Goal: Information Seeking & Learning: Learn about a topic

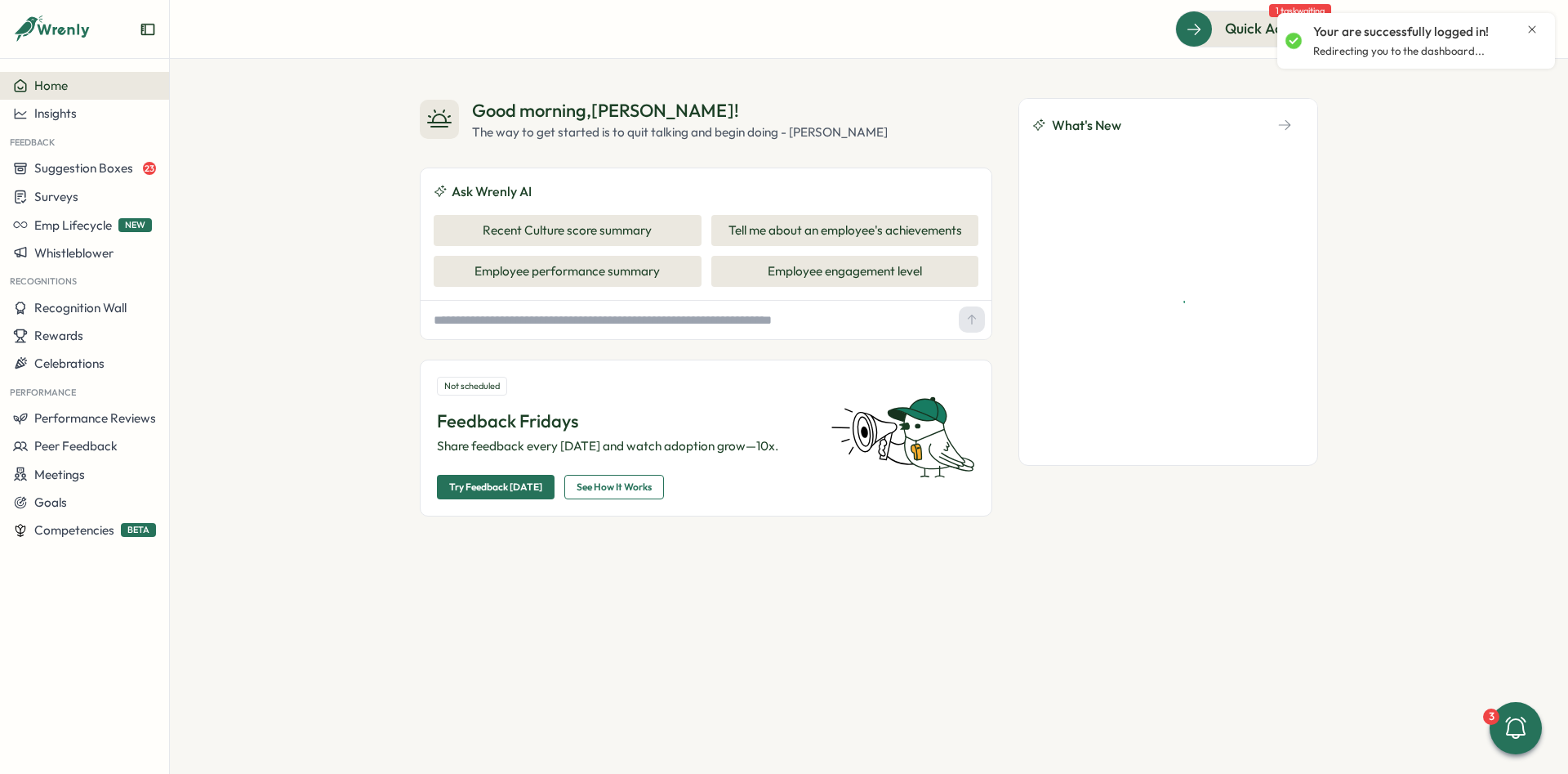
click at [1538, 30] on icon "Close notification" at bounding box center [1532, 29] width 13 height 13
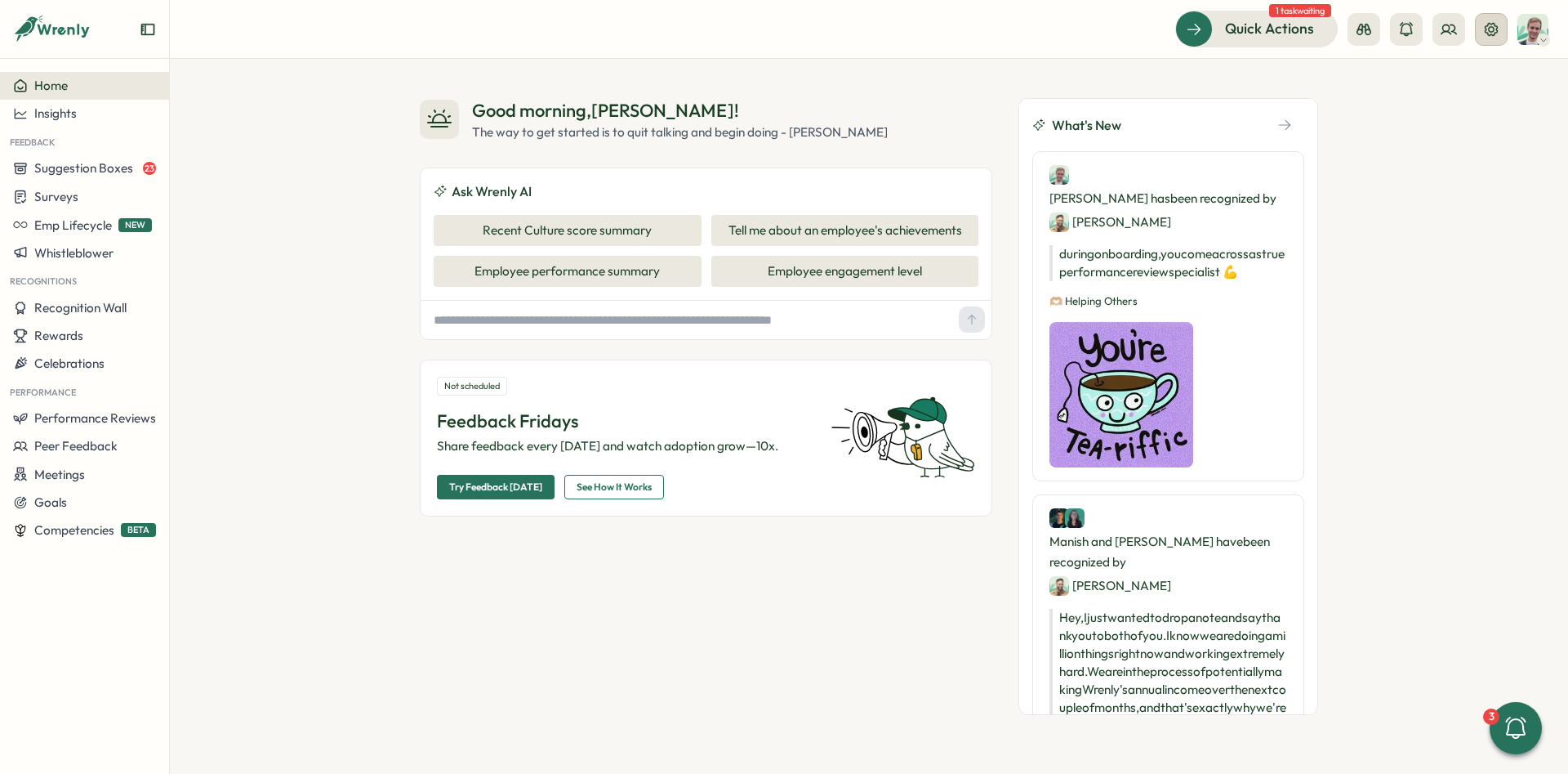
click at [1479, 31] on button at bounding box center [1491, 29] width 33 height 33
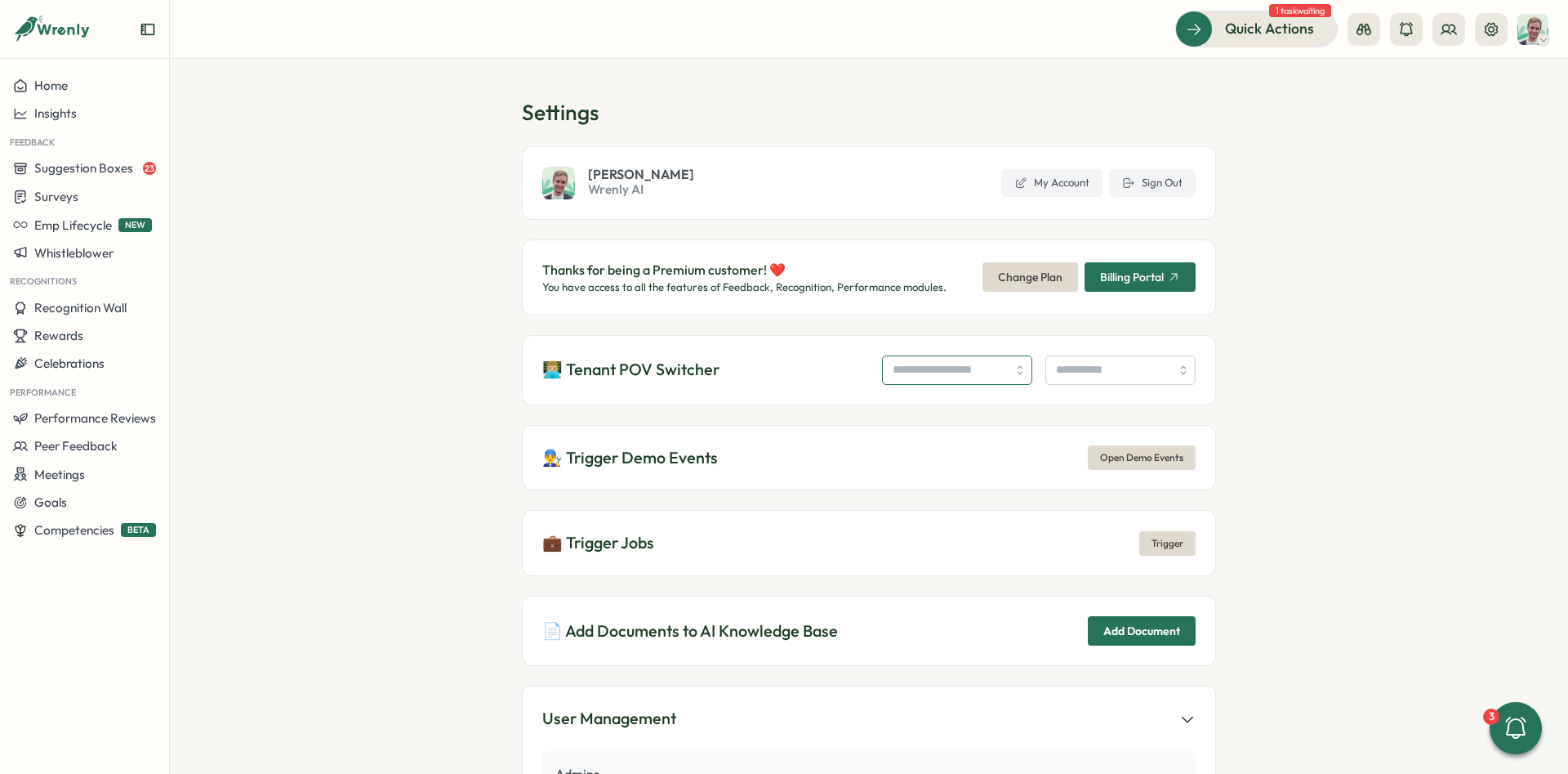
click at [951, 379] on input "search" at bounding box center [957, 370] width 150 height 29
type input "**********"
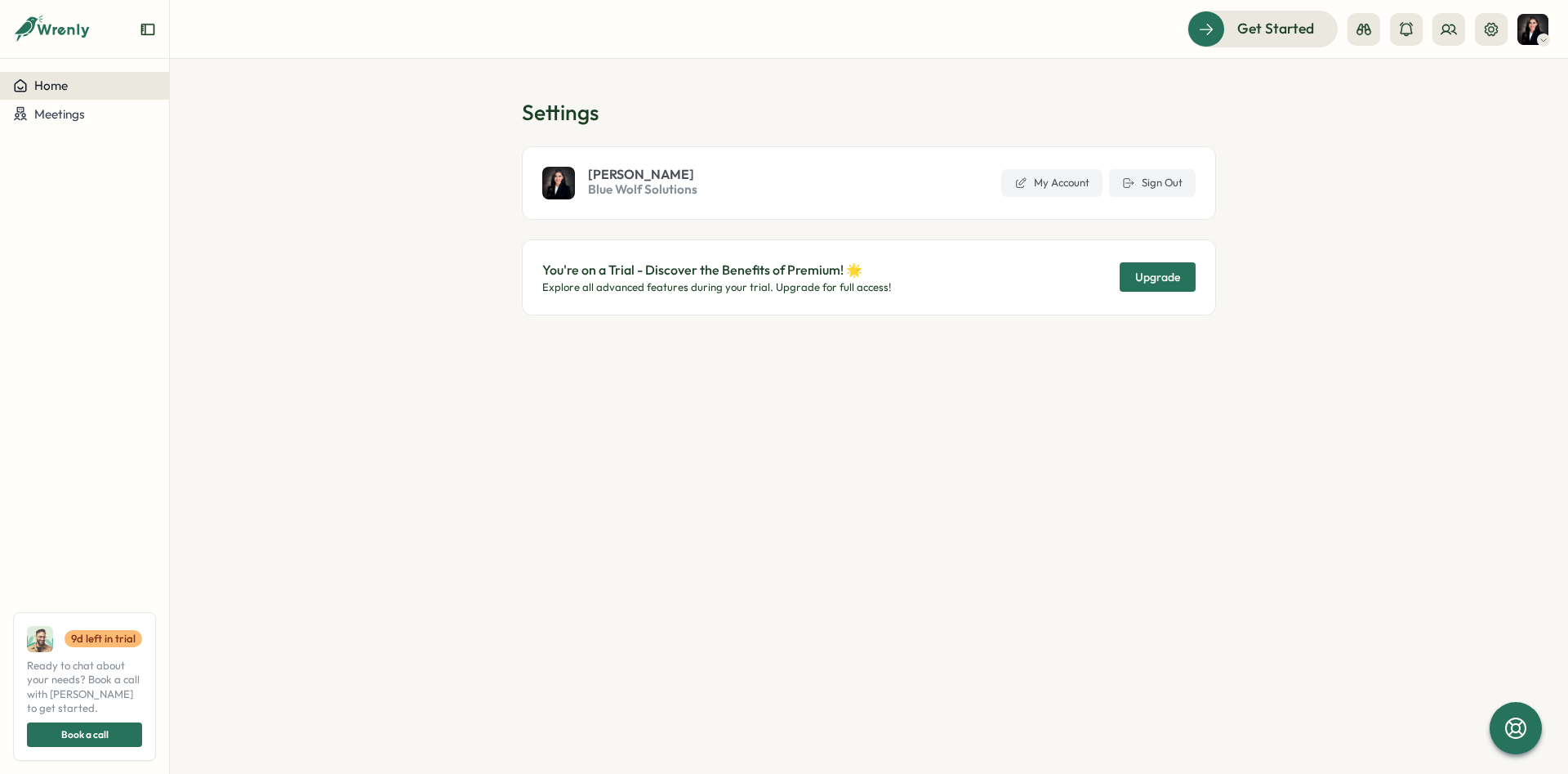
click at [65, 85] on span "Home" at bounding box center [50, 85] width 34 height 15
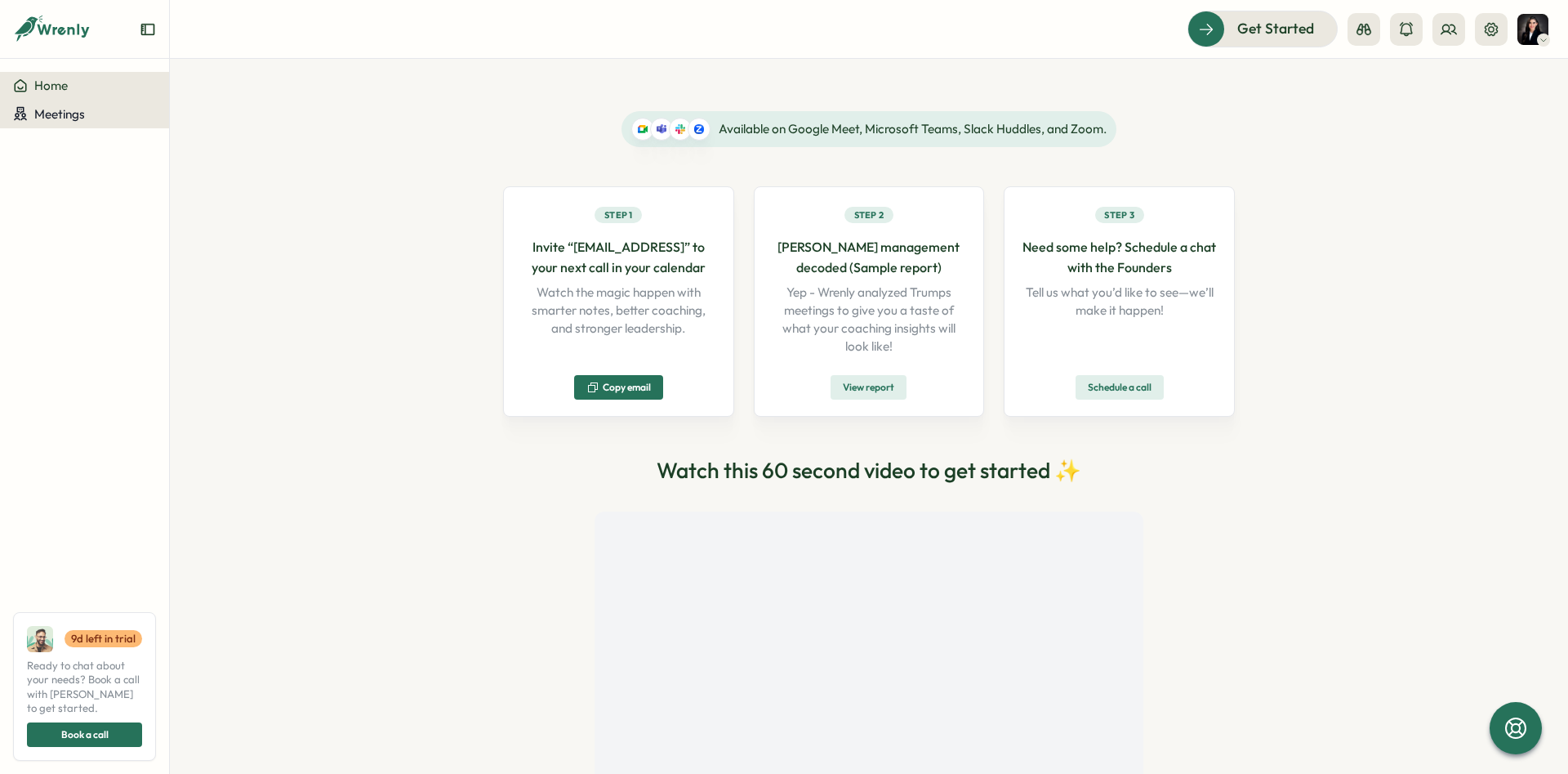
click at [72, 115] on span "Meetings" at bounding box center [59, 114] width 50 height 15
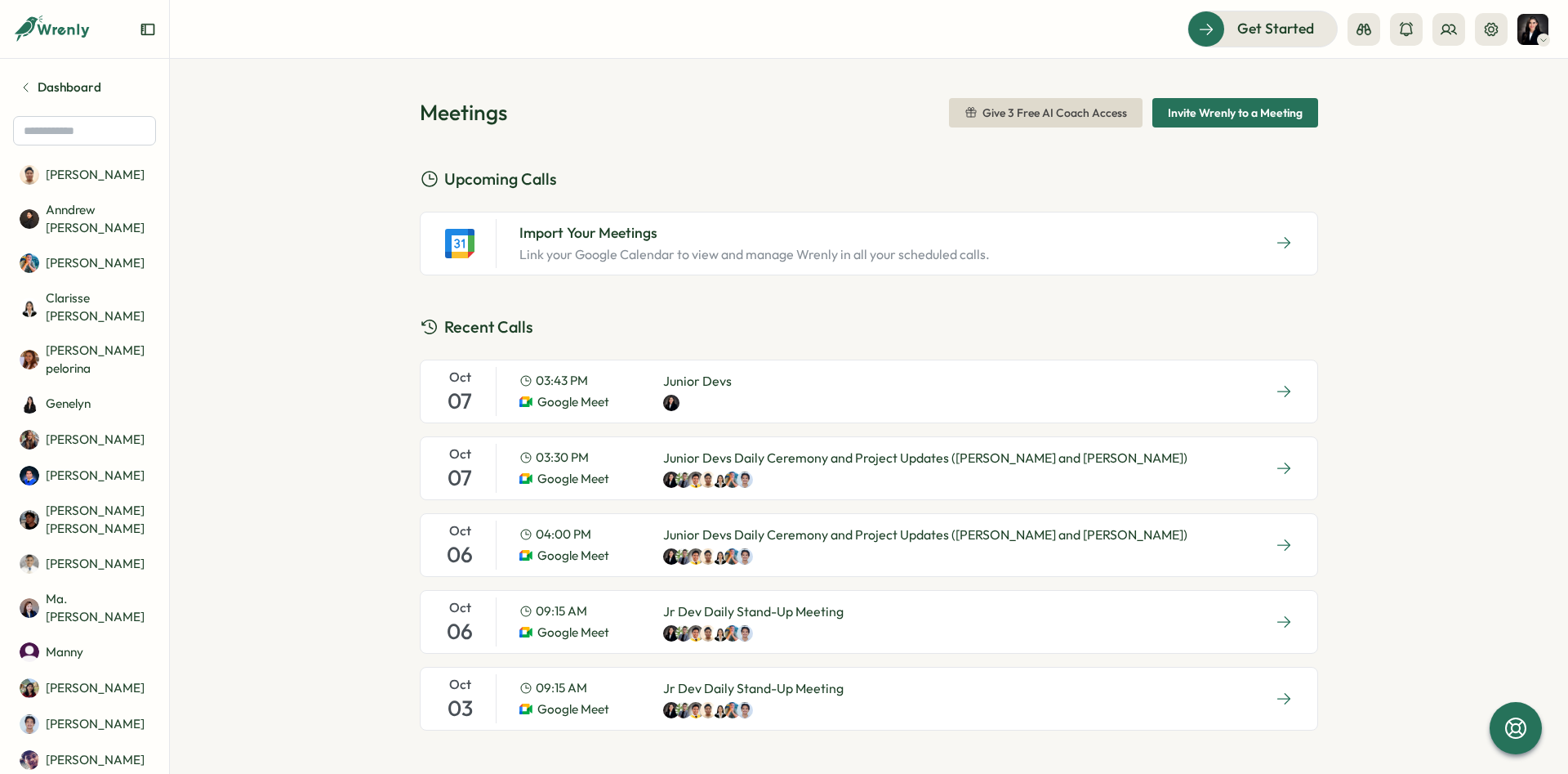
click at [923, 467] on p "Junior Devs Daily Ceremony and Project Updates (Aldwin and Jhondel)" at bounding box center [926, 457] width 525 height 20
click at [77, 77] on link "Dashboard" at bounding box center [84, 87] width 143 height 31
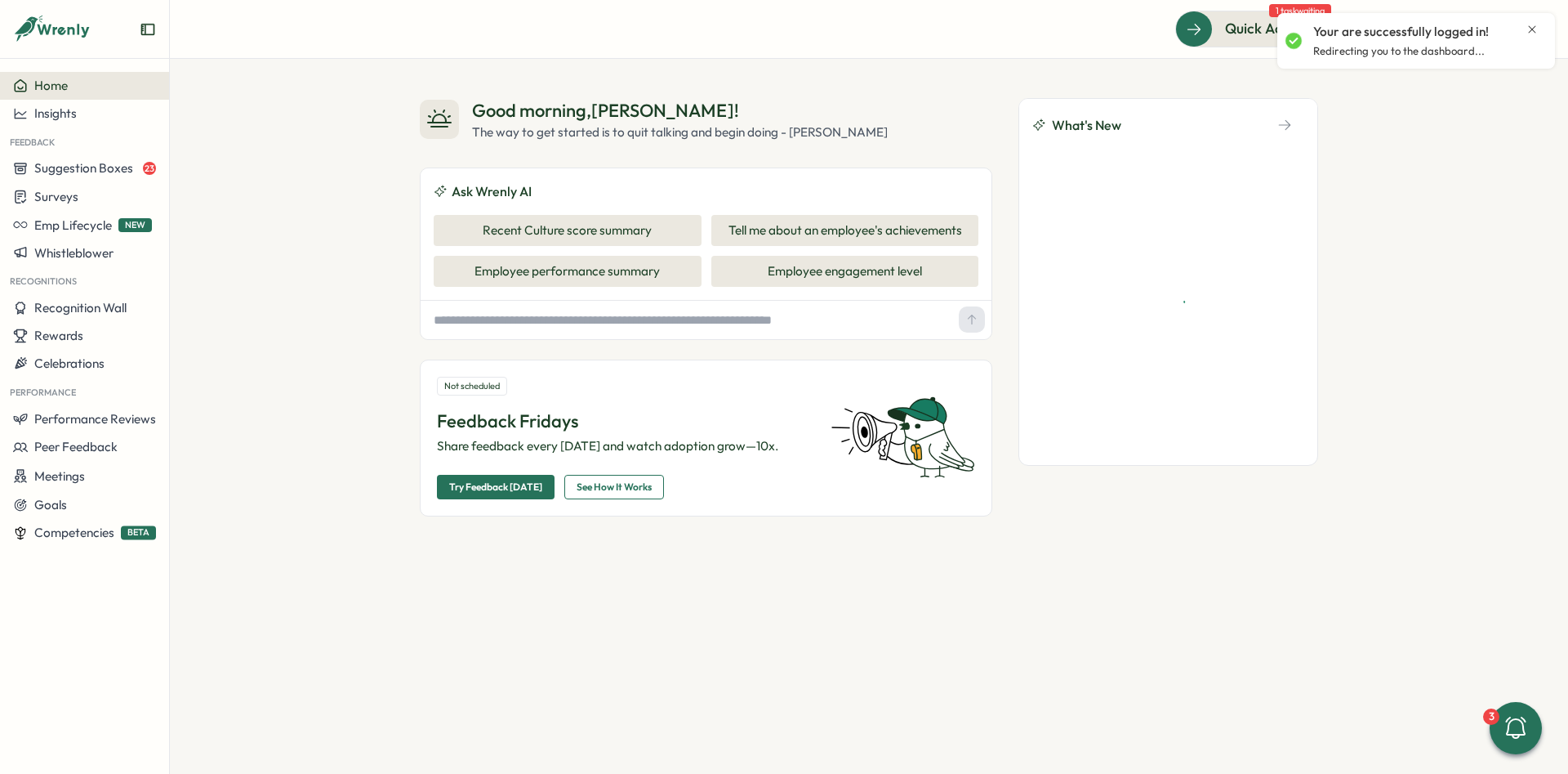
click at [1531, 27] on icon "Close notification" at bounding box center [1532, 29] width 13 height 13
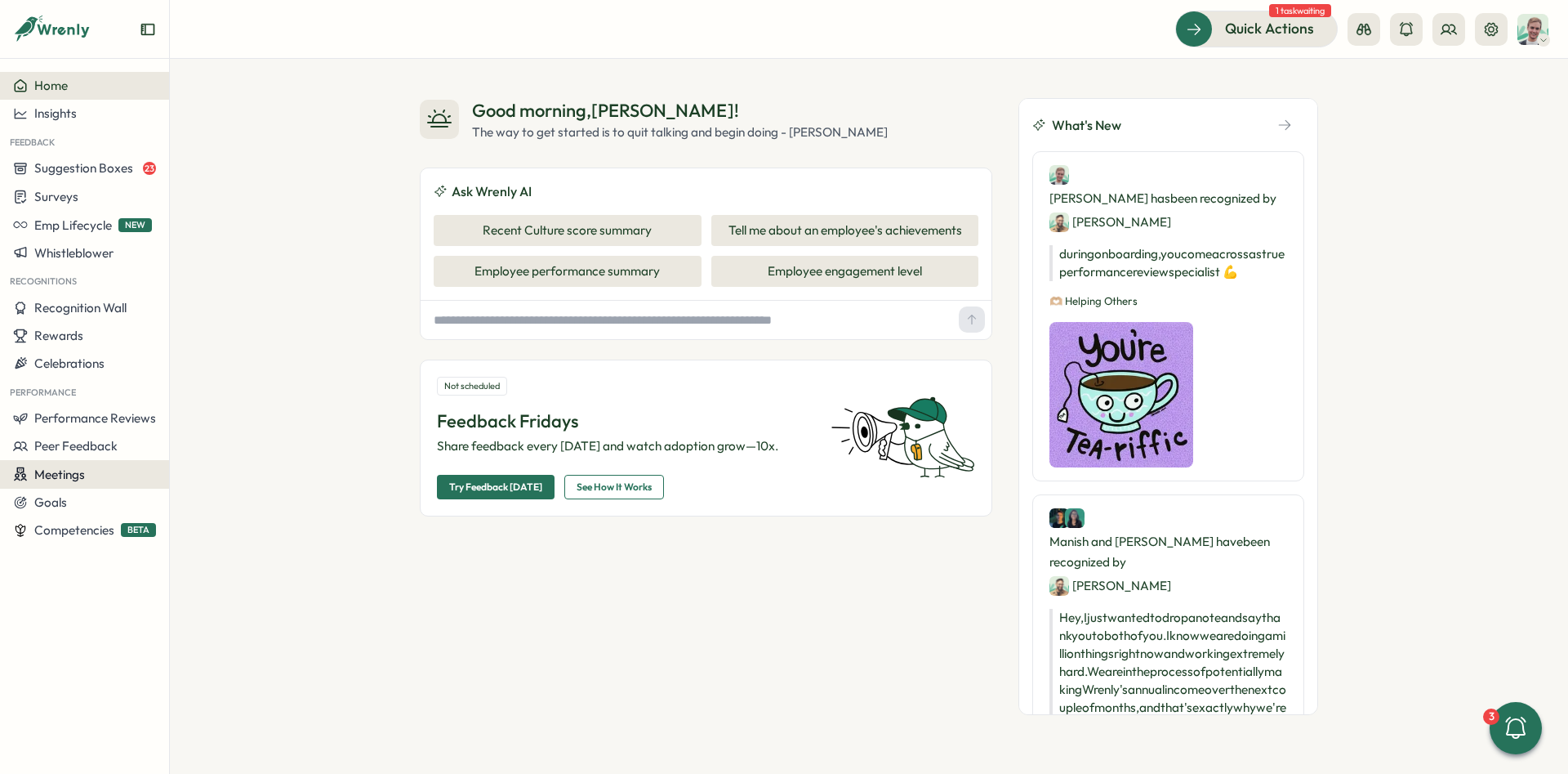
click at [65, 477] on span "Meetings" at bounding box center [59, 475] width 50 height 15
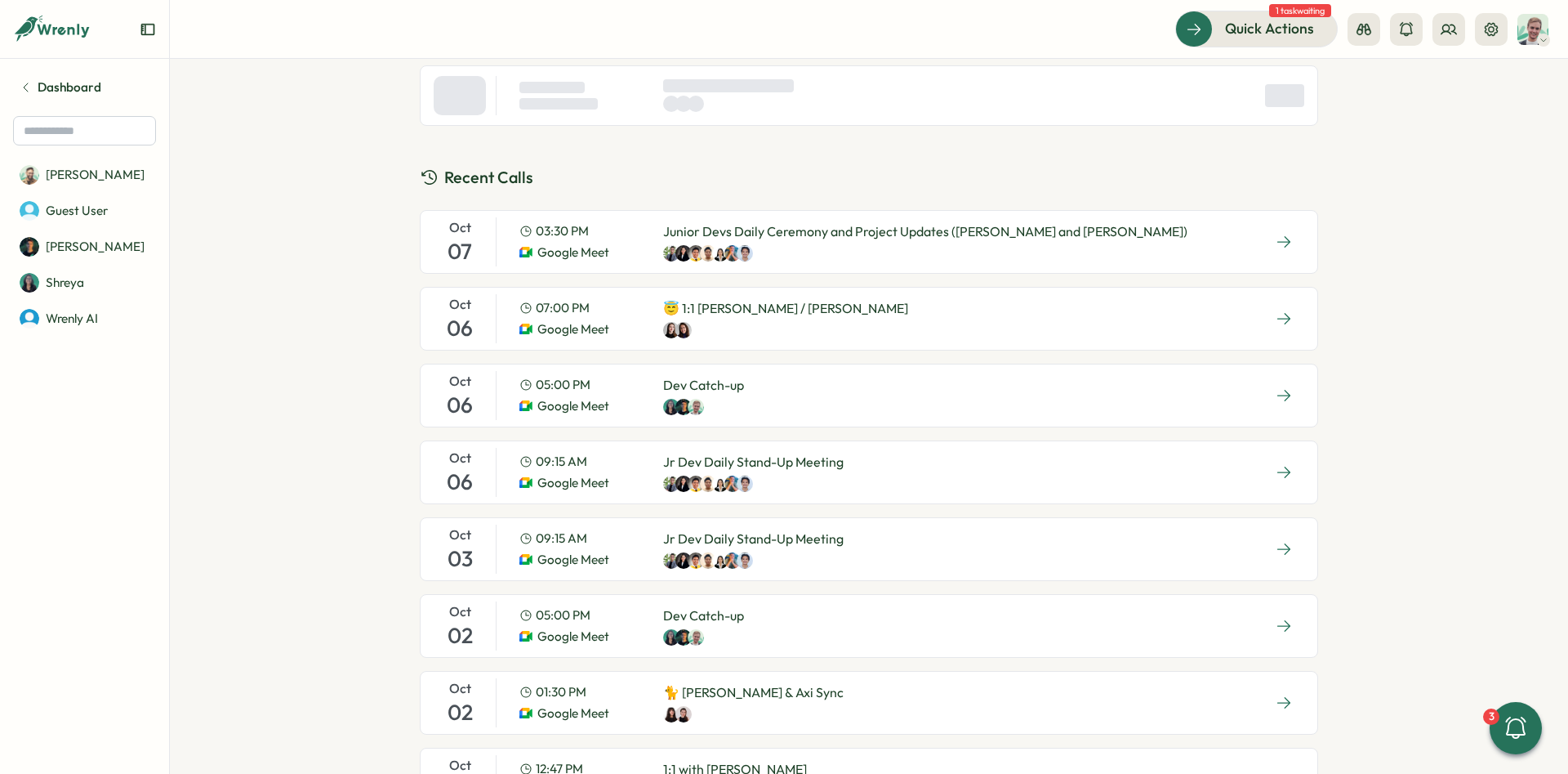
scroll to position [368, 0]
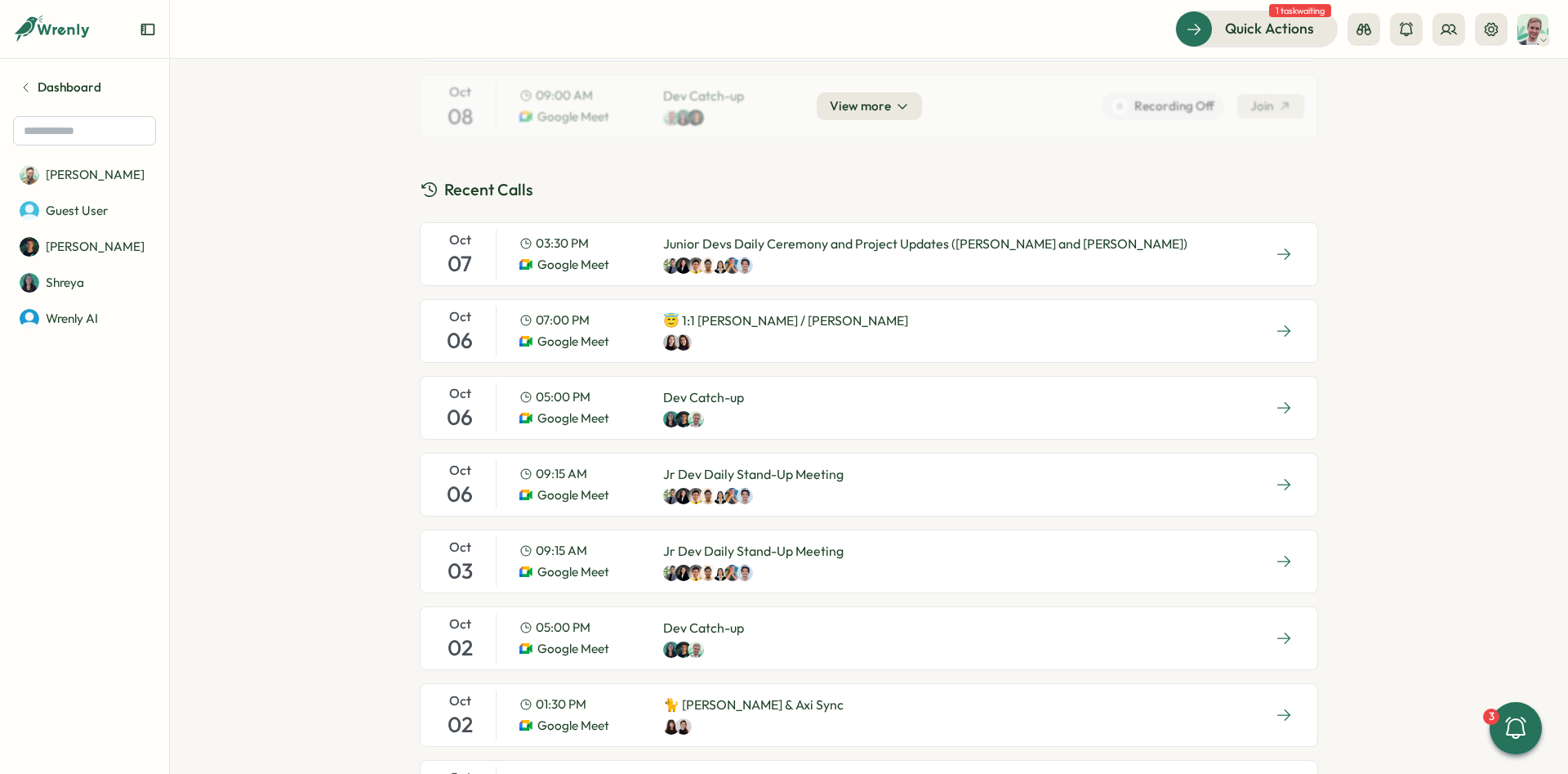
click at [906, 477] on div "Oct 06 09:15 AM Google Meet Jr Dev Daily Stand-Up Meeting" at bounding box center [870, 484] width 899 height 64
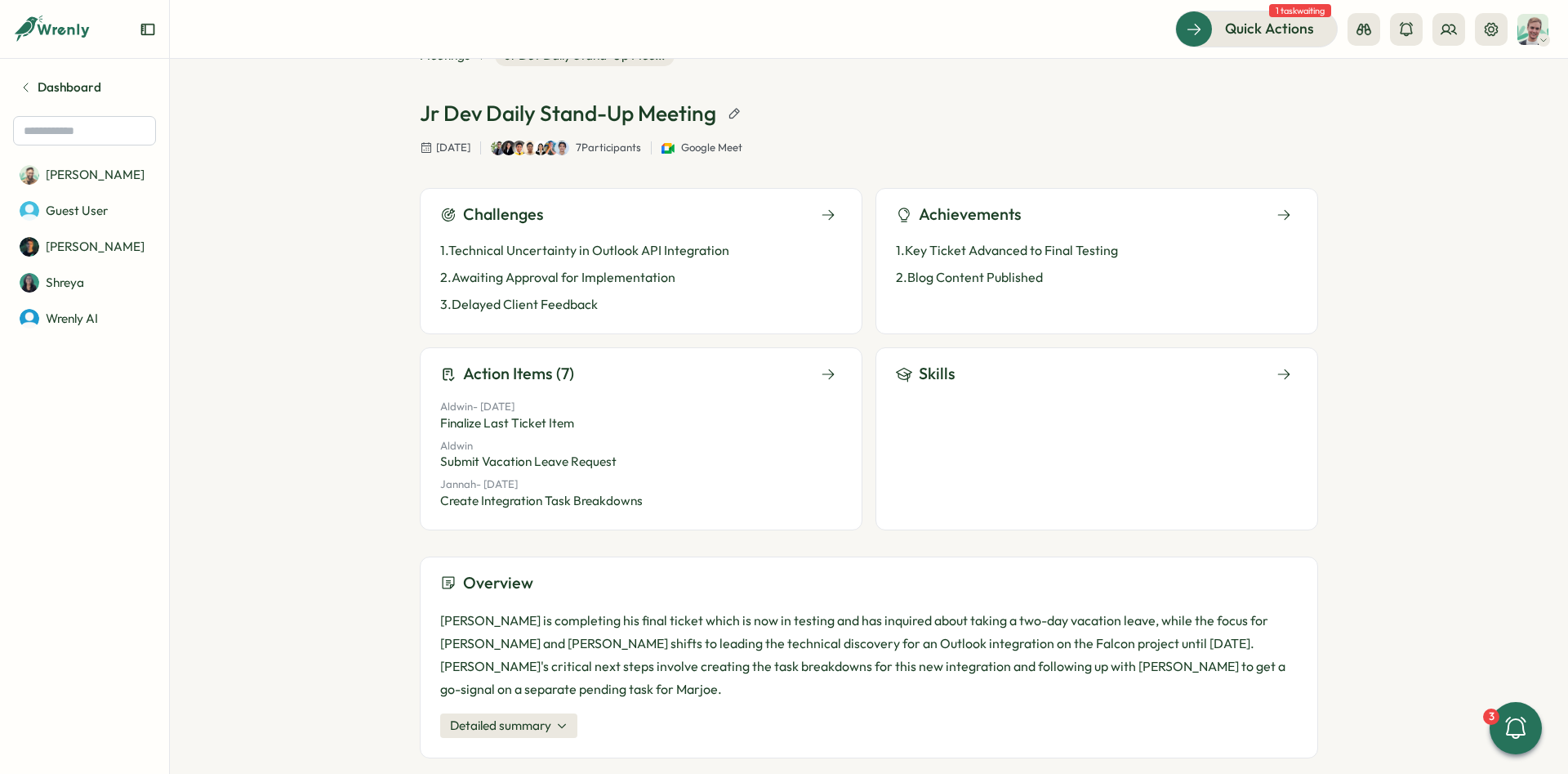
scroll to position [54, 0]
click at [956, 336] on div "Challenges 1 . Technical Uncertainty in Outlook API Integration 2 . Awaiting Ap…" at bounding box center [870, 357] width 899 height 342
click at [958, 363] on div "Skills" at bounding box center [1096, 373] width 402 height 25
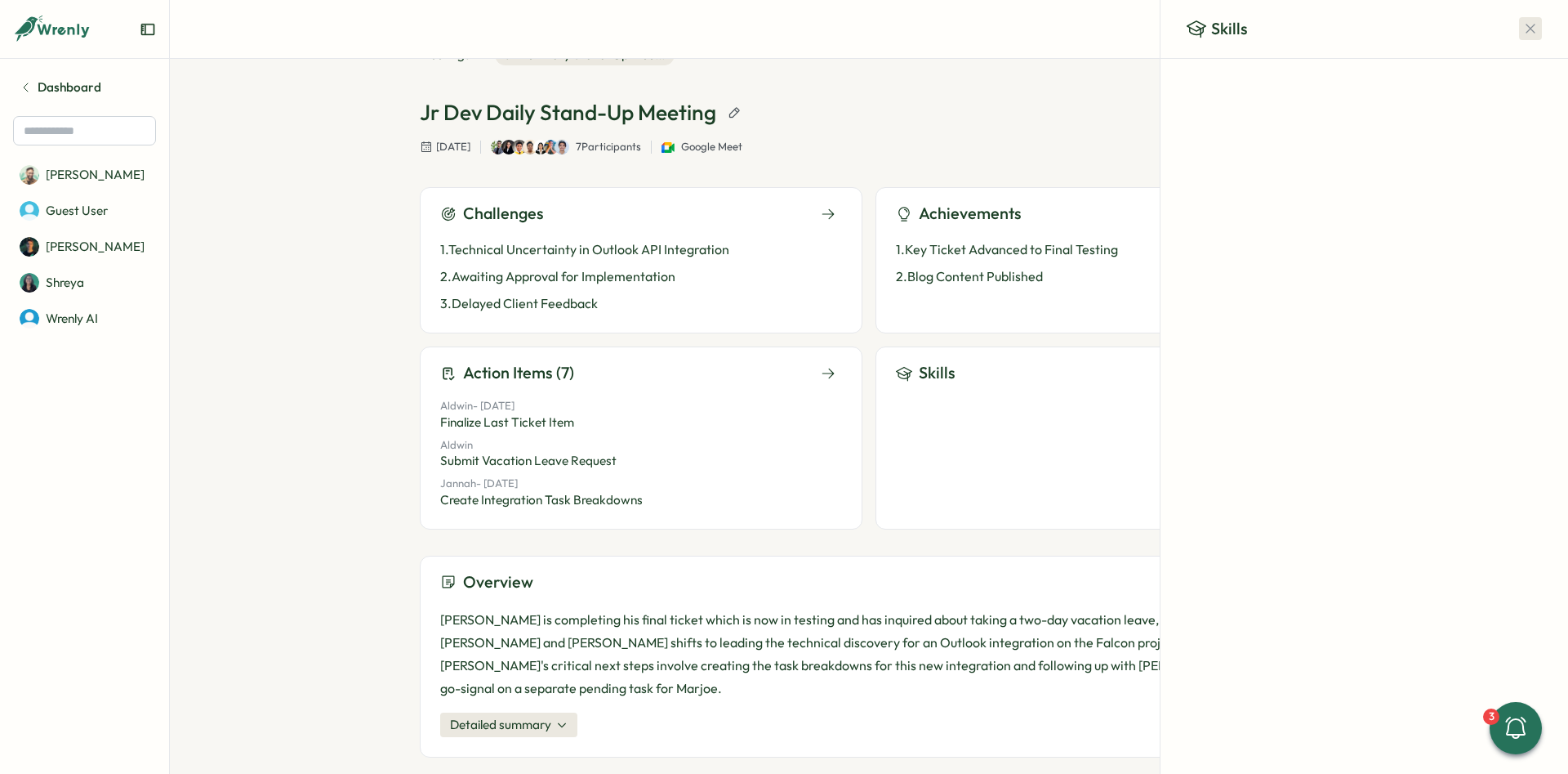
click at [1535, 29] on icon "button" at bounding box center [1530, 28] width 16 height 16
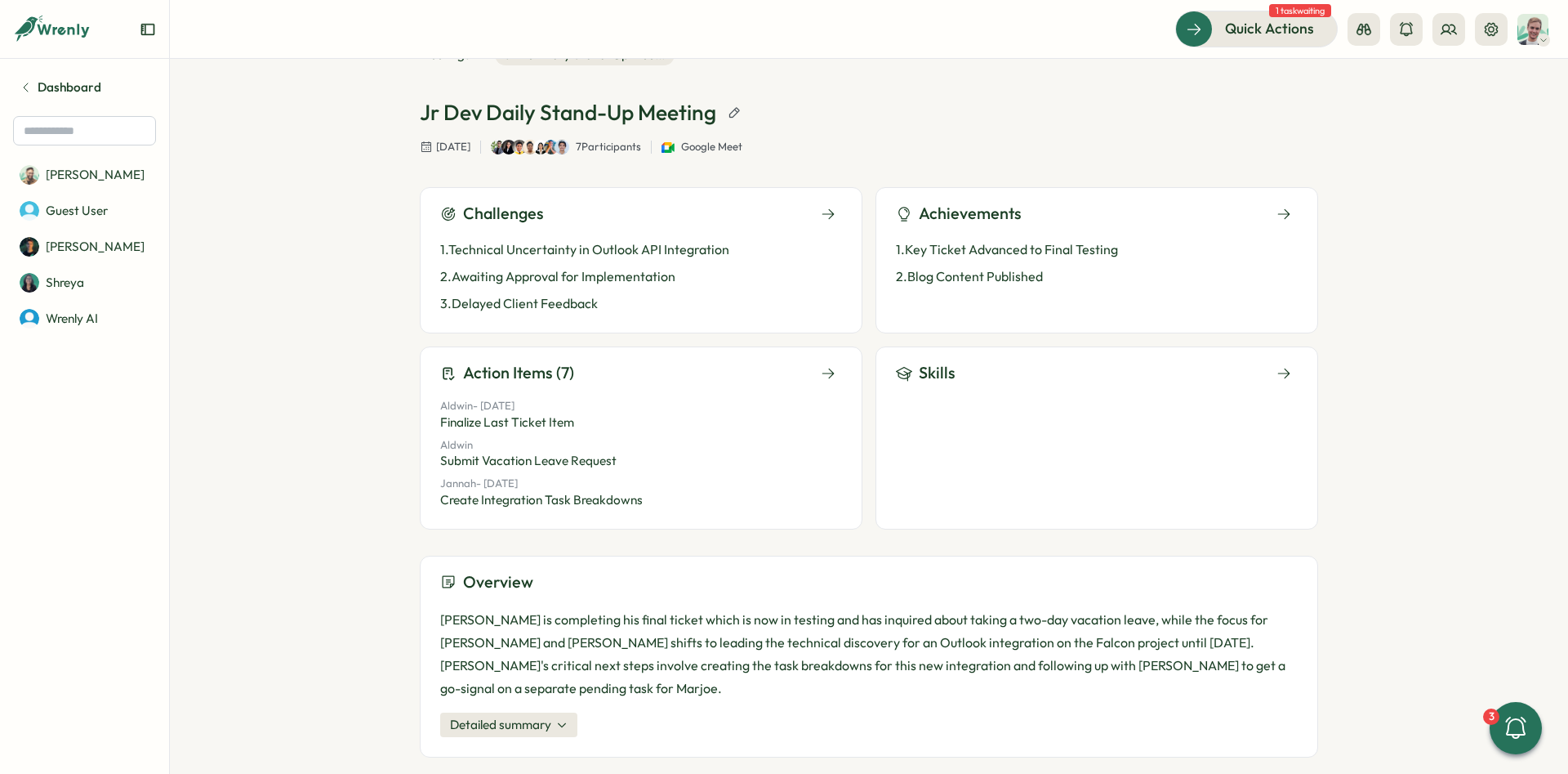
click at [554, 712] on button "Detailed summary" at bounding box center [509, 724] width 138 height 24
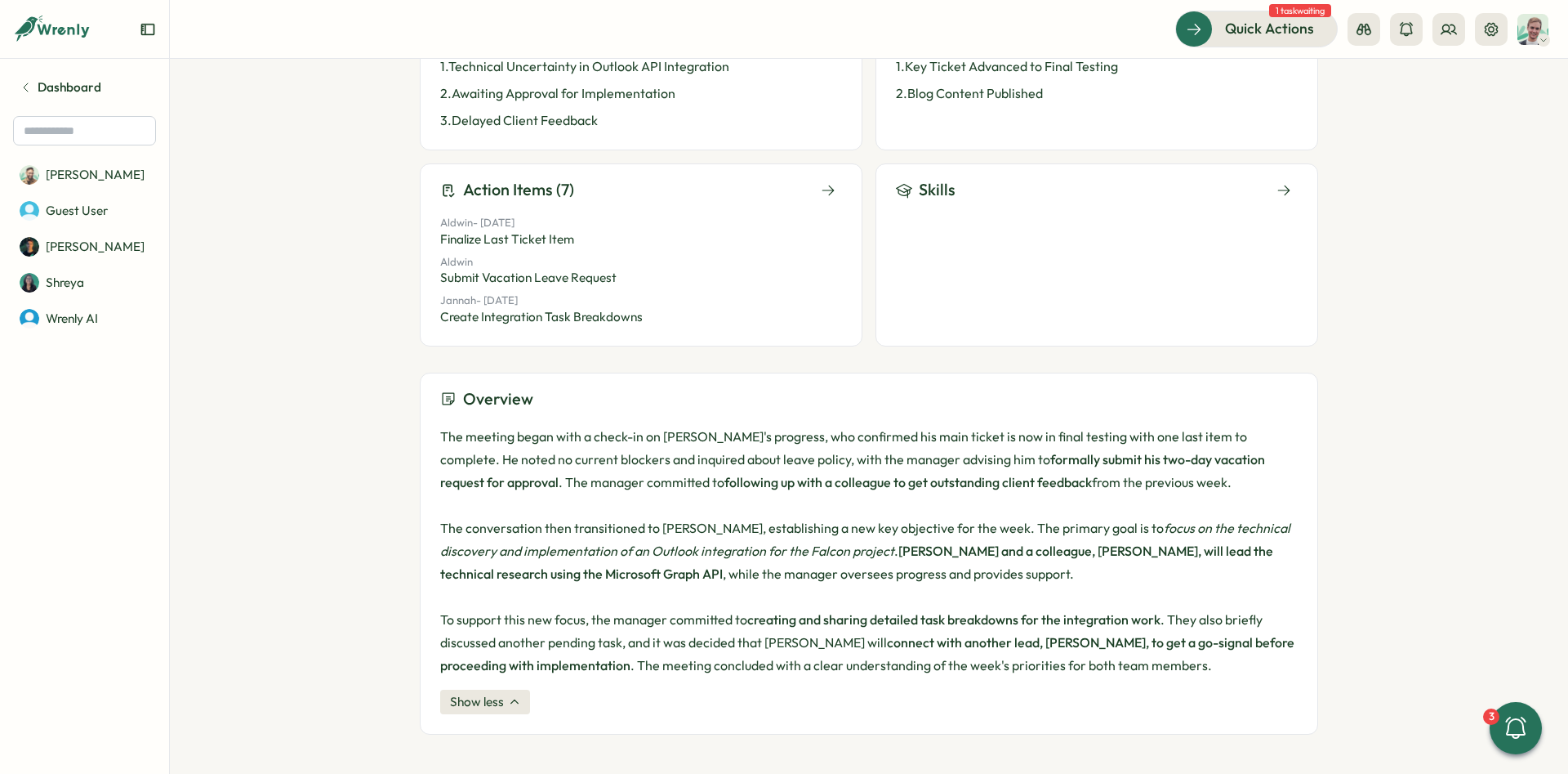
click at [503, 685] on div "The meeting began with a check-in on Aldwin's progress, who confirmed his main …" at bounding box center [870, 570] width 858 height 290
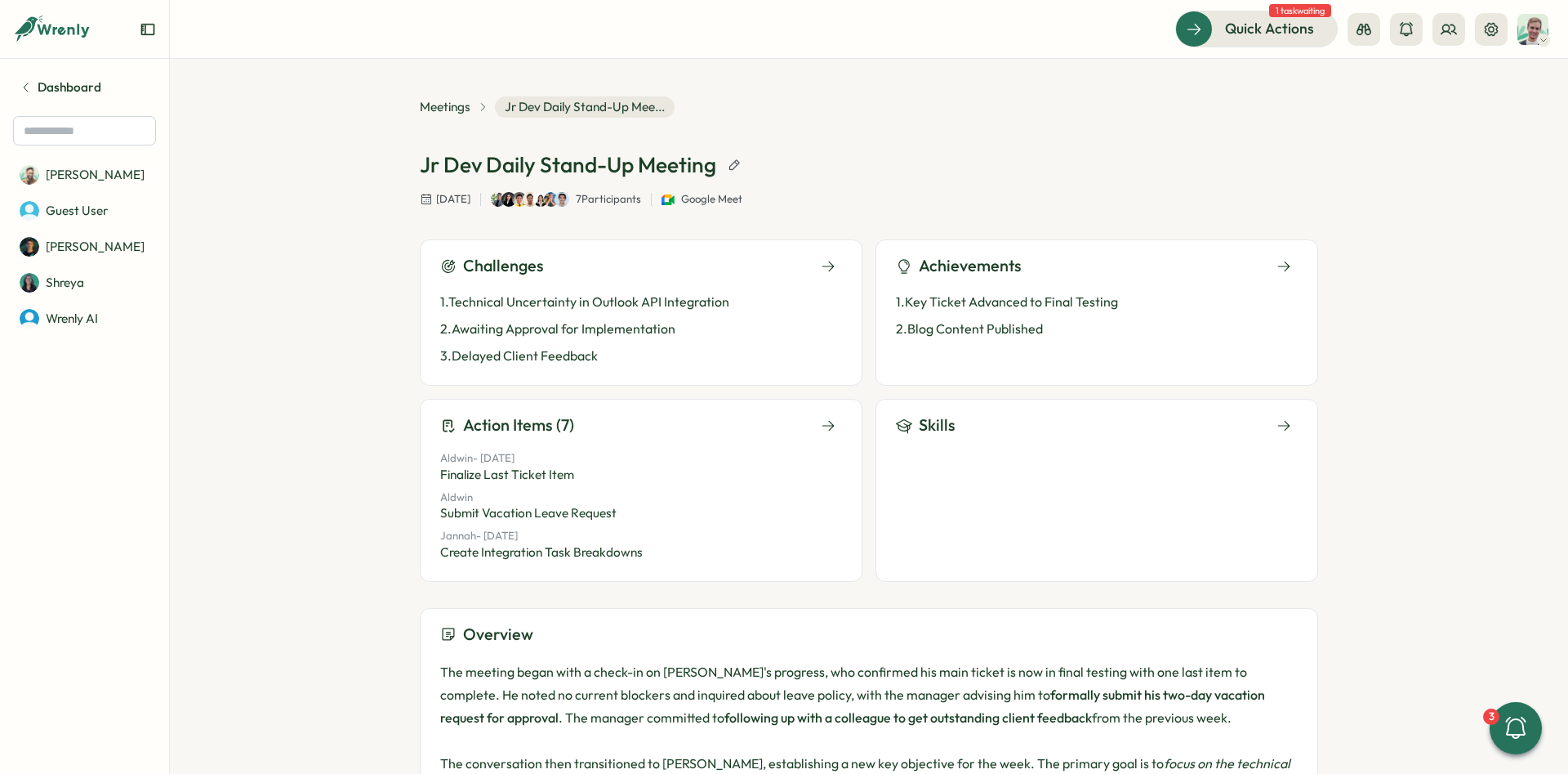
scroll to position [0, 0]
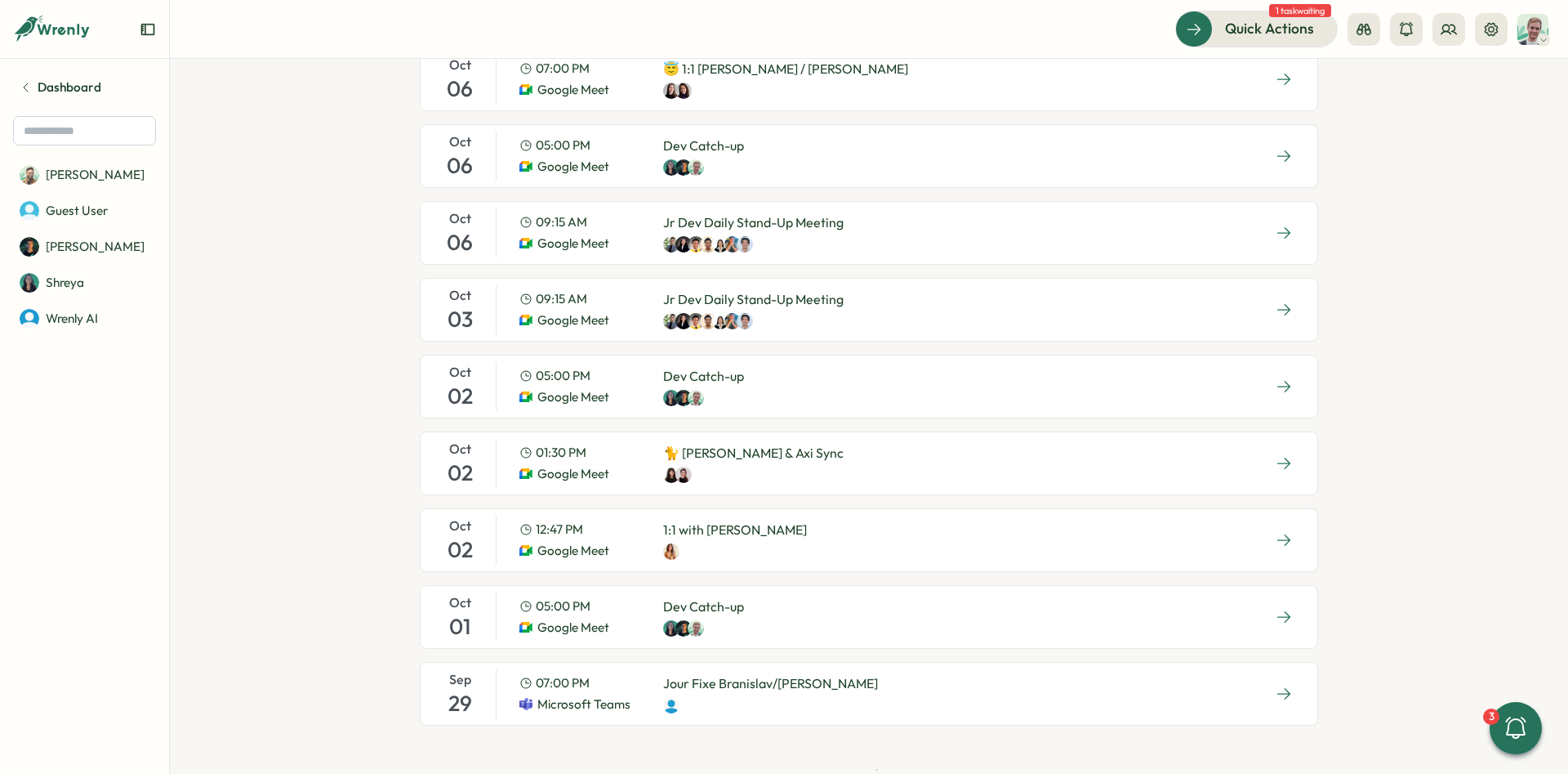
scroll to position [627, 0]
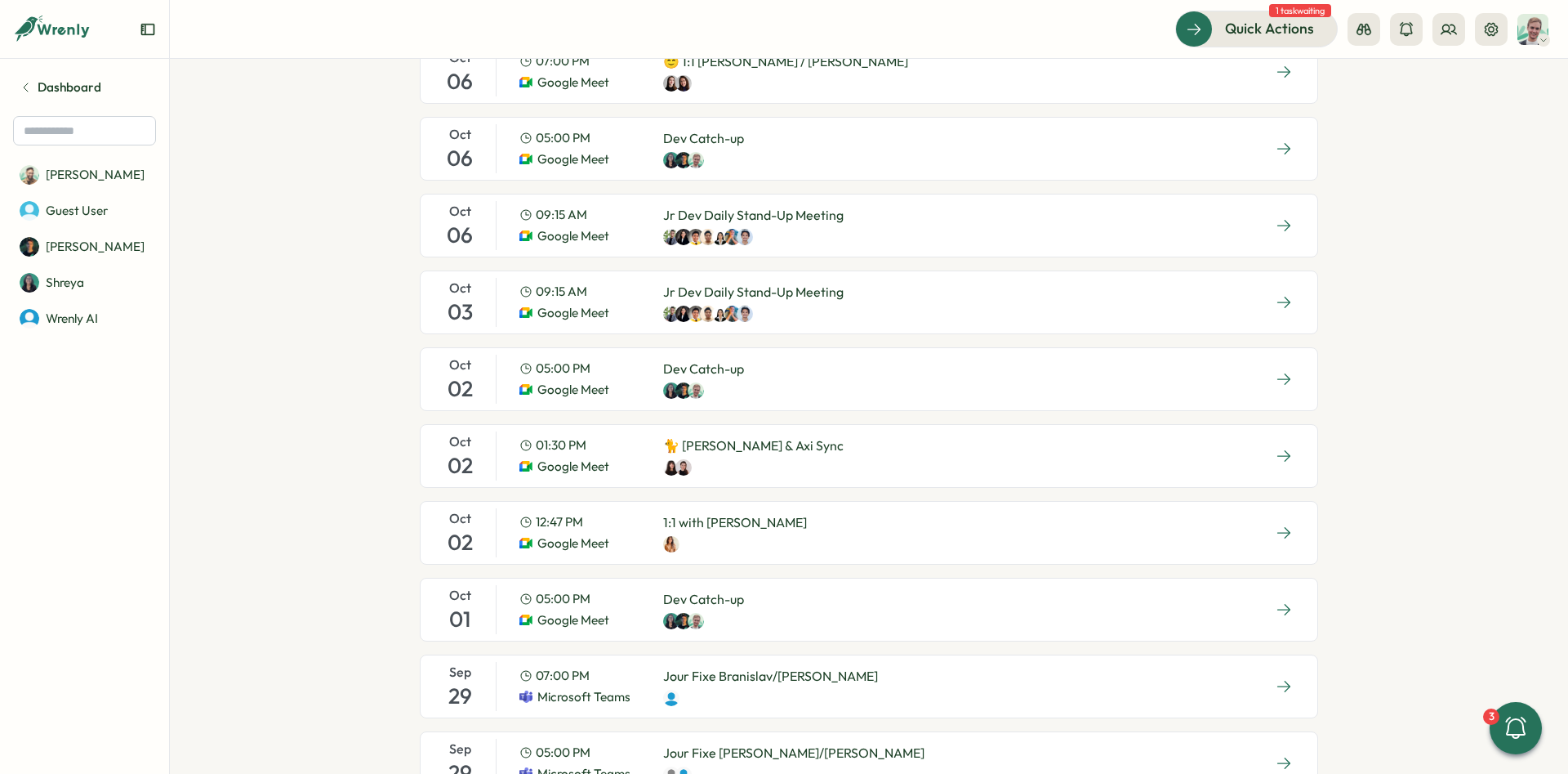
click at [733, 453] on p "🐈 Kelly & Axi Sync" at bounding box center [753, 446] width 180 height 20
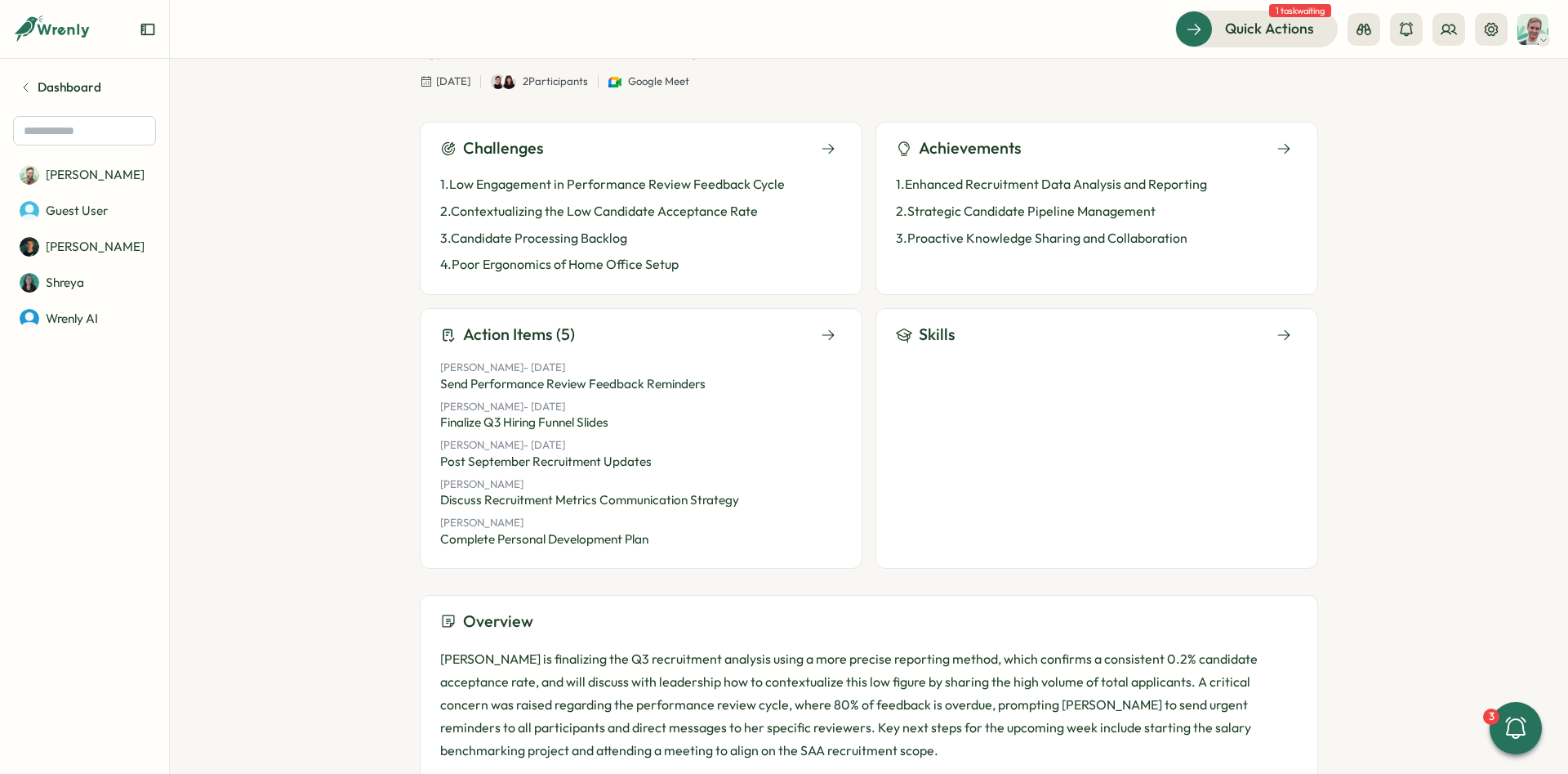
scroll to position [123, 0]
click at [826, 331] on icon at bounding box center [828, 331] width 15 height 15
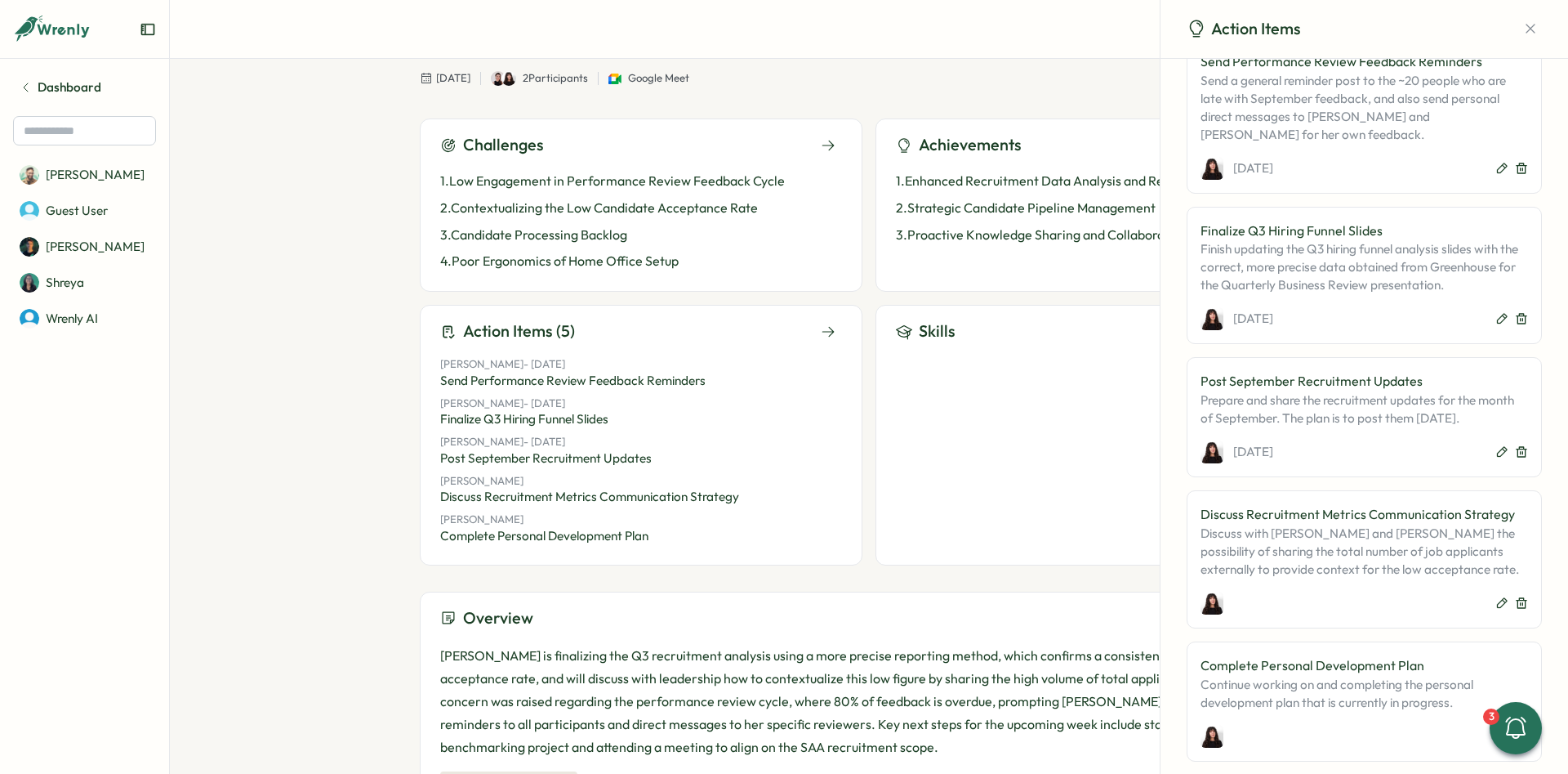
scroll to position [35, 0]
click at [1537, 18] on button "button" at bounding box center [1531, 29] width 23 height 23
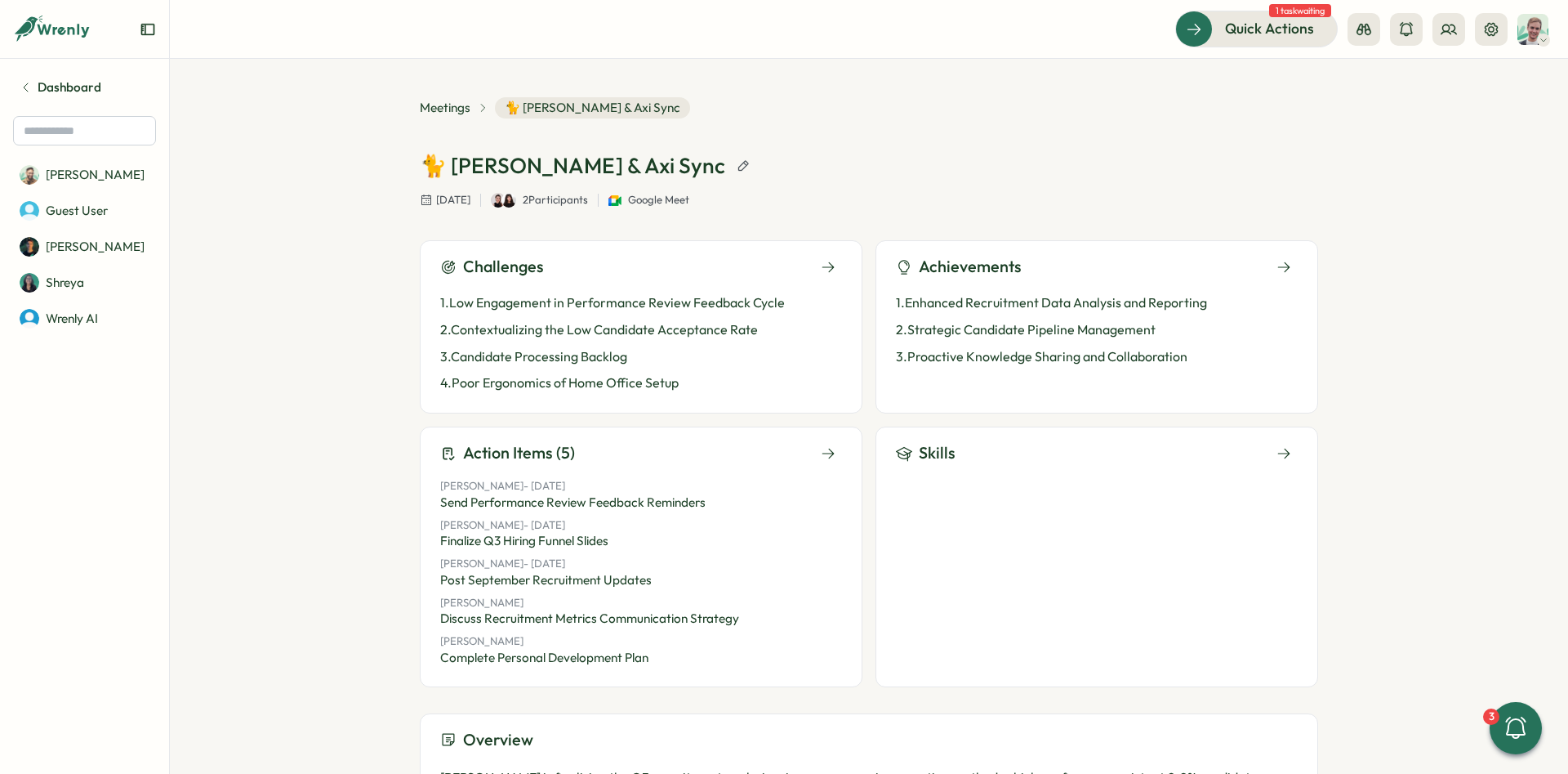
scroll to position [0, 0]
click at [1495, 26] on icon at bounding box center [1491, 28] width 13 height 13
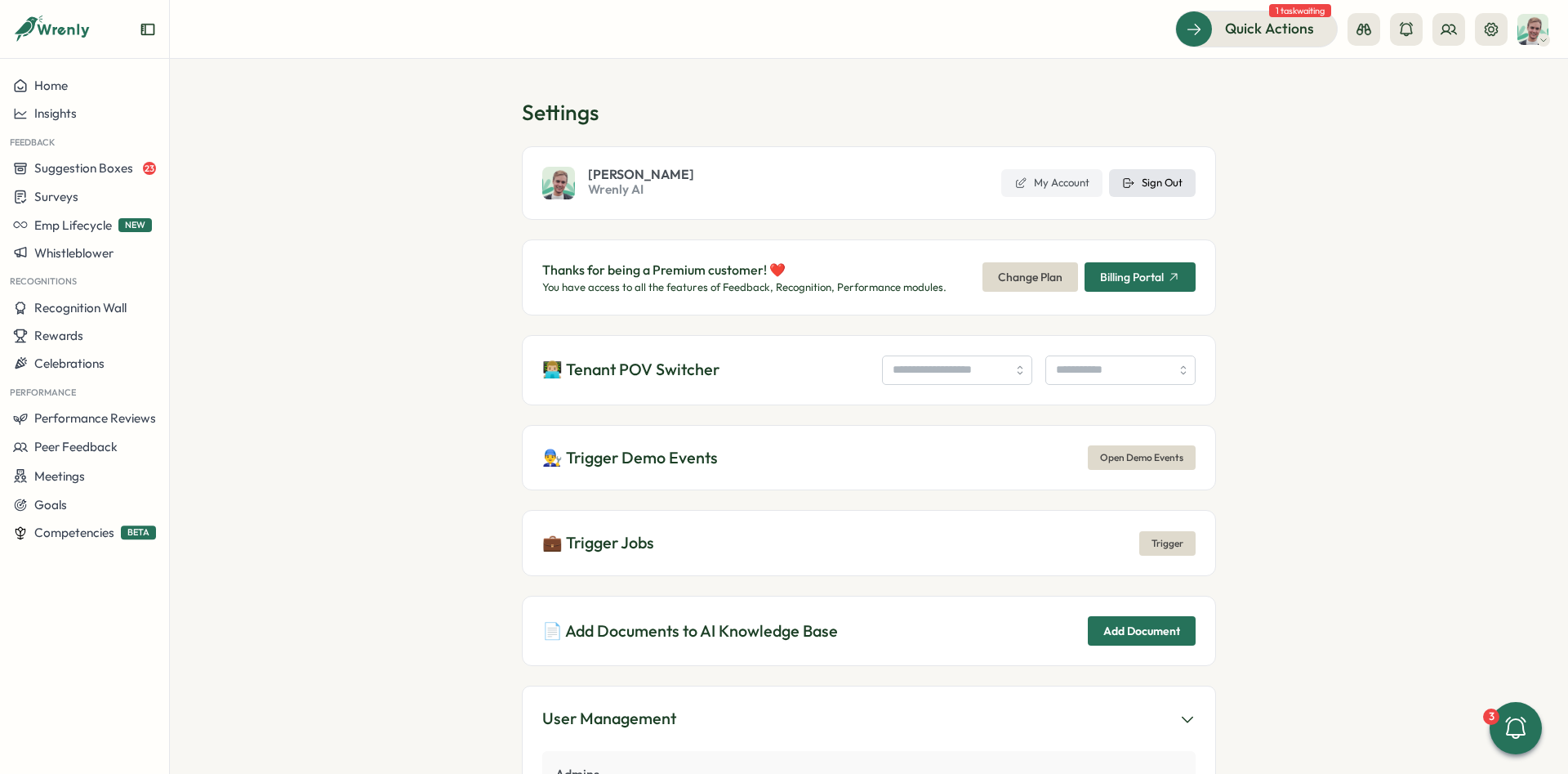
click at [1162, 178] on span "Sign Out" at bounding box center [1162, 182] width 41 height 15
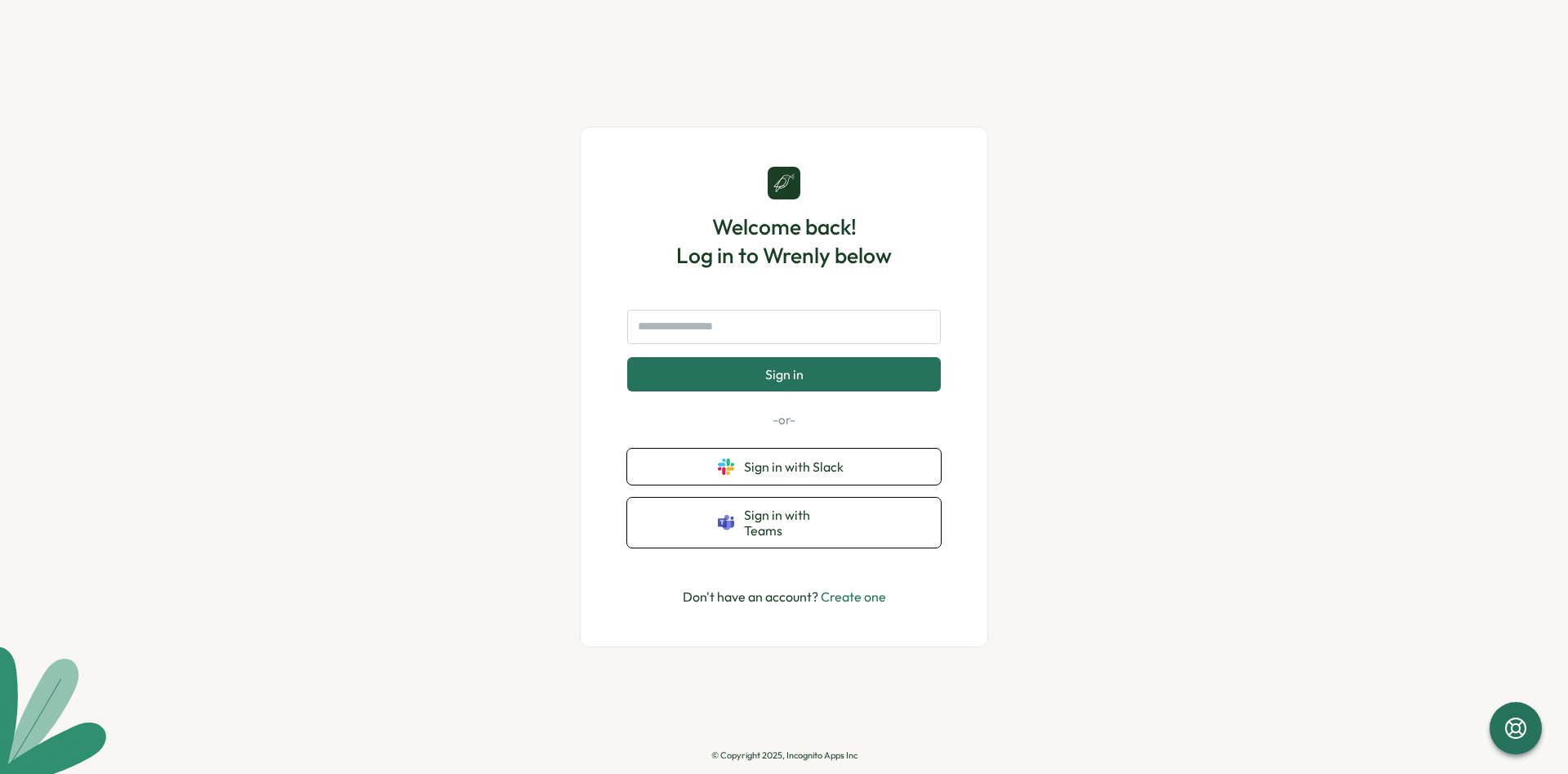
click at [399, 155] on div "Welcome back! Log in to Wrenly below Sign in -or- Sign in with Slack Sign in wi…" at bounding box center [784, 387] width 1568 height 774
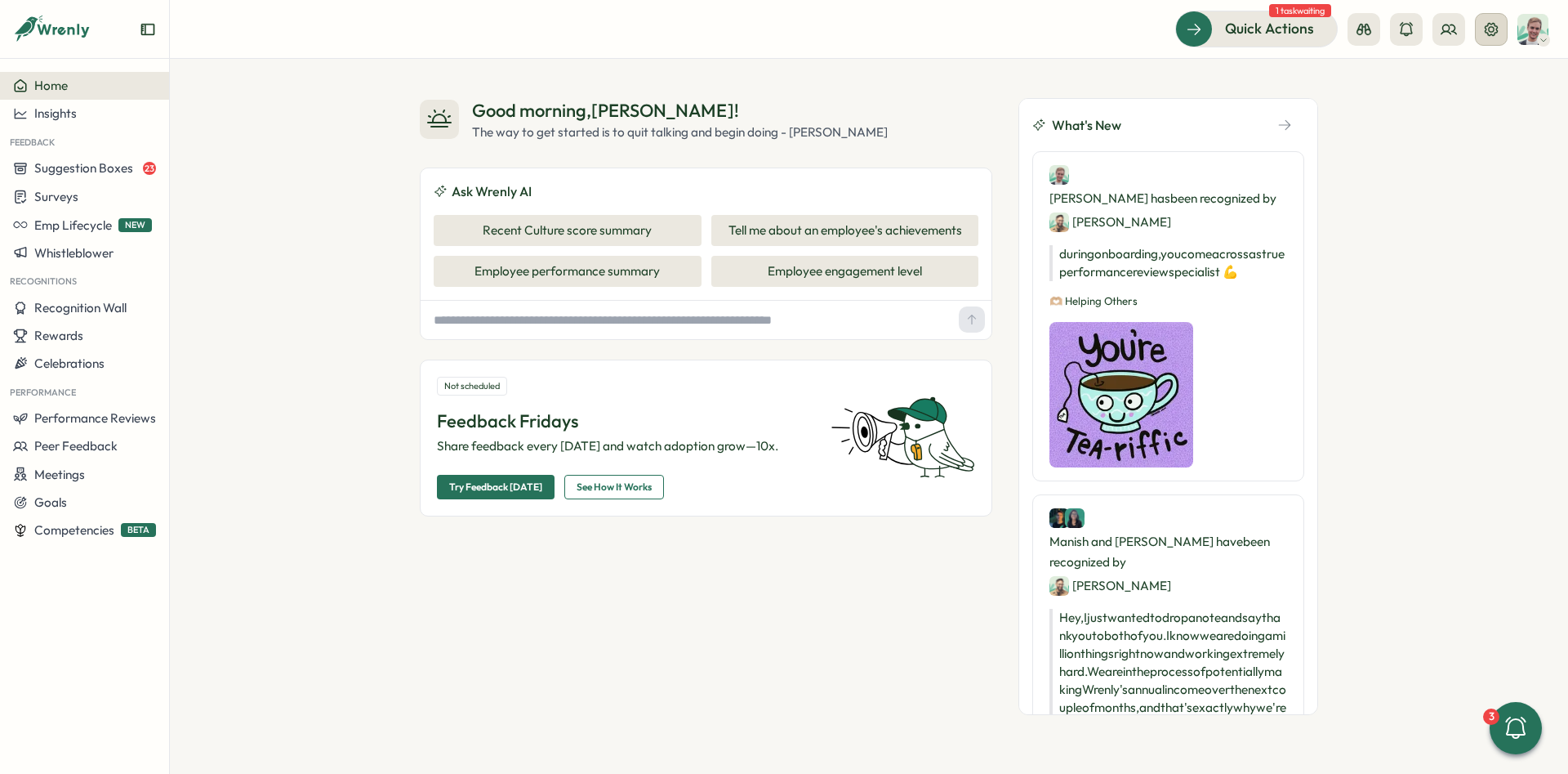
click at [1477, 33] on div at bounding box center [1428, 29] width 160 height 33
click at [1487, 34] on icon at bounding box center [1491, 29] width 16 height 16
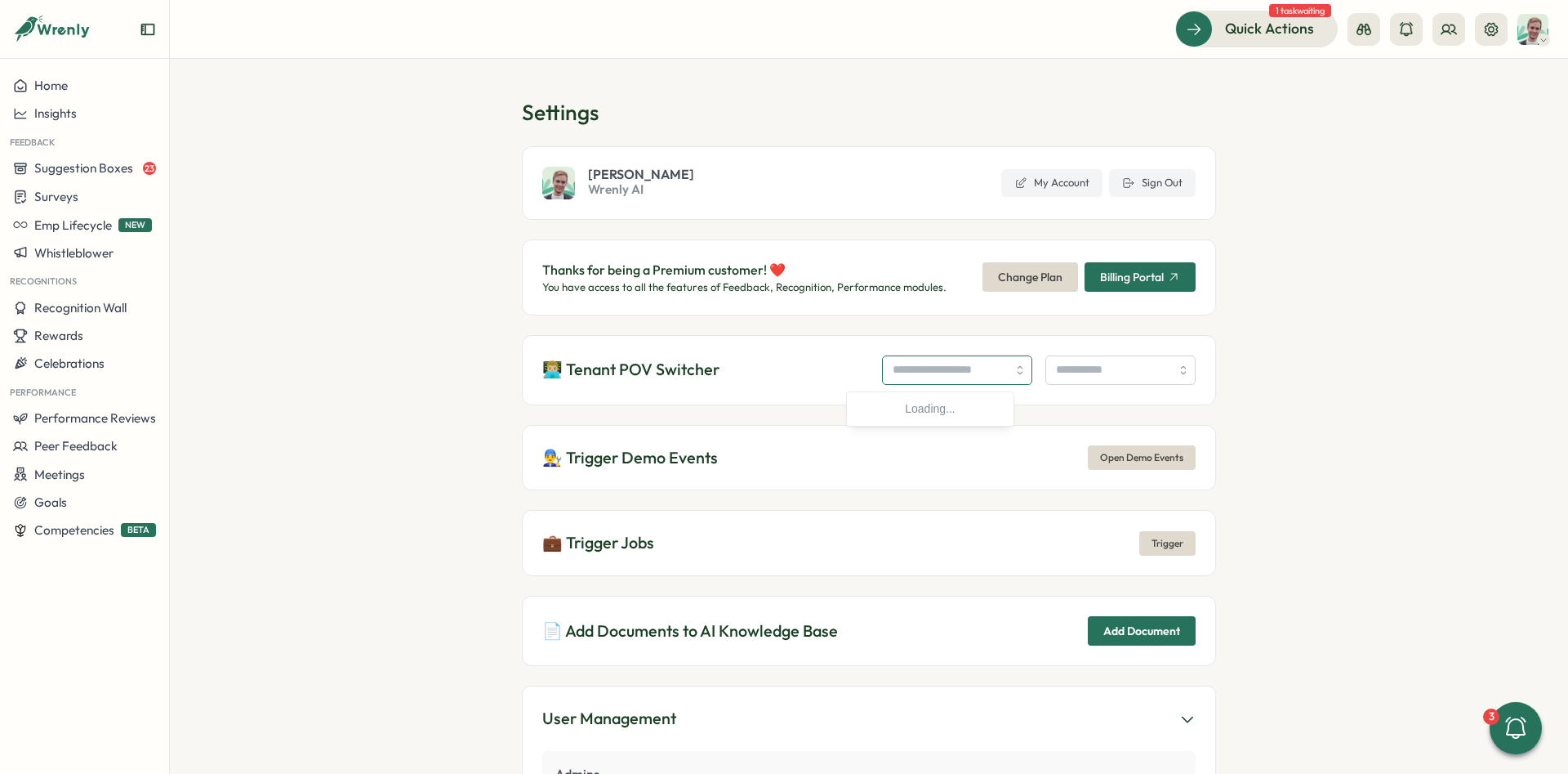
click at [994, 368] on input "search" at bounding box center [957, 370] width 150 height 29
type input "**********"
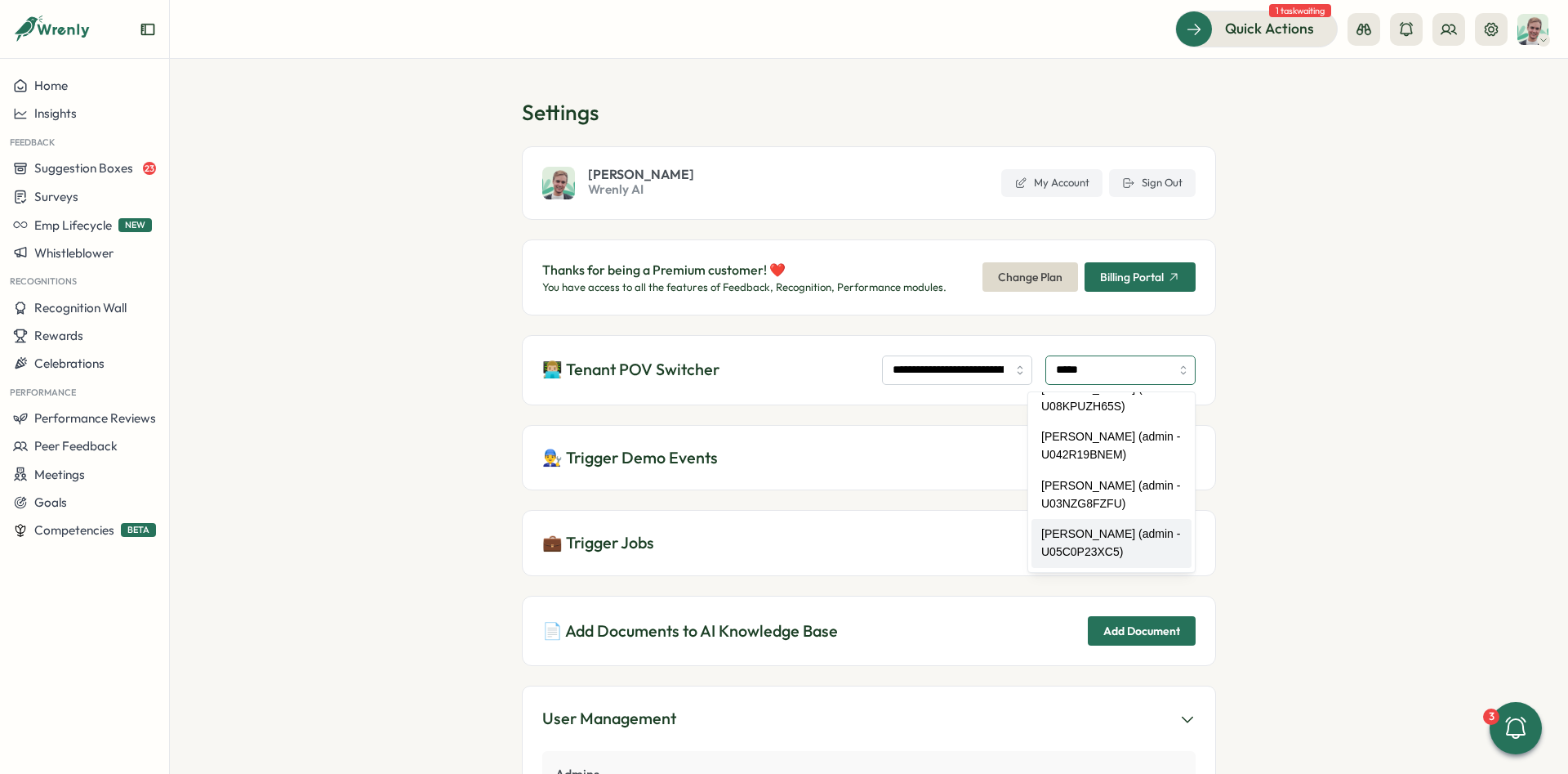
scroll to position [263, 0]
type input "**********"
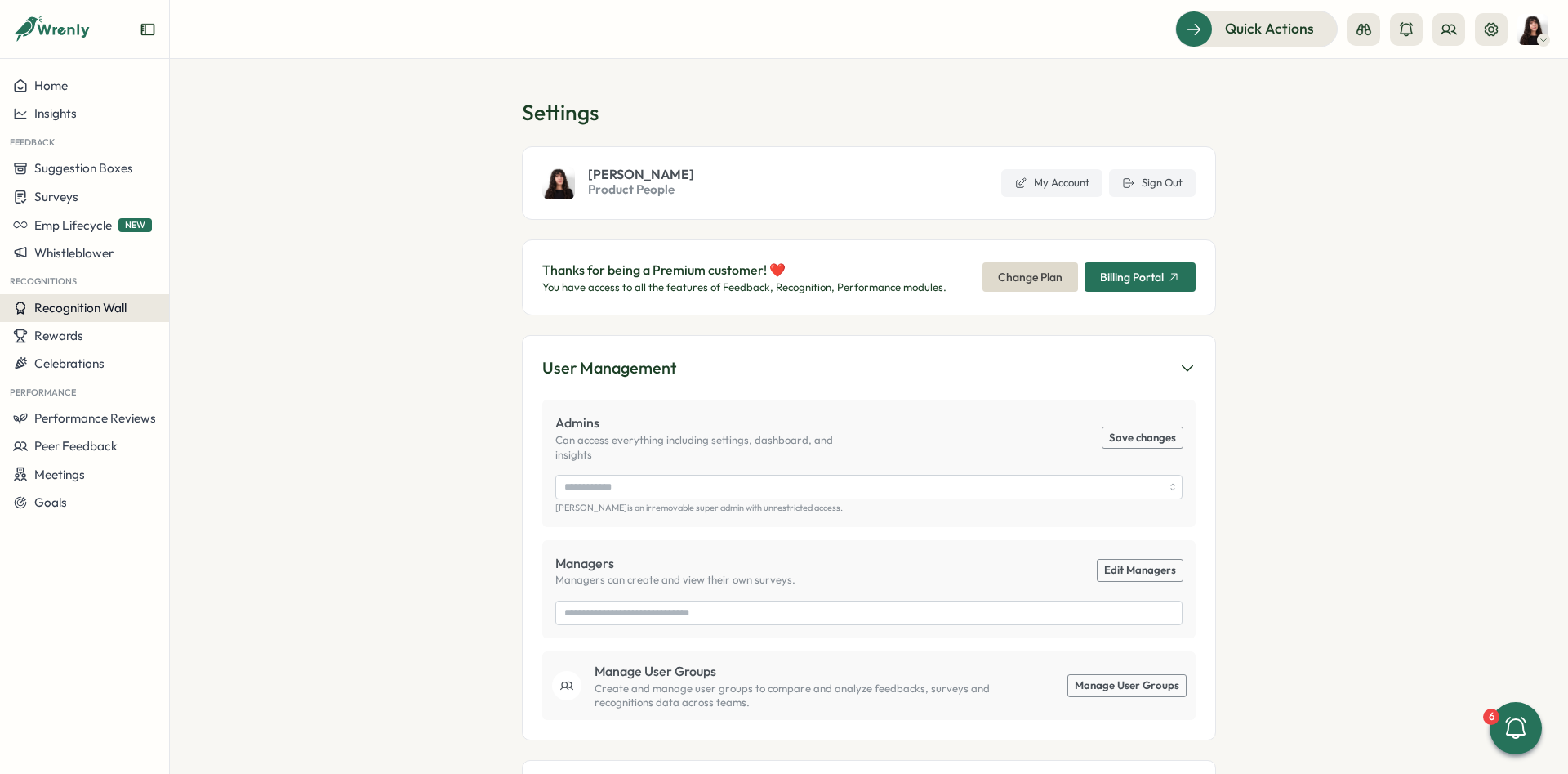
type input "**********"
click at [91, 417] on span "Performance Reviews" at bounding box center [95, 418] width 122 height 15
click at [228, 373] on div "Reviews" at bounding box center [236, 387] width 139 height 31
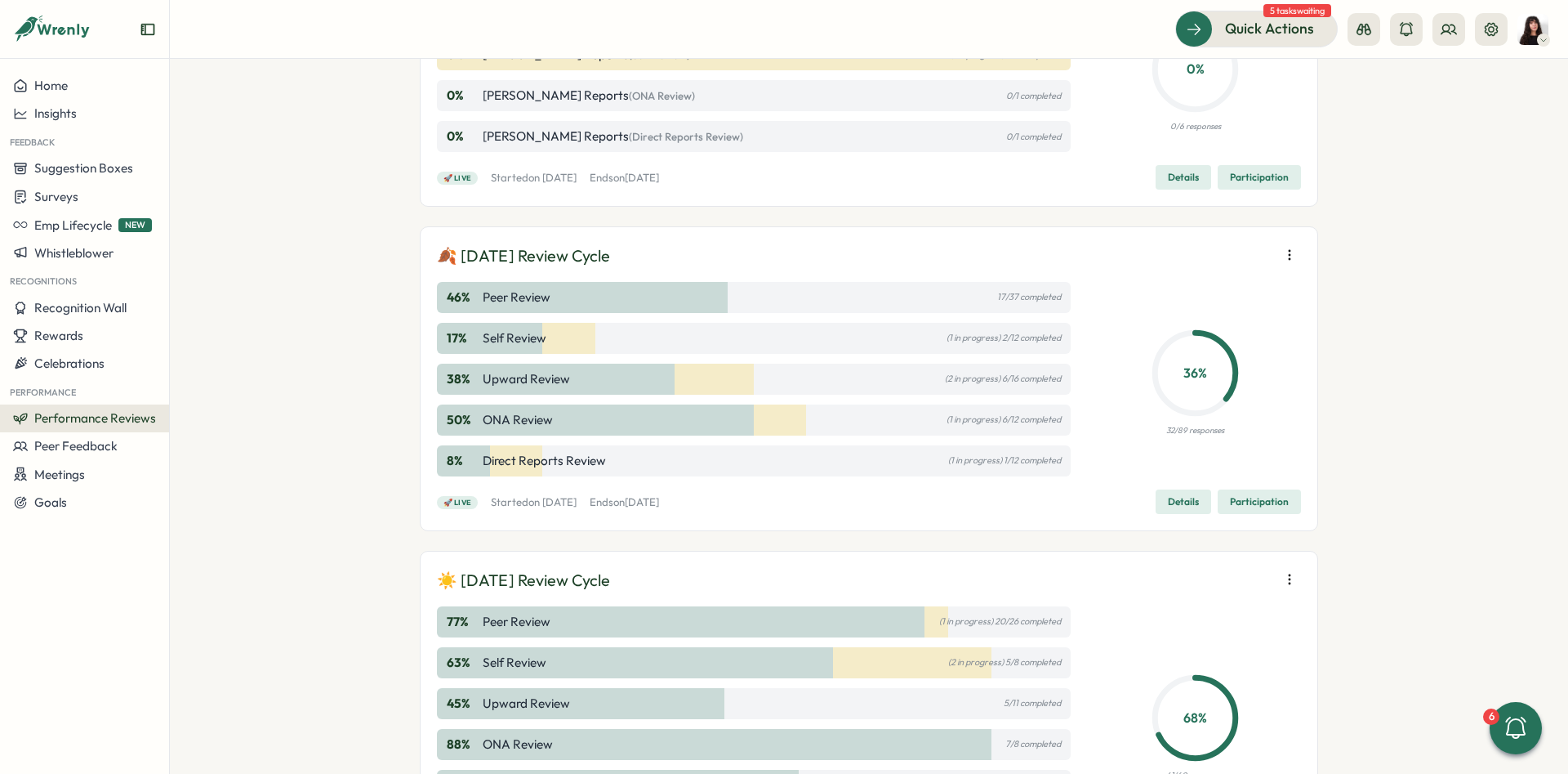
scroll to position [1056, 0]
click at [1269, 504] on span "Participation" at bounding box center [1259, 505] width 59 height 23
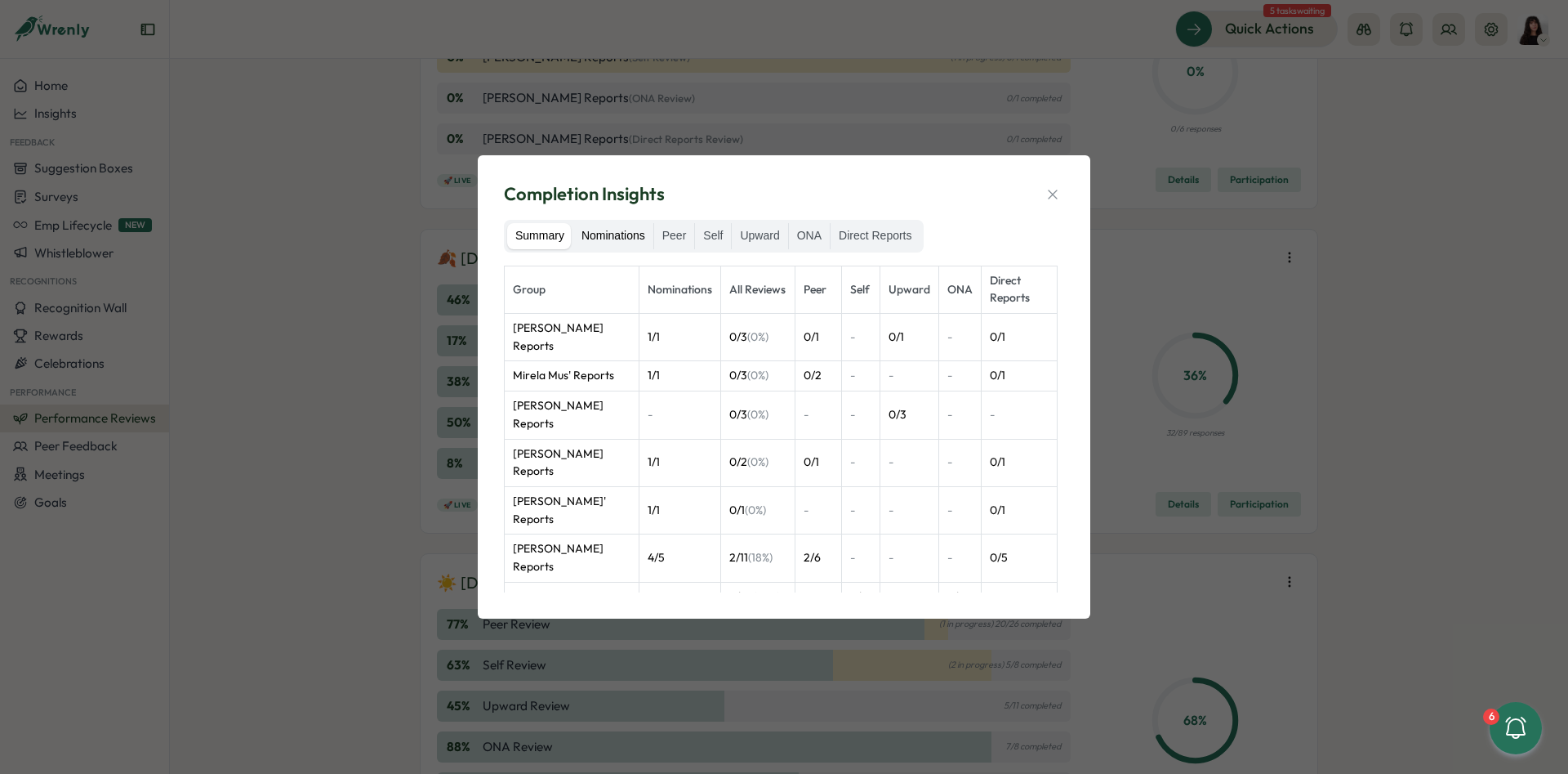
click at [608, 236] on label "Nominations" at bounding box center [613, 235] width 80 height 26
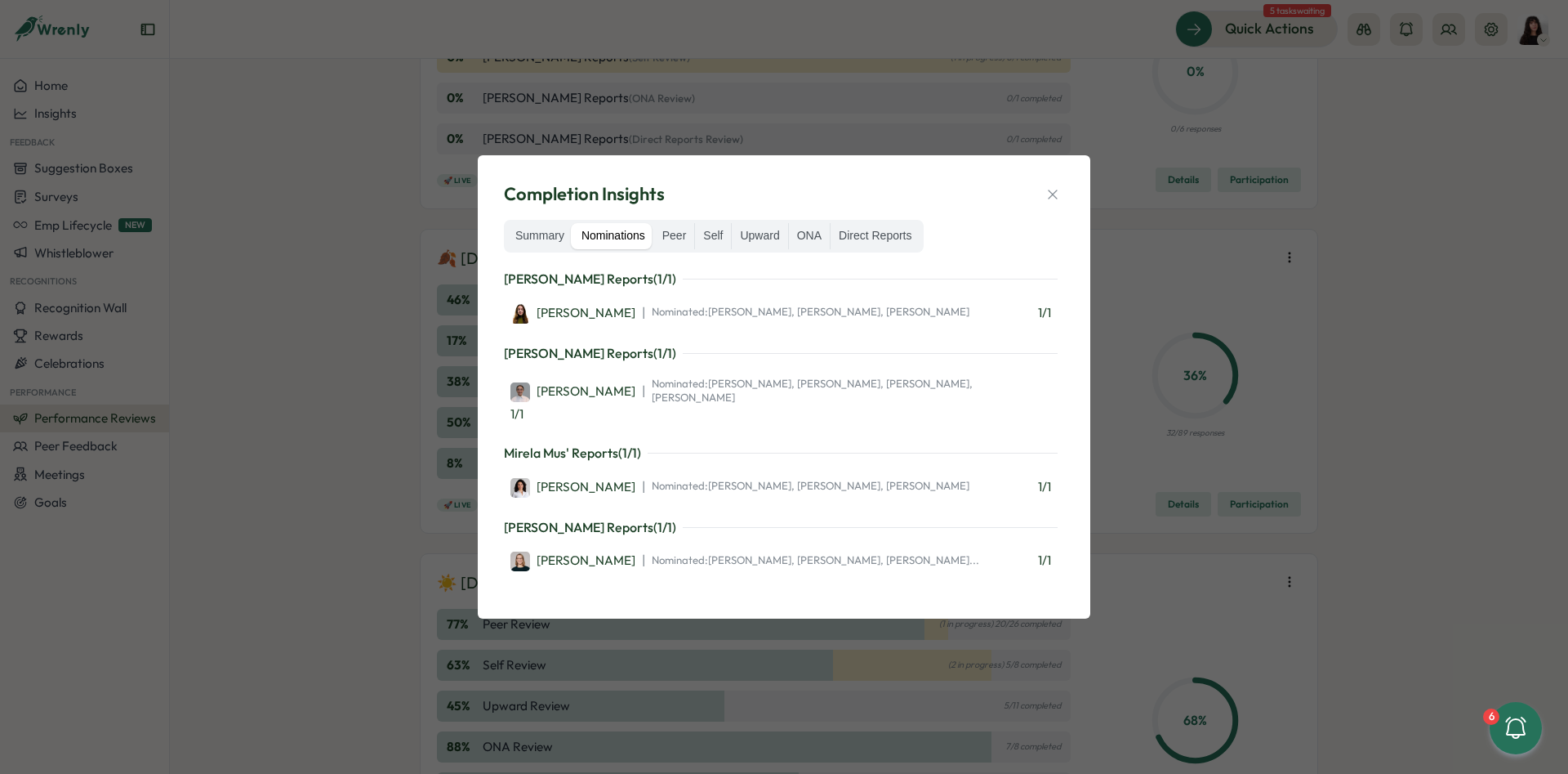
scroll to position [403, 0]
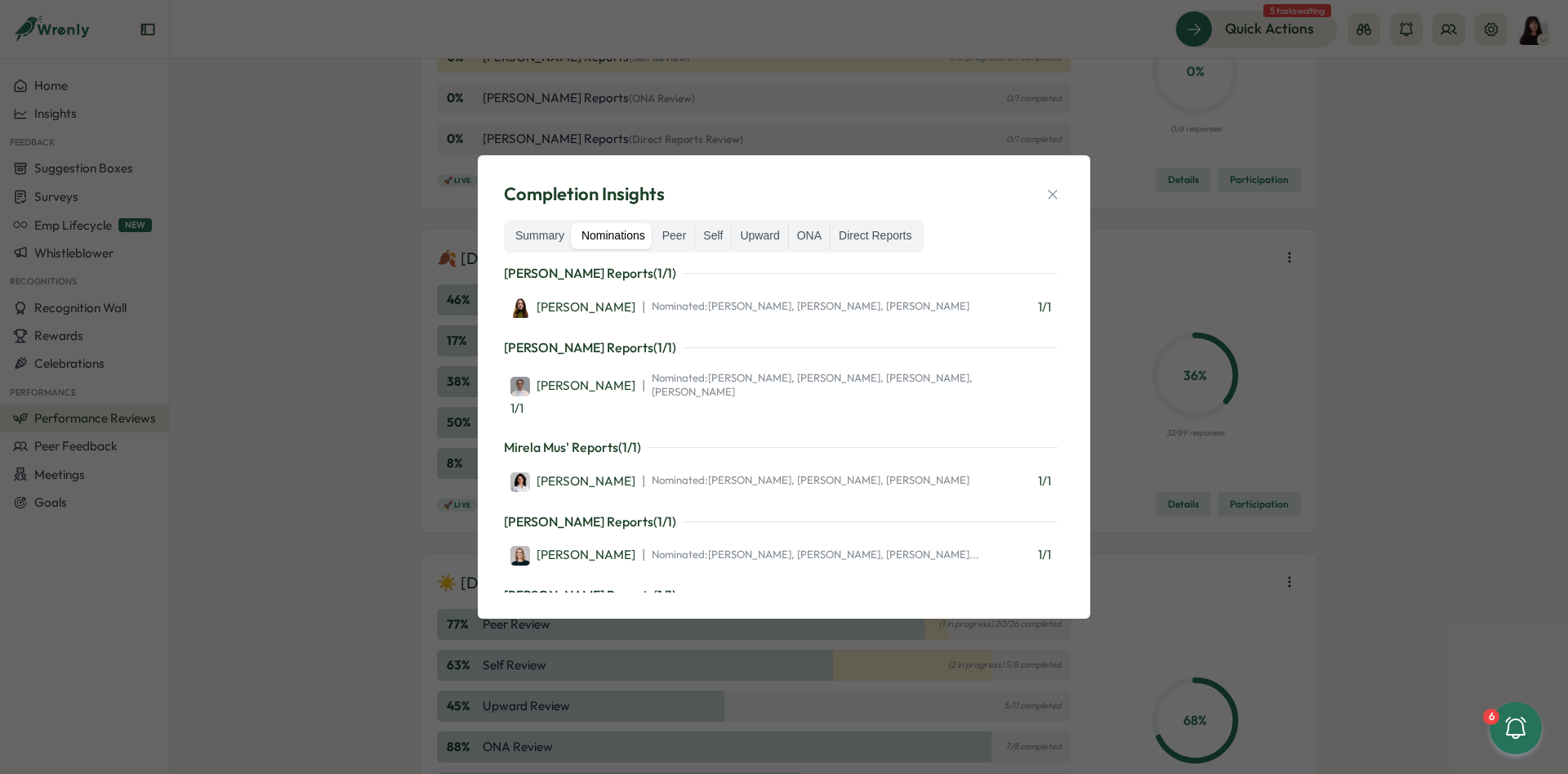
click at [1069, 183] on div "Completion Insights Summary Nominations Peer Self Upward ONA Direct Reports Vik…" at bounding box center [784, 387] width 573 height 423
click at [1058, 183] on button "button" at bounding box center [1053, 195] width 23 height 23
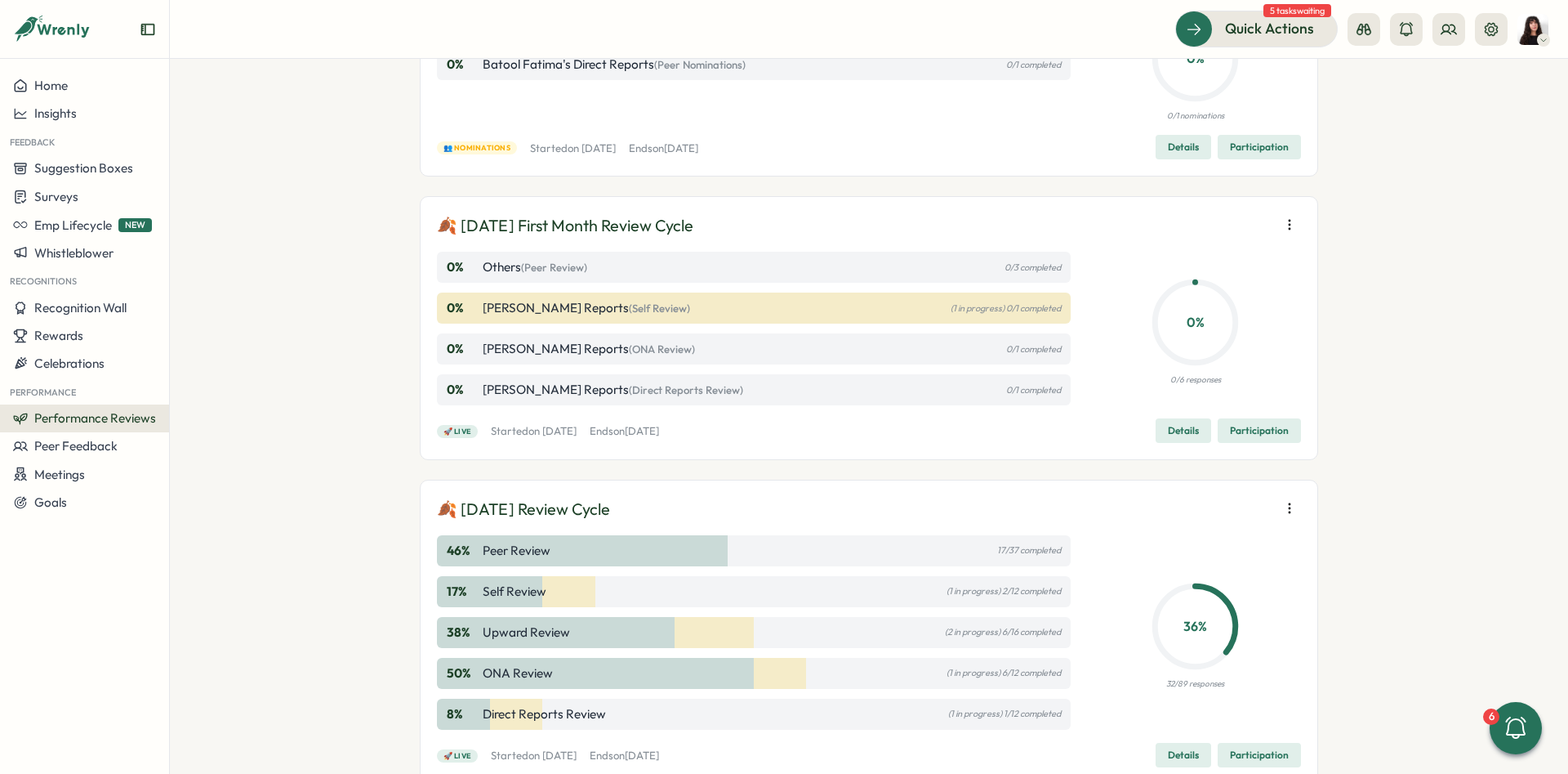
scroll to position [811, 0]
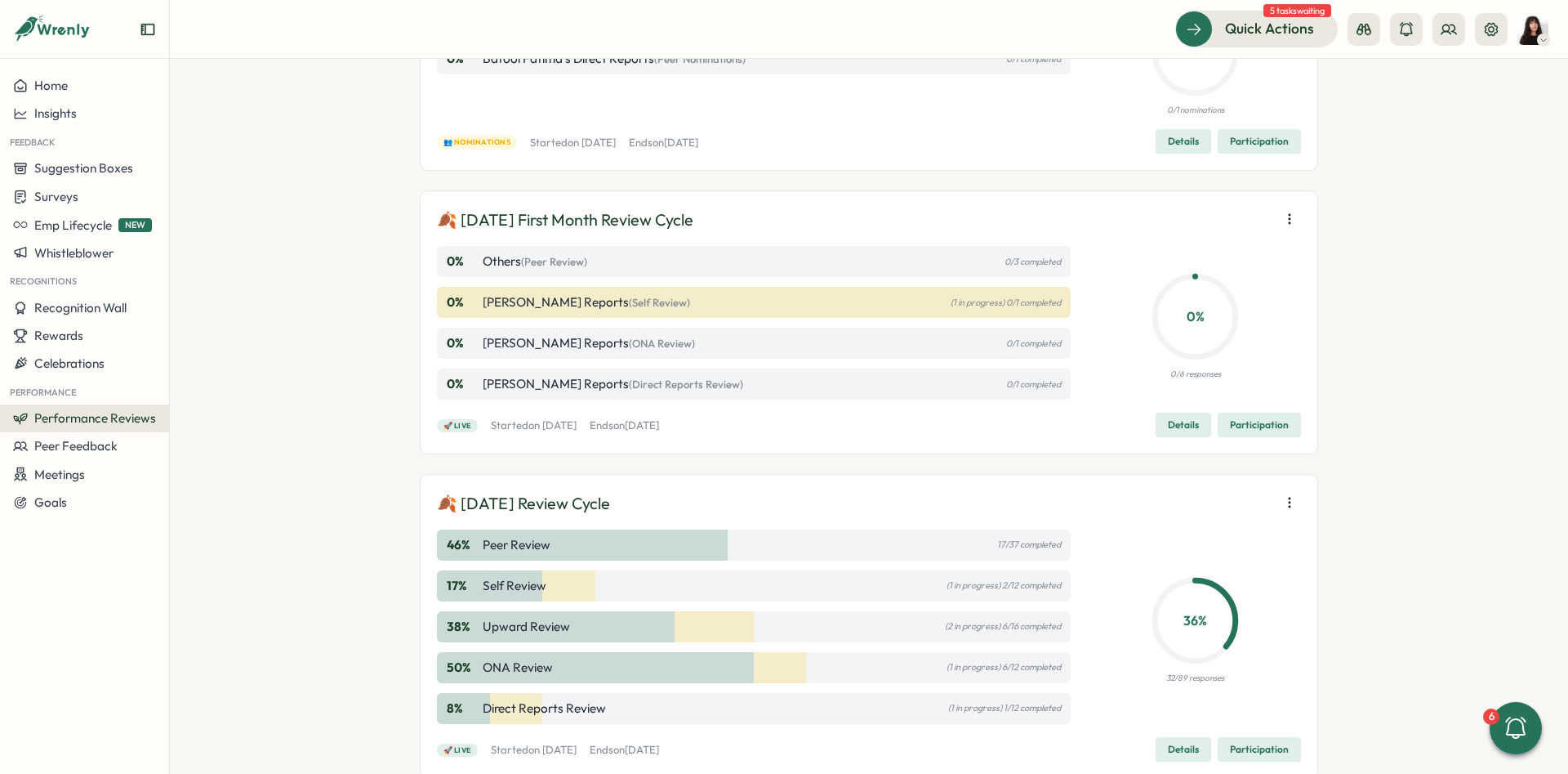
click at [343, 201] on div "Performance Reviews Complete your reviews Create 🎃 October 2025 Review Cycle 0 …" at bounding box center [869, 417] width 1399 height 715
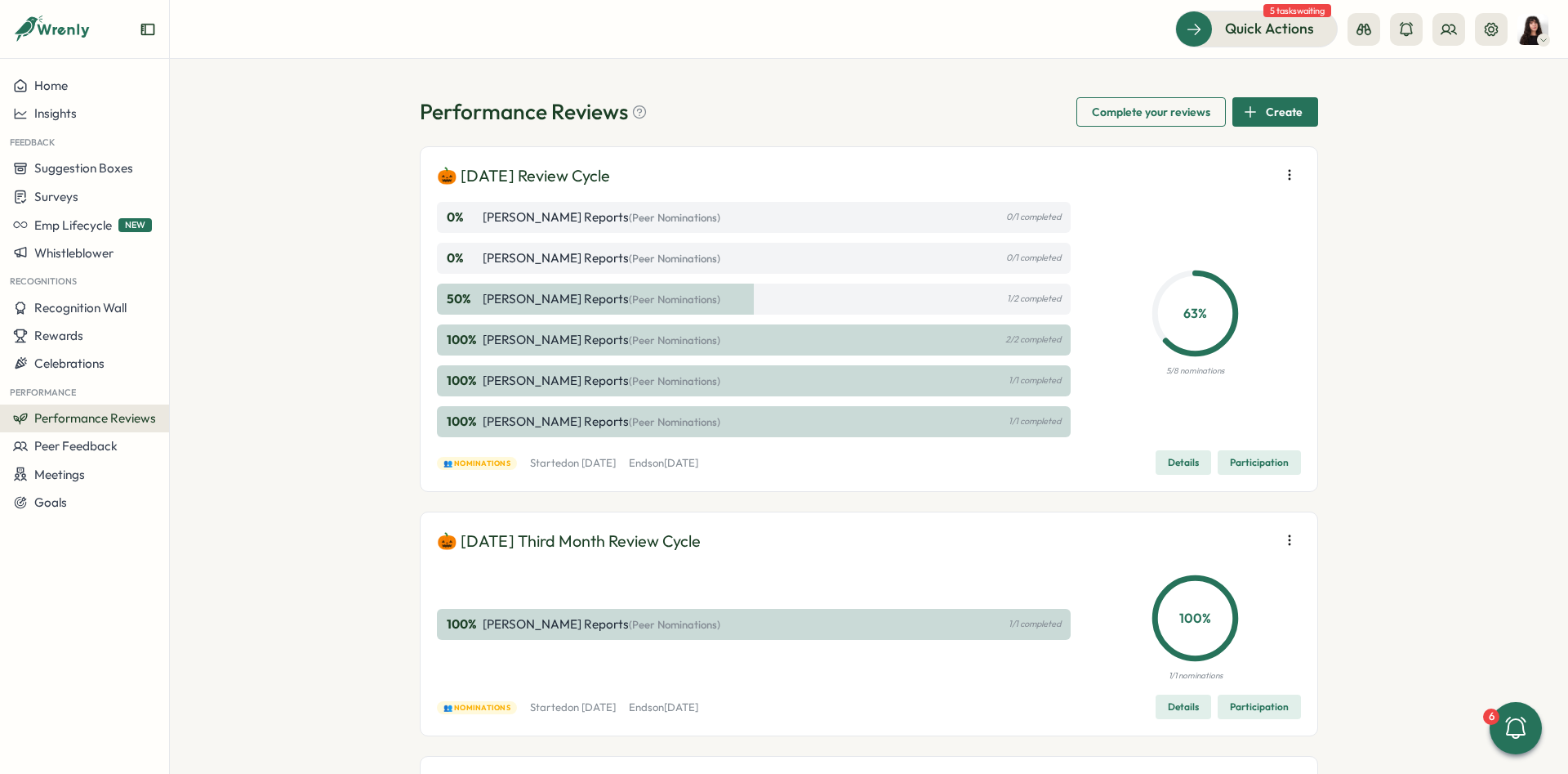
scroll to position [0, 0]
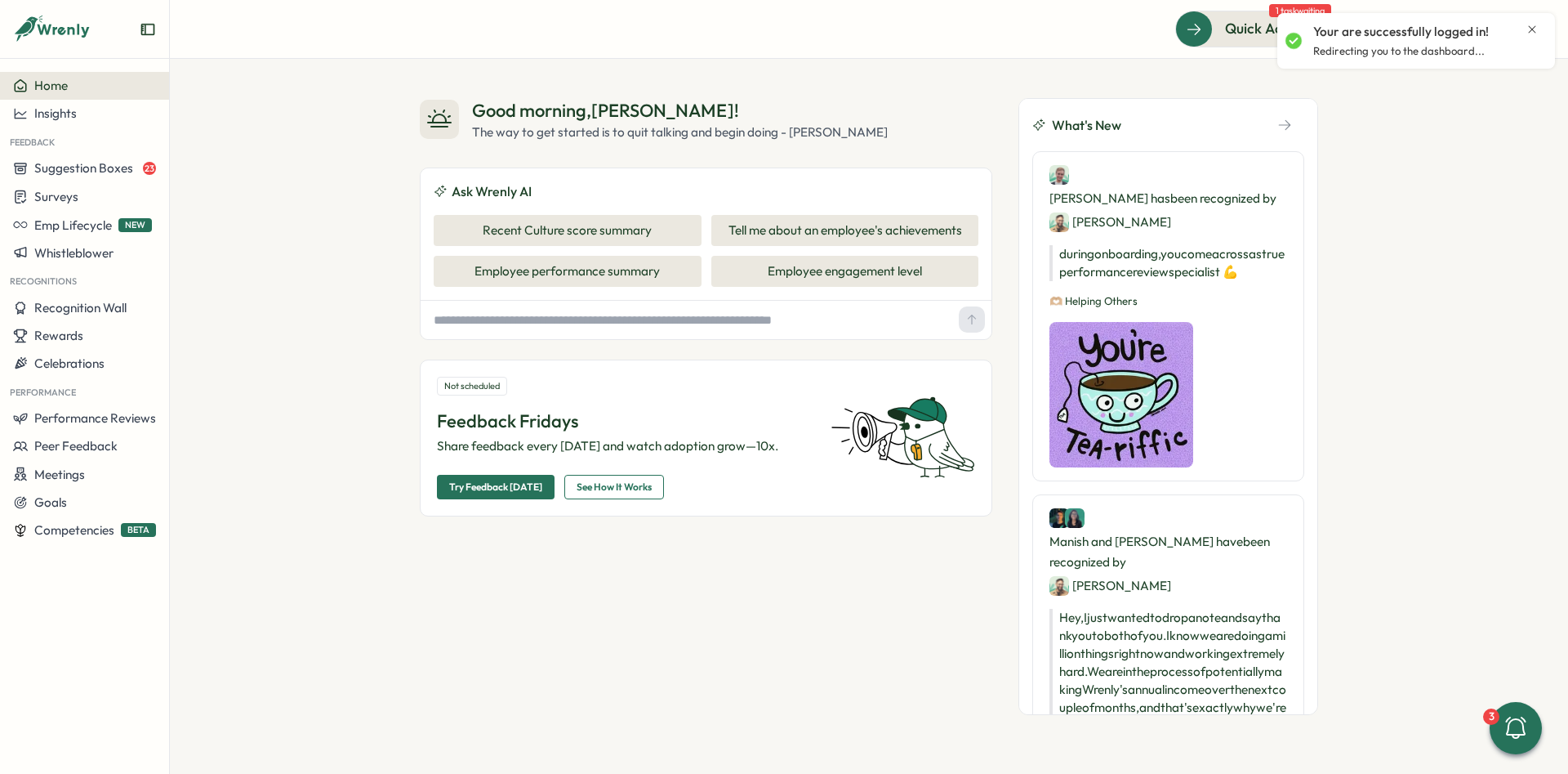
click at [1529, 26] on icon "Close notification" at bounding box center [1533, 29] width 8 height 8
click at [1495, 37] on icon at bounding box center [1491, 29] width 16 height 16
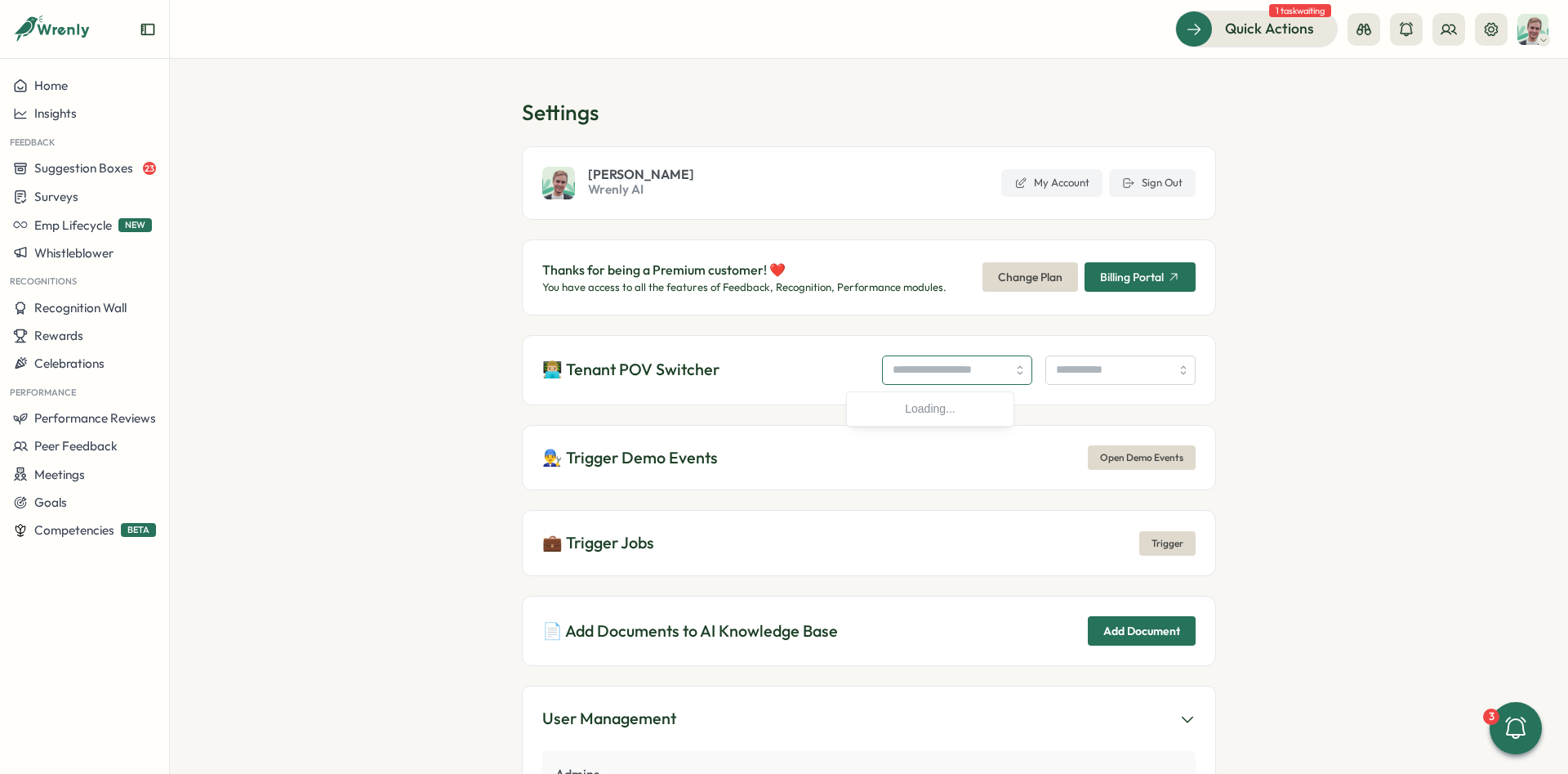
click at [937, 368] on input "search" at bounding box center [957, 370] width 150 height 29
type input "**********"
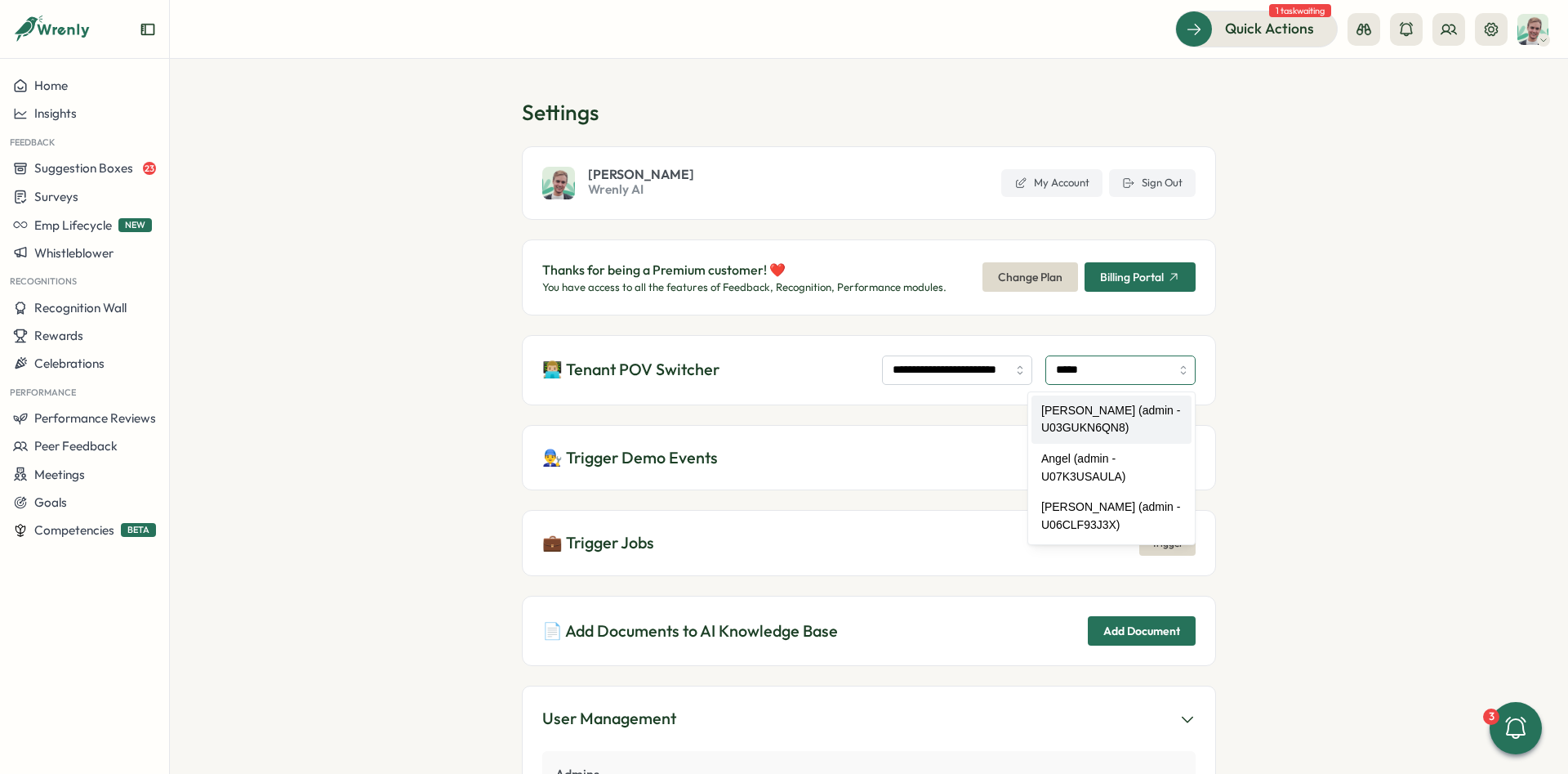
type input "**********"
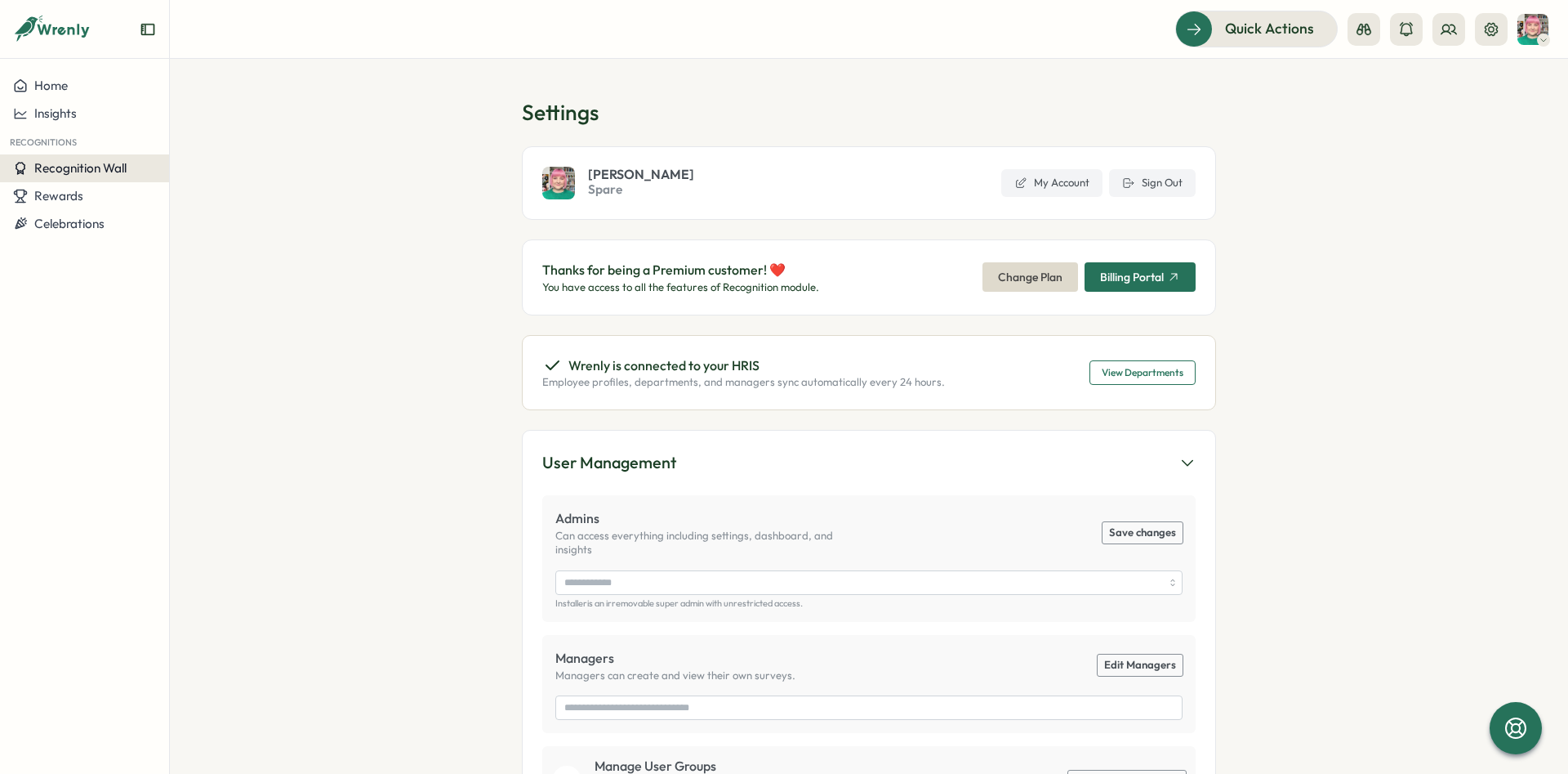
click at [112, 170] on span "Recognition Wall" at bounding box center [79, 168] width 92 height 15
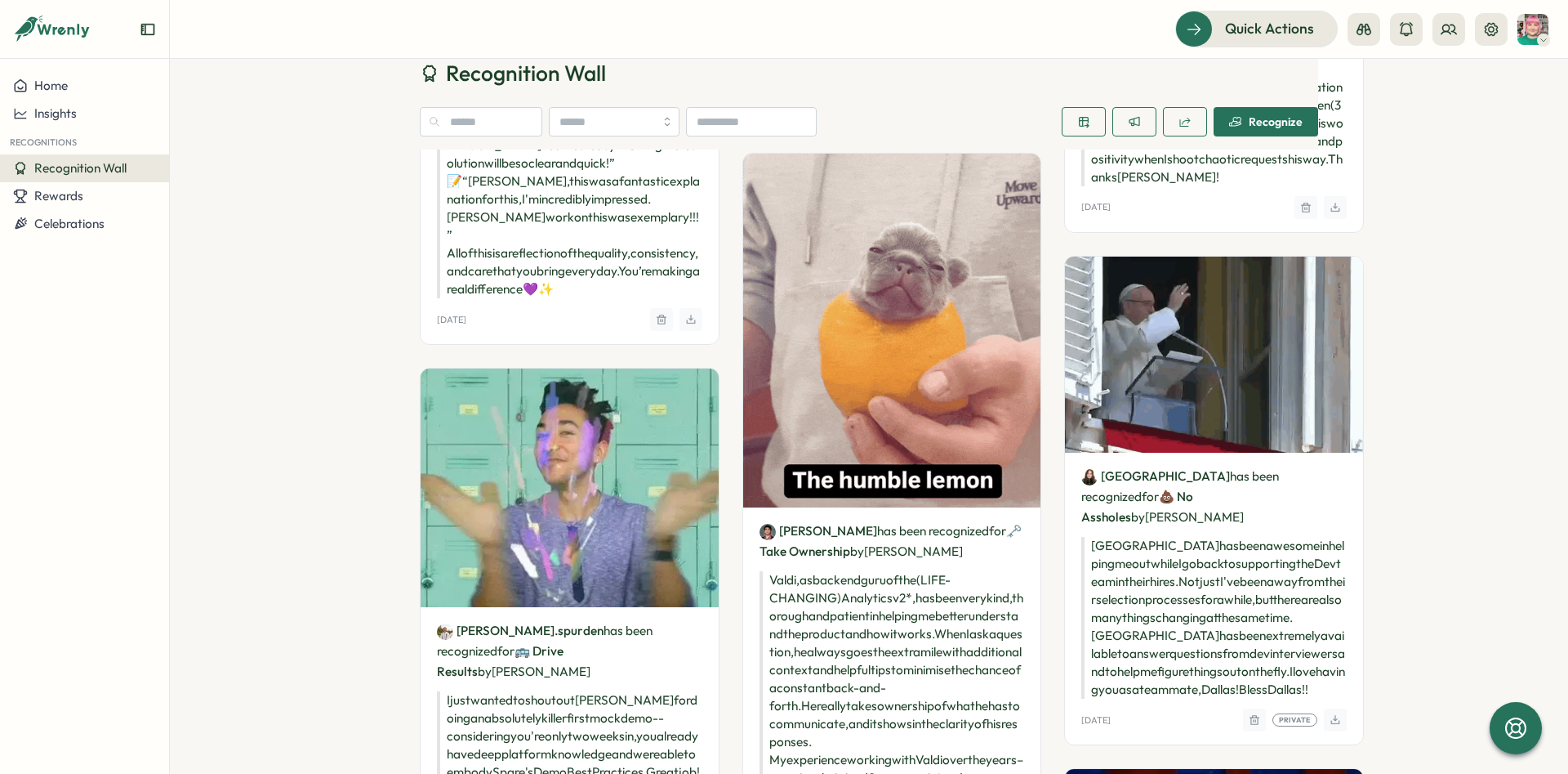
scroll to position [227, 0]
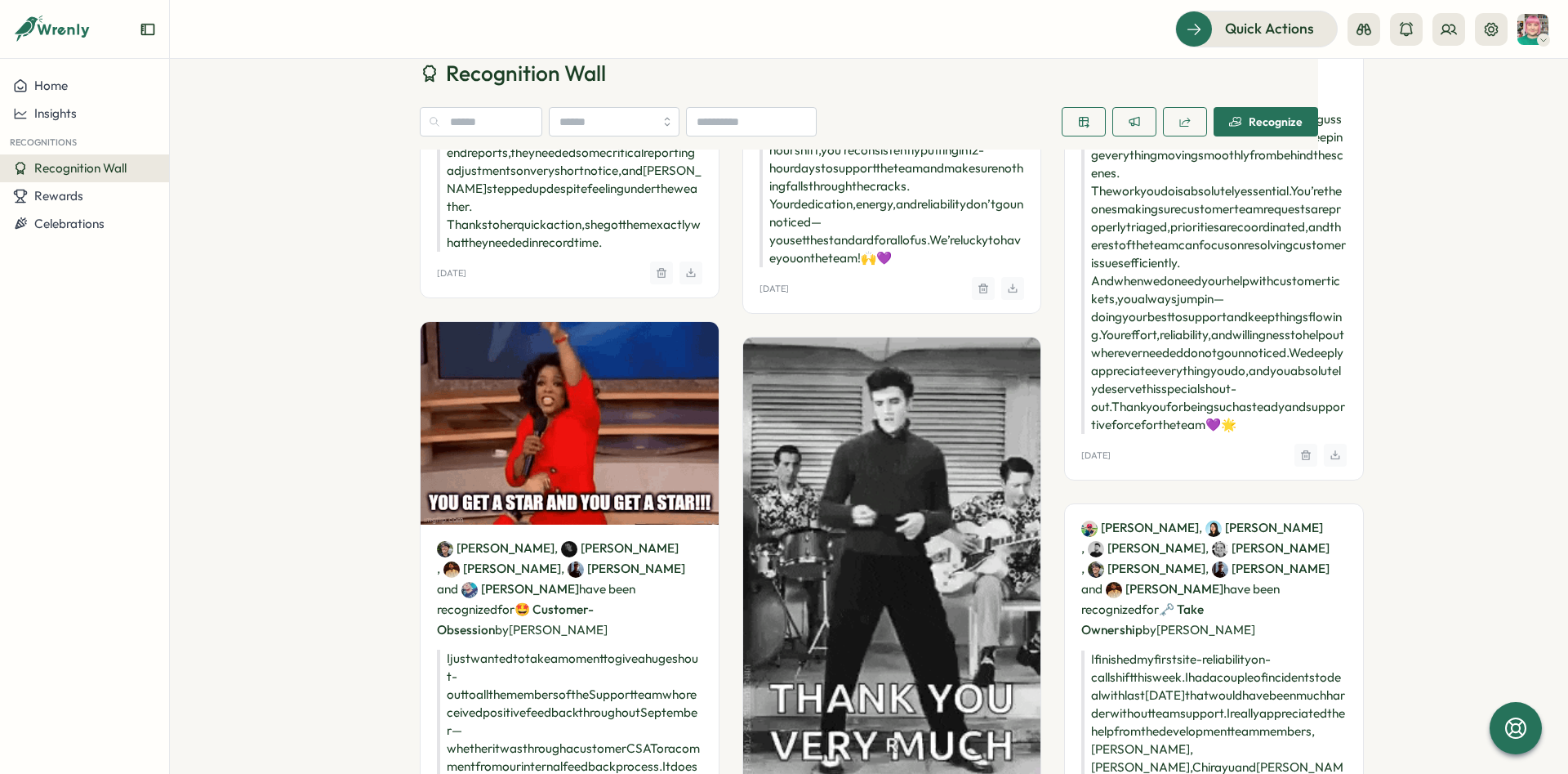
drag, startPoint x: 238, startPoint y: 382, endPoint x: 365, endPoint y: 91, distance: 317.5
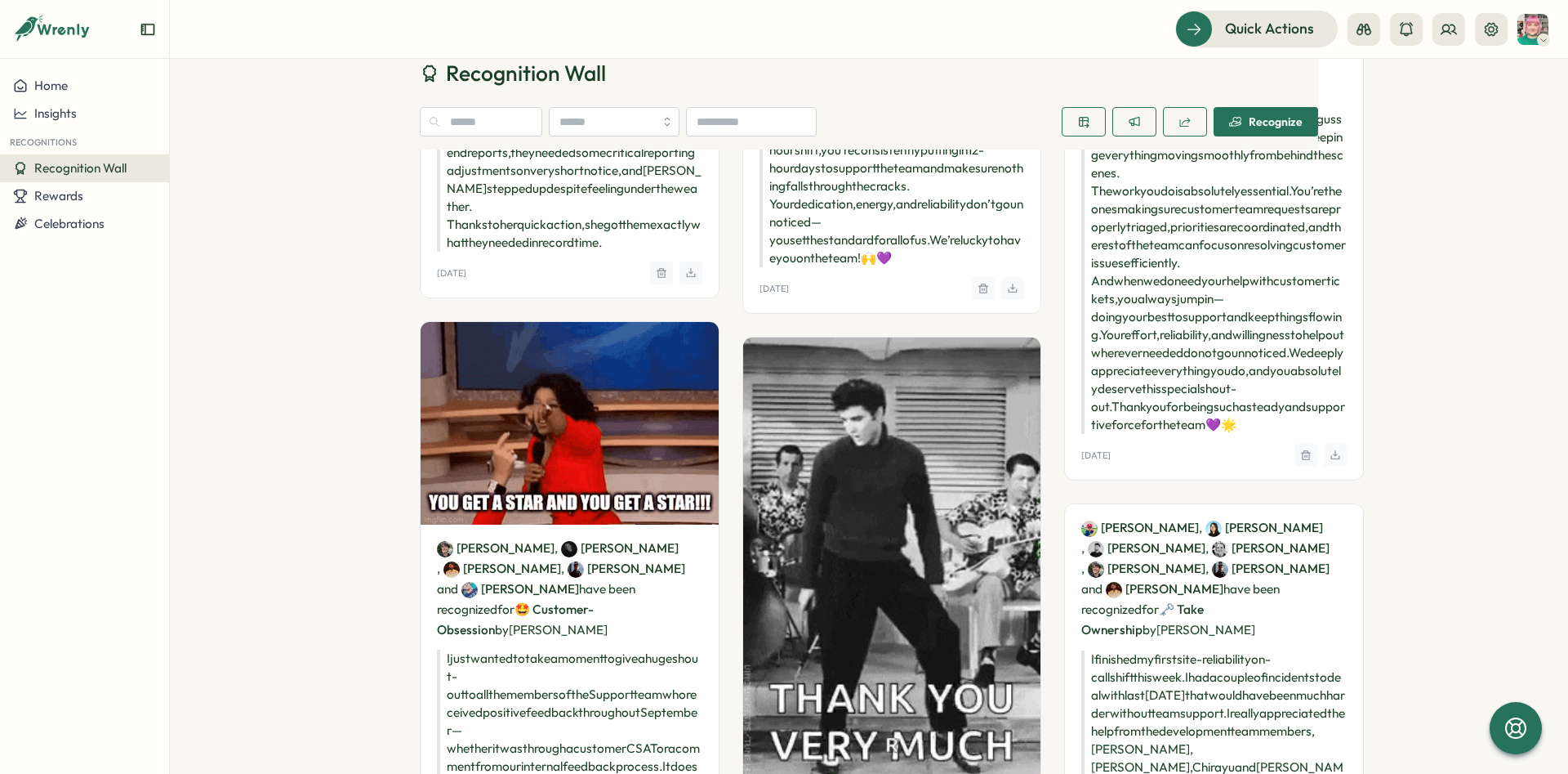
scroll to position [0, 0]
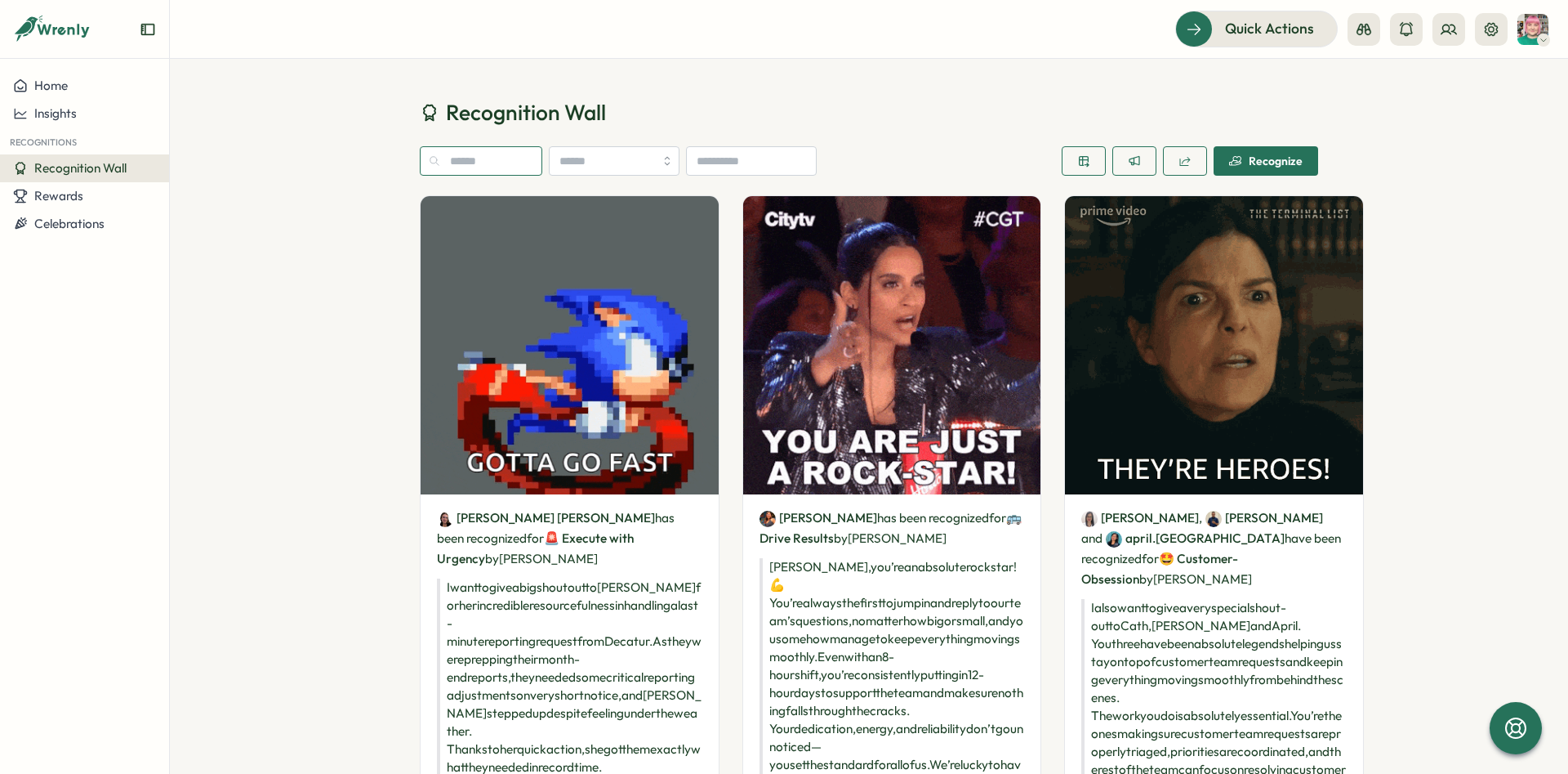
click at [477, 164] on input "text" at bounding box center [481, 161] width 123 height 29
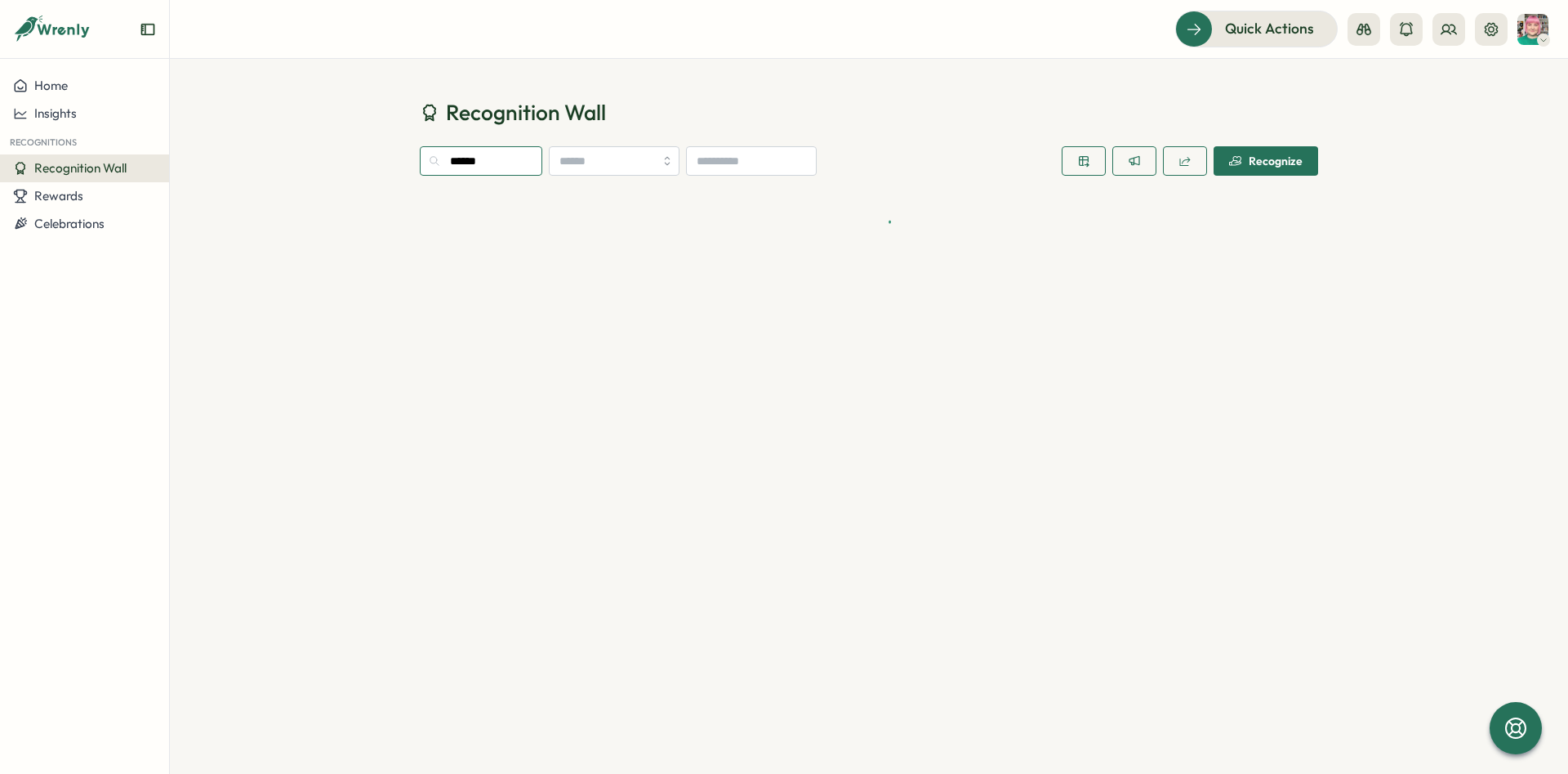
type input "******"
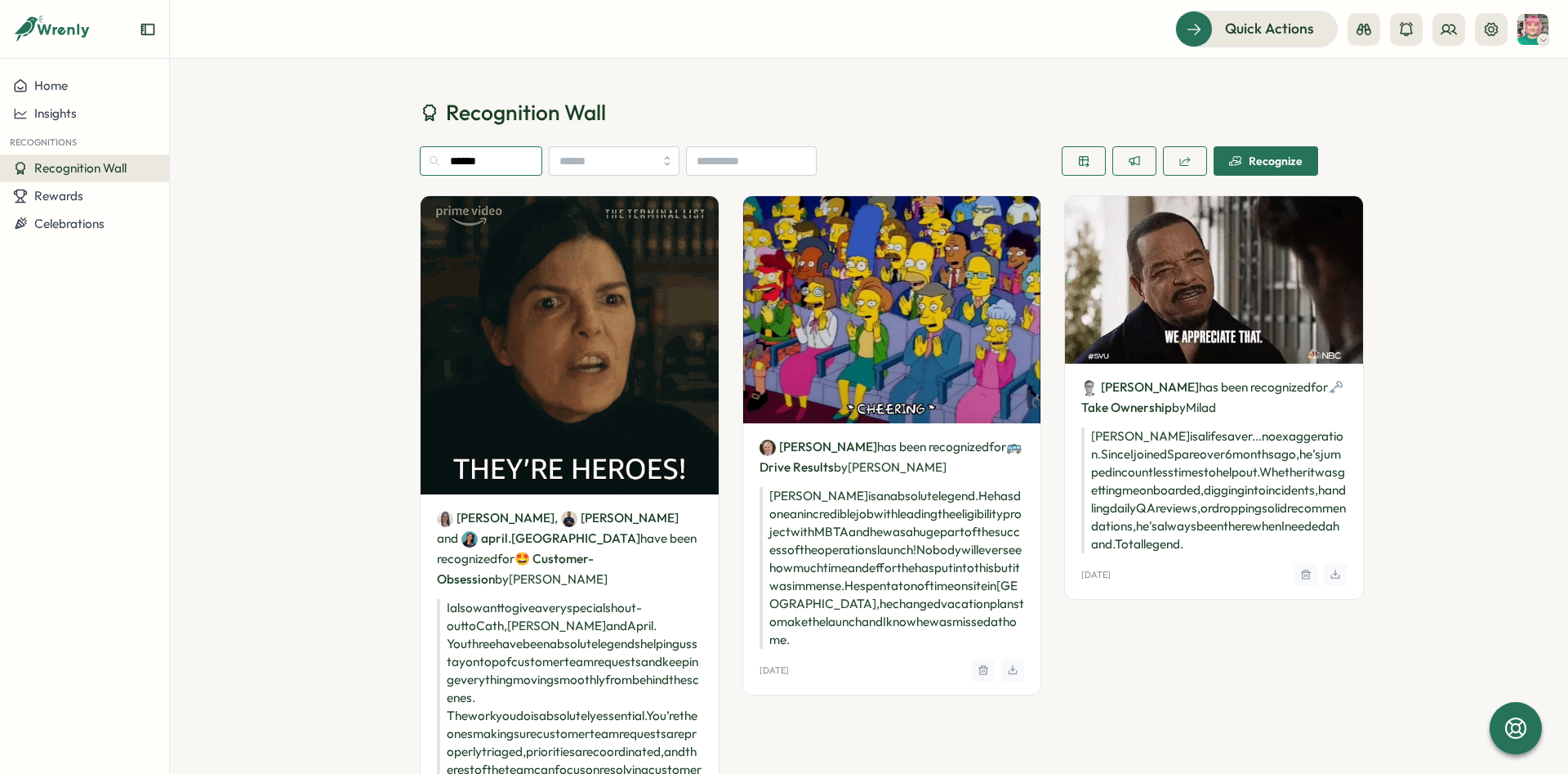
drag, startPoint x: 503, startPoint y: 148, endPoint x: 399, endPoint y: 147, distance: 104.0
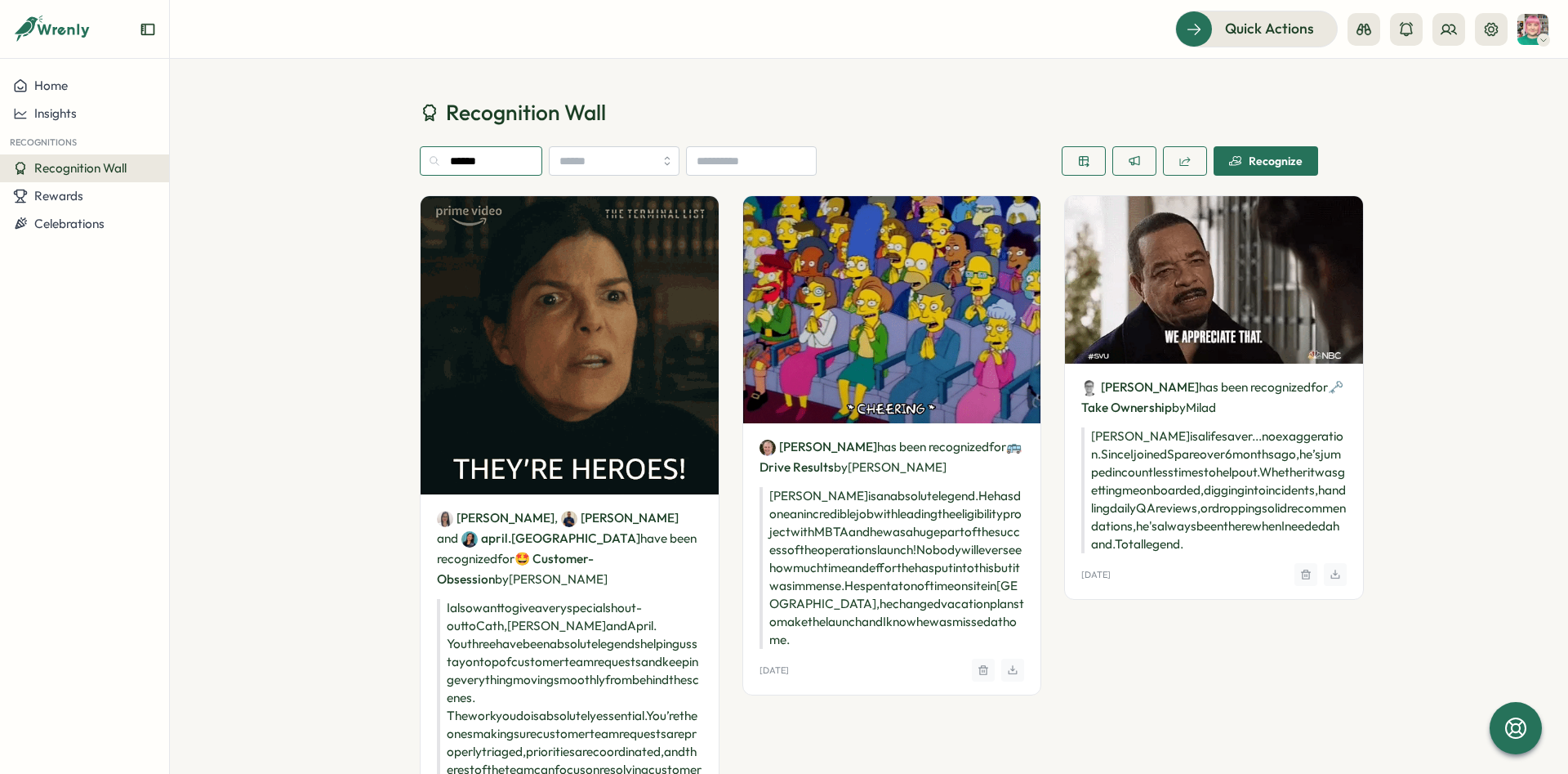
click at [420, 147] on input "******" at bounding box center [481, 161] width 123 height 29
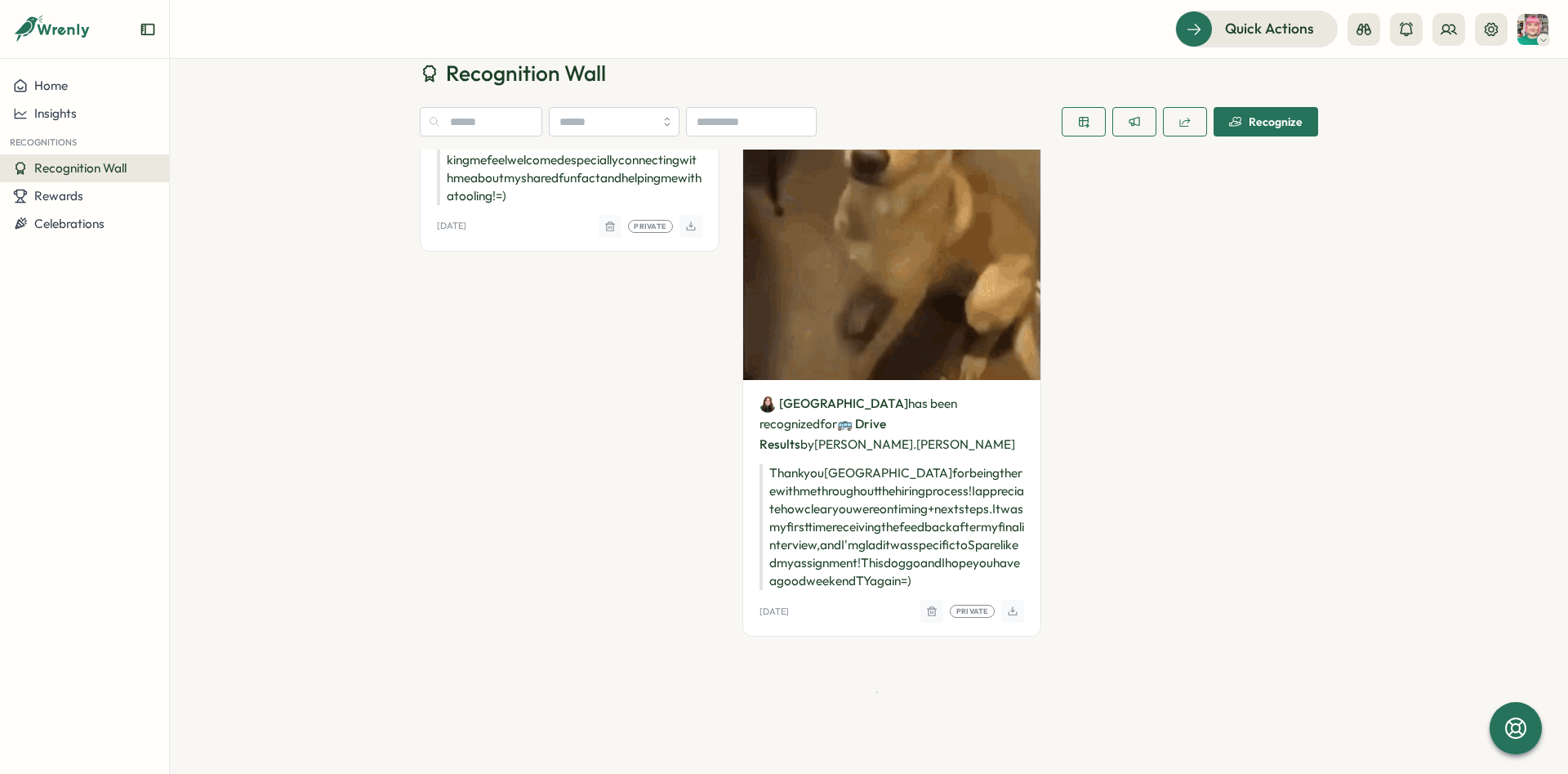
scroll to position [7673, 0]
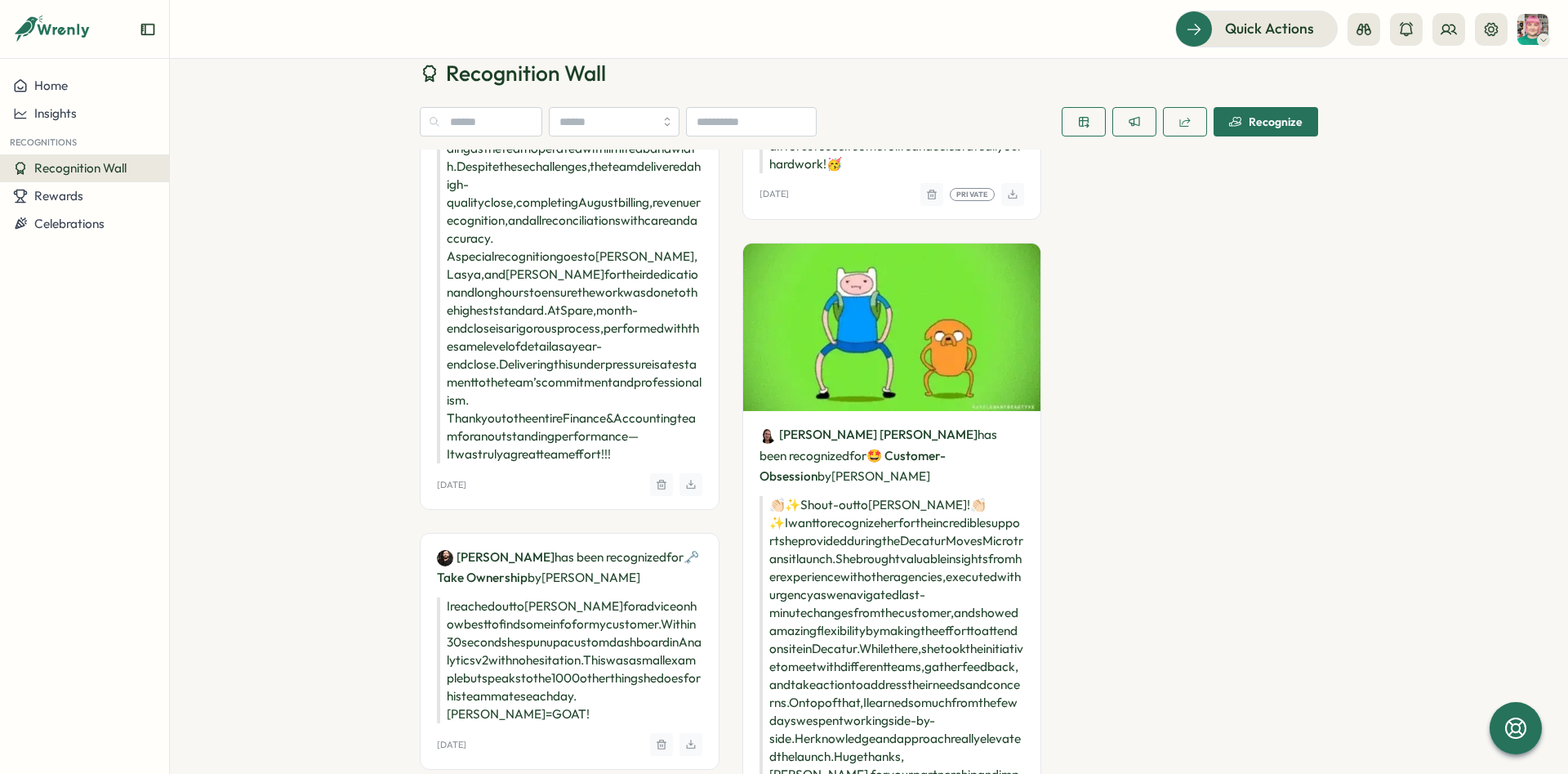
drag, startPoint x: 925, startPoint y: 611, endPoint x: 963, endPoint y: 613, distance: 38.1
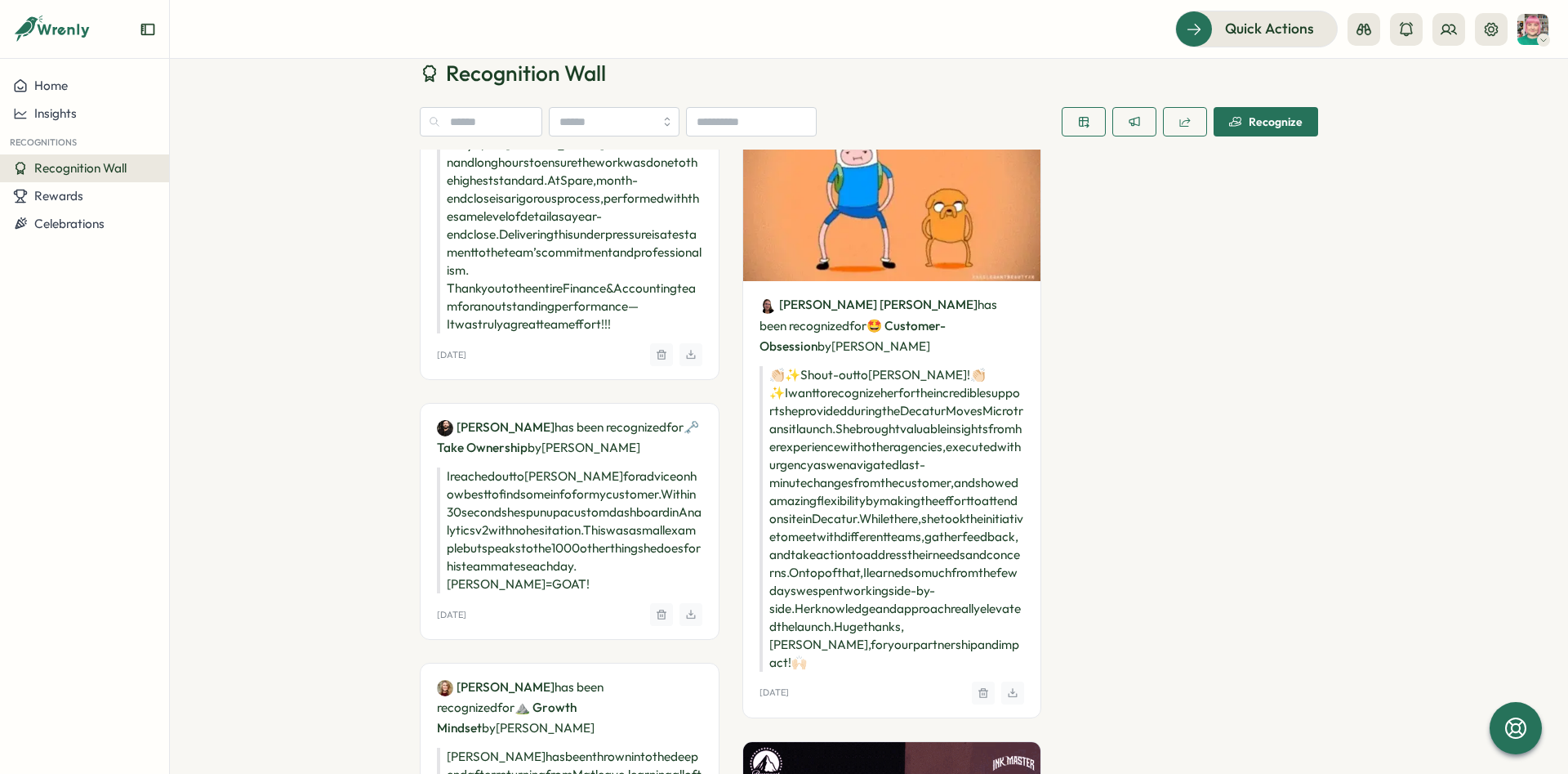
scroll to position [7795, 0]
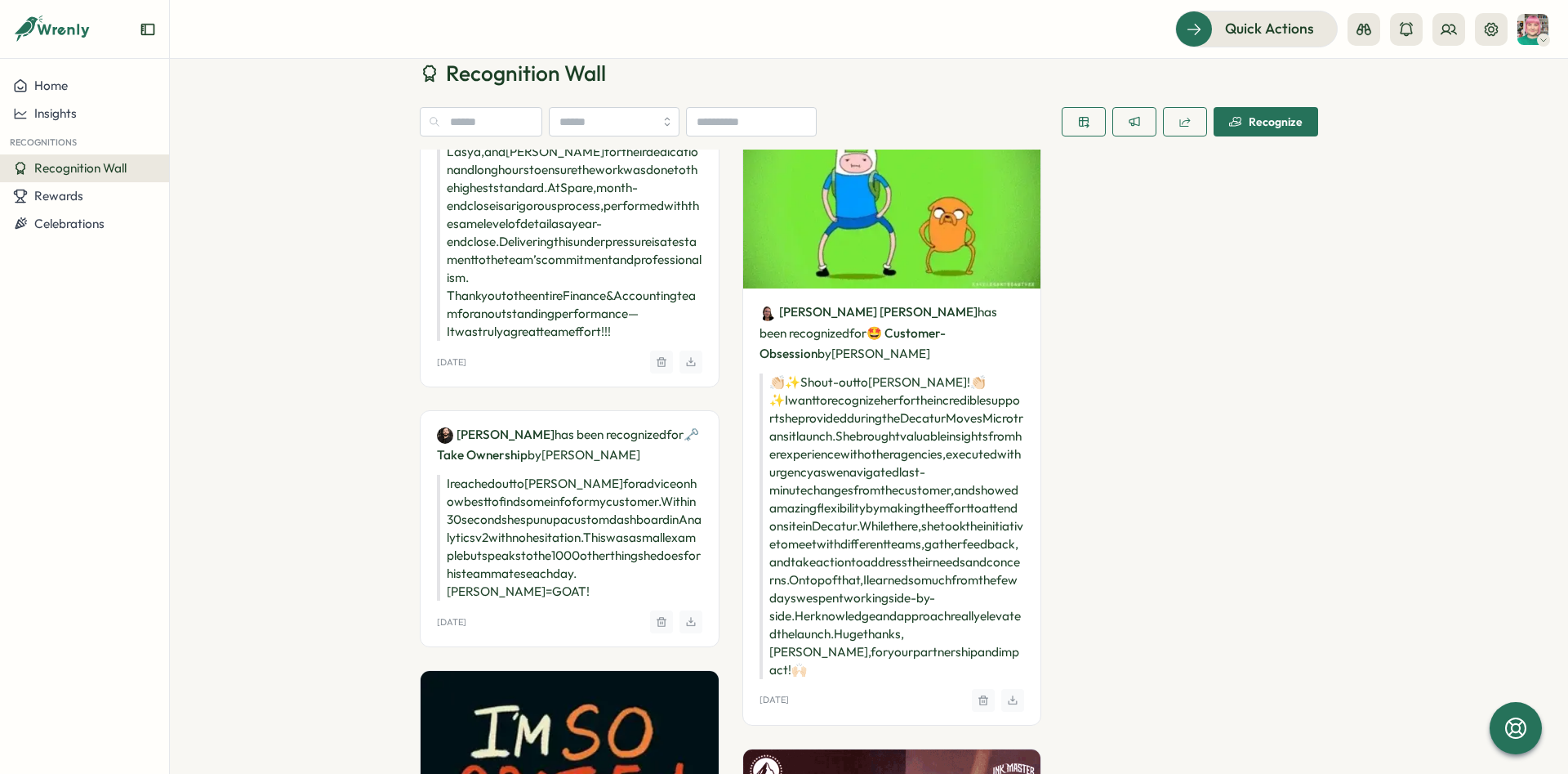
drag, startPoint x: 926, startPoint y: 493, endPoint x: 961, endPoint y: 493, distance: 35.0
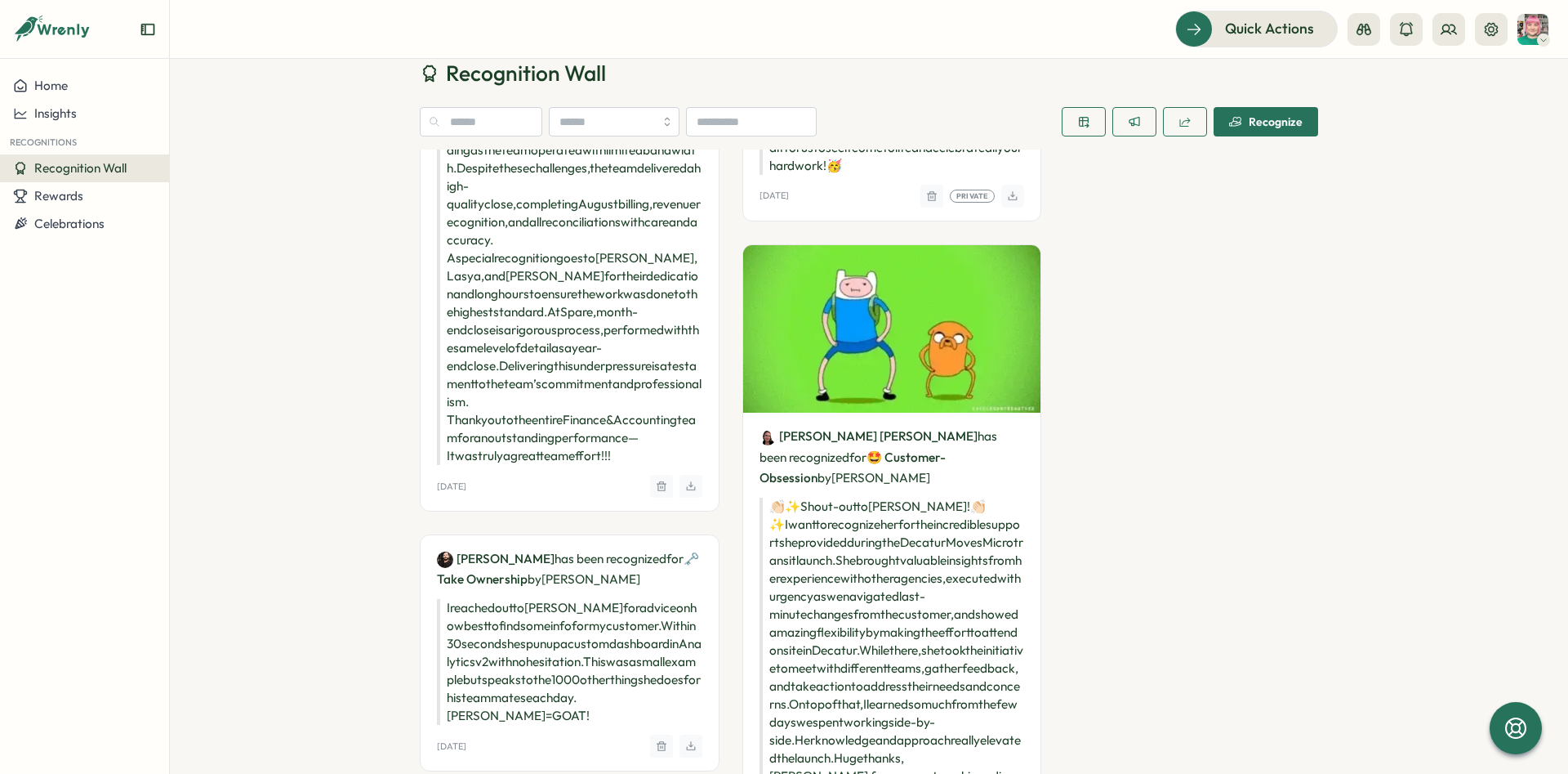
scroll to position [7673, 0]
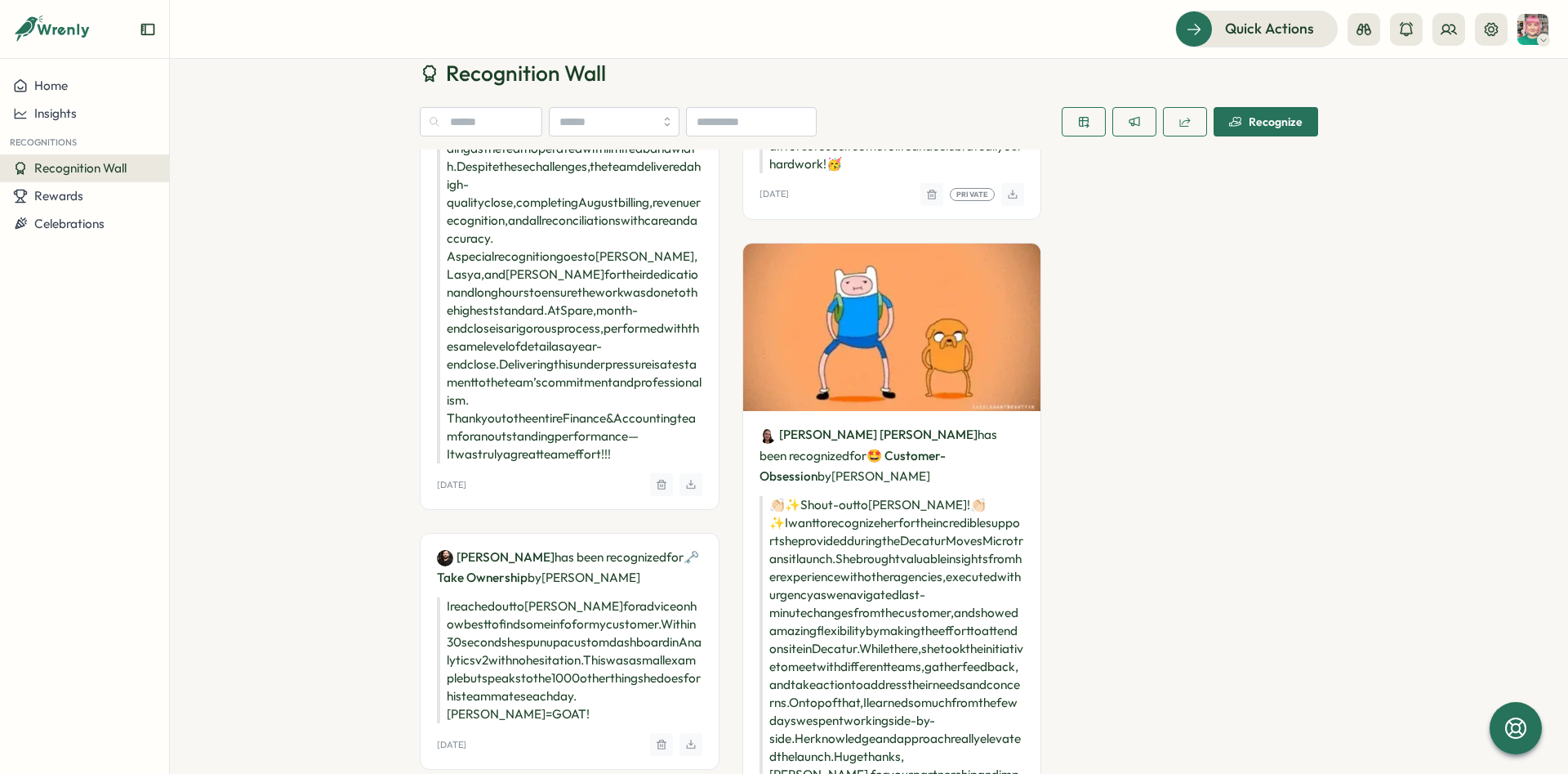
drag, startPoint x: 945, startPoint y: 613, endPoint x: 963, endPoint y: 612, distance: 18.0
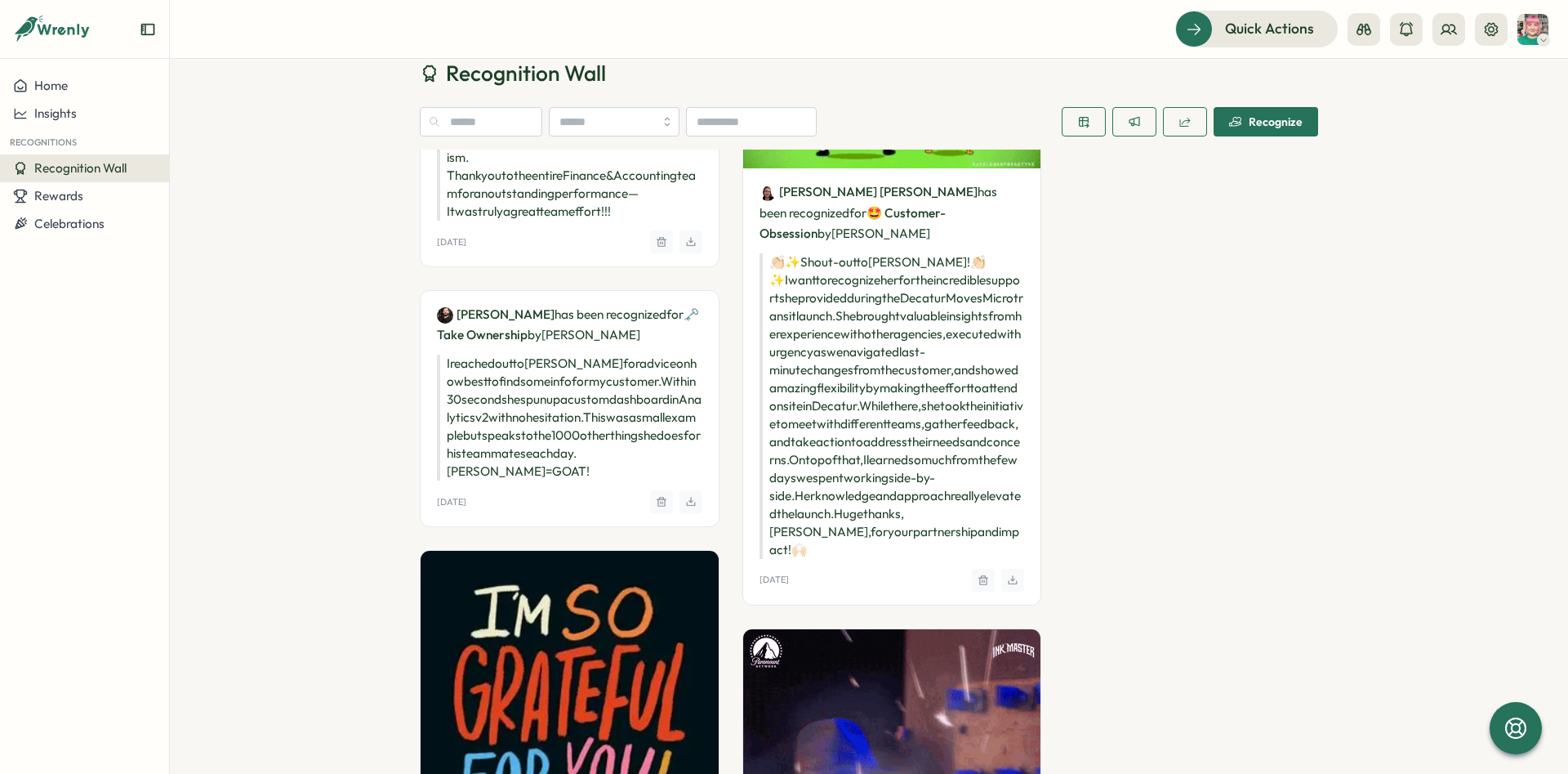
scroll to position [7918, 0]
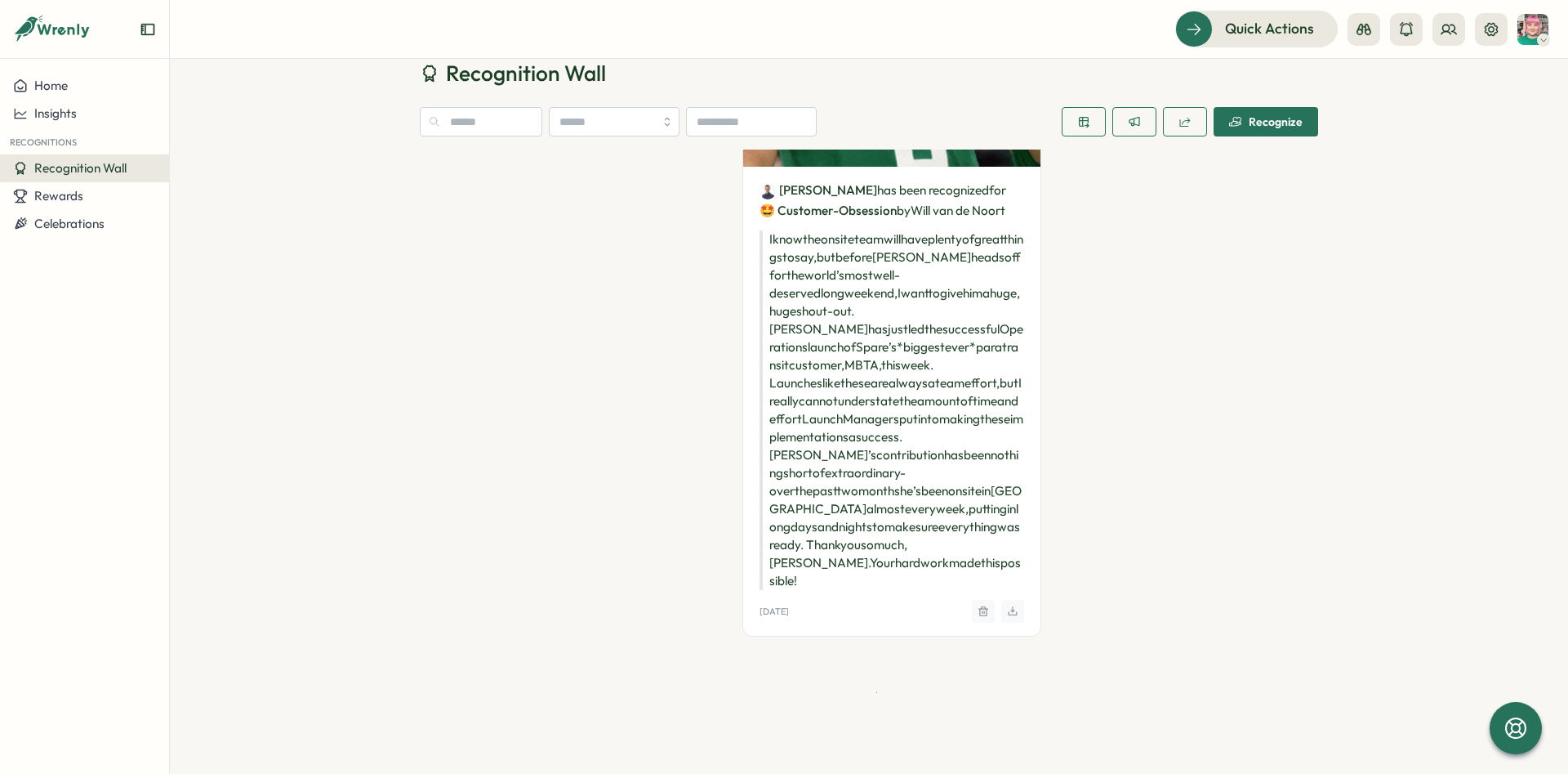
scroll to position [16194, 0]
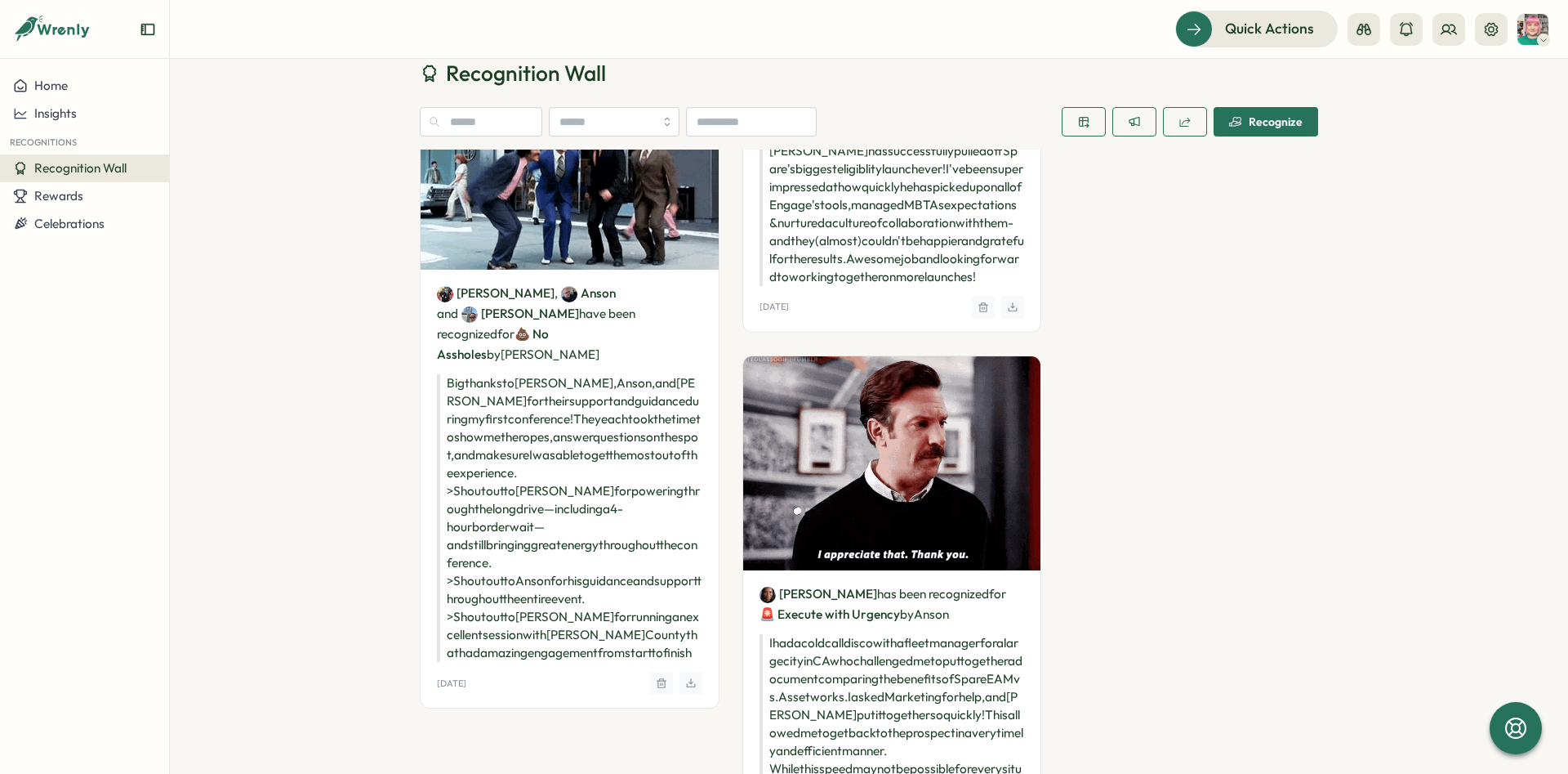
drag, startPoint x: 1065, startPoint y: 400, endPoint x: 1218, endPoint y: 542, distance: 208.7
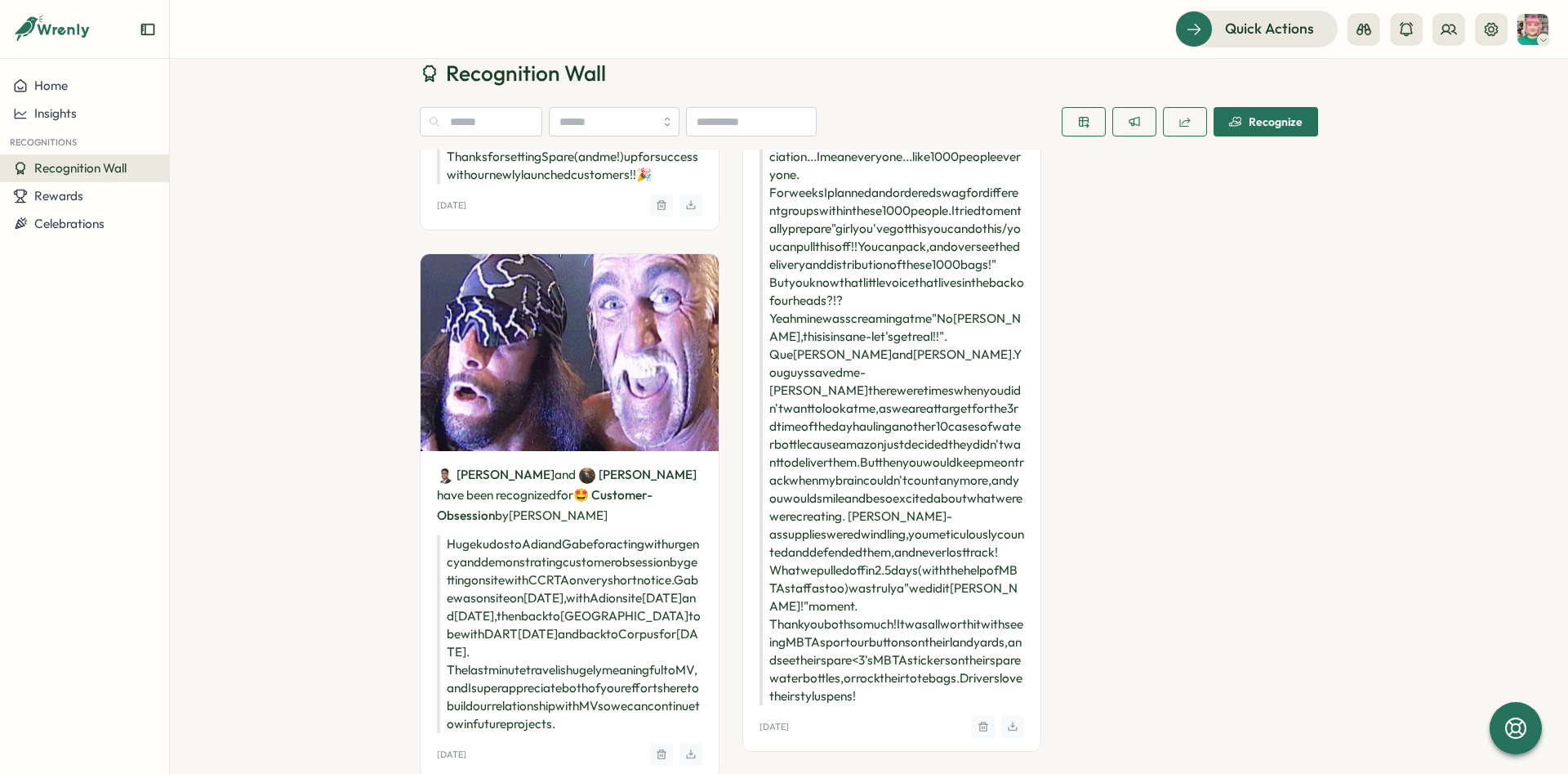
scroll to position [13130, 0]
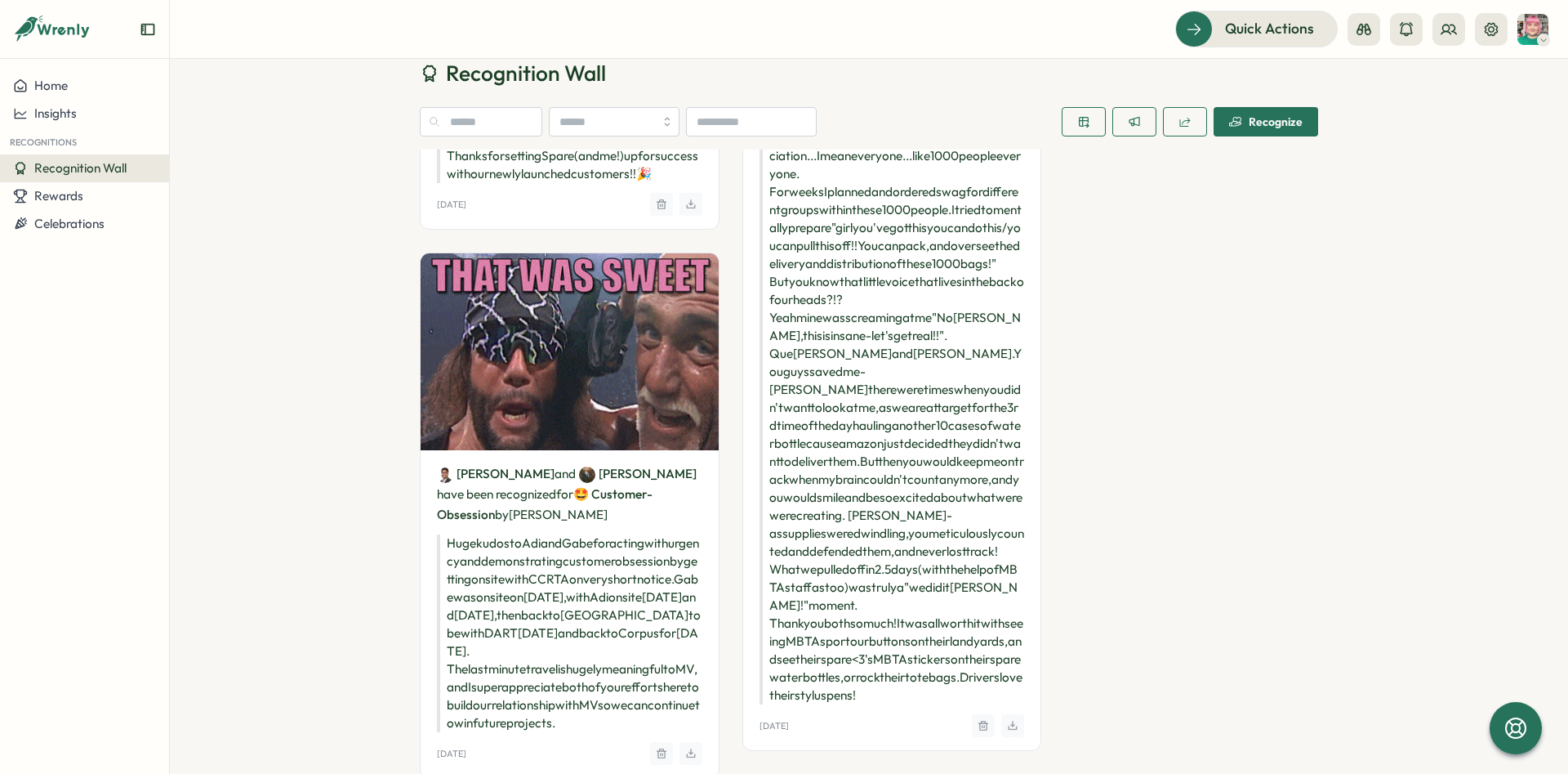
drag, startPoint x: 1134, startPoint y: 482, endPoint x: 1164, endPoint y: 515, distance: 44.6
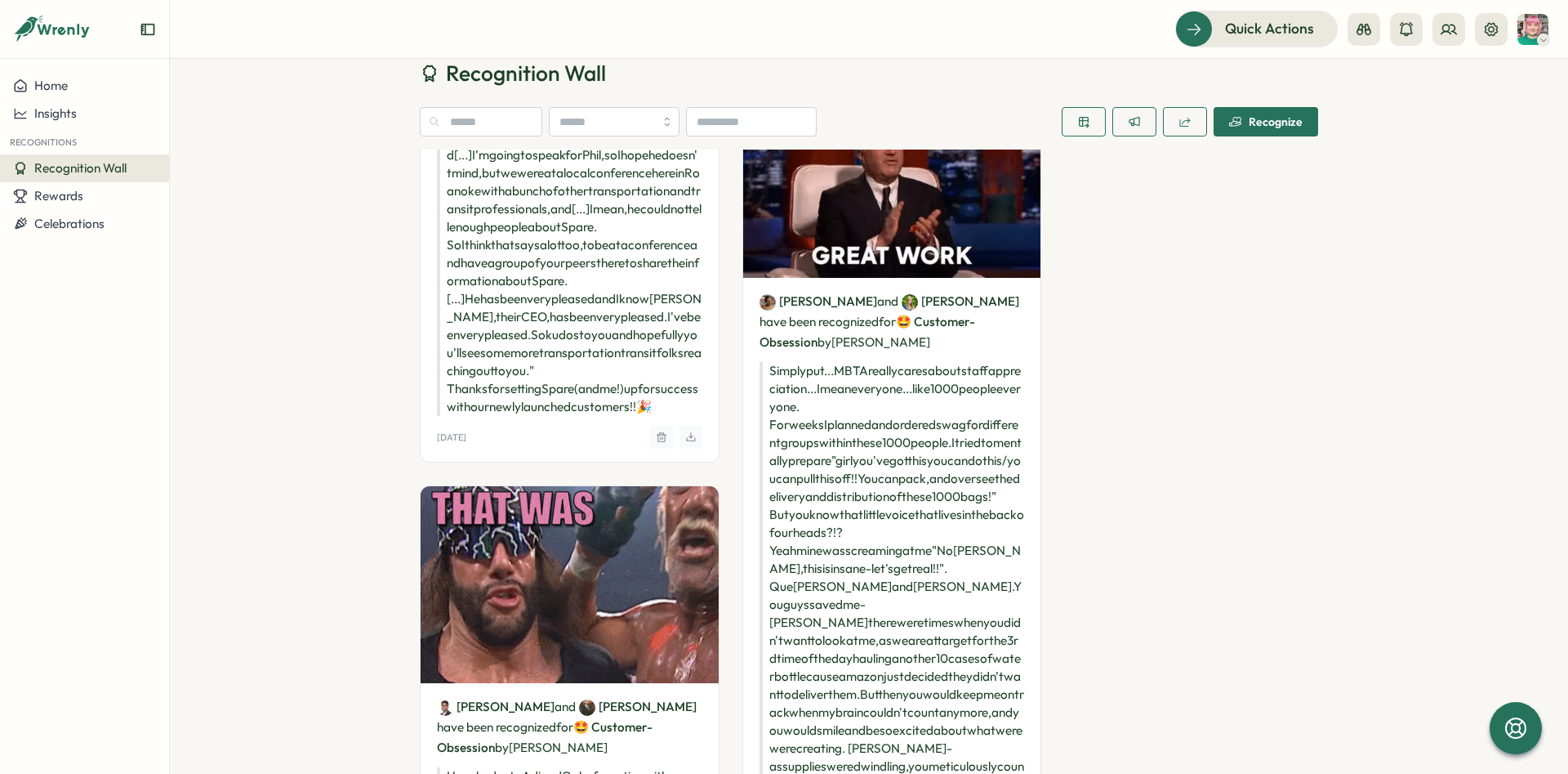
scroll to position [12885, 0]
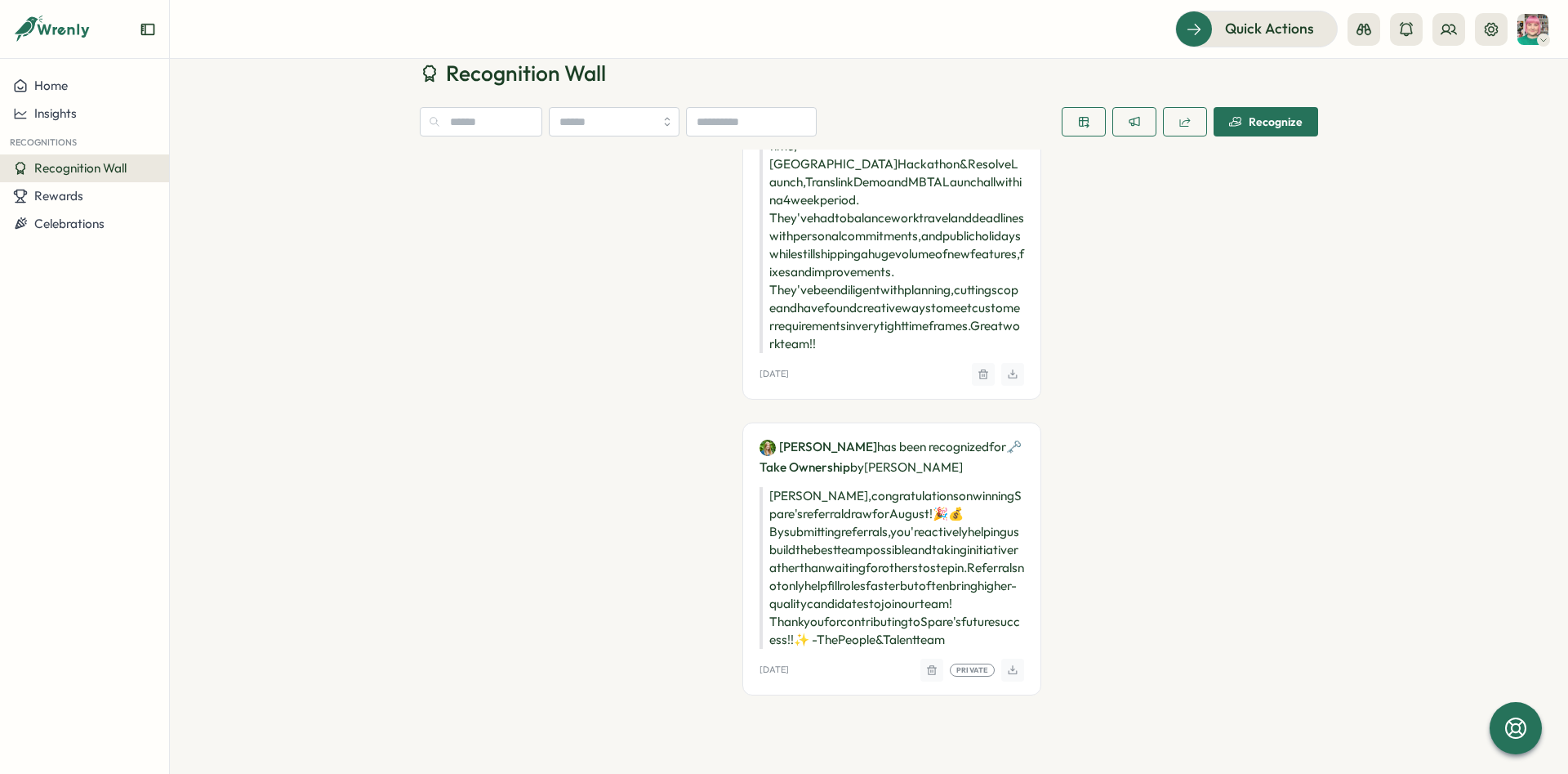
scroll to position [16562, 0]
drag, startPoint x: 824, startPoint y: 367, endPoint x: 868, endPoint y: 502, distance: 142.0
drag, startPoint x: 797, startPoint y: 304, endPoint x: 892, endPoint y: 550, distance: 263.7
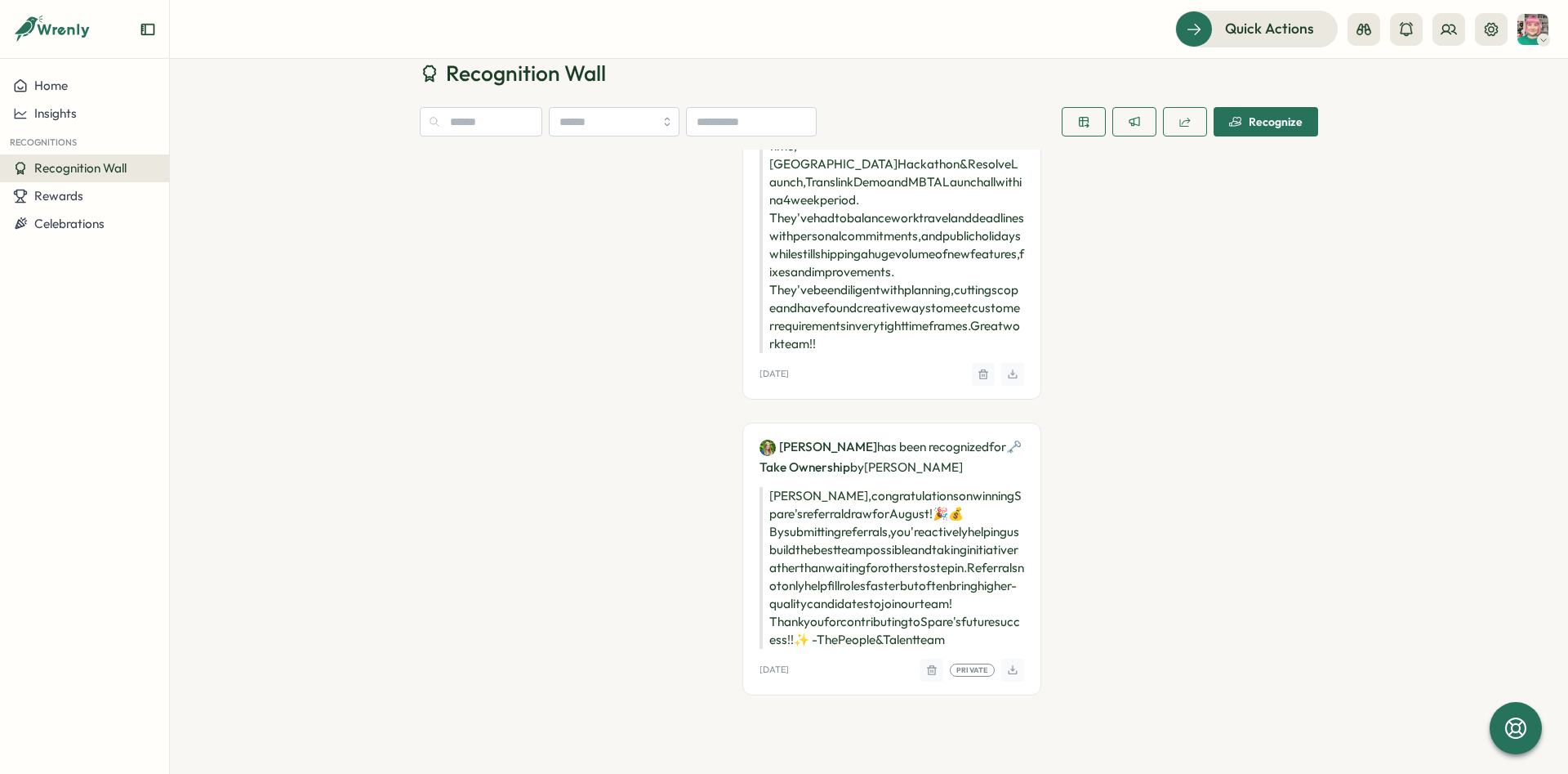
drag, startPoint x: 590, startPoint y: 419, endPoint x: 606, endPoint y: 528, distance: 110.2
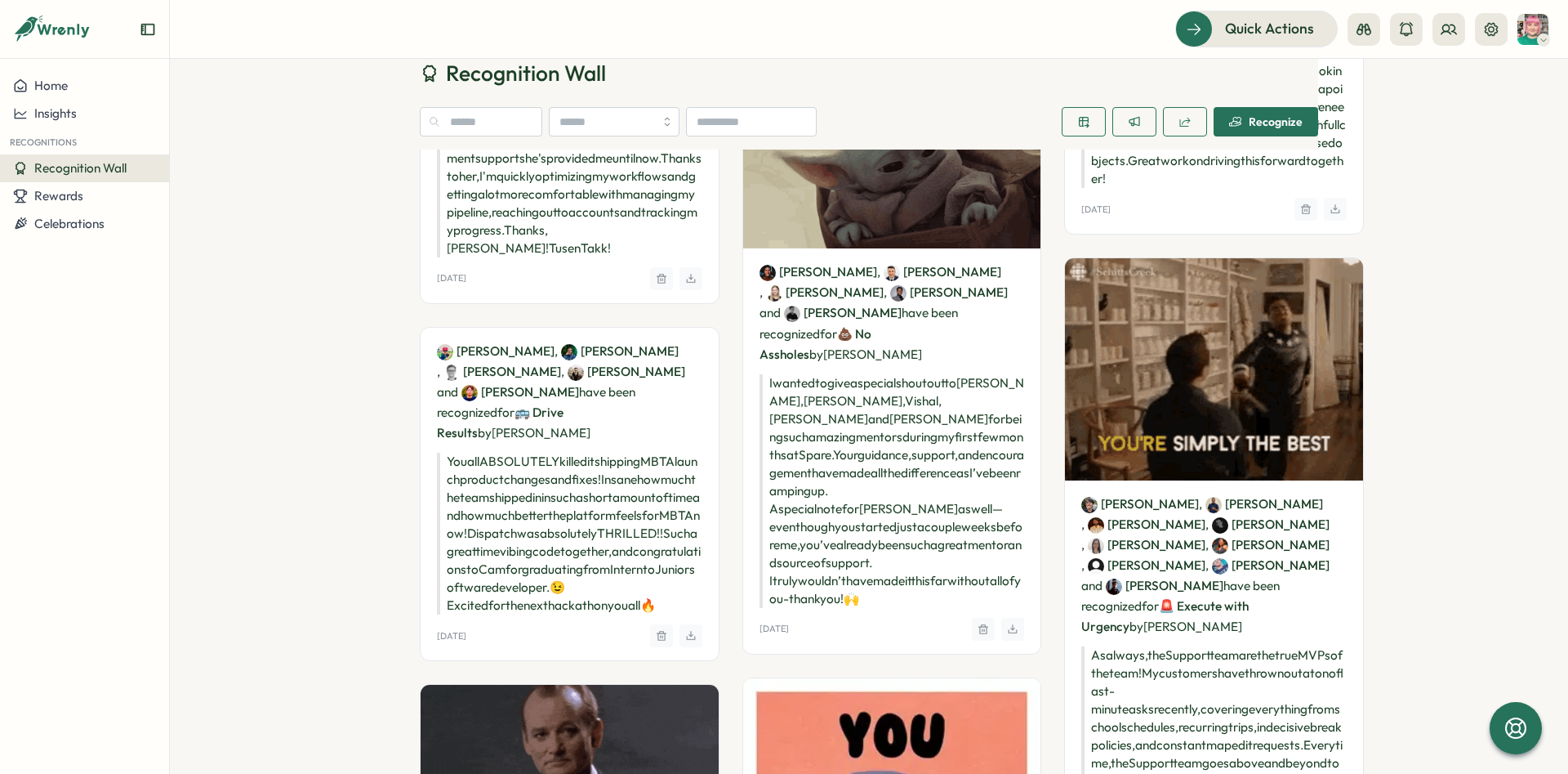
scroll to position [10353, 0]
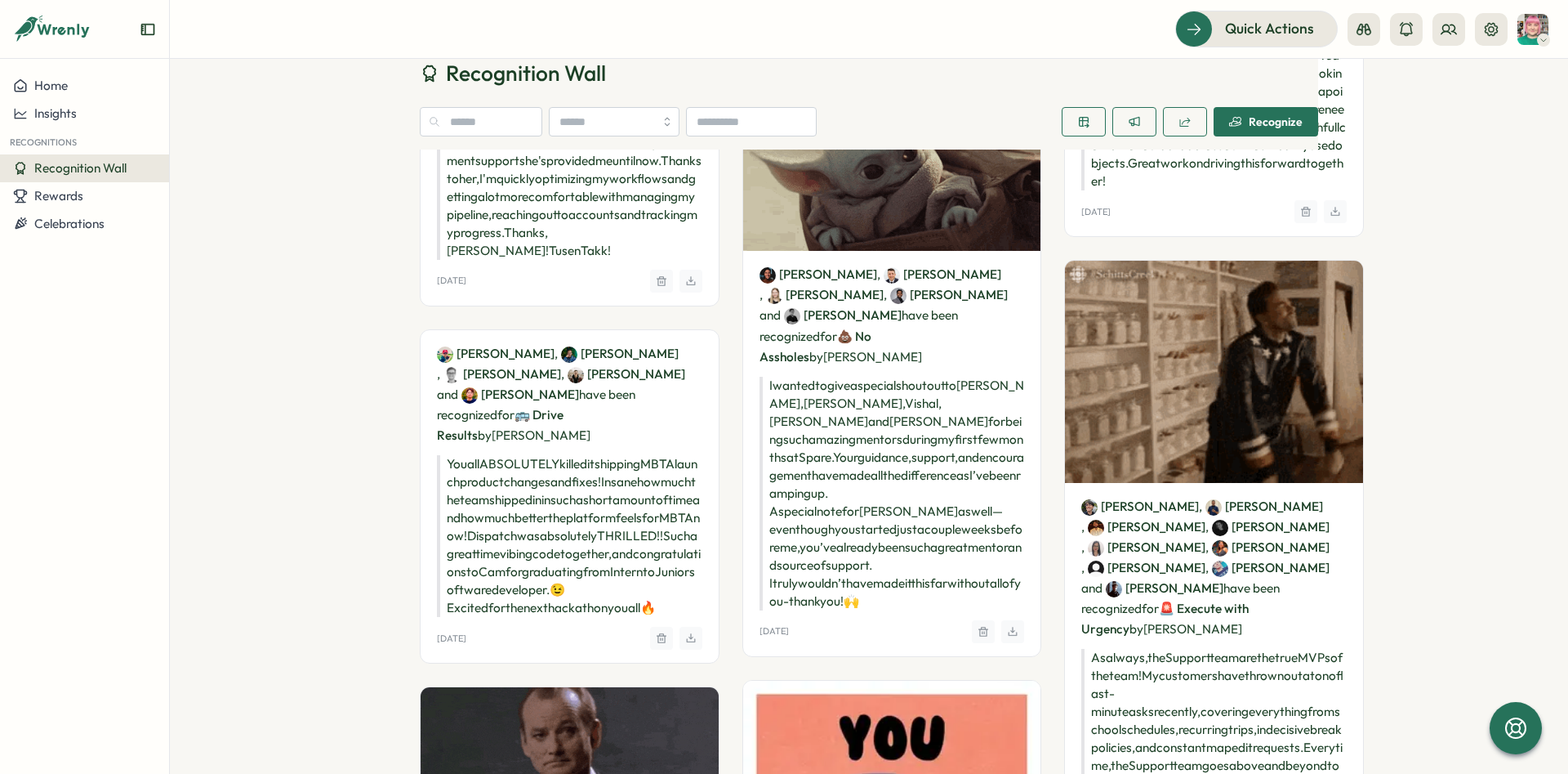
drag, startPoint x: 490, startPoint y: 271, endPoint x: 540, endPoint y: 338, distance: 83.6
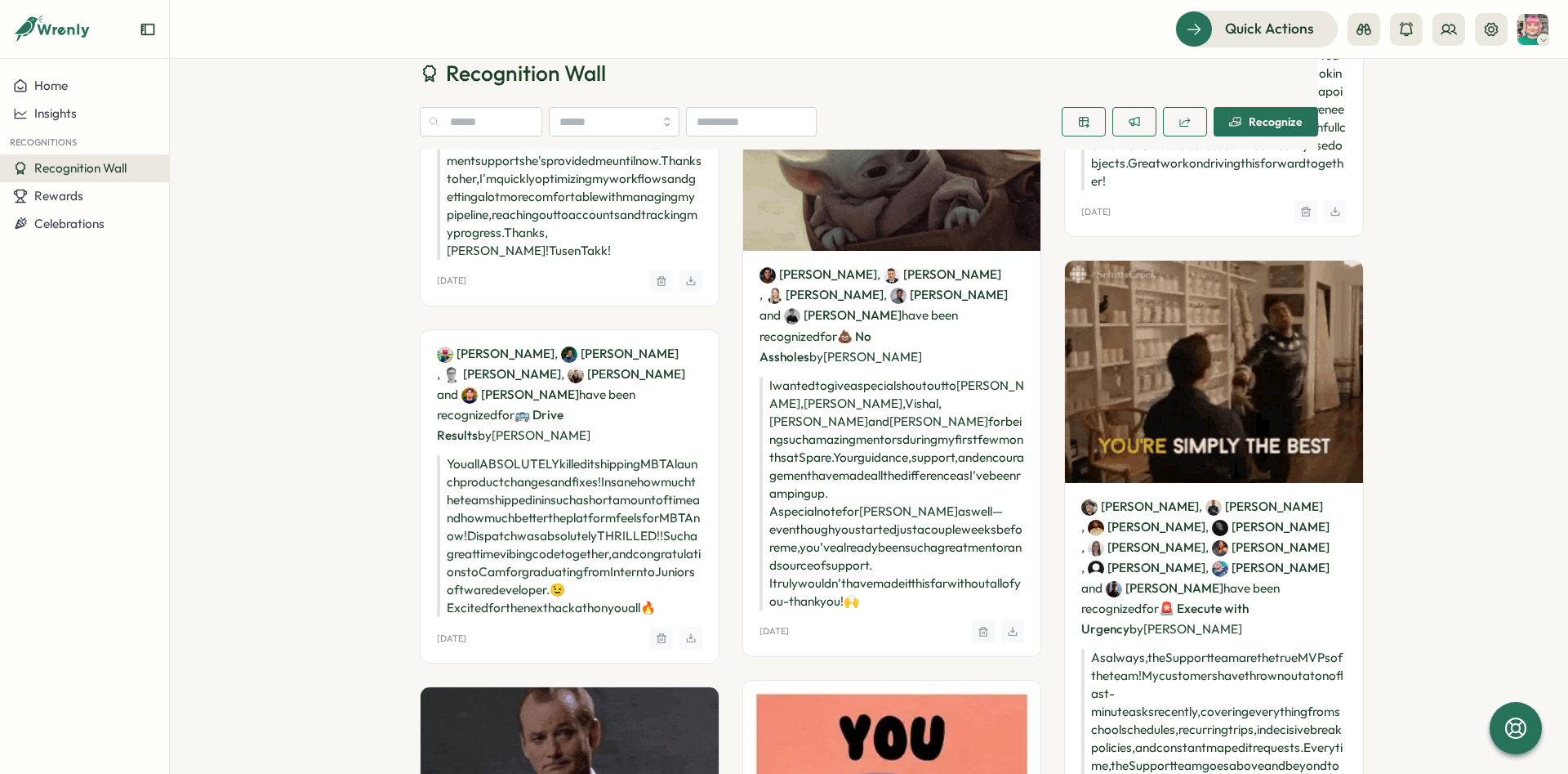
drag, startPoint x: 879, startPoint y: 549, endPoint x: 928, endPoint y: 598, distance: 69.3
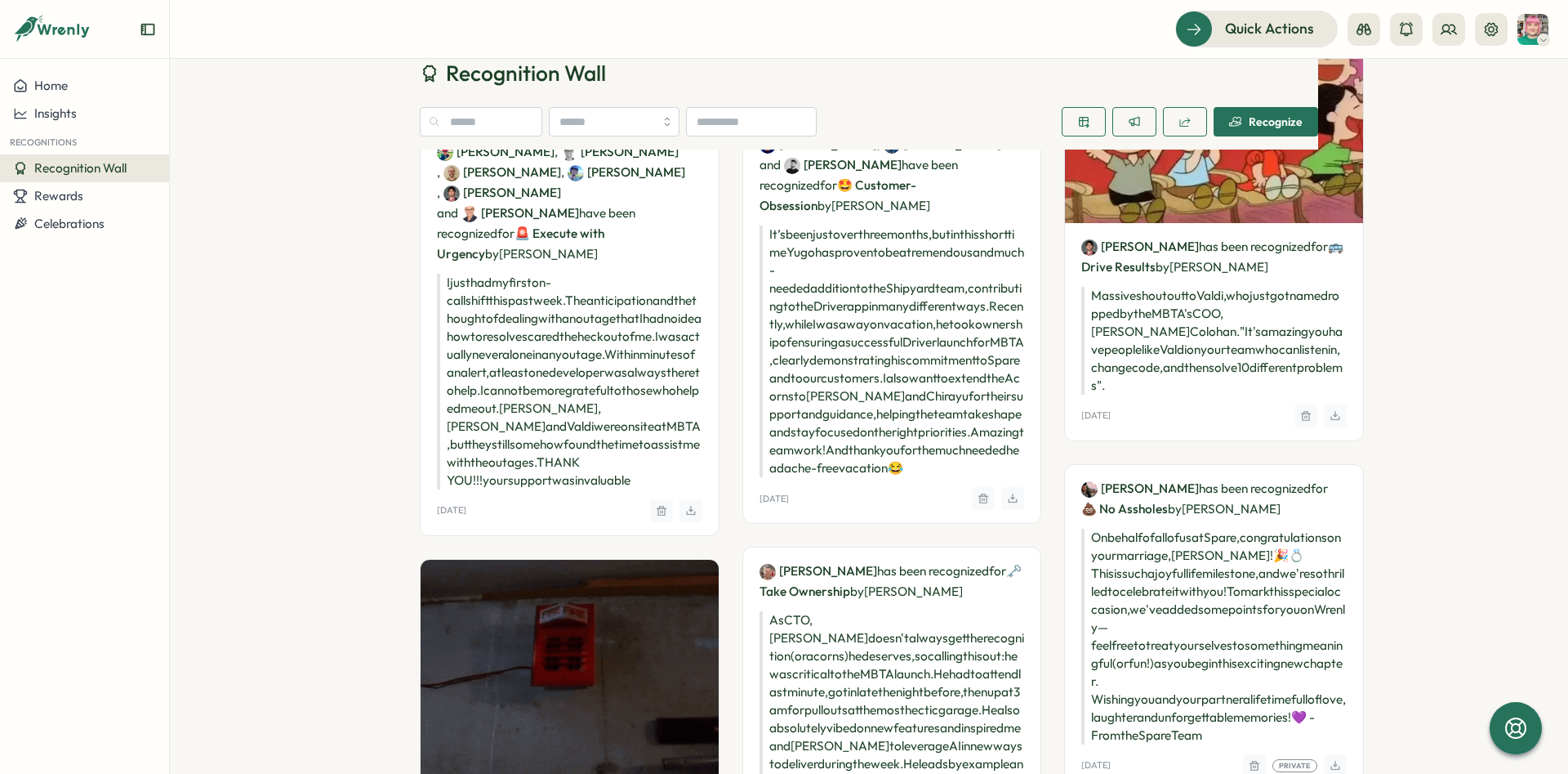
scroll to position [11210, 0]
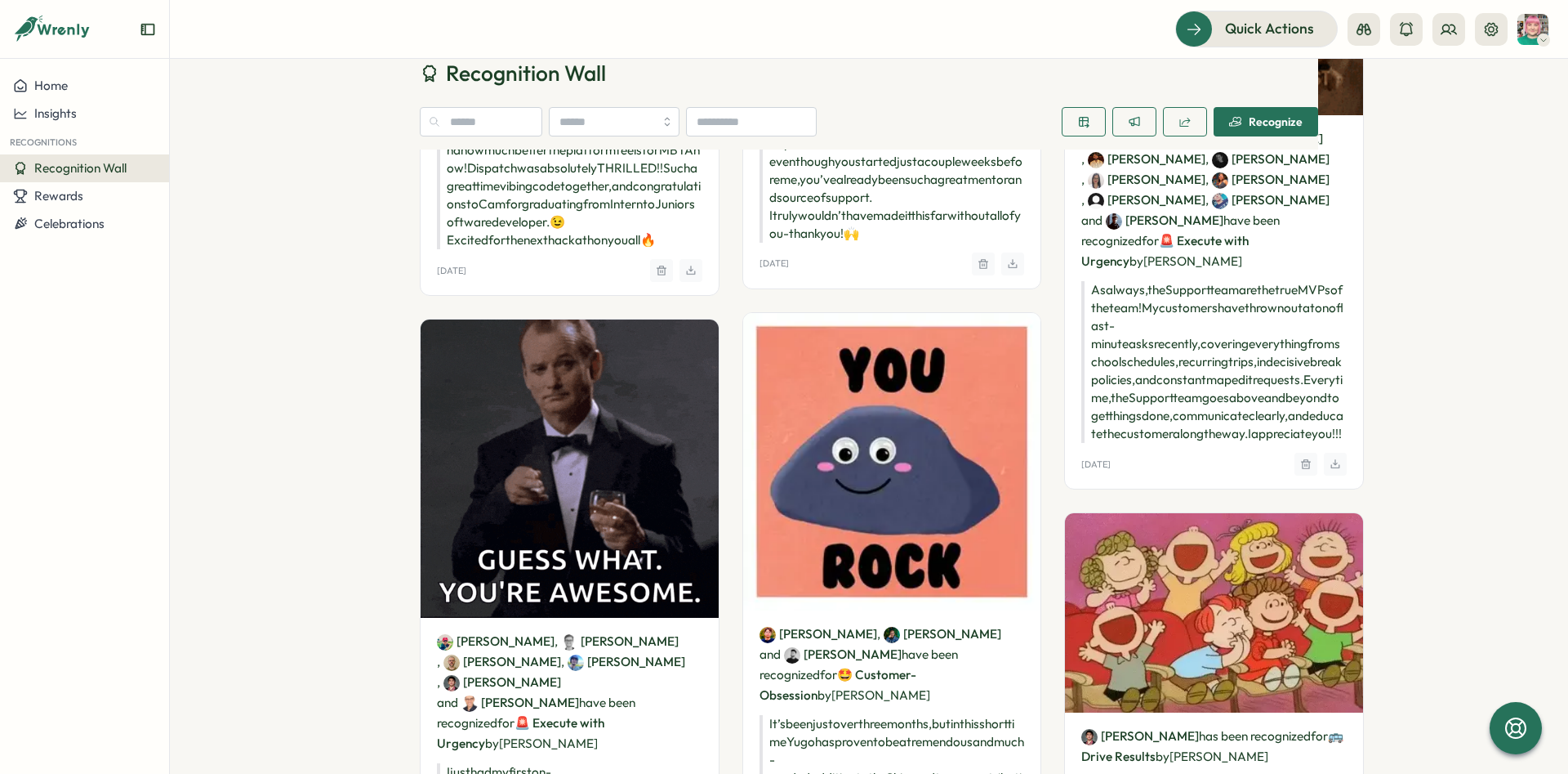
drag, startPoint x: 801, startPoint y: 284, endPoint x: 863, endPoint y: 366, distance: 102.8
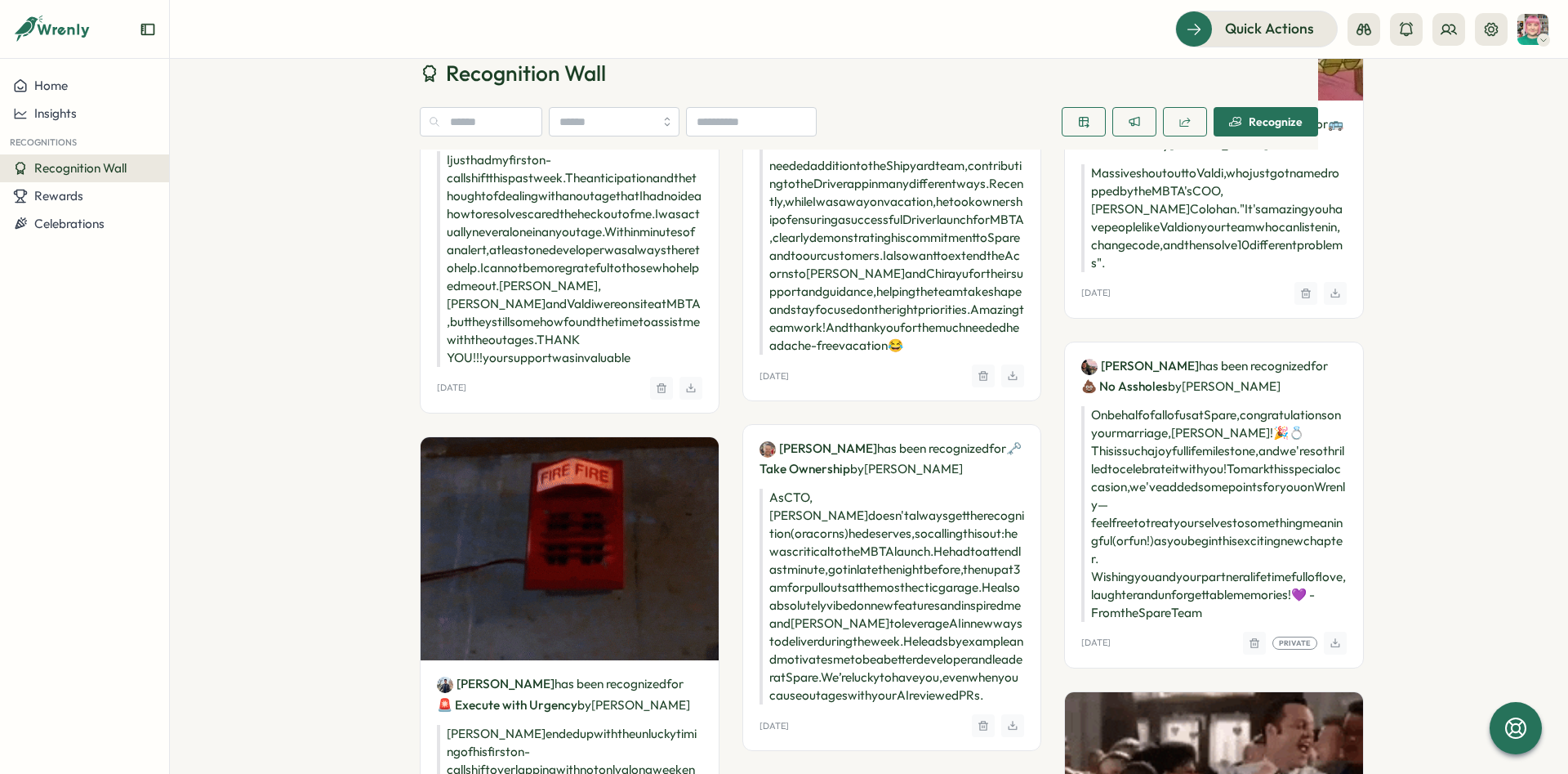
scroll to position [11333, 0]
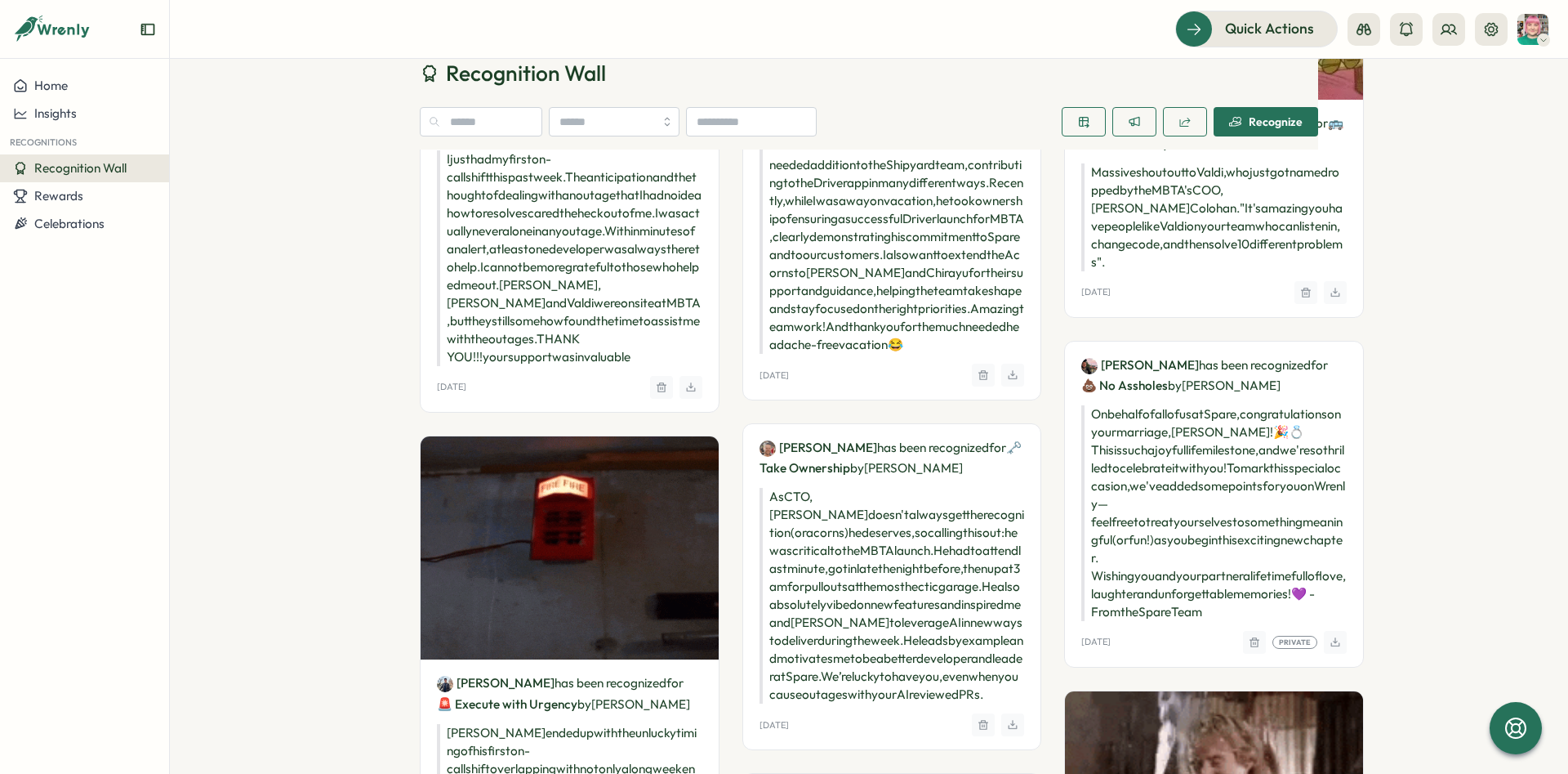
drag, startPoint x: 785, startPoint y: 319, endPoint x: 882, endPoint y: 441, distance: 155.9
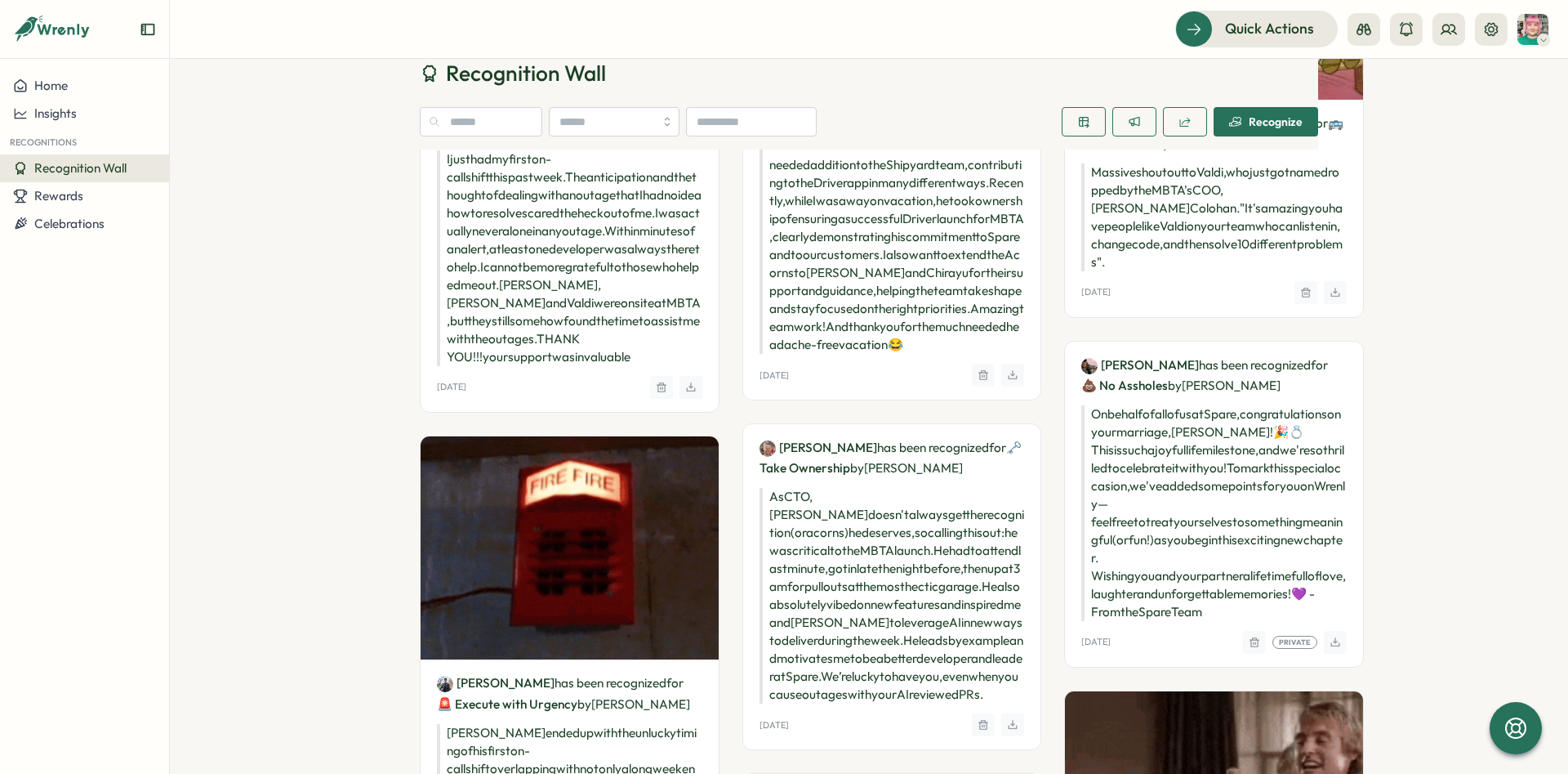
drag, startPoint x: 791, startPoint y: 368, endPoint x: 838, endPoint y: 455, distance: 98.9
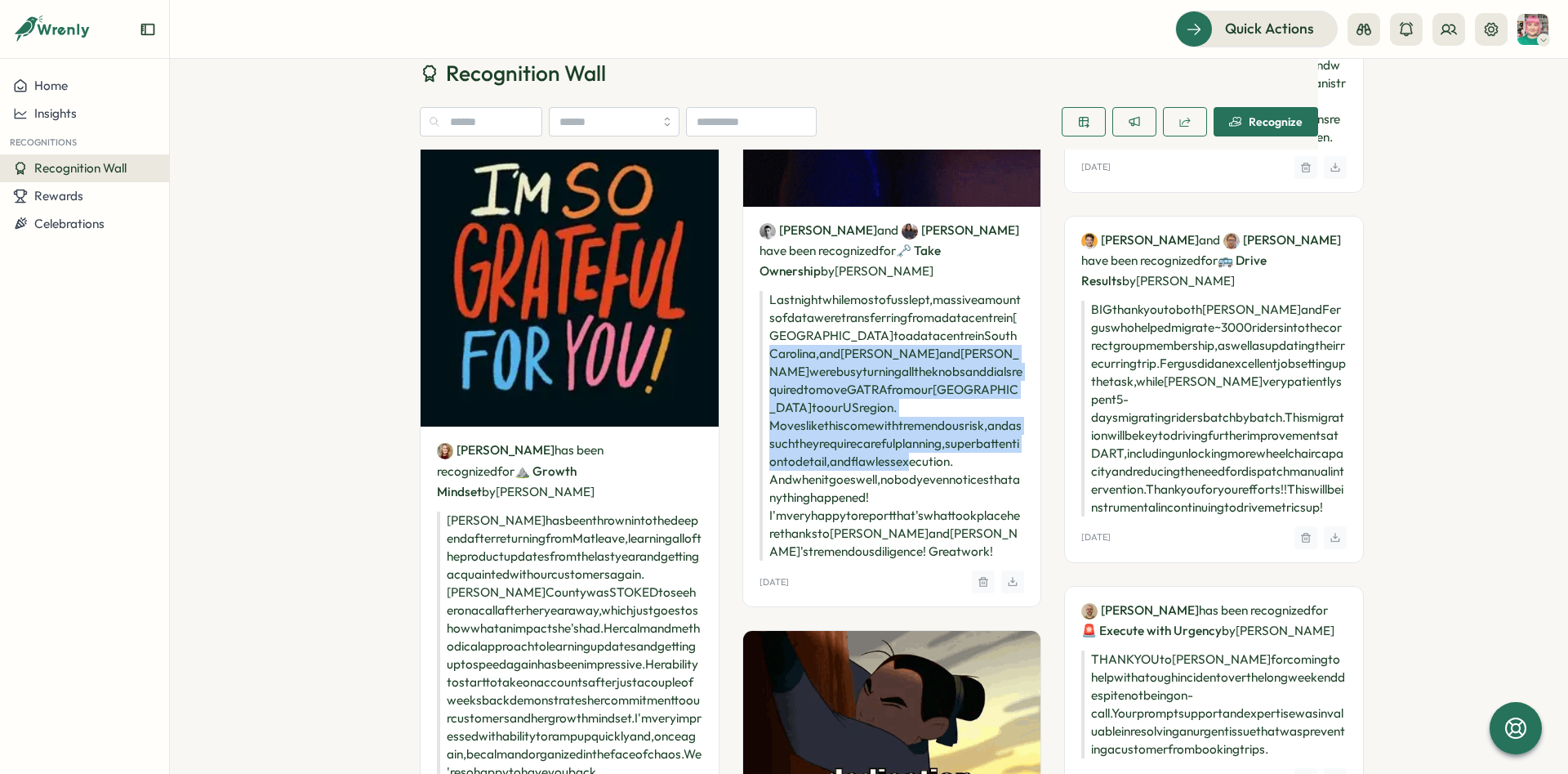
scroll to position [8636, 0]
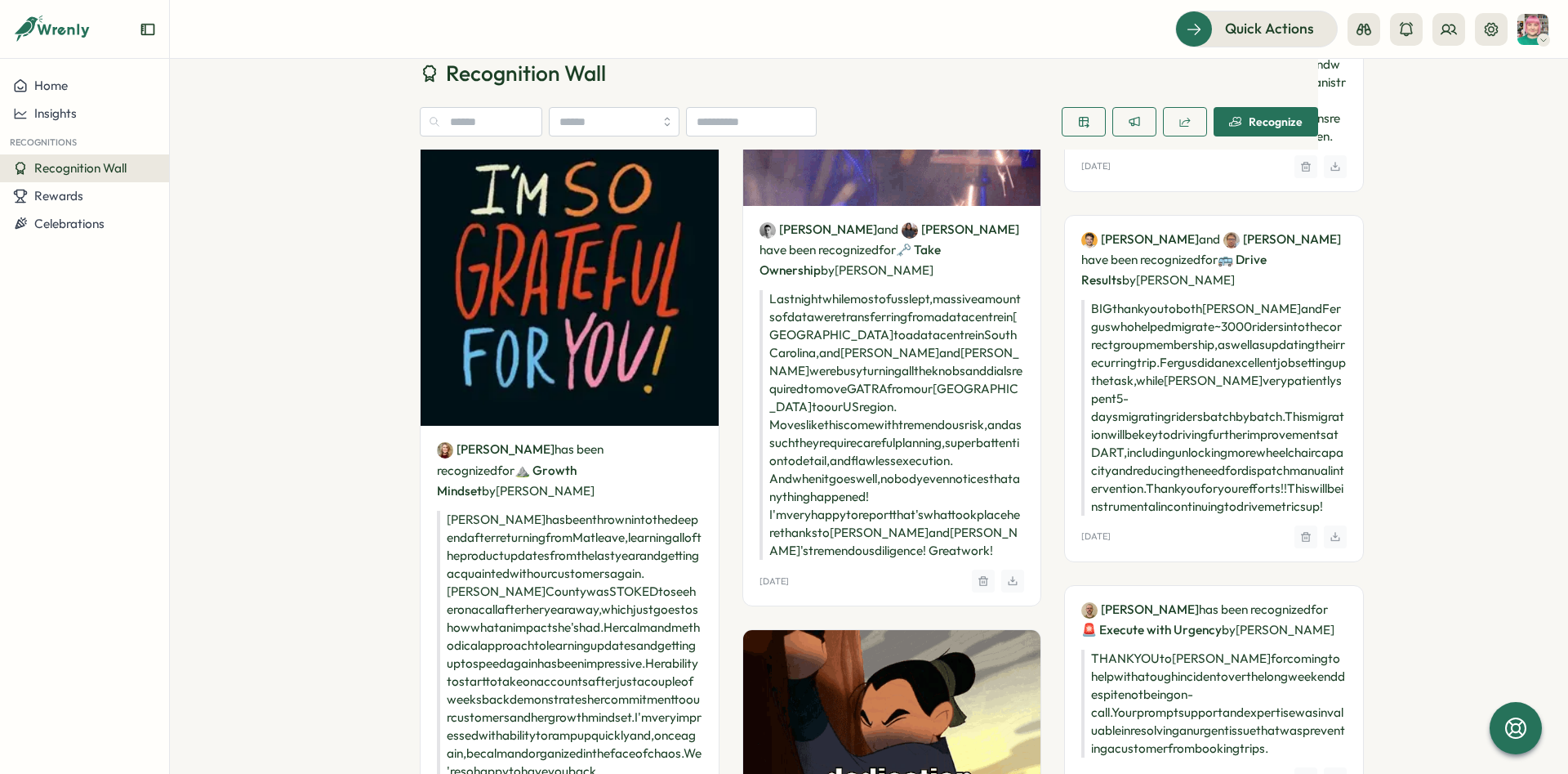
drag, startPoint x: 1063, startPoint y: 442, endPoint x: 1168, endPoint y: 552, distance: 152.1
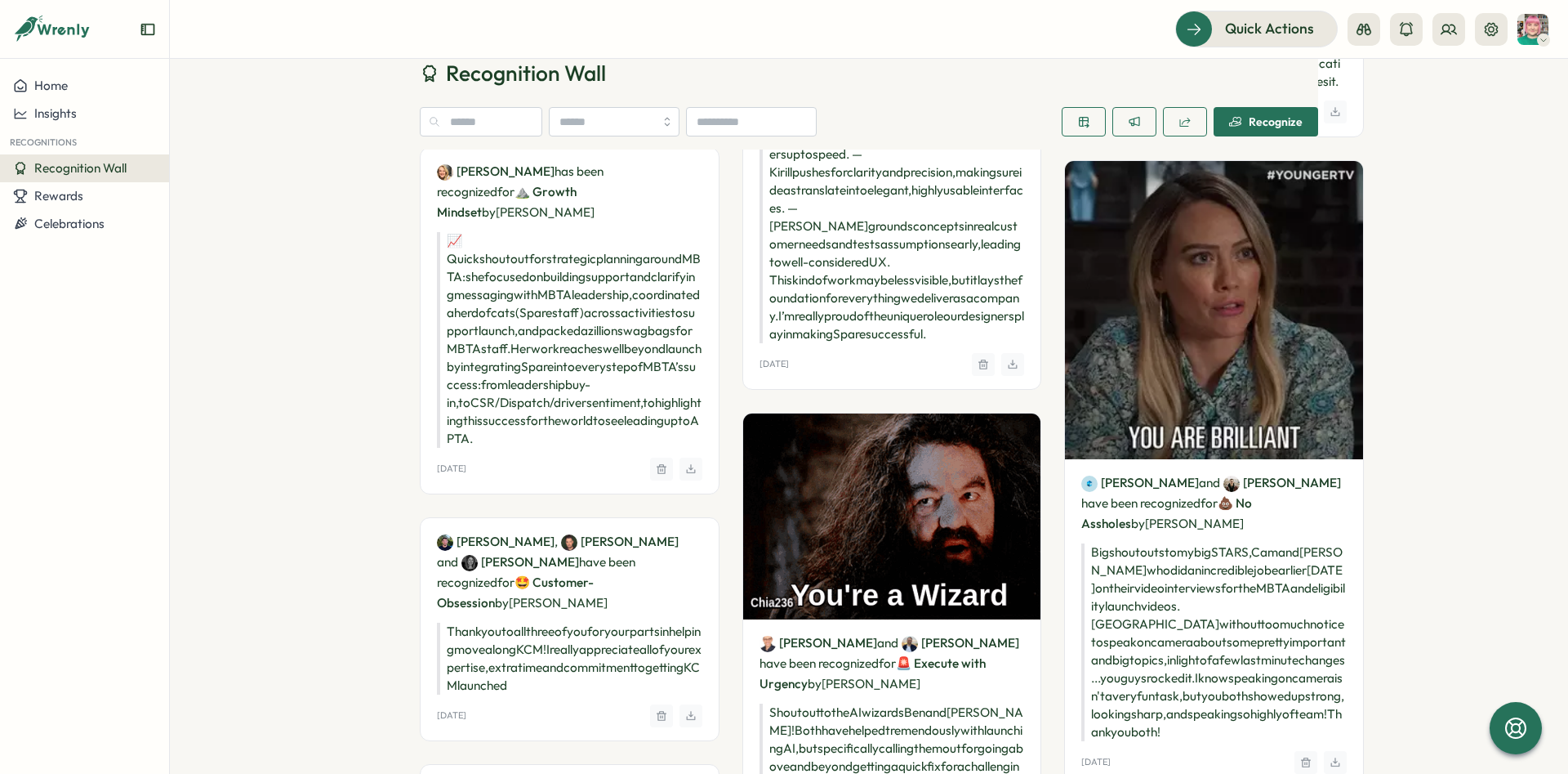
scroll to position [9617, 0]
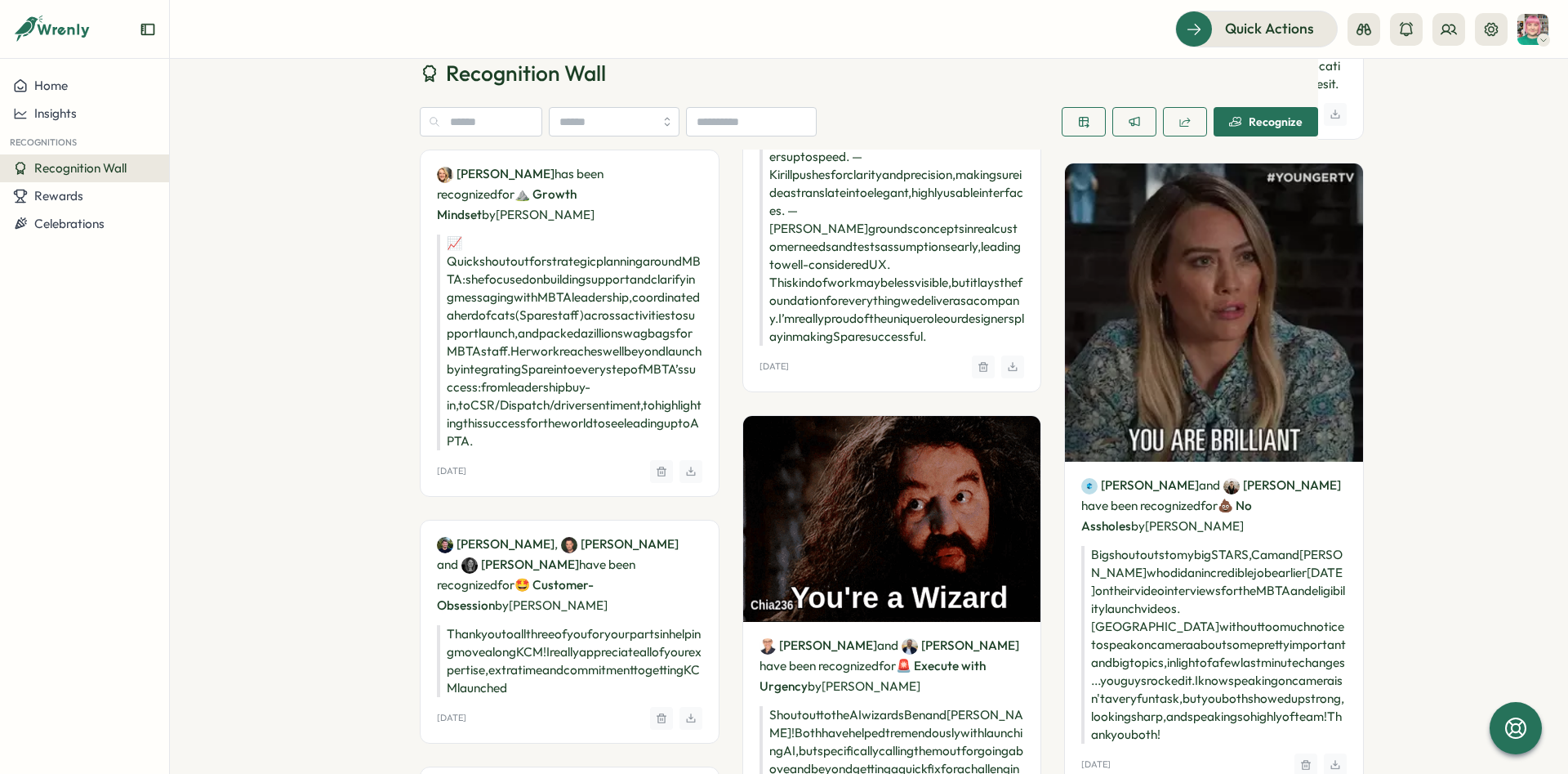
drag, startPoint x: 812, startPoint y: 295, endPoint x: 775, endPoint y: 294, distance: 37.0
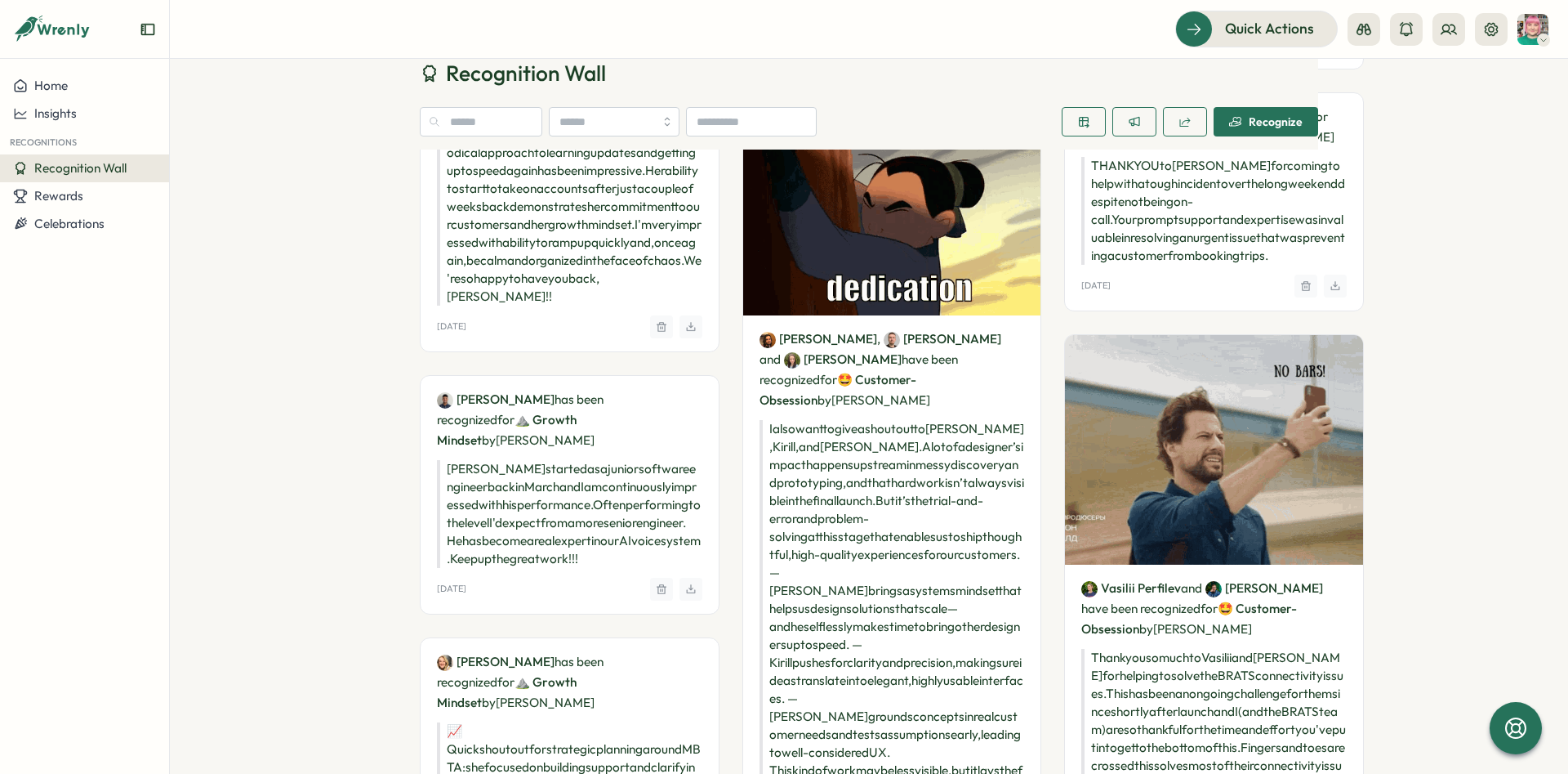
scroll to position [9128, 0]
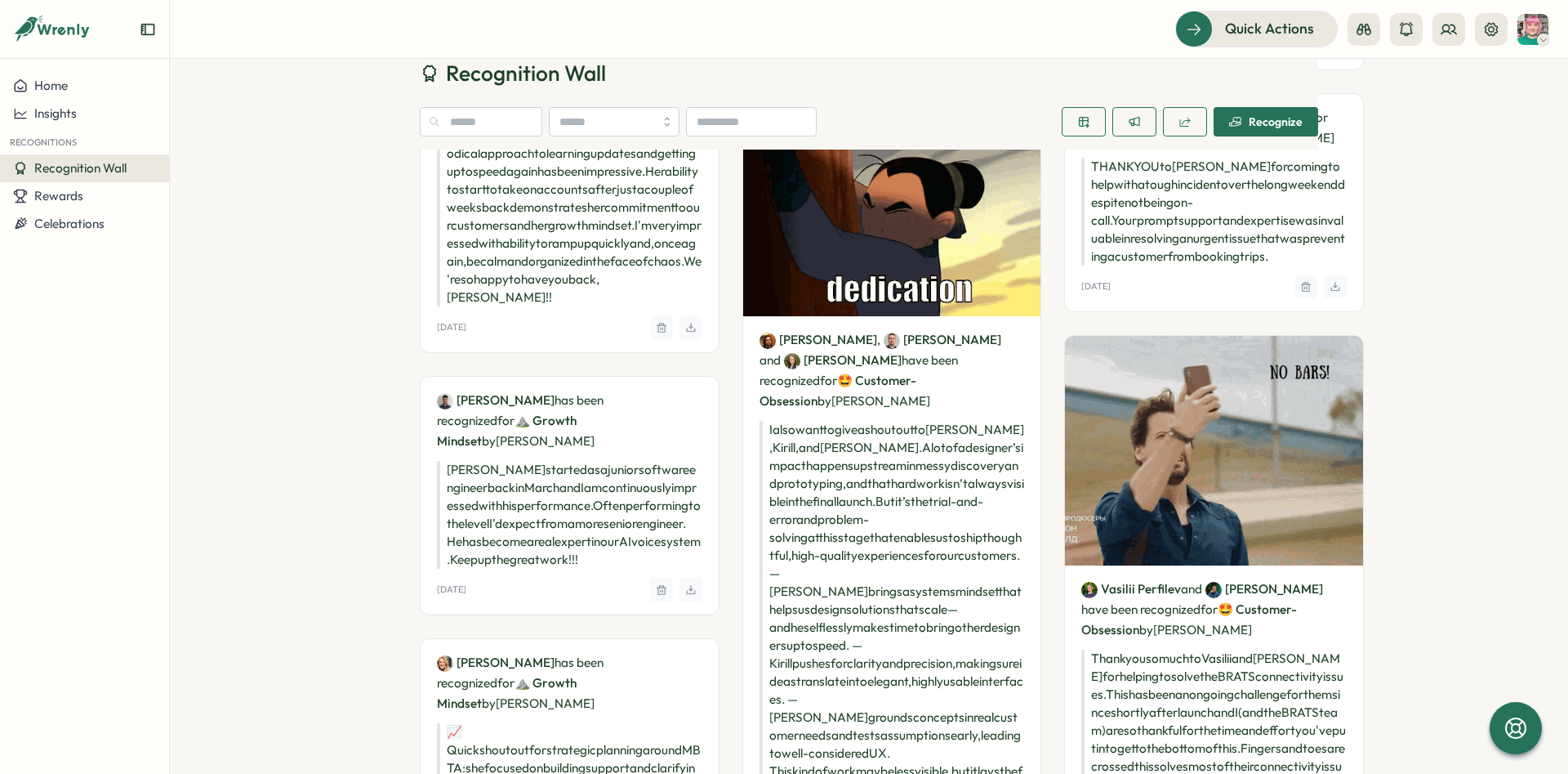
drag, startPoint x: 1109, startPoint y: 478, endPoint x: 1171, endPoint y: 523, distance: 76.6
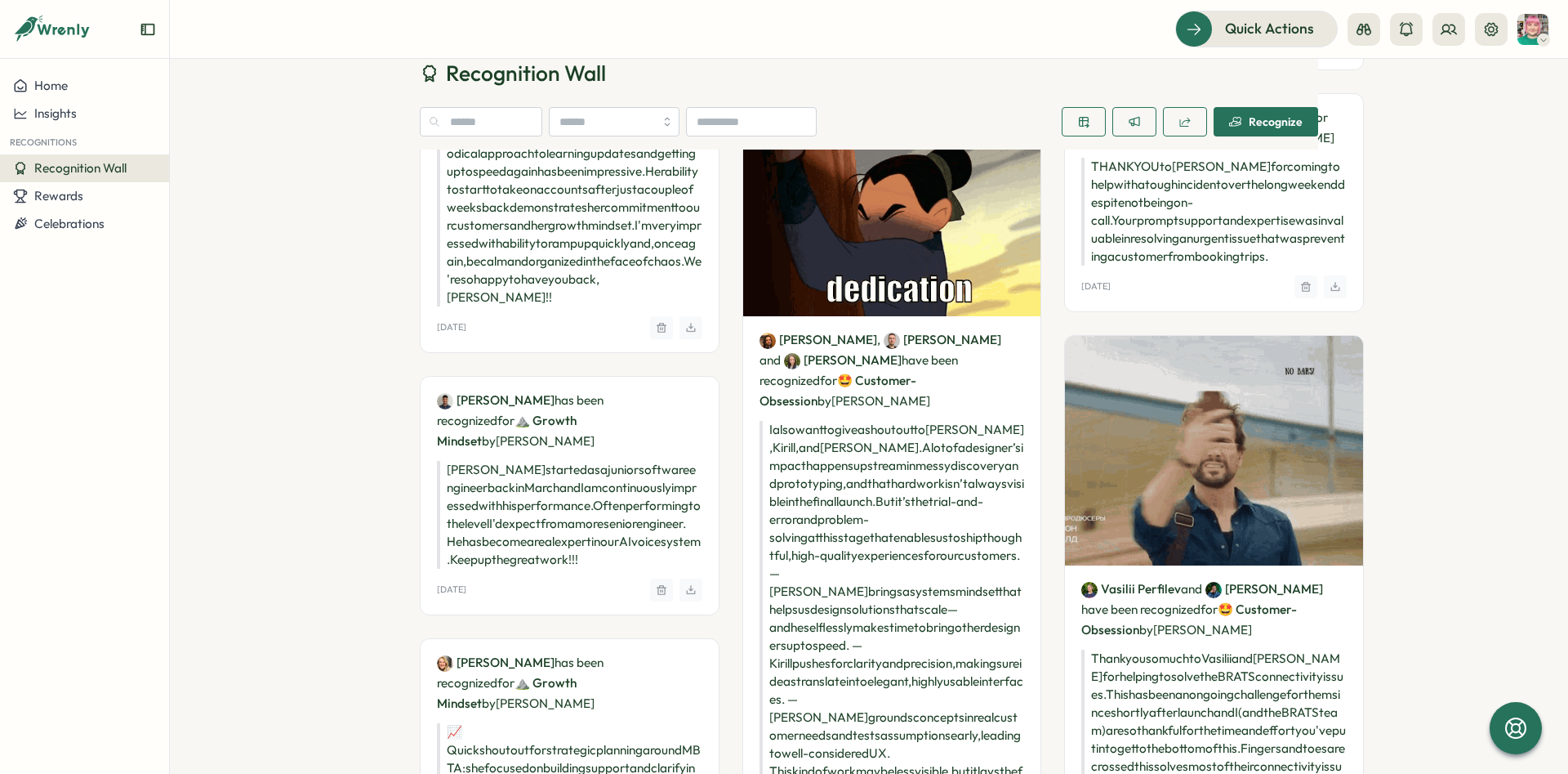
drag, startPoint x: 1065, startPoint y: 457, endPoint x: 1196, endPoint y: 635, distance: 221.0
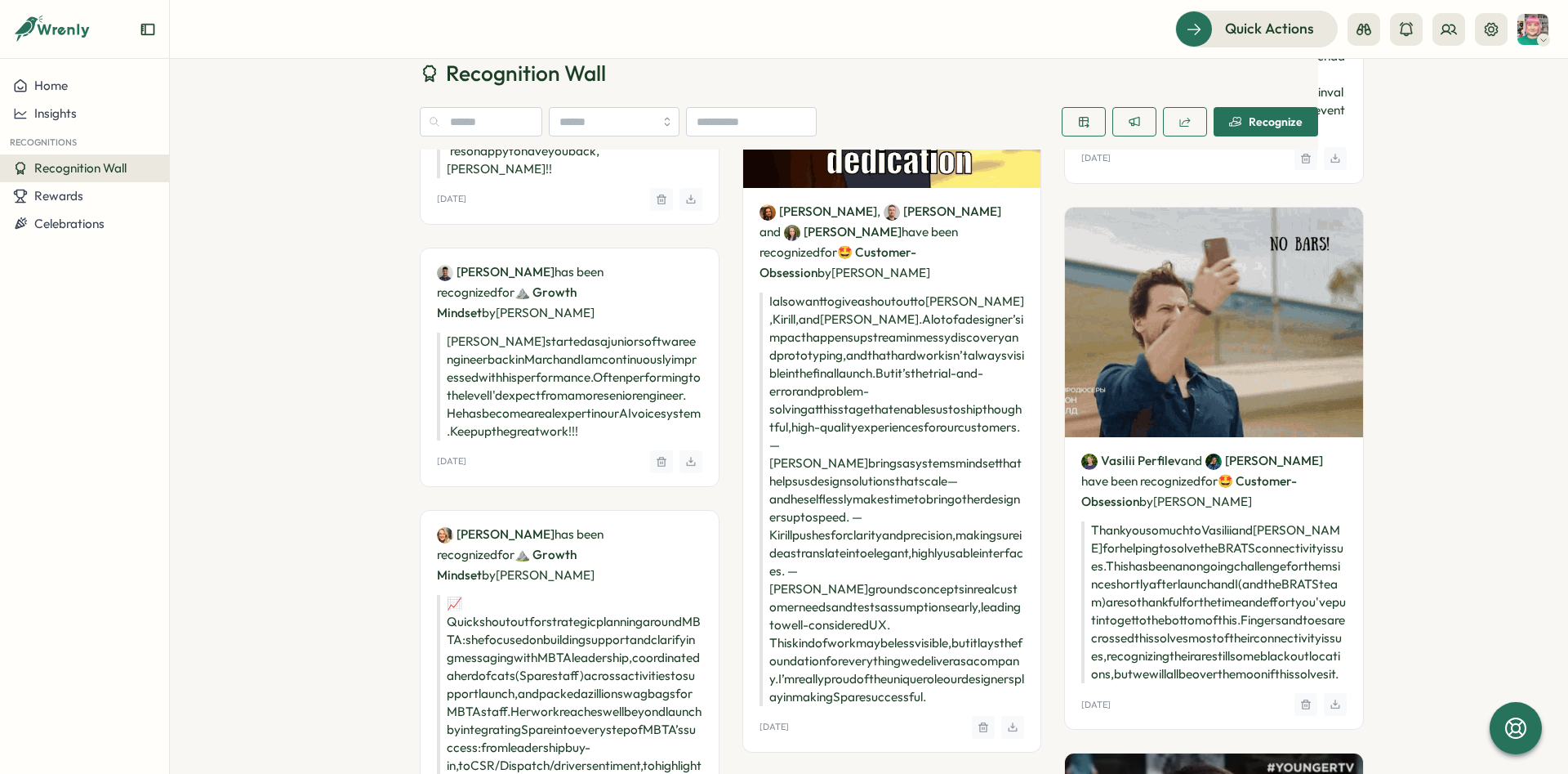
scroll to position [9252, 0]
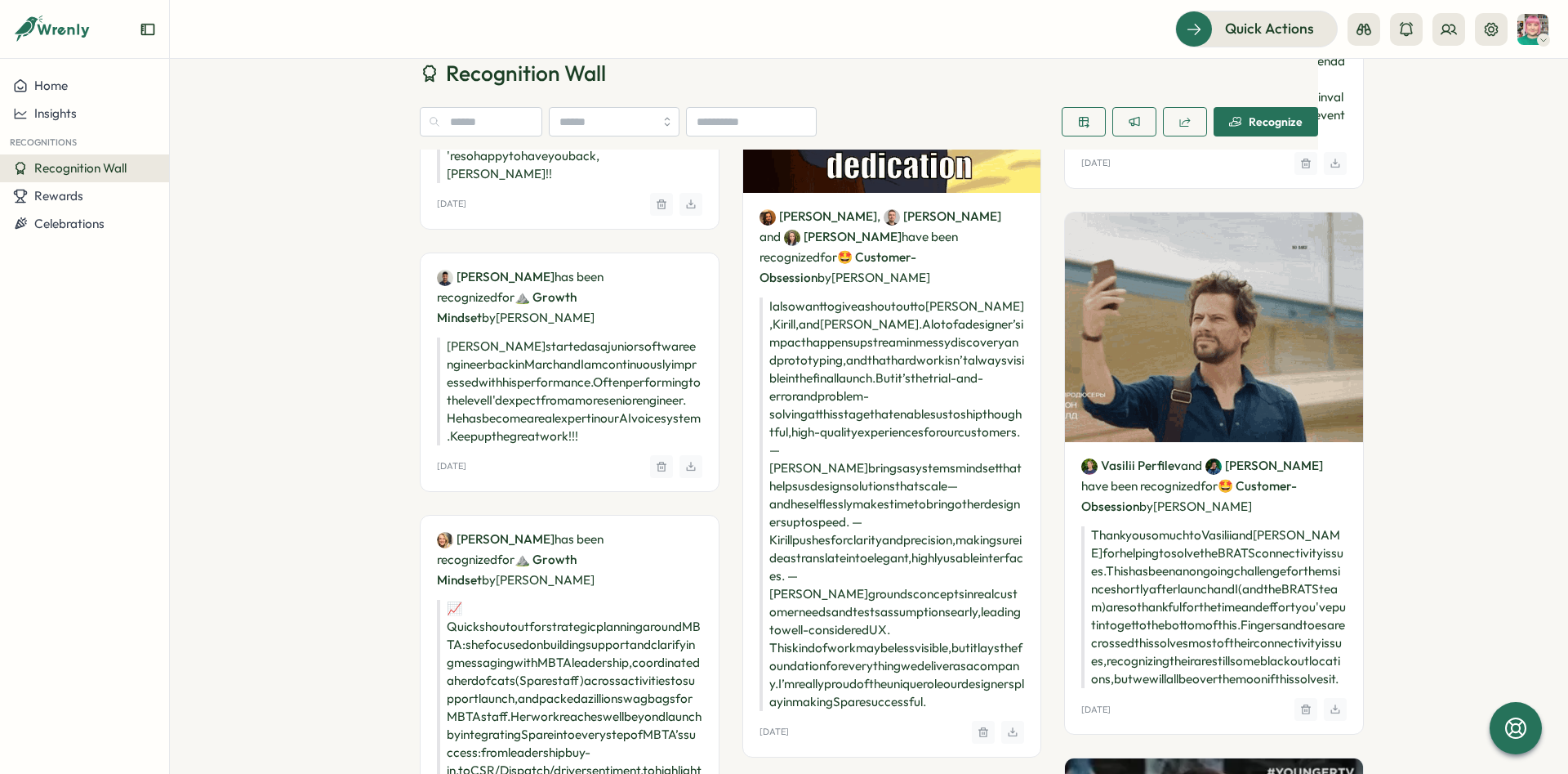
drag, startPoint x: 1061, startPoint y: 336, endPoint x: 1249, endPoint y: 635, distance: 353.2
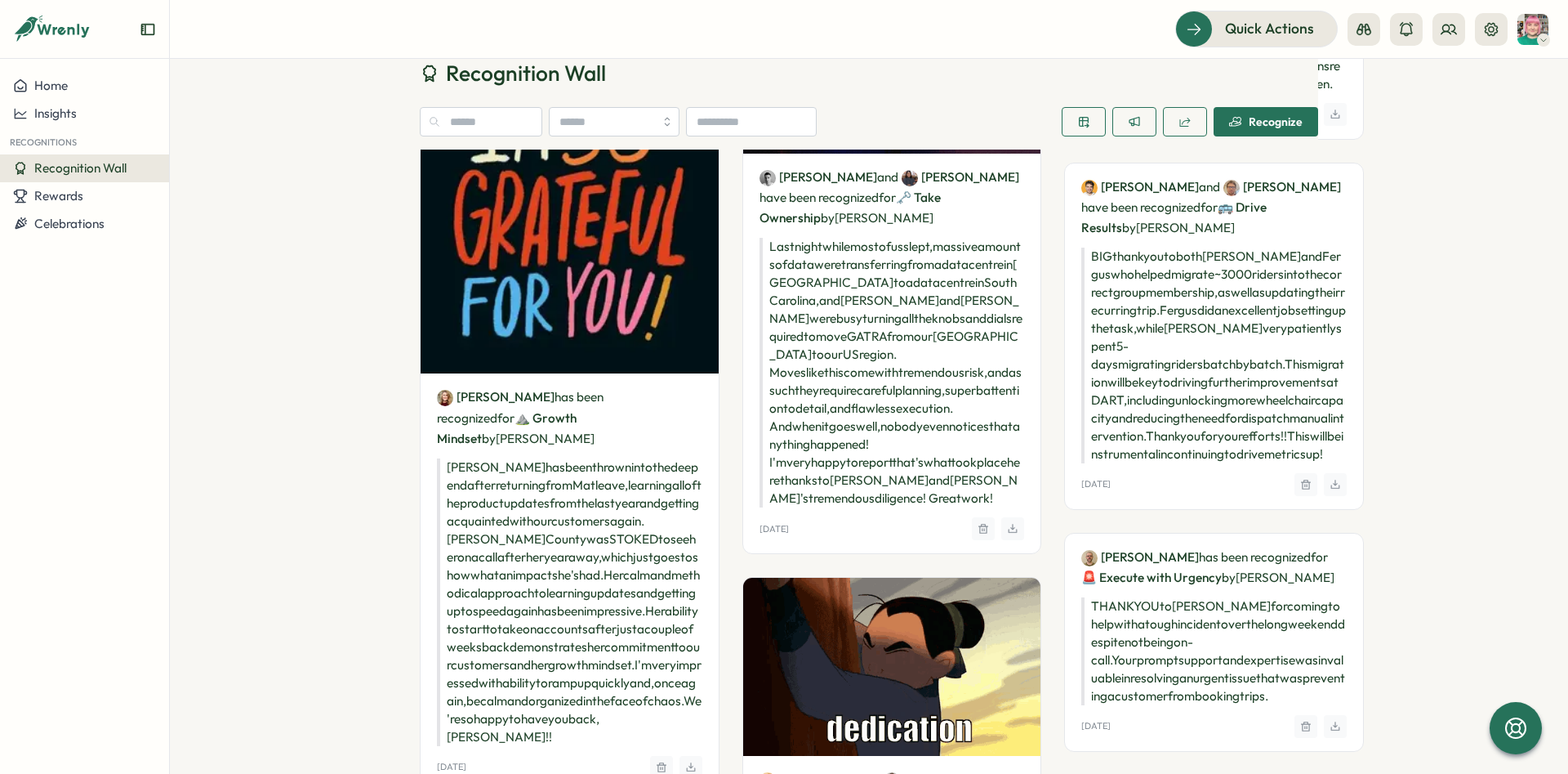
scroll to position [8639, 0]
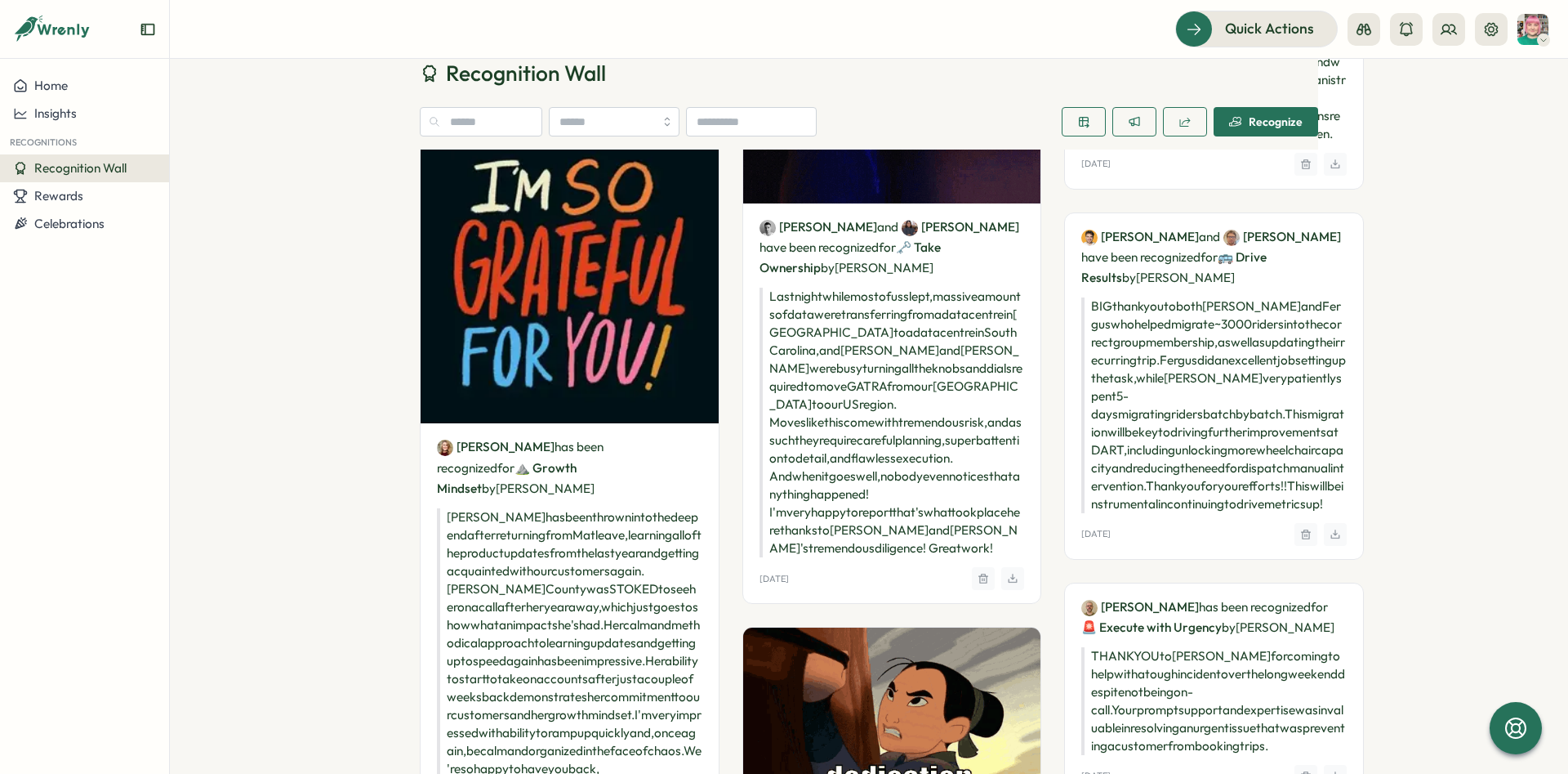
drag, startPoint x: 1074, startPoint y: 394, endPoint x: 1148, endPoint y: 458, distance: 97.8
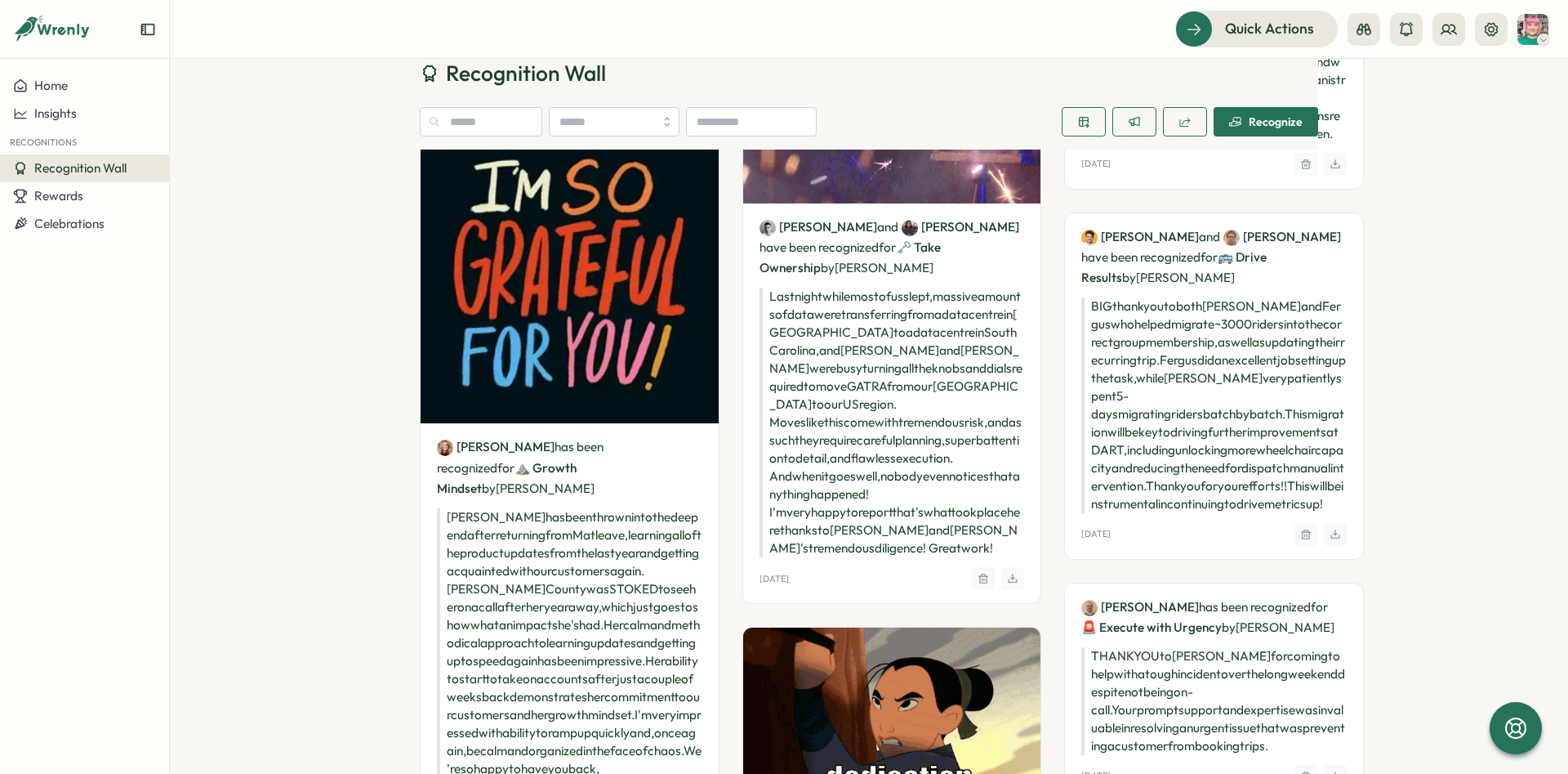
drag, startPoint x: 1073, startPoint y: 489, endPoint x: 1083, endPoint y: 462, distance: 28.8
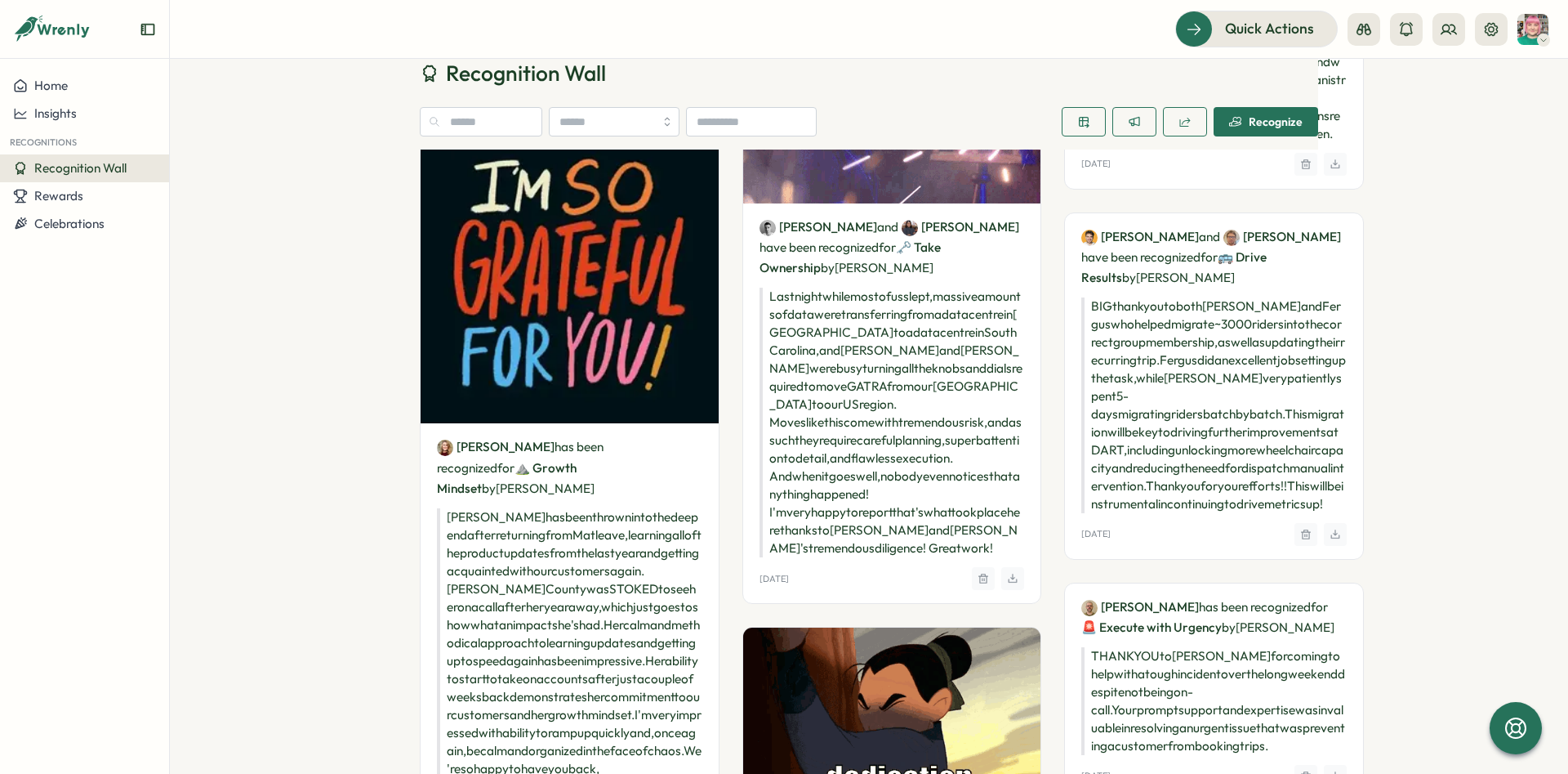
drag, startPoint x: 1100, startPoint y: 480, endPoint x: 1185, endPoint y: 565, distance: 120.2
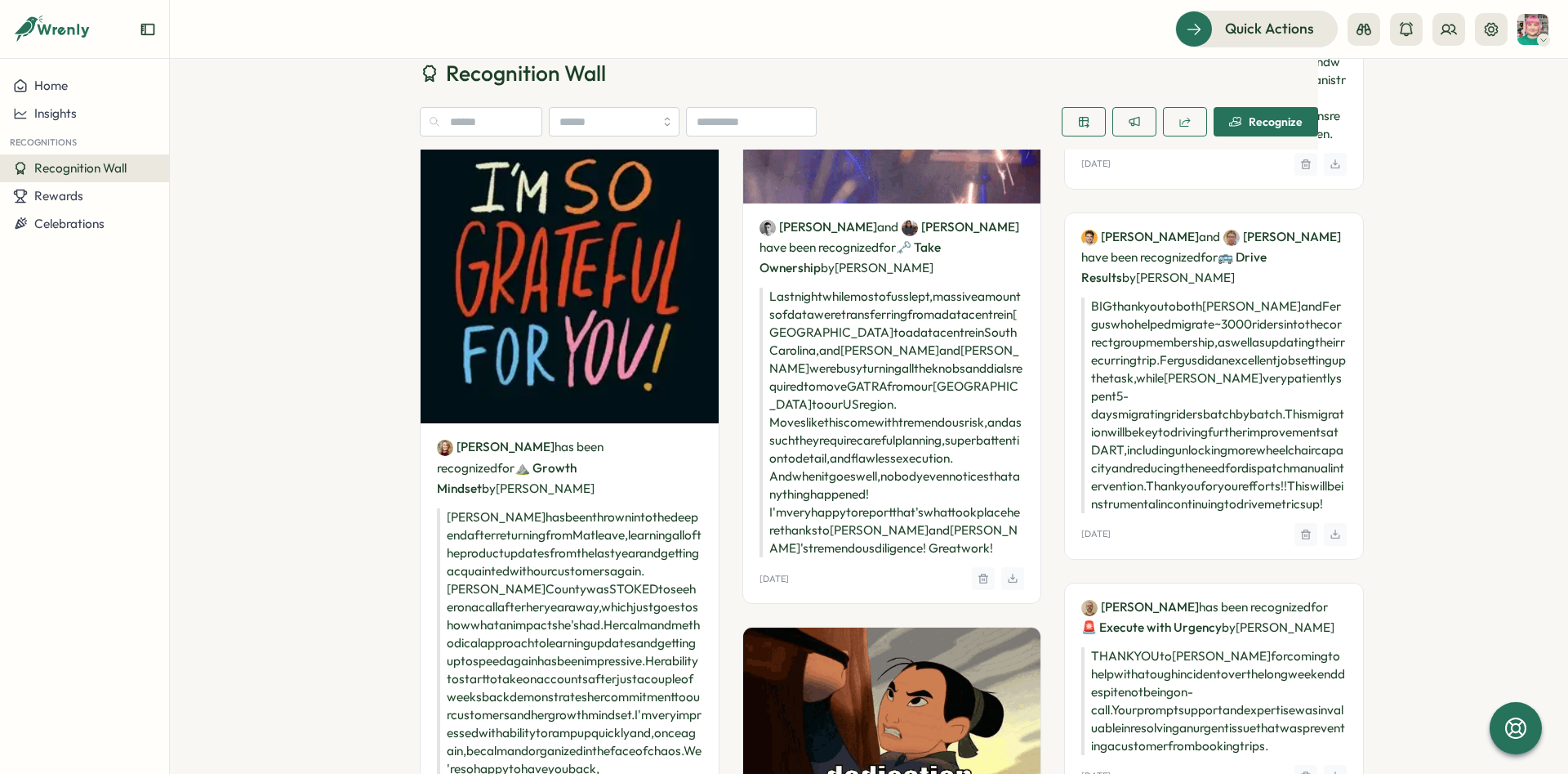
drag, startPoint x: 1167, startPoint y: 521, endPoint x: 1111, endPoint y: 378, distance: 153.6
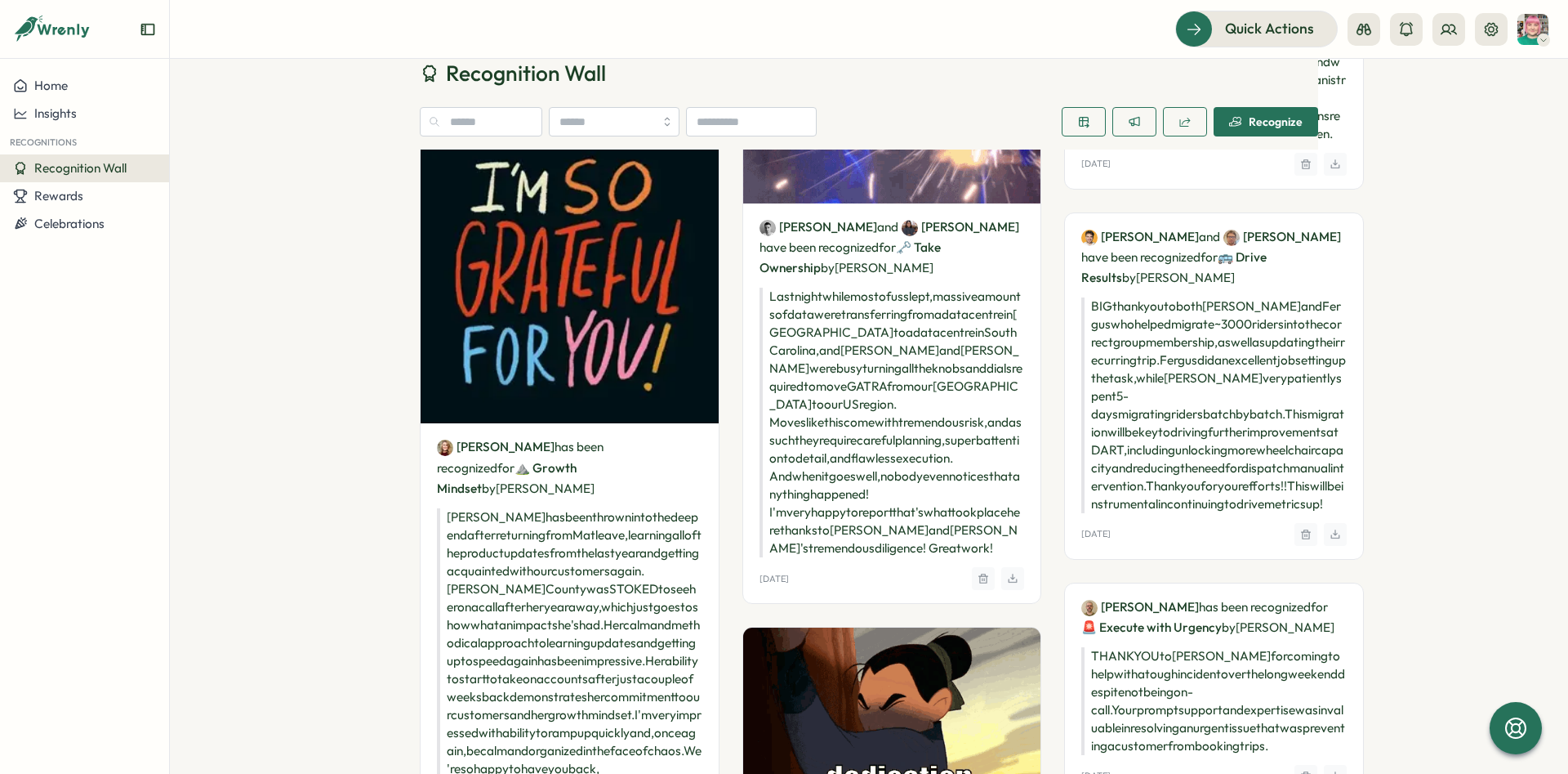
drag, startPoint x: 1162, startPoint y: 432, endPoint x: 1250, endPoint y: 434, distance: 88.0
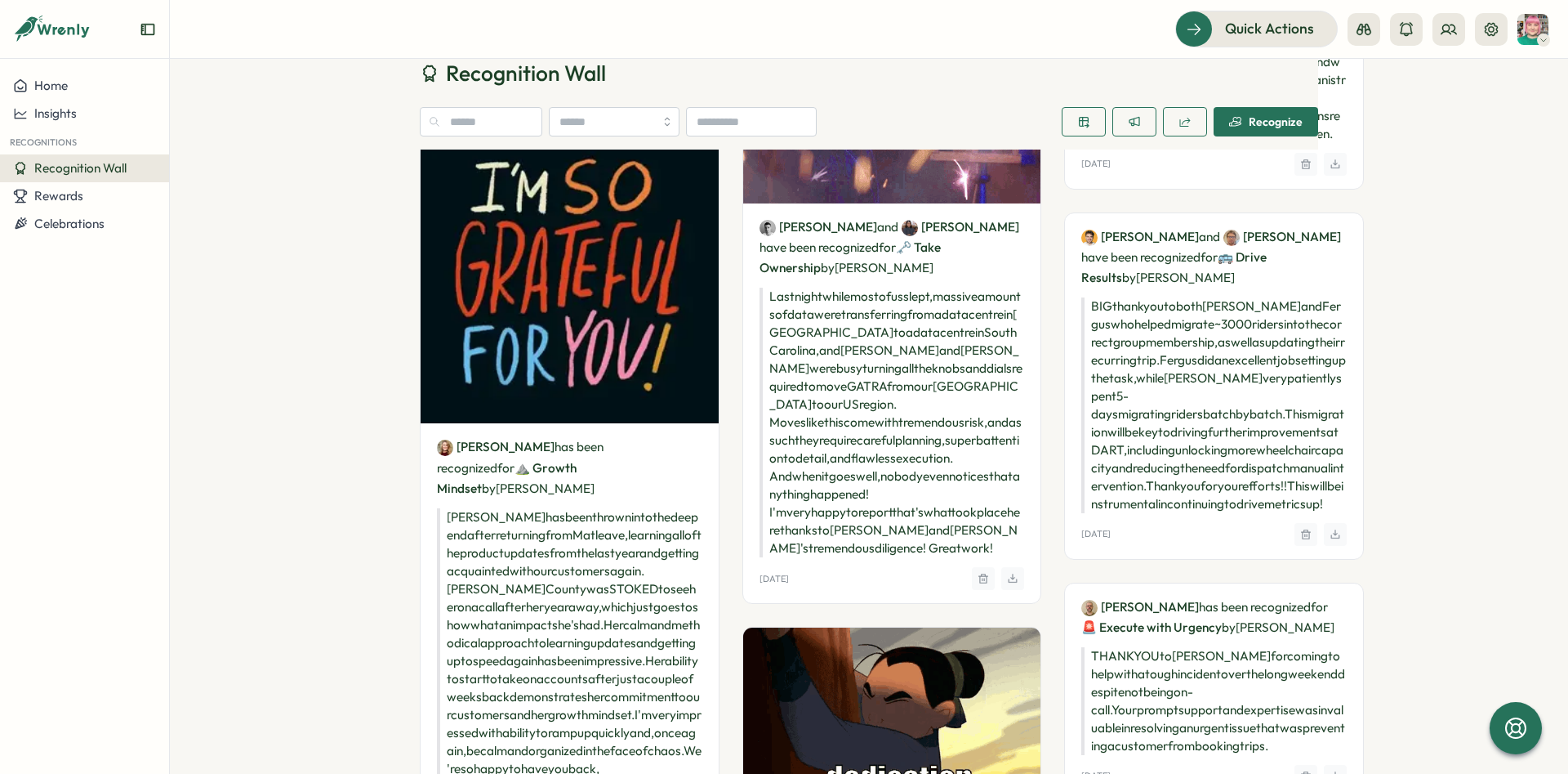
copy p "Tomas Chedrese"
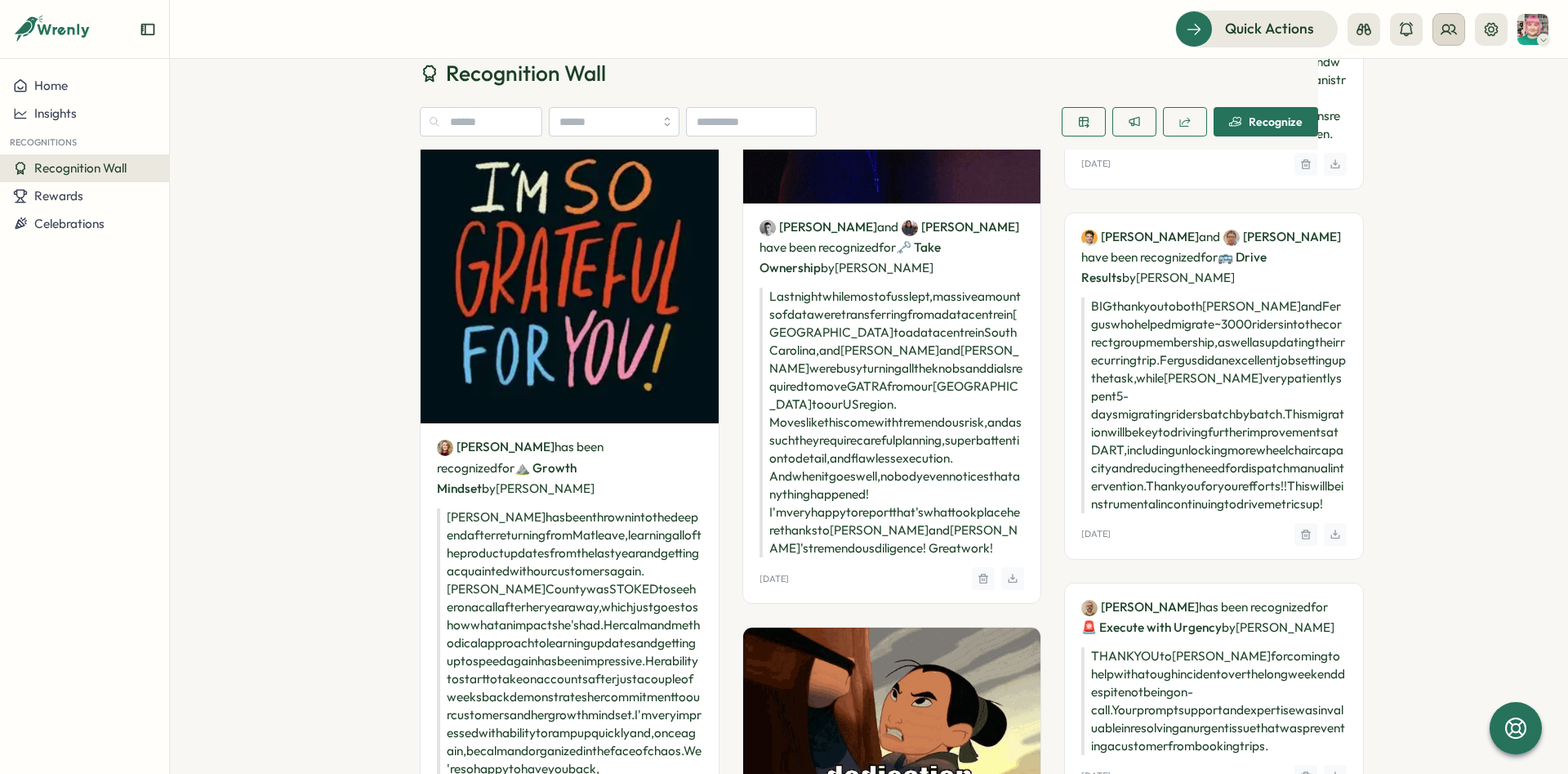
click at [1449, 39] on button at bounding box center [1449, 29] width 33 height 33
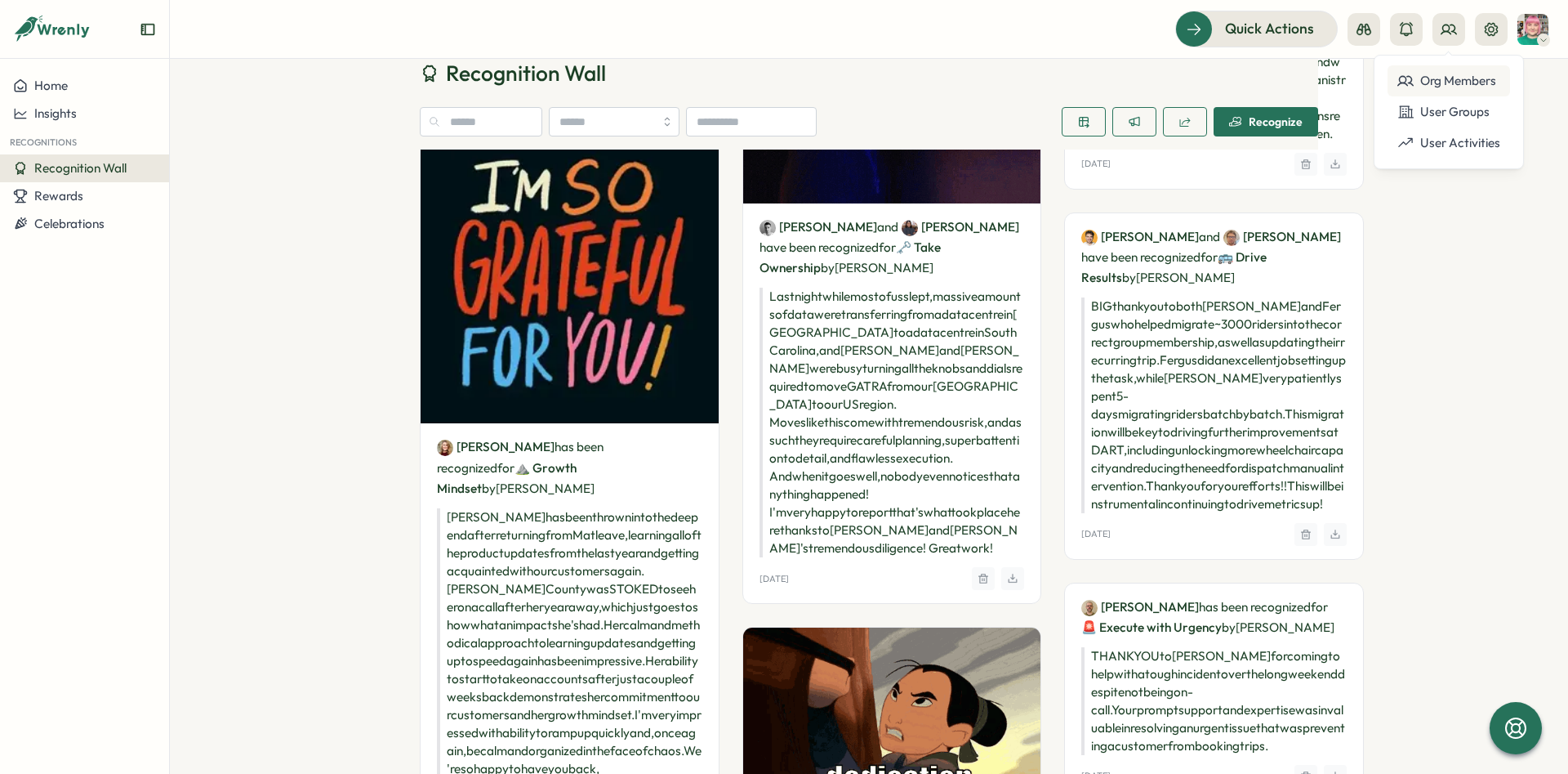
click at [1406, 82] on icon at bounding box center [1405, 80] width 16 height 16
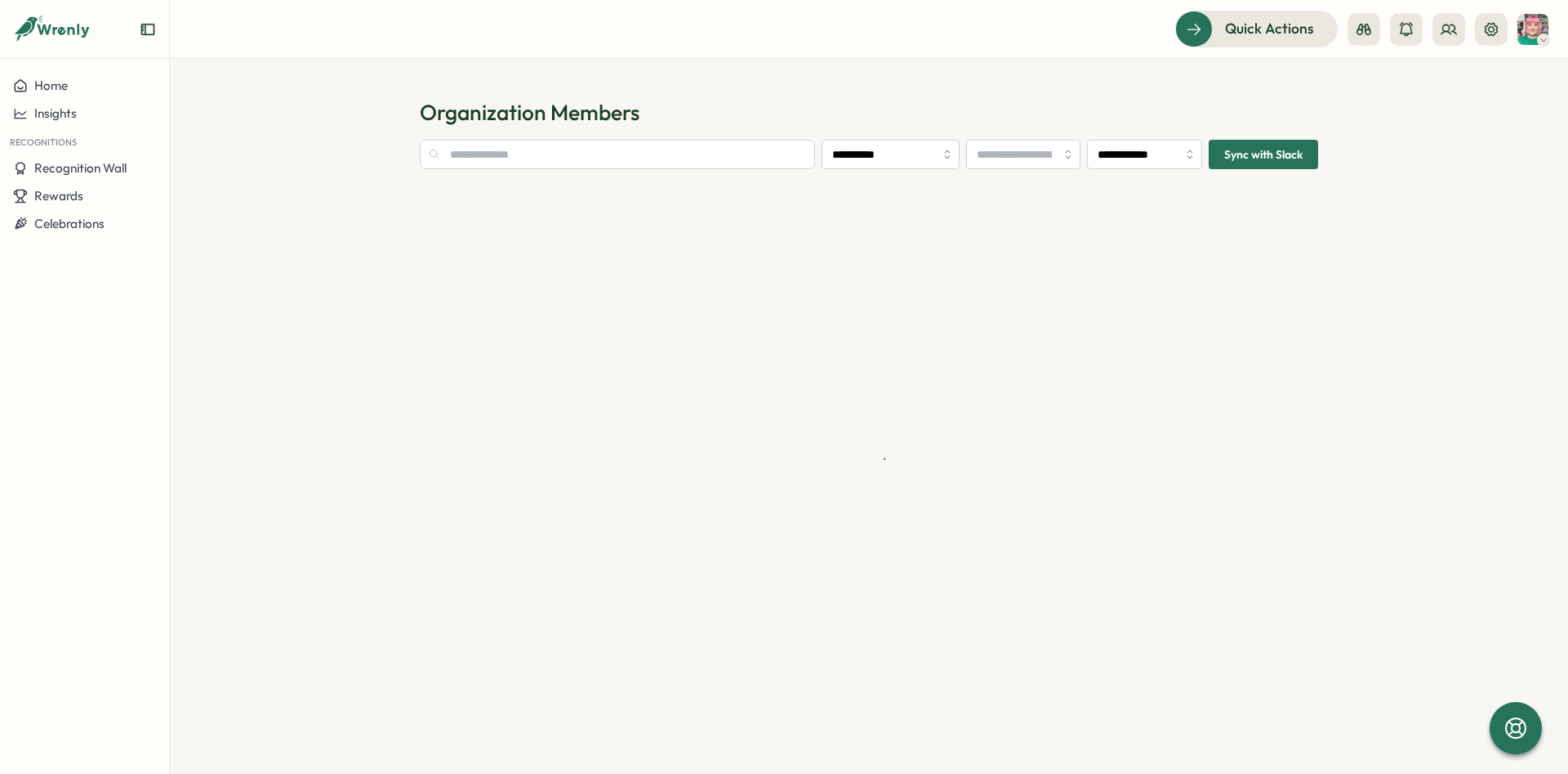
type input "**********"
click at [550, 180] on section "**********" at bounding box center [870, 437] width 899 height 595
click at [548, 164] on input "text" at bounding box center [583, 154] width 326 height 29
paste input "**********"
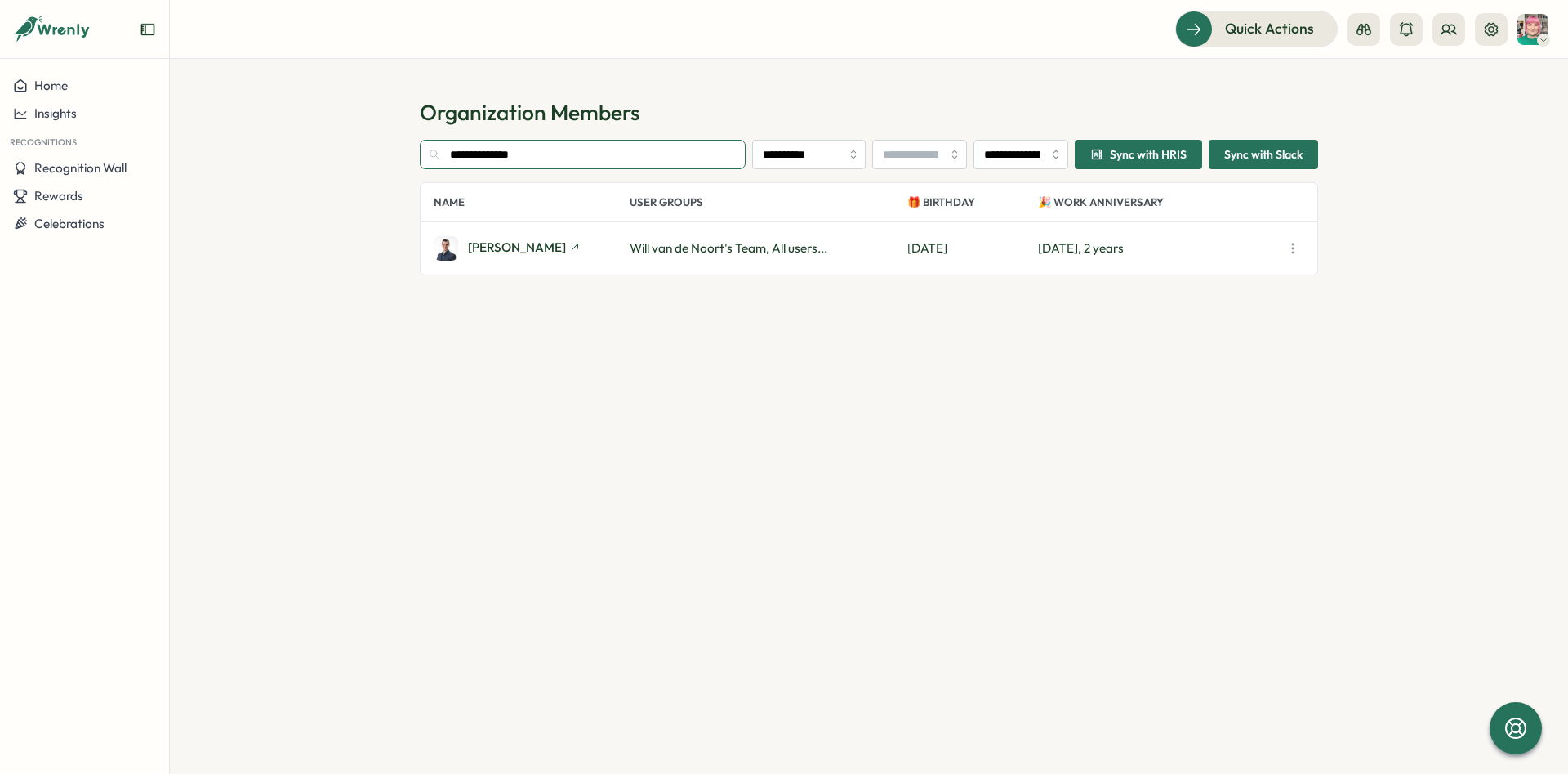
type input "**********"
click at [517, 243] on span "Tomas Chedrese" at bounding box center [516, 247] width 98 height 13
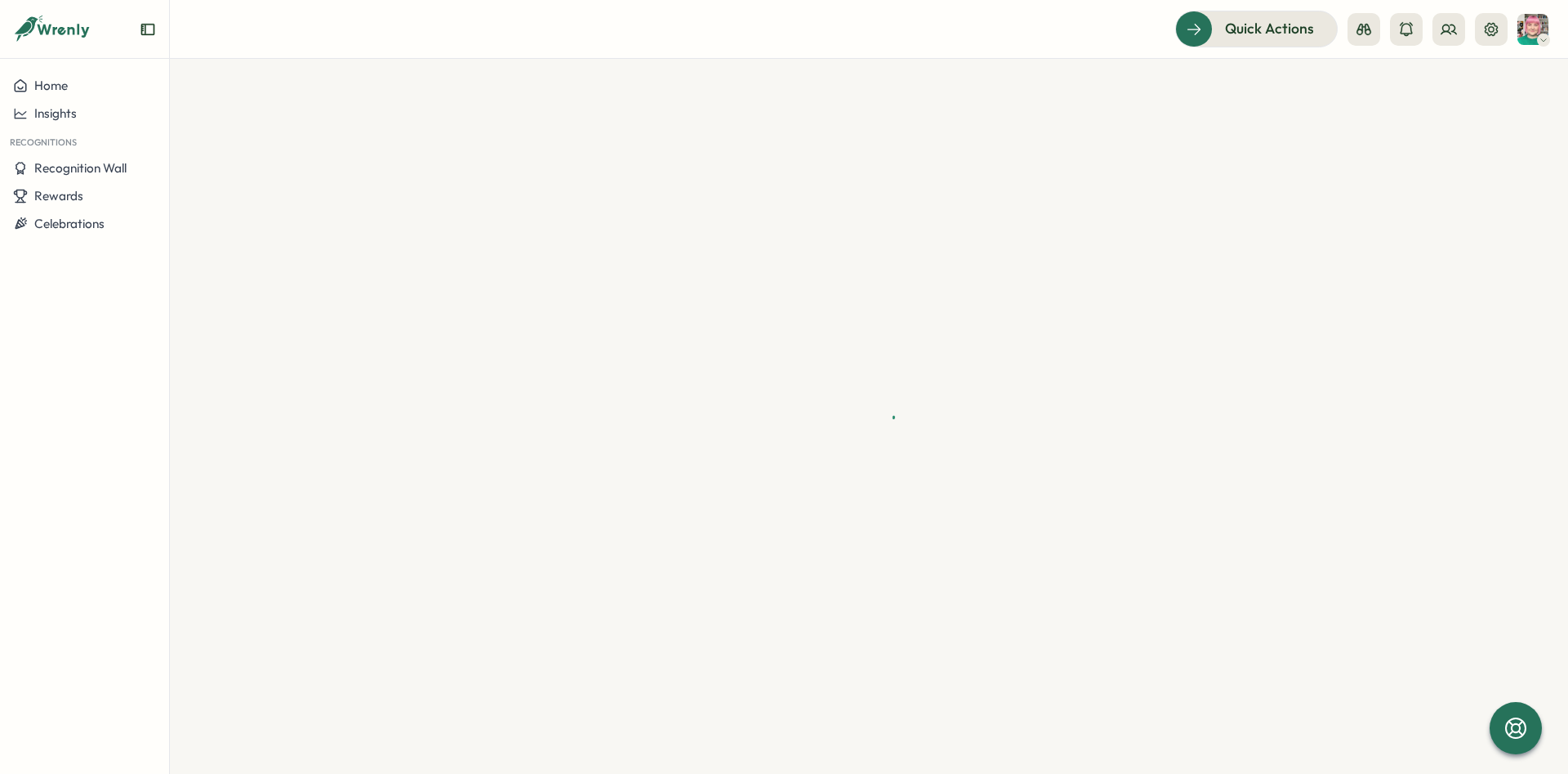
click at [431, 3] on header "Quick Actions" at bounding box center [869, 29] width 1399 height 59
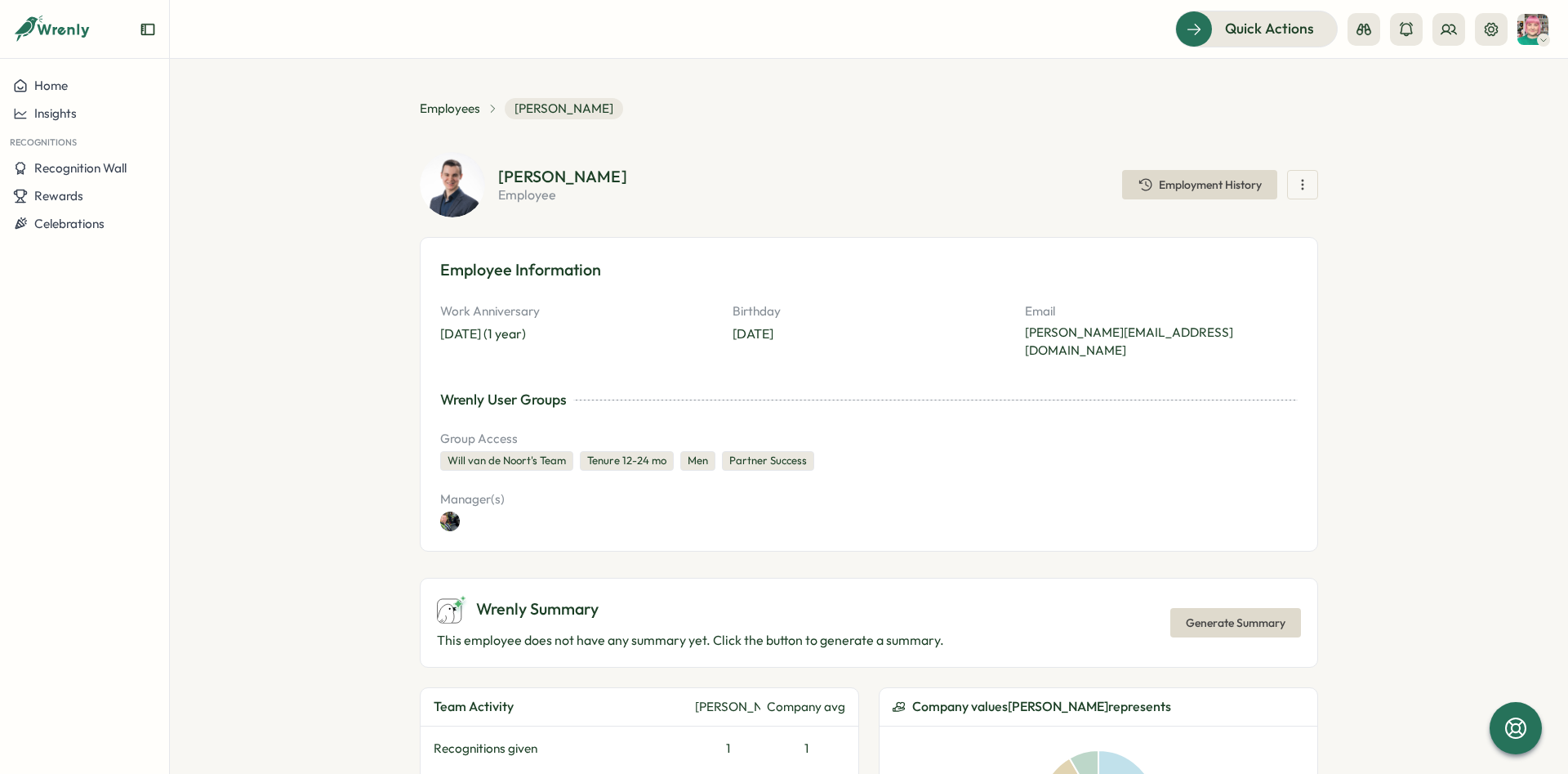
click at [349, 177] on section "**********" at bounding box center [869, 417] width 1399 height 715
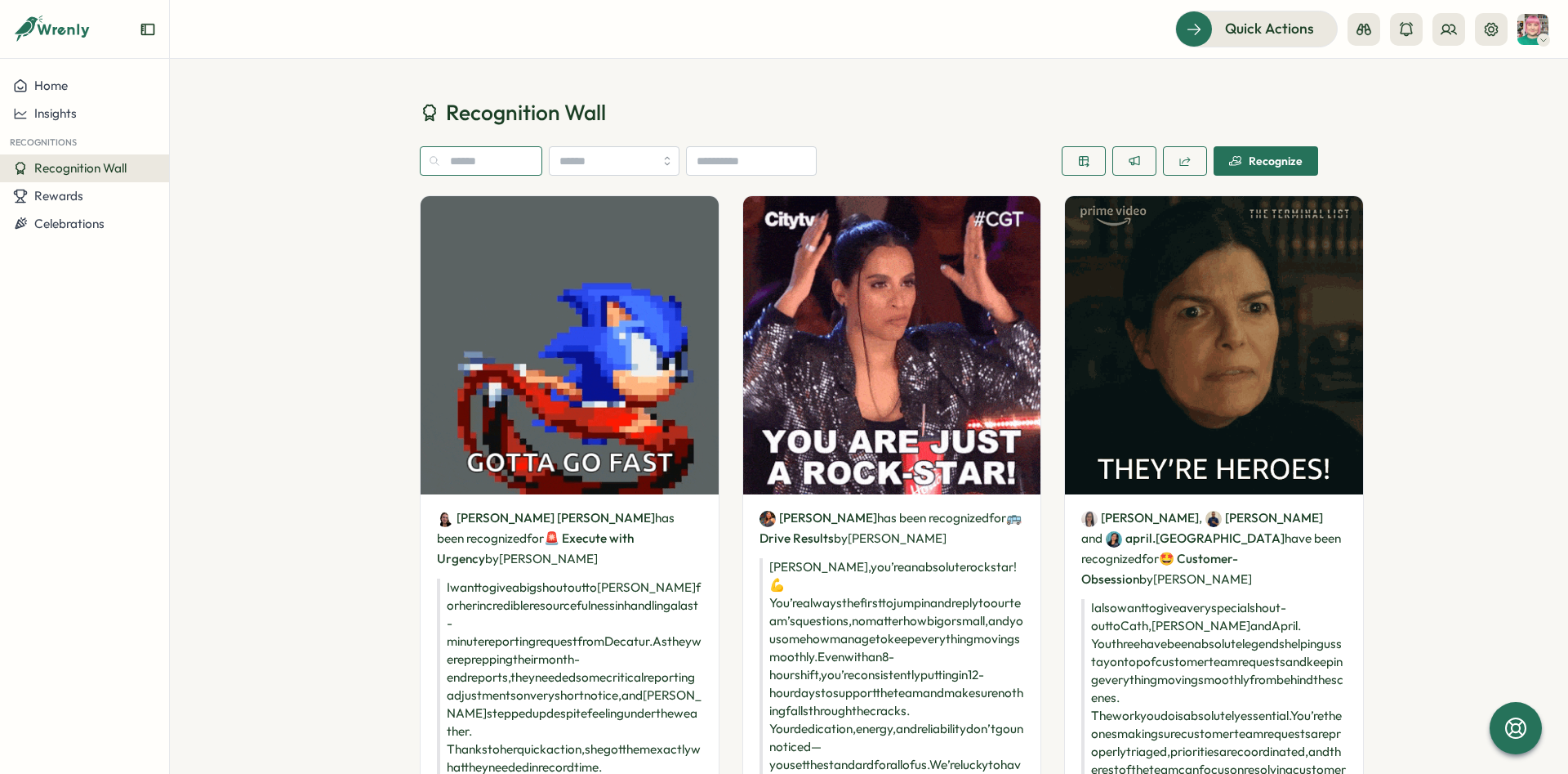
click at [503, 167] on input "text" at bounding box center [481, 161] width 123 height 29
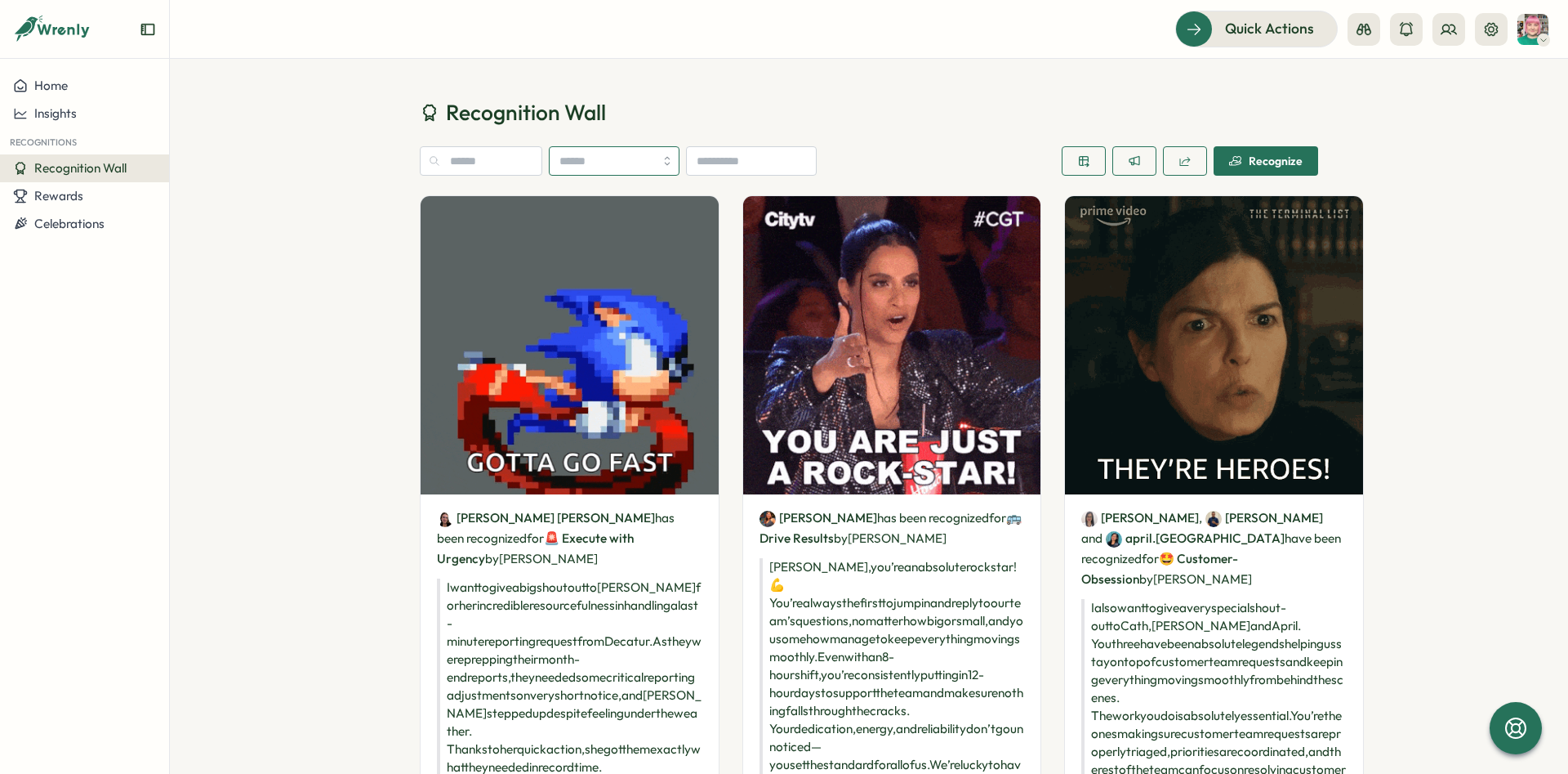
click at [619, 172] on input "search" at bounding box center [614, 161] width 131 height 29
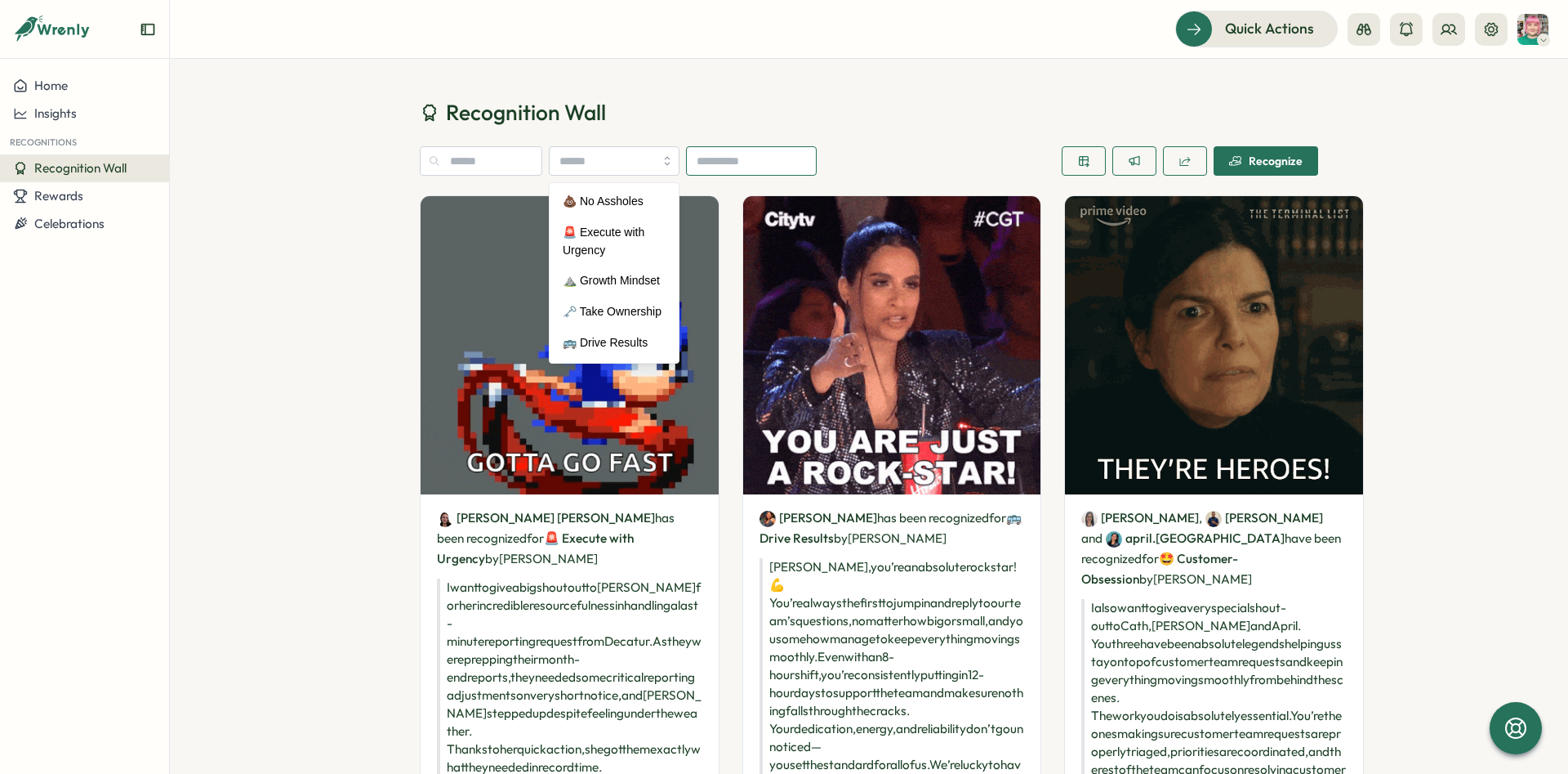
click at [784, 166] on input at bounding box center [752, 161] width 131 height 29
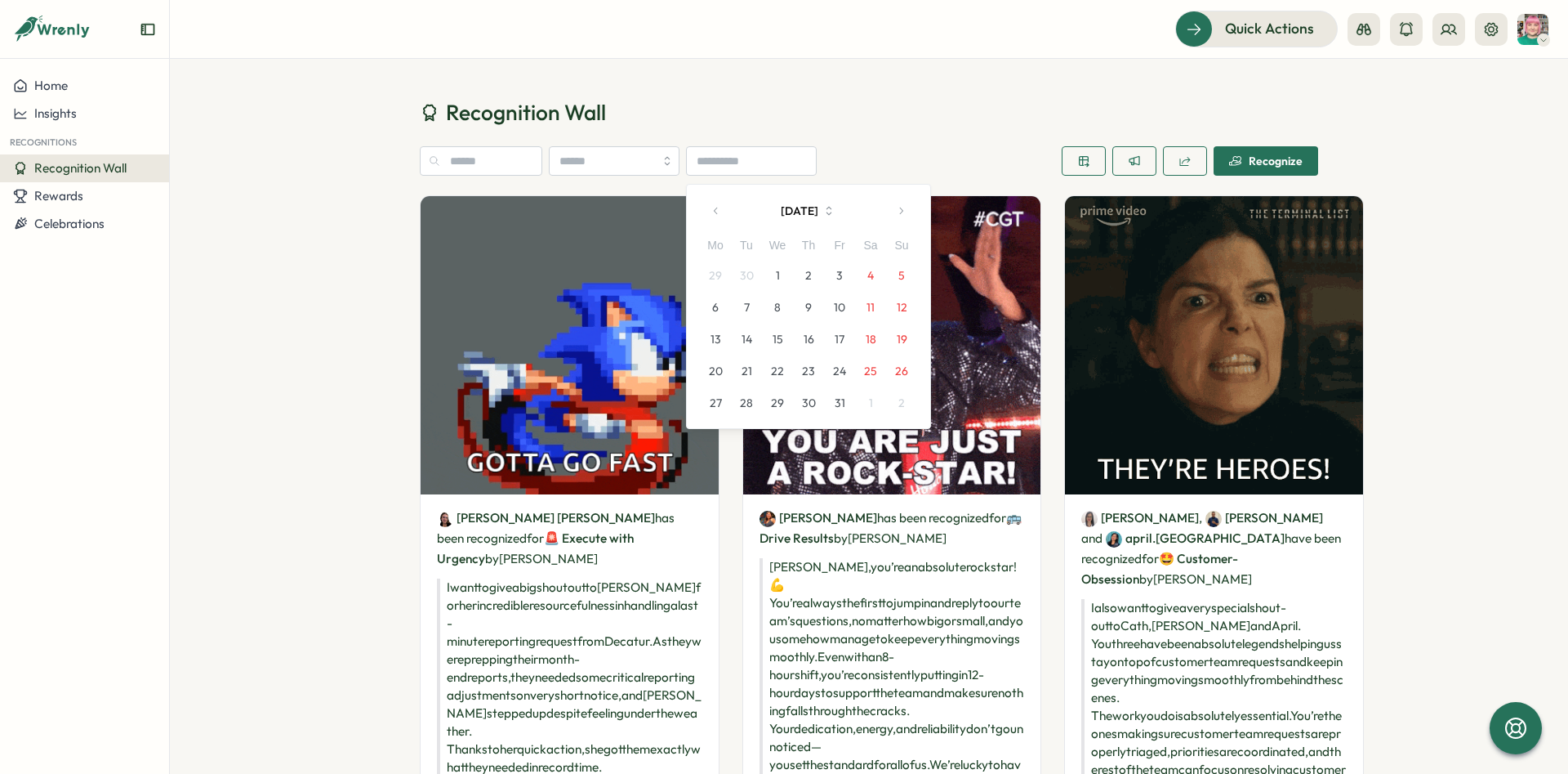
click at [723, 213] on button "button" at bounding box center [717, 211] width 33 height 33
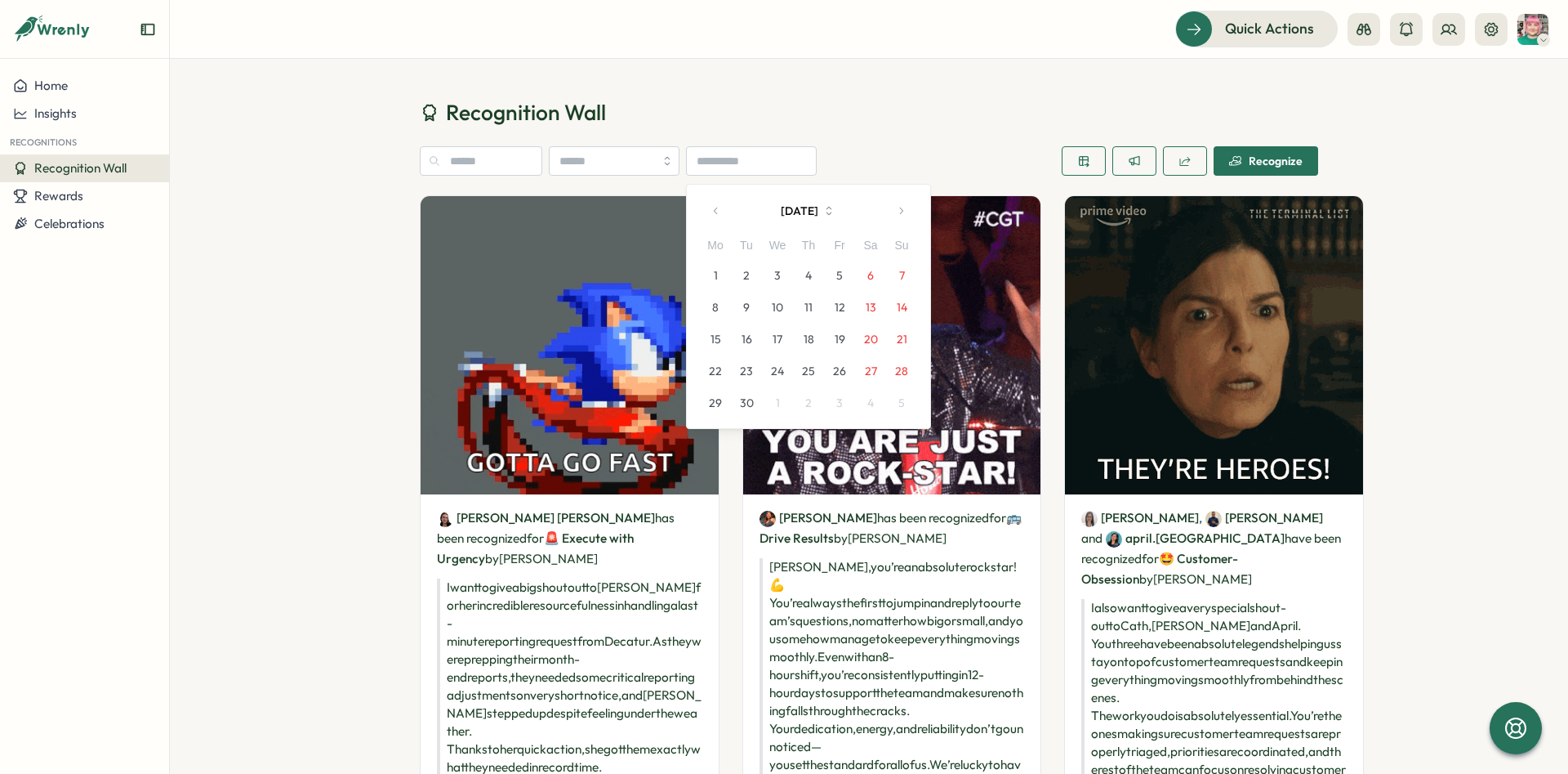
click at [843, 305] on button "12" at bounding box center [840, 307] width 31 height 31
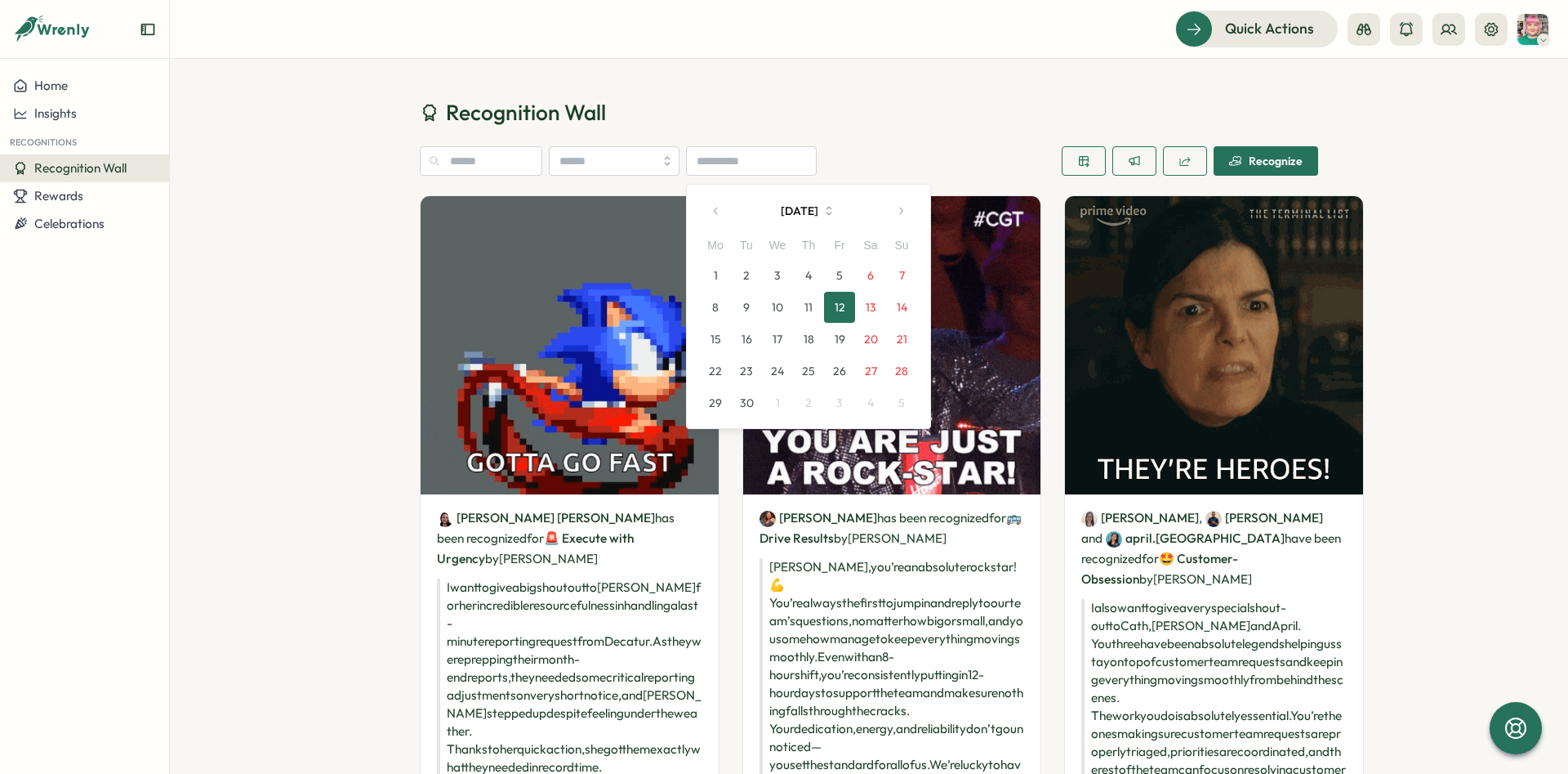
click at [843, 305] on button "12" at bounding box center [840, 307] width 31 height 31
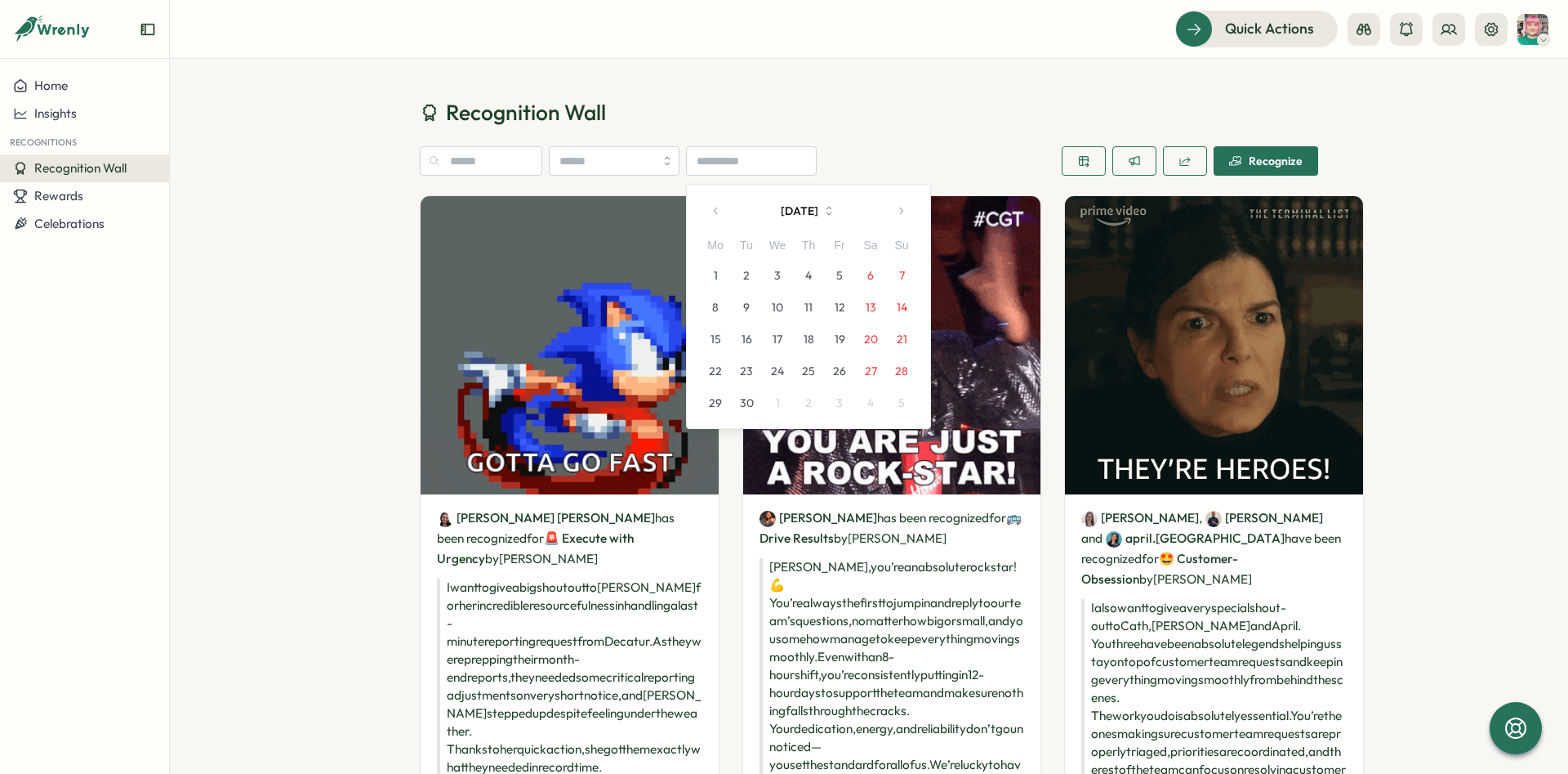
drag, startPoint x: 813, startPoint y: 304, endPoint x: 842, endPoint y: 302, distance: 29.1
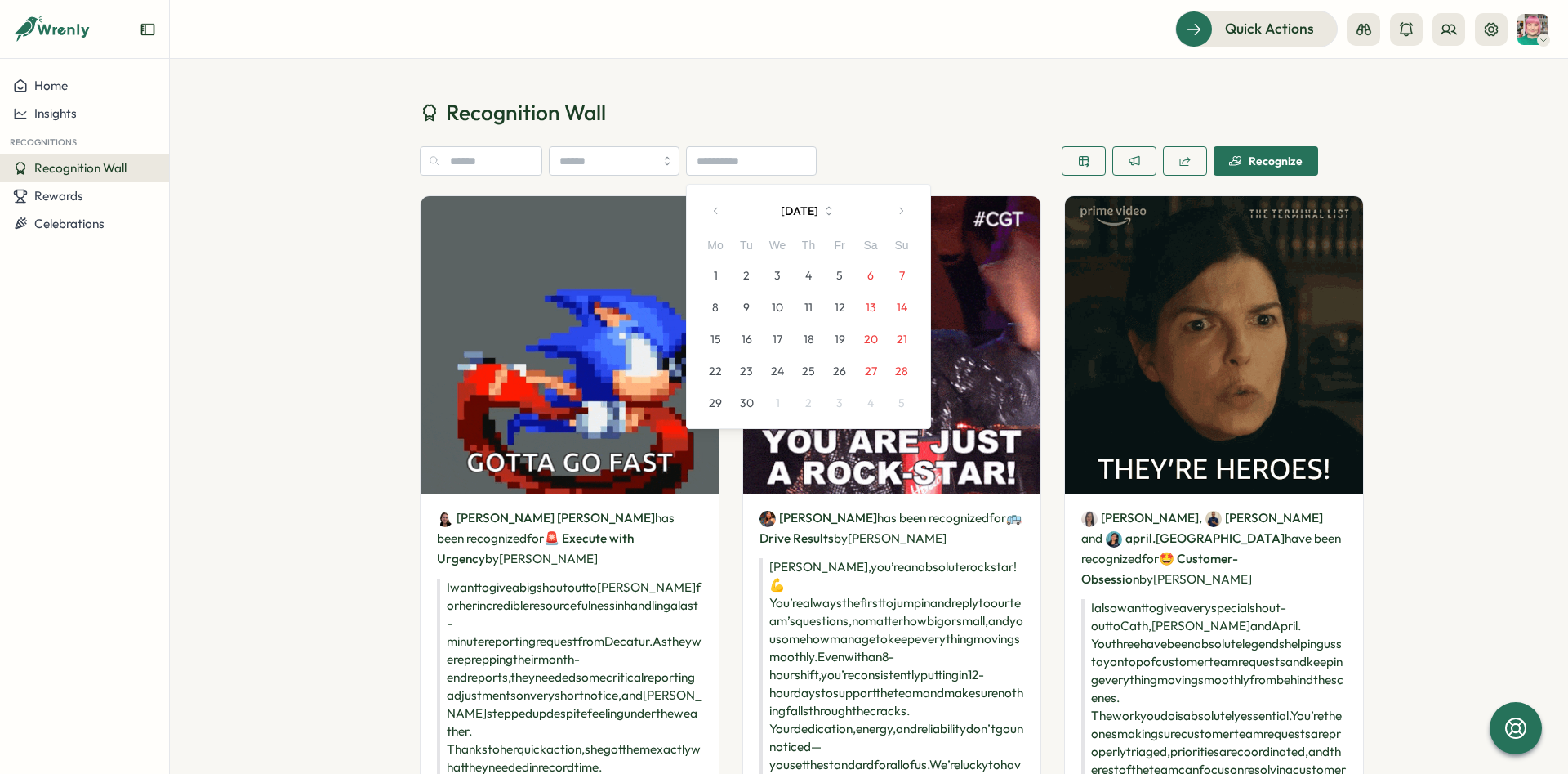
click at [816, 303] on button "11" at bounding box center [809, 307] width 31 height 31
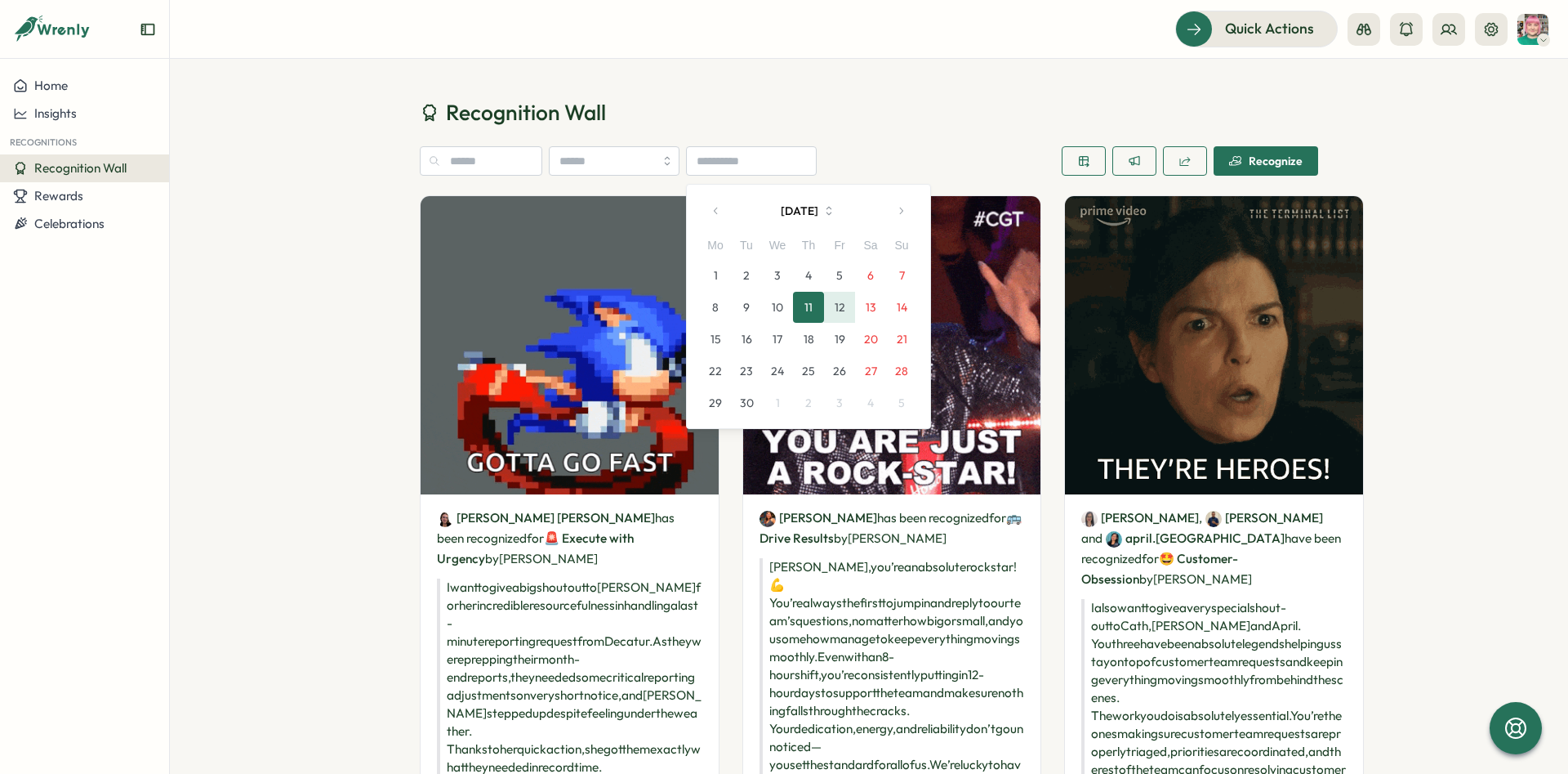
click at [866, 305] on button "13" at bounding box center [871, 307] width 31 height 31
type input "**********"
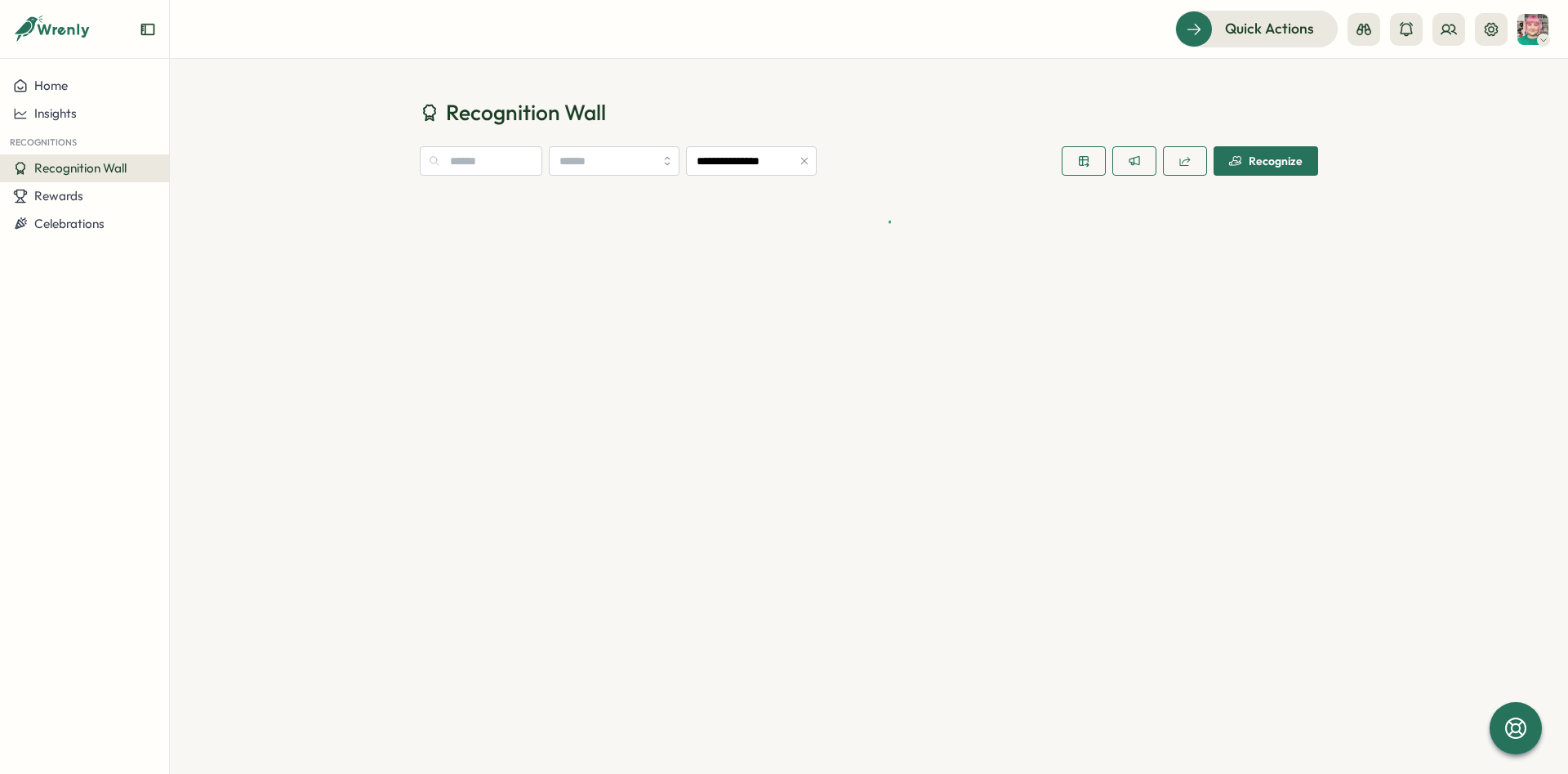
click at [926, 113] on h1 "Recognition Wall" at bounding box center [870, 112] width 899 height 29
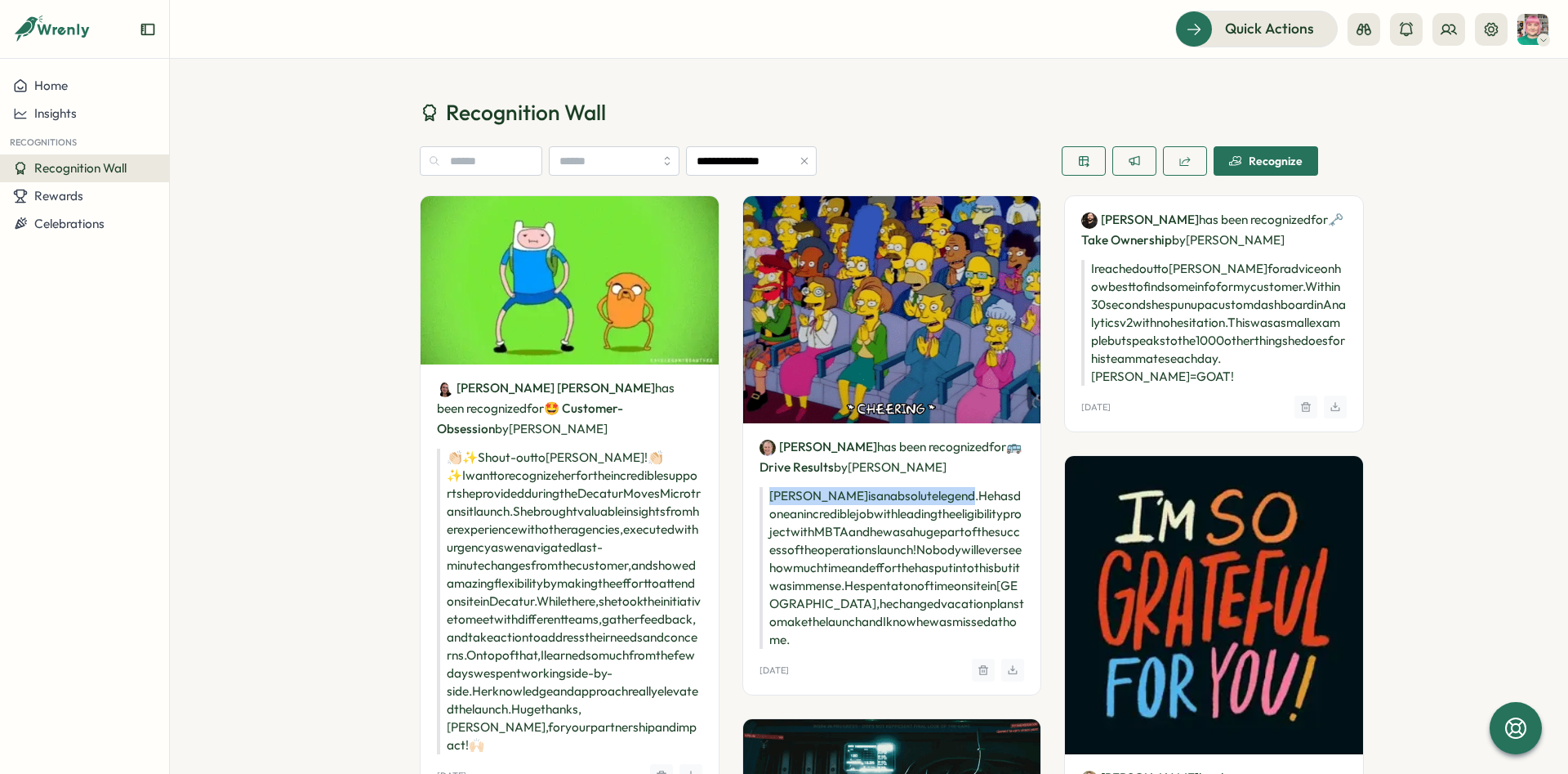
drag, startPoint x: 755, startPoint y: 483, endPoint x: 897, endPoint y: 487, distance: 142.1
click at [897, 487] on p "Karl is an absolute legend. He has done an incredible job with leading the elig…" at bounding box center [892, 568] width 265 height 162
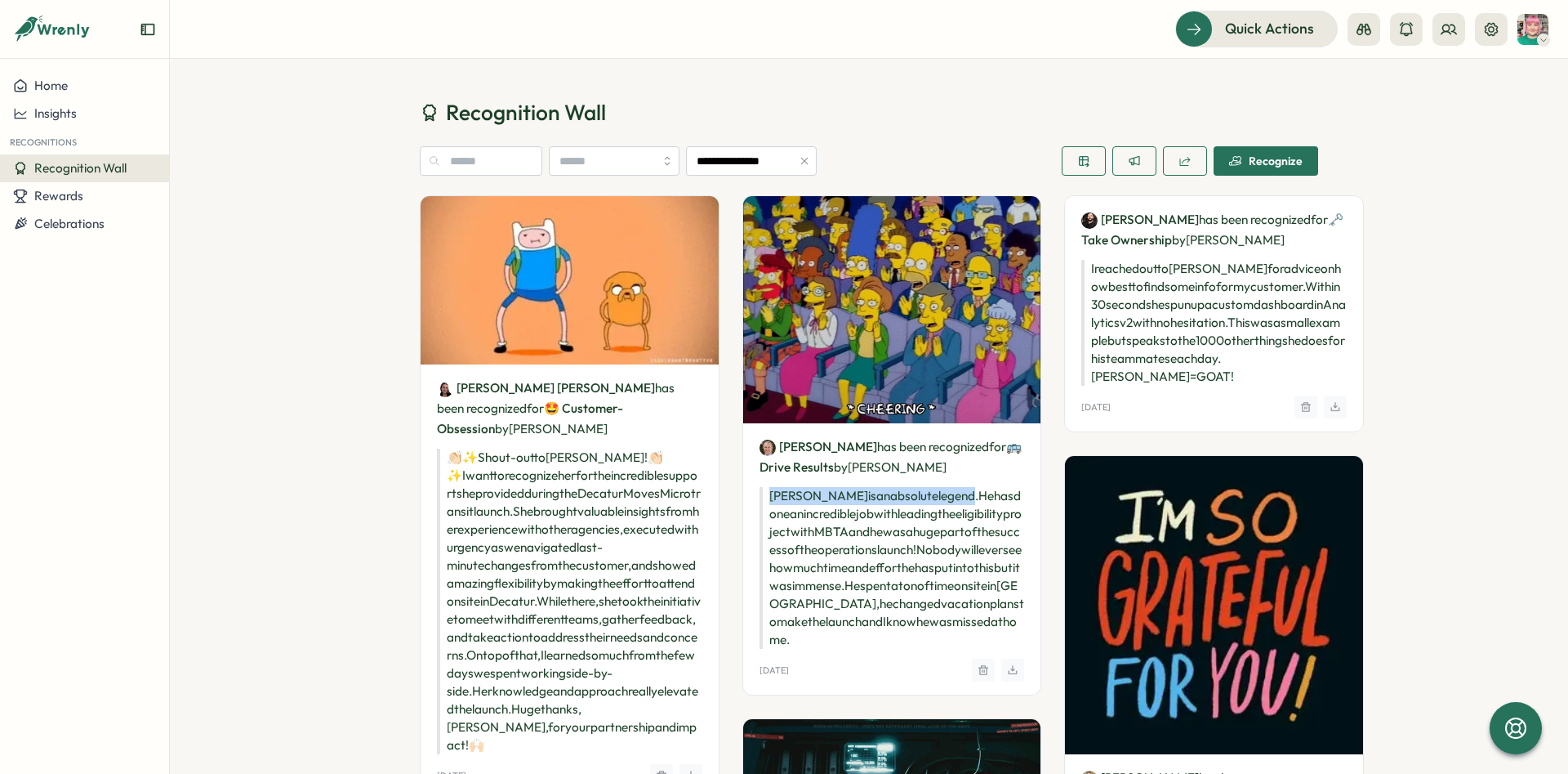
copy p "Karl is an absolute legend"
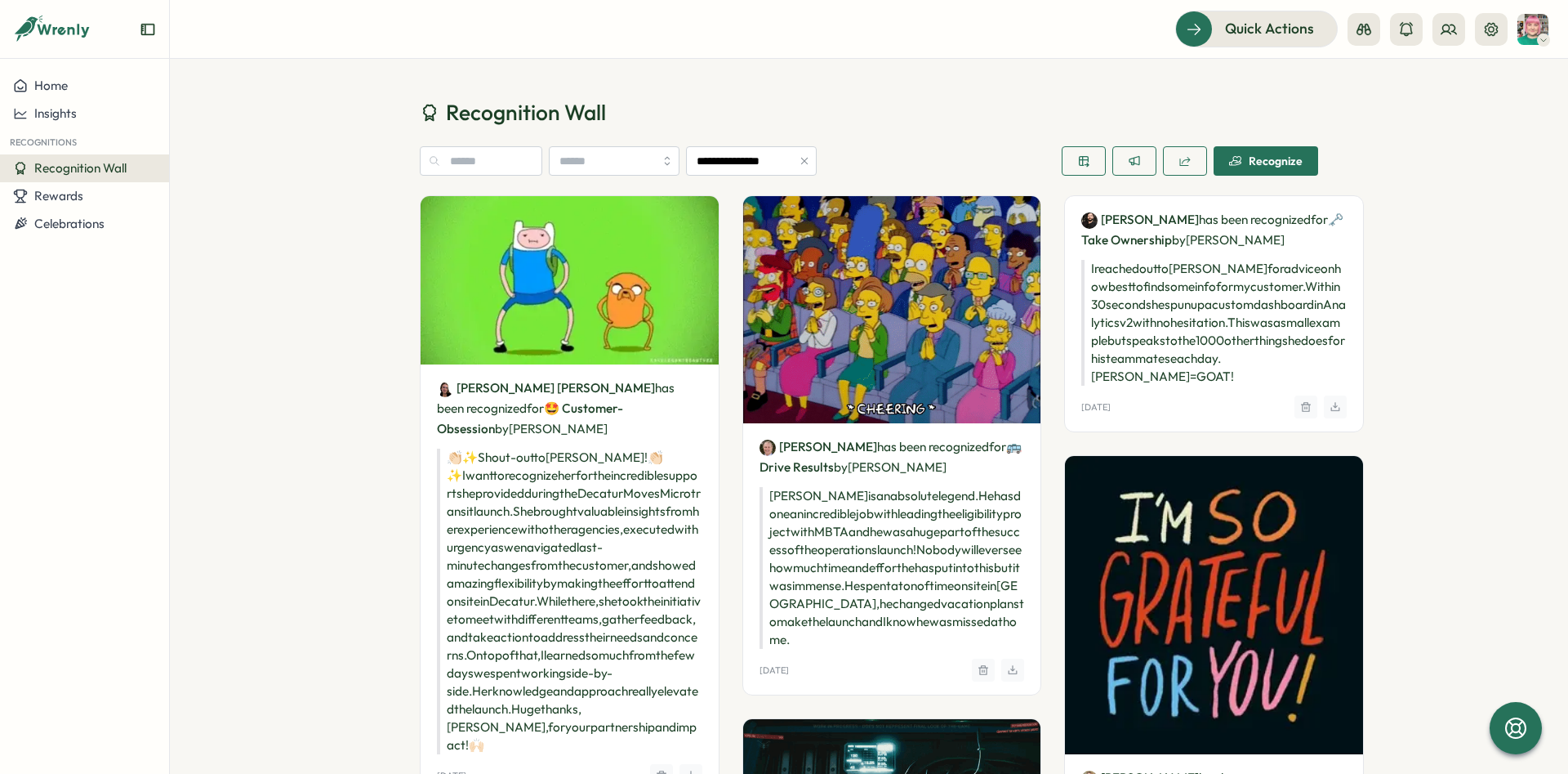
click at [763, 497] on p "Karl is an absolute legend. He has done an incredible job with leading the elig…" at bounding box center [892, 568] width 265 height 162
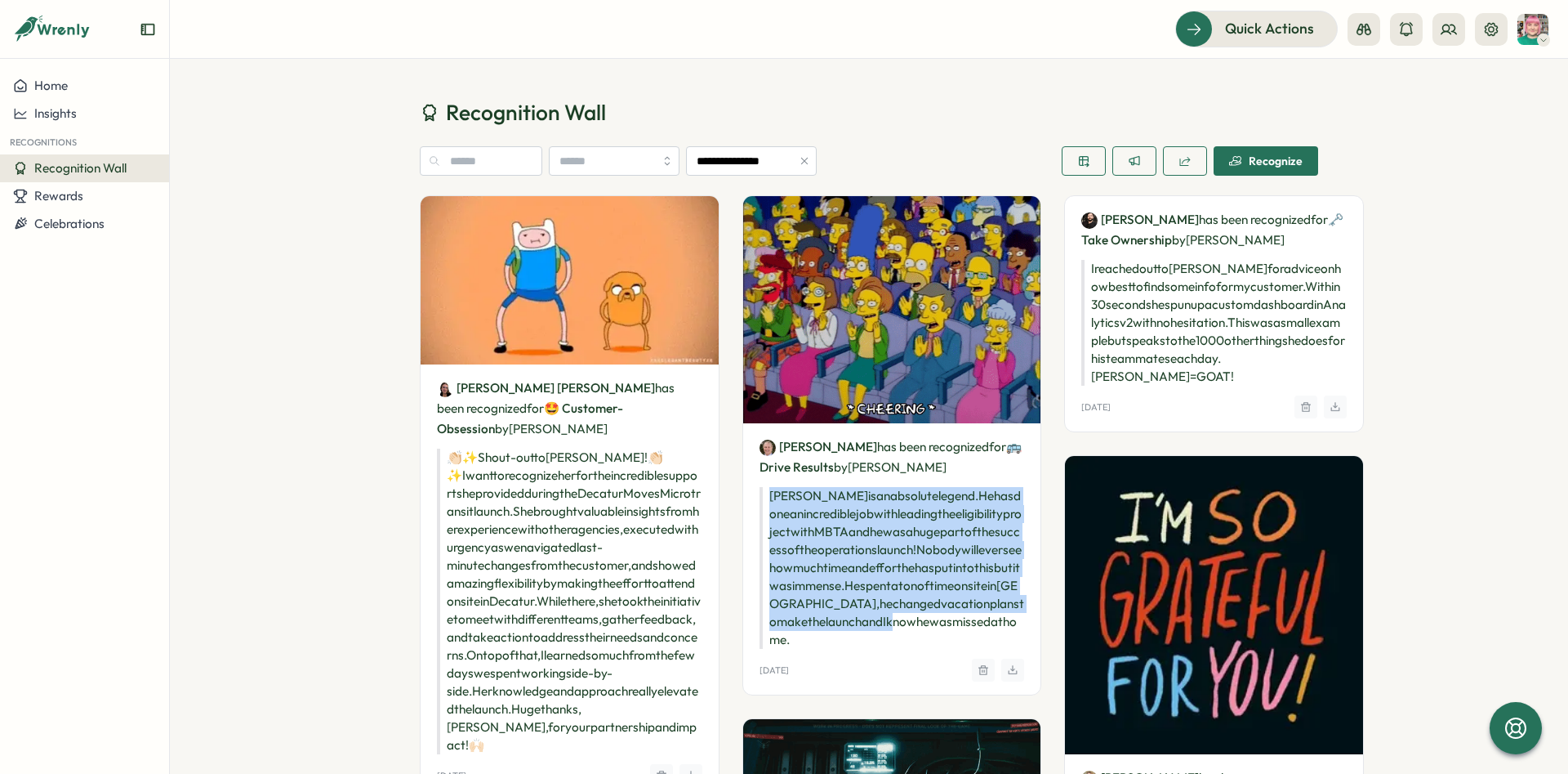
drag, startPoint x: 754, startPoint y: 491, endPoint x: 880, endPoint y: 635, distance: 191.3
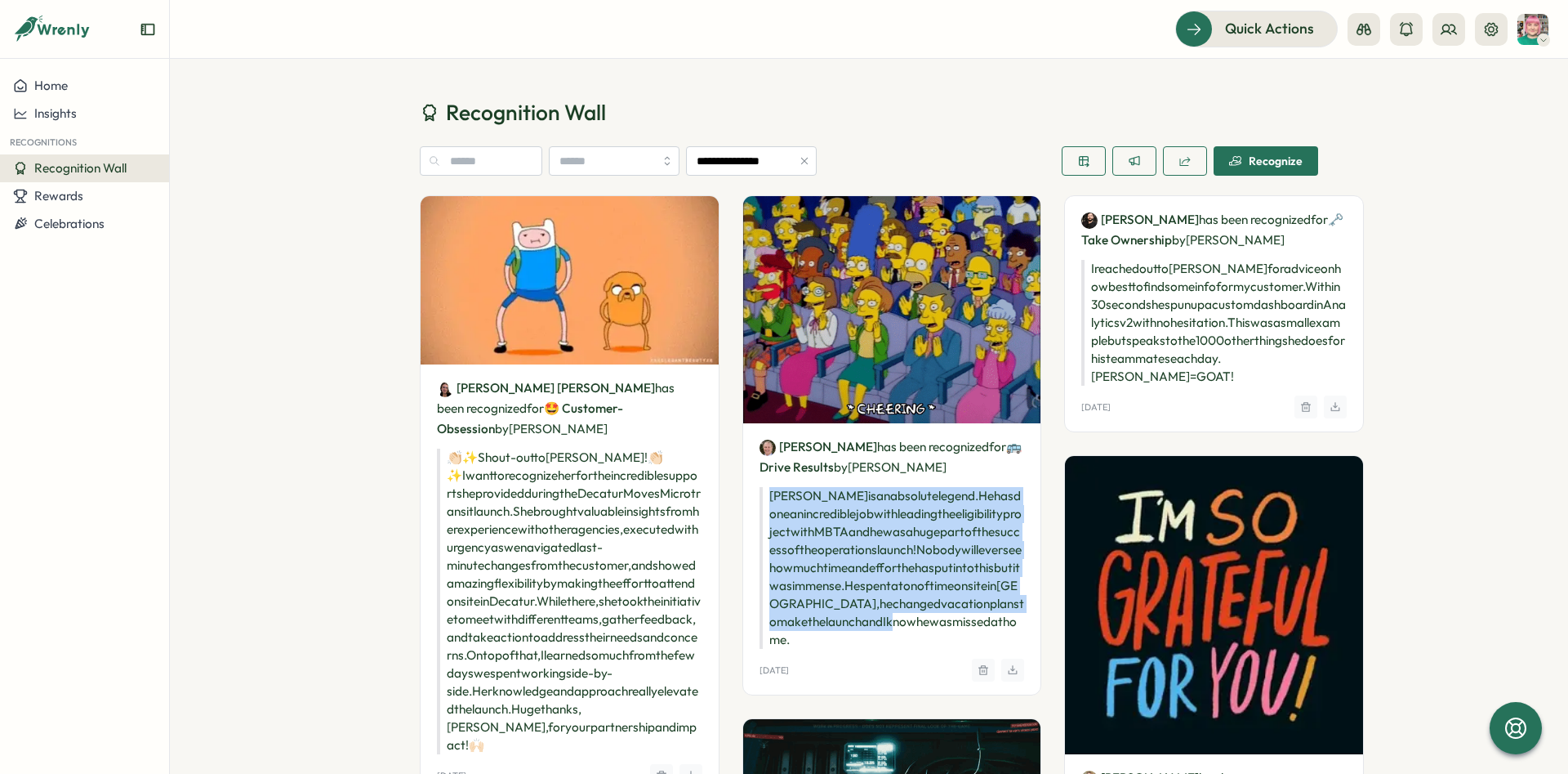
click at [880, 635] on p "Karl is an absolute legend. He has done an incredible job with leading the elig…" at bounding box center [892, 568] width 265 height 162
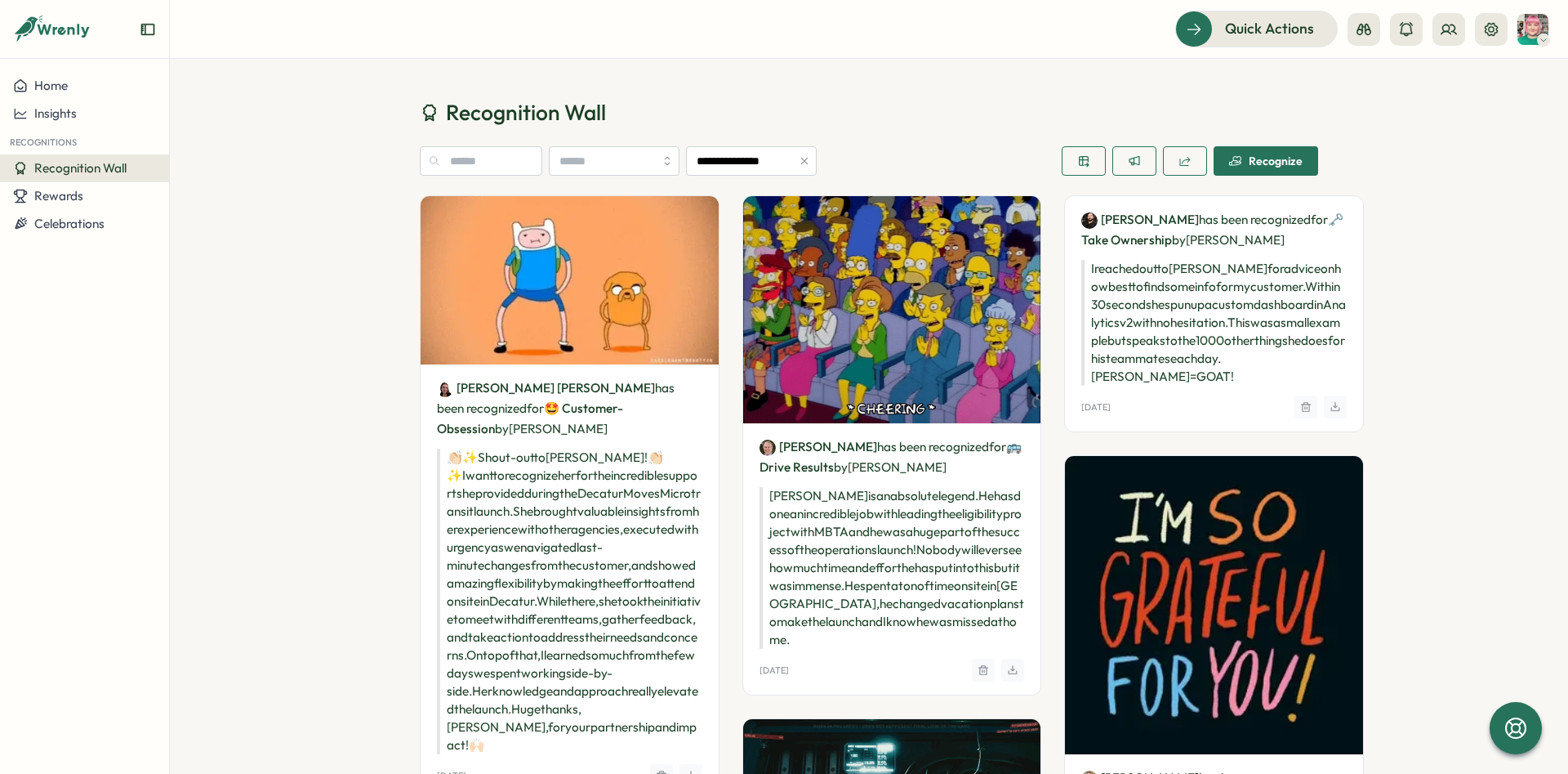
drag, startPoint x: 870, startPoint y: 644, endPoint x: 745, endPoint y: 480, distance: 206.2
click at [759, 487] on p "Karl is an absolute legend. He has done an incredible job with leading the elig…" at bounding box center [892, 568] width 265 height 162
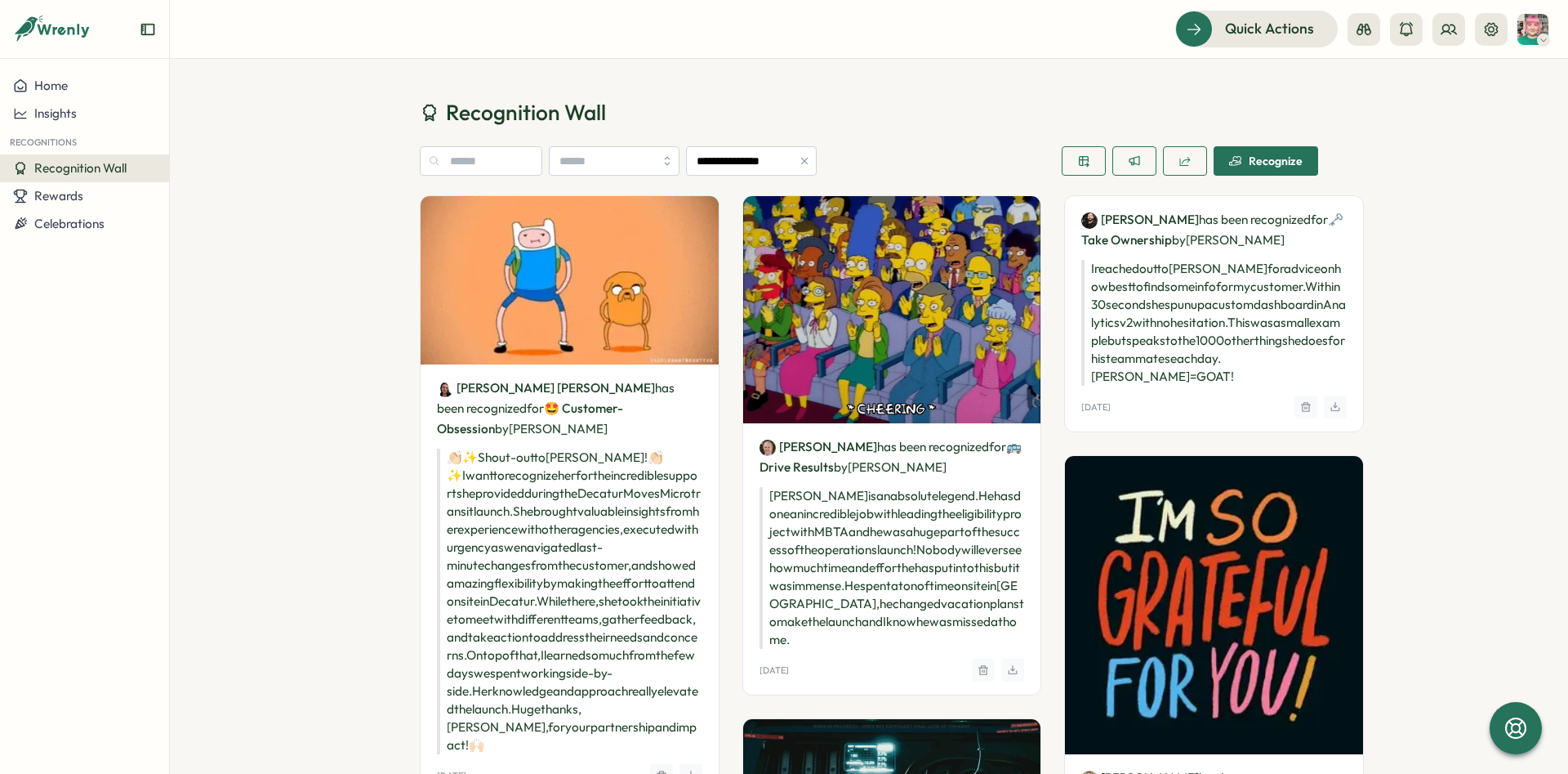
drag, startPoint x: 748, startPoint y: 482, endPoint x: 853, endPoint y: 649, distance: 197.3
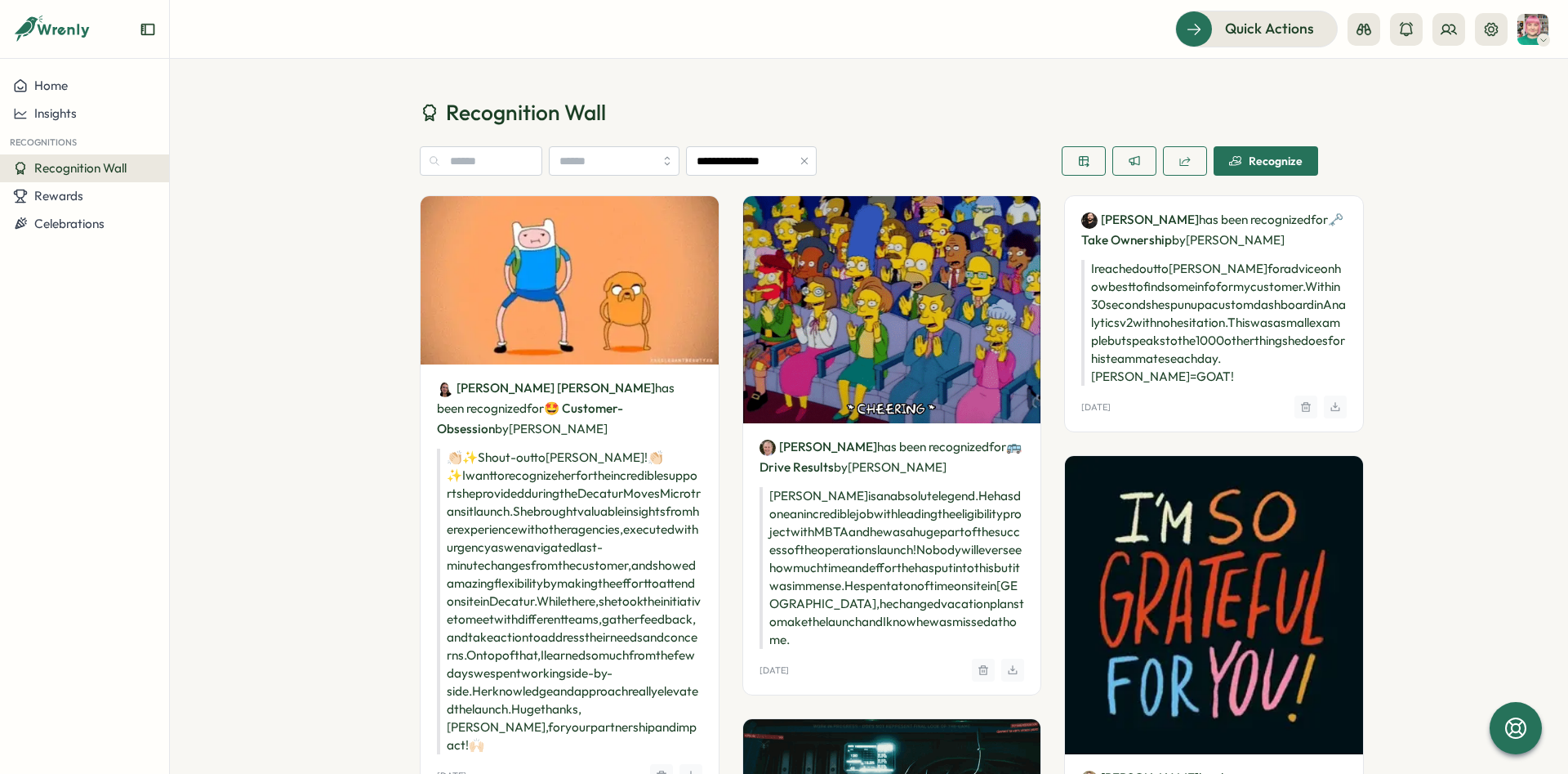
click at [853, 649] on p "Karl is an absolute legend. He has done an incredible job with leading the elig…" at bounding box center [892, 568] width 265 height 162
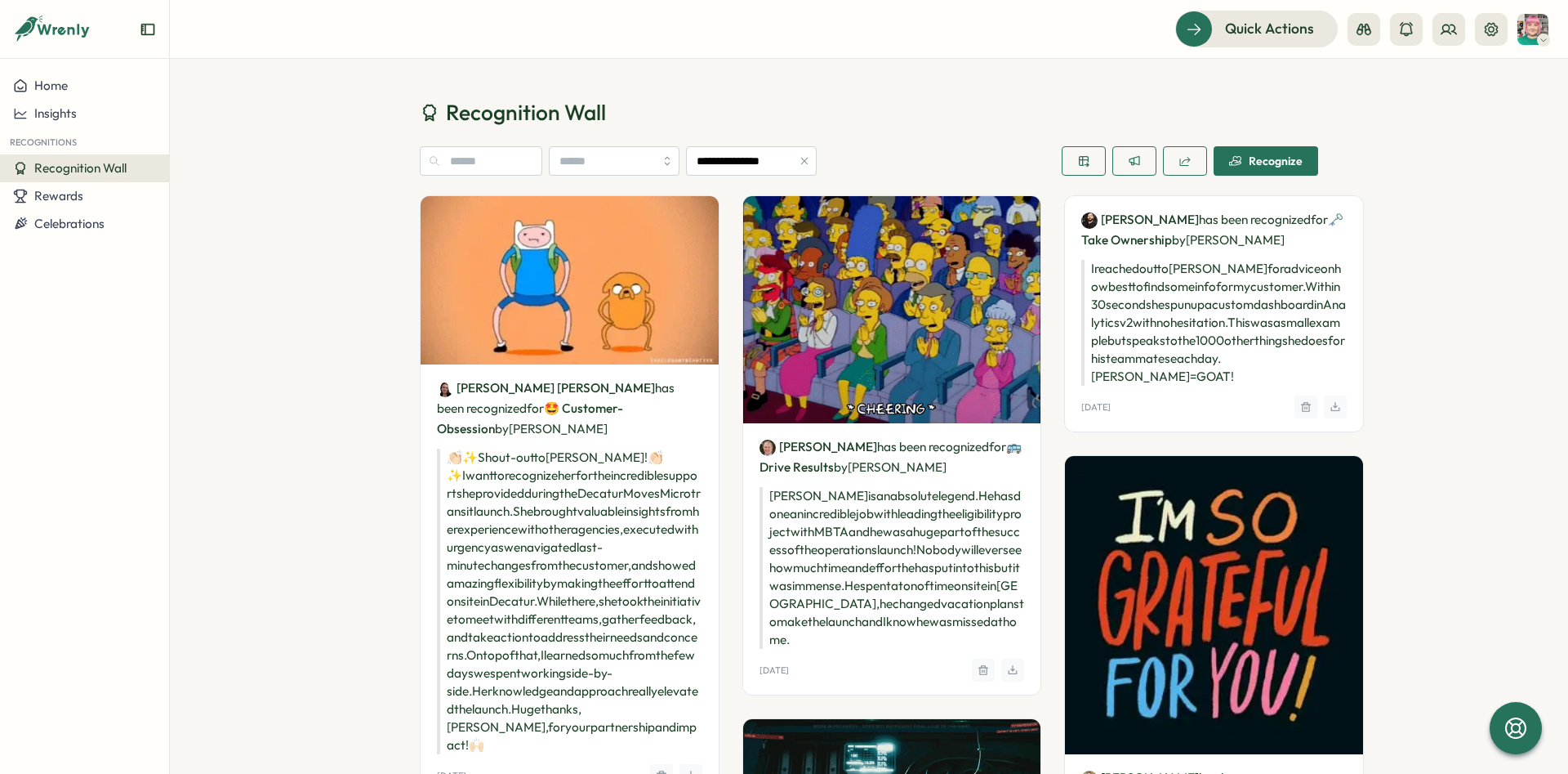
click at [853, 649] on p "Karl is an absolute legend. He has done an incredible job with leading the elig…" at bounding box center [892, 568] width 265 height 162
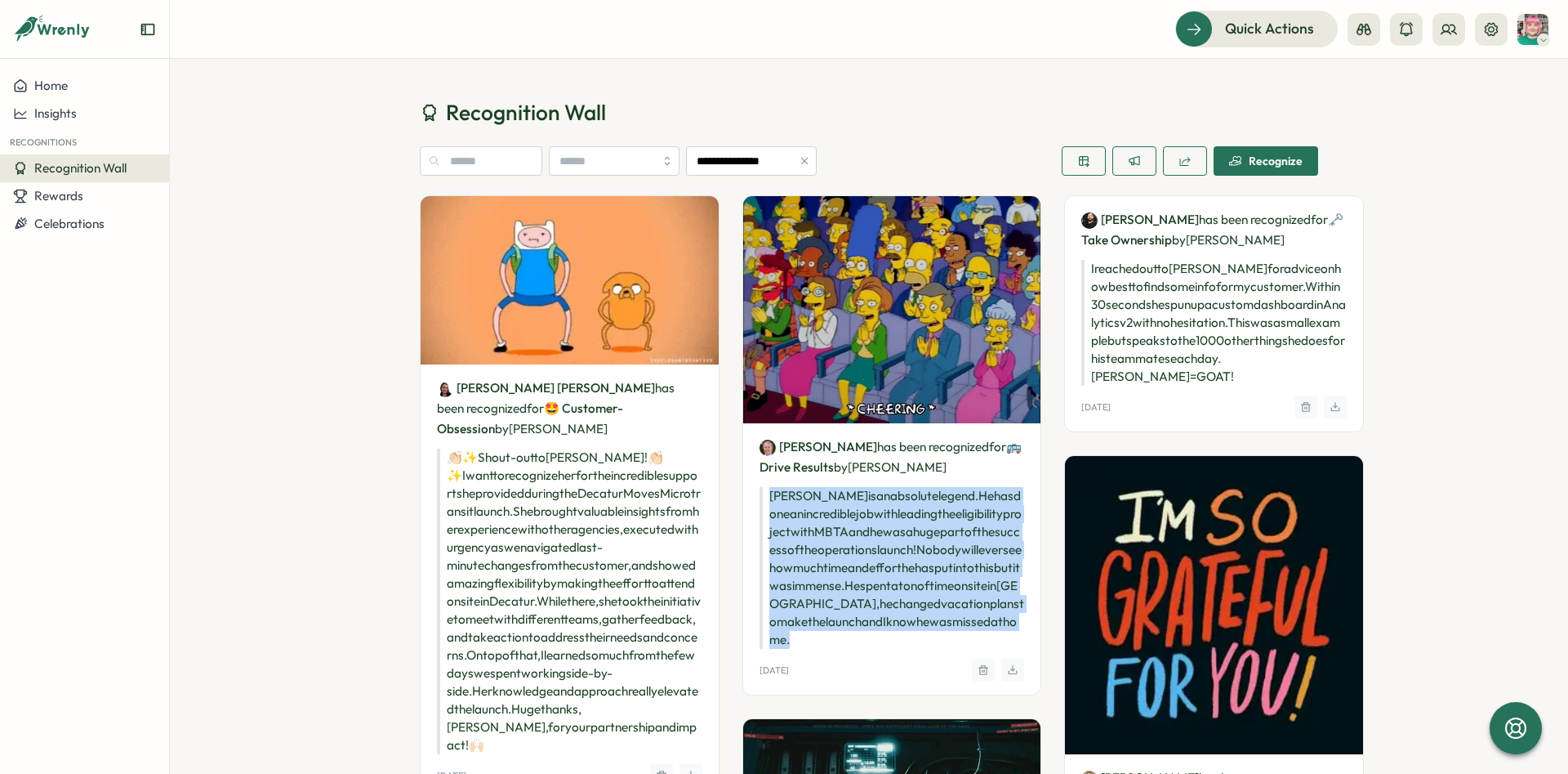
drag, startPoint x: 853, startPoint y: 649, endPoint x: 750, endPoint y: 488, distance: 191.1
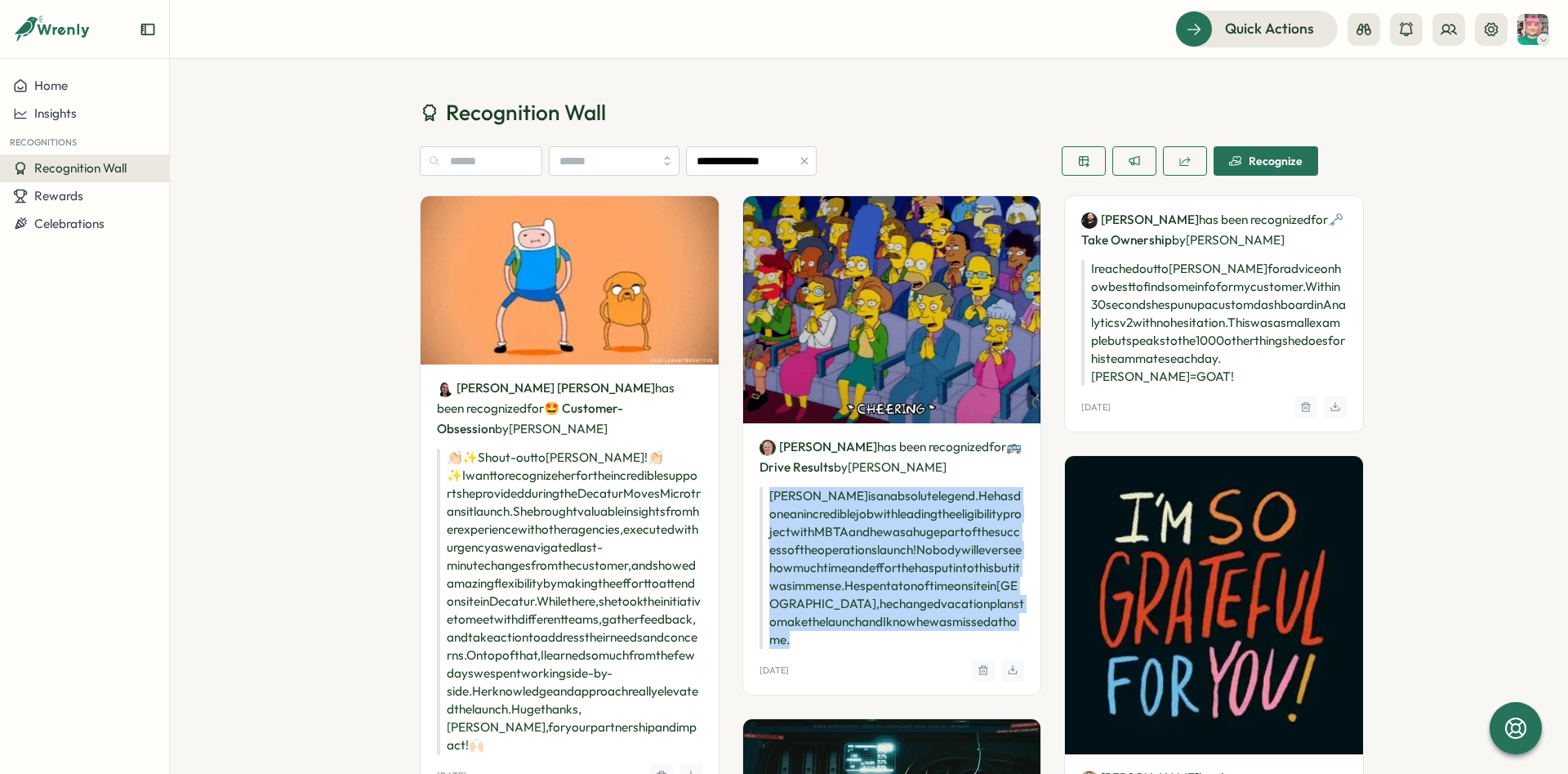
click at [759, 488] on p "Karl is an absolute legend. He has done an incredible job with leading the elig…" at bounding box center [892, 568] width 265 height 162
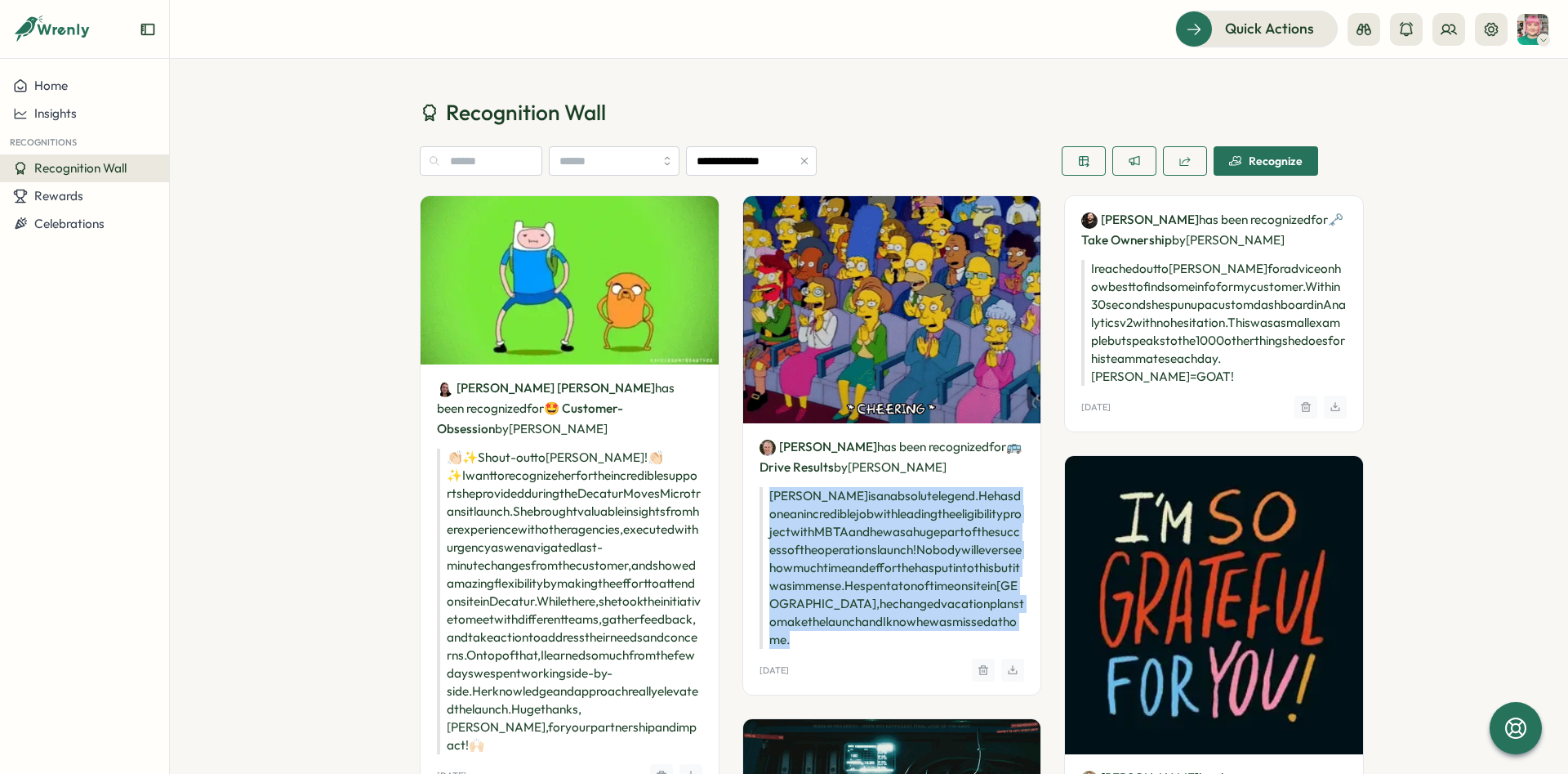
copy p "Karl is an absolute legend. He has done an incredible job with leading the elig…"
click at [763, 507] on p "Karl is an absolute legend. He has done an incredible job with leading the elig…" at bounding box center [892, 568] width 265 height 162
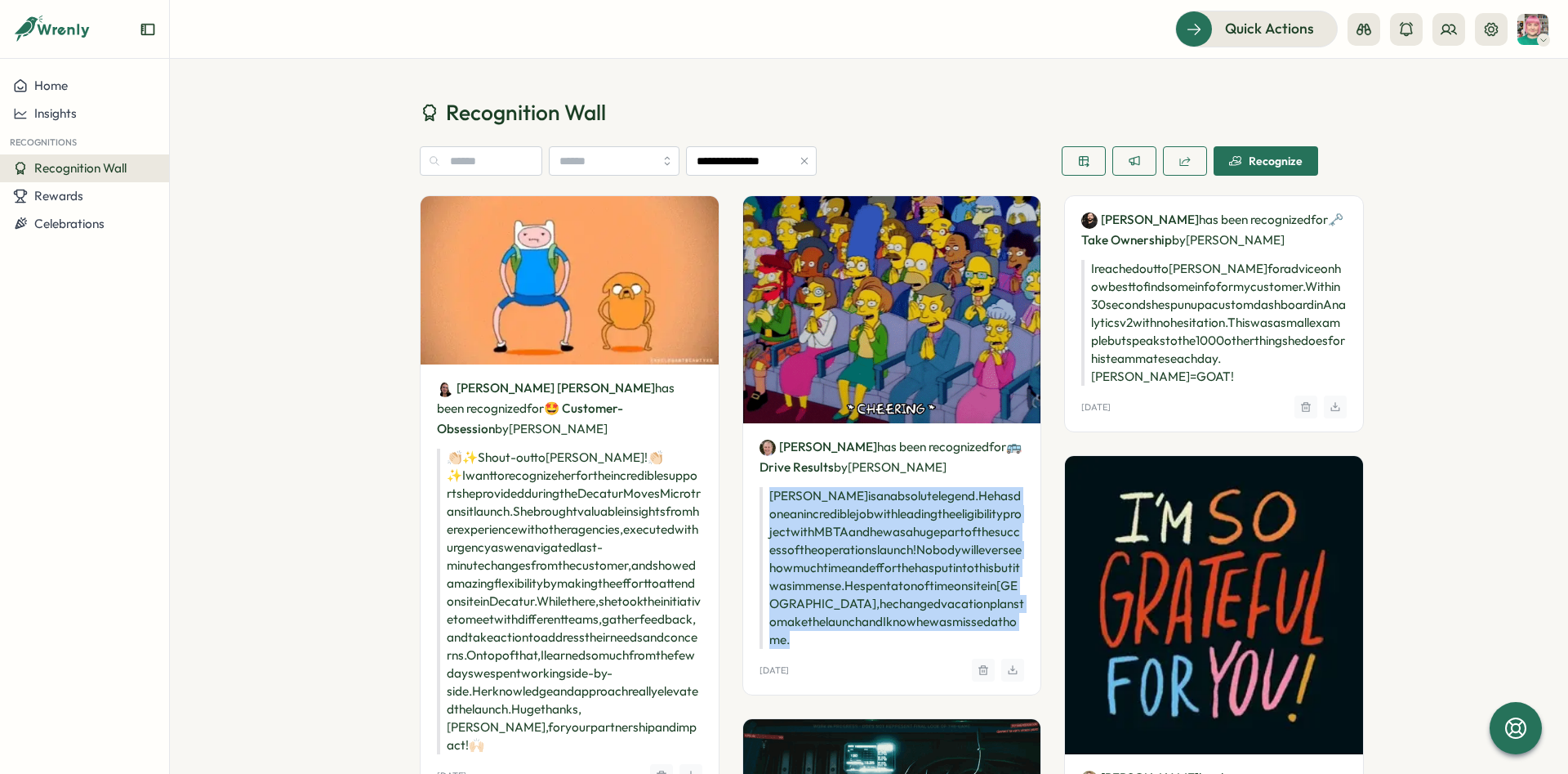
drag, startPoint x: 751, startPoint y: 479, endPoint x: 805, endPoint y: 650, distance: 179.3
click at [804, 650] on div "Karl Nicholson has been recognized for 🚌 Drive Results by Tomas Chedrese Karl i…" at bounding box center [893, 559] width 298 height 271
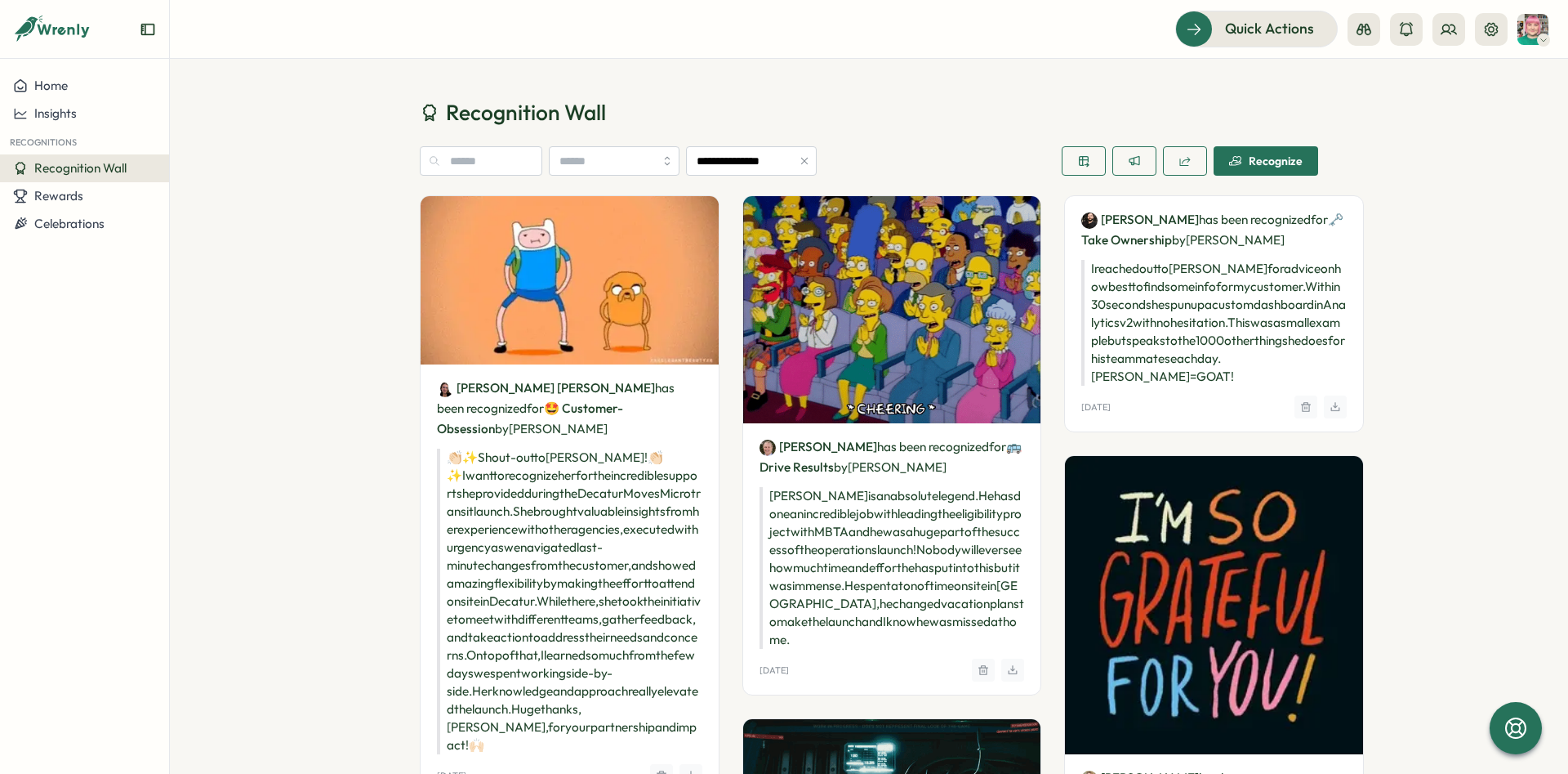
click at [810, 649] on p "Karl is an absolute legend. He has done an incredible job with leading the elig…" at bounding box center [892, 568] width 265 height 162
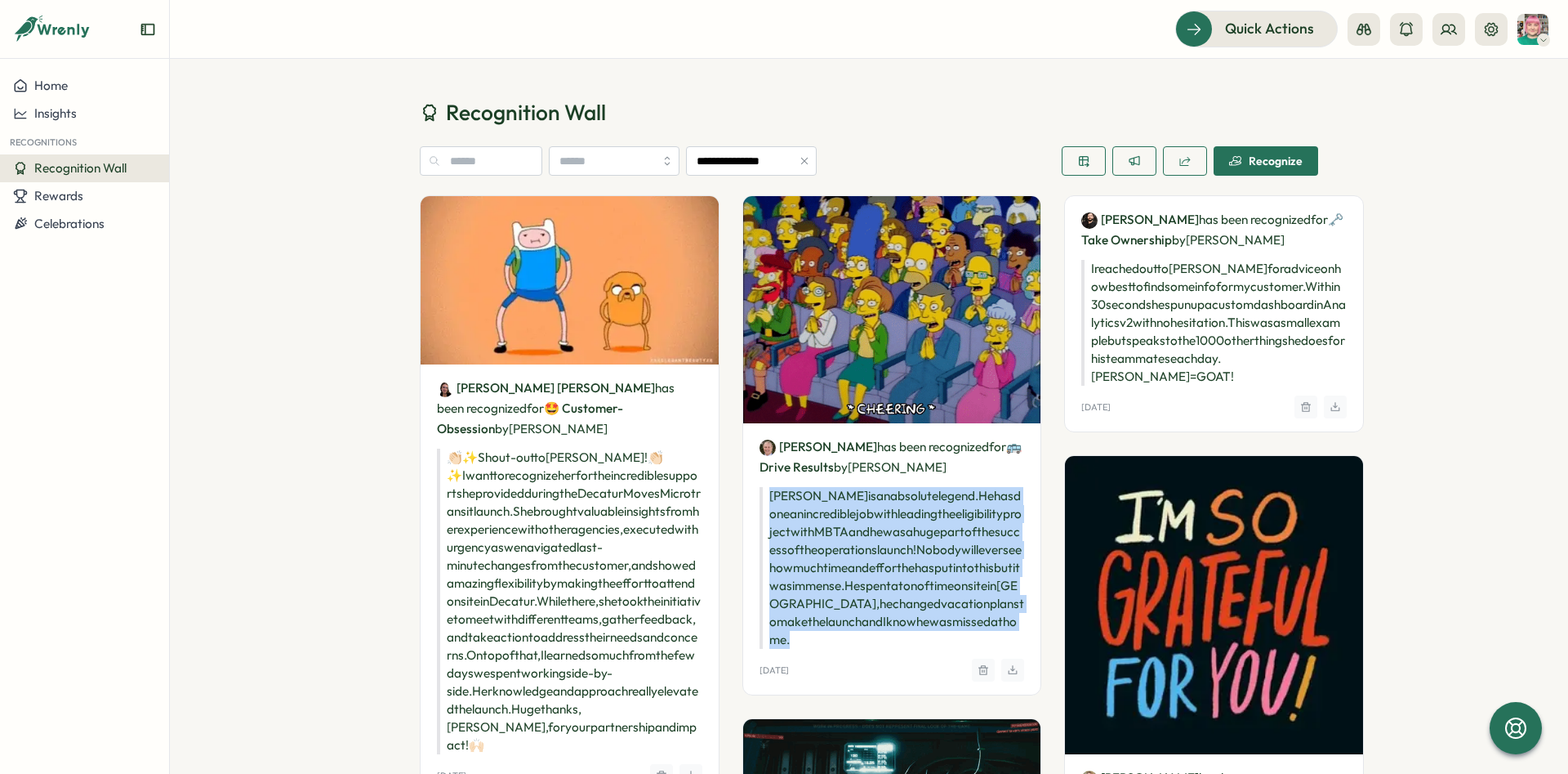
drag, startPoint x: 810, startPoint y: 649, endPoint x: 732, endPoint y: 486, distance: 180.7
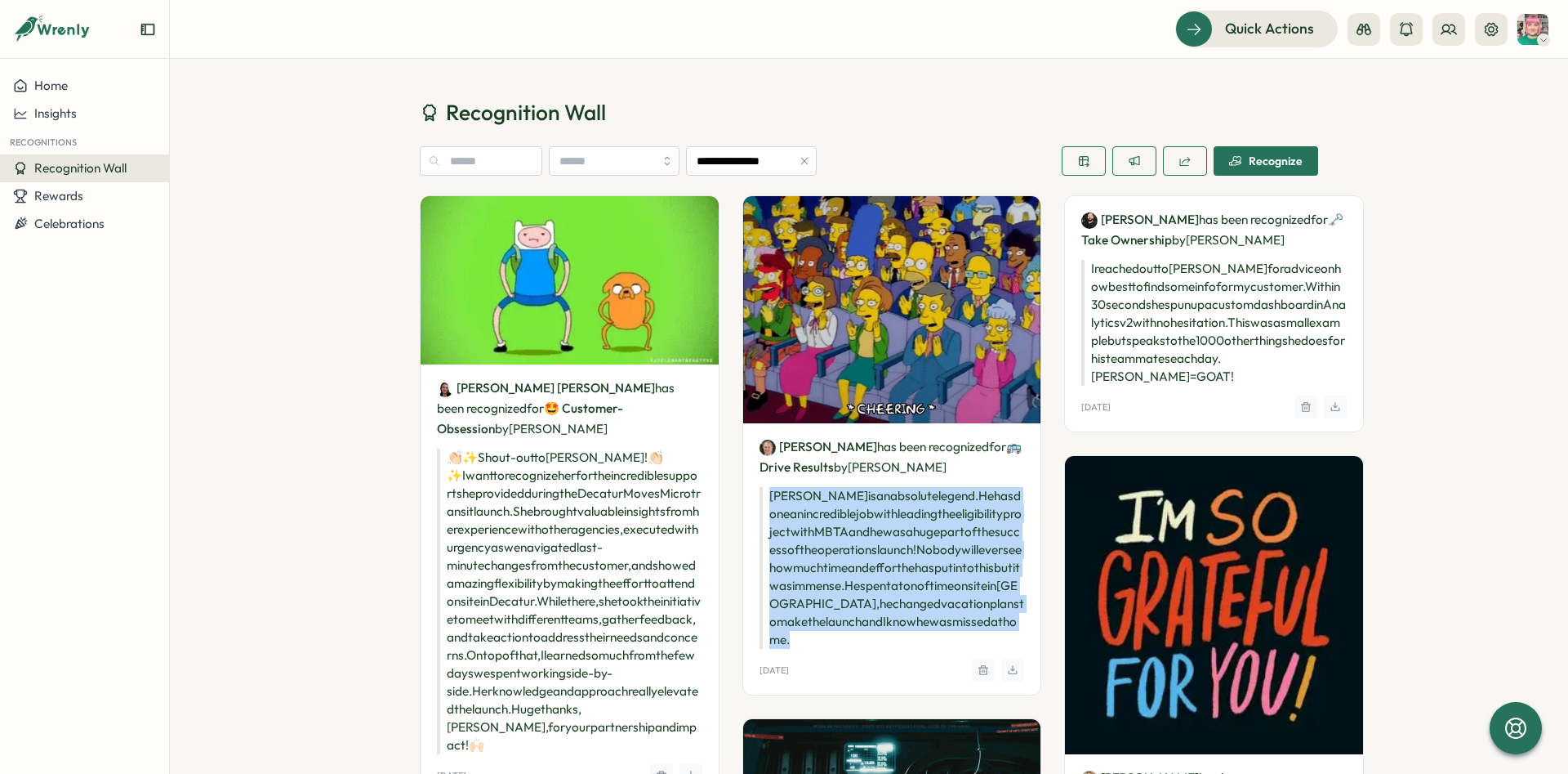
click at [744, 486] on div "Karl Nicholson has been recognized for 🚌 Drive Results by Tomas Chedrese Karl i…" at bounding box center [893, 559] width 298 height 271
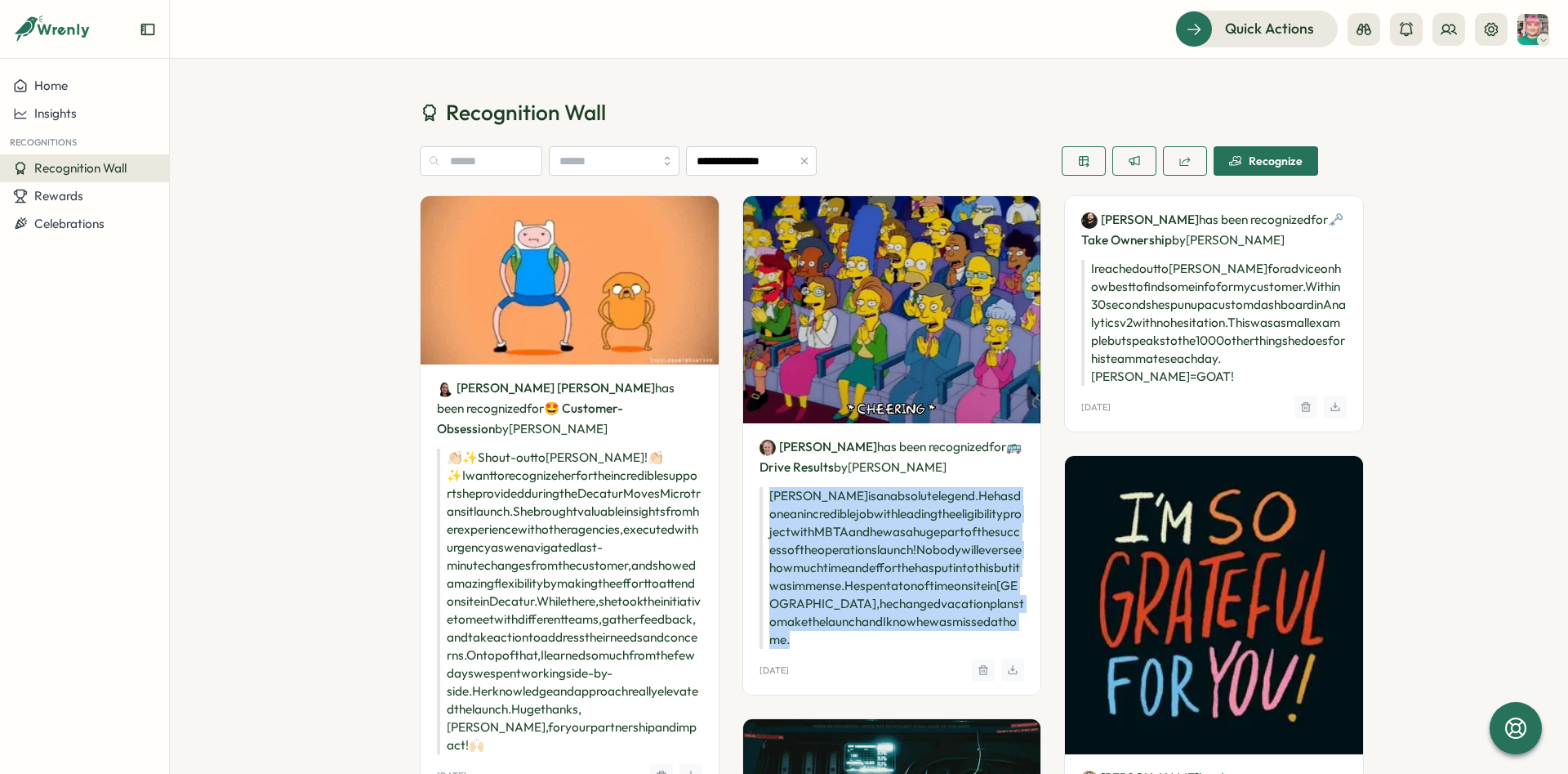
copy p "Karl is an absolute legend. He has done an incredible job with leading the elig…"
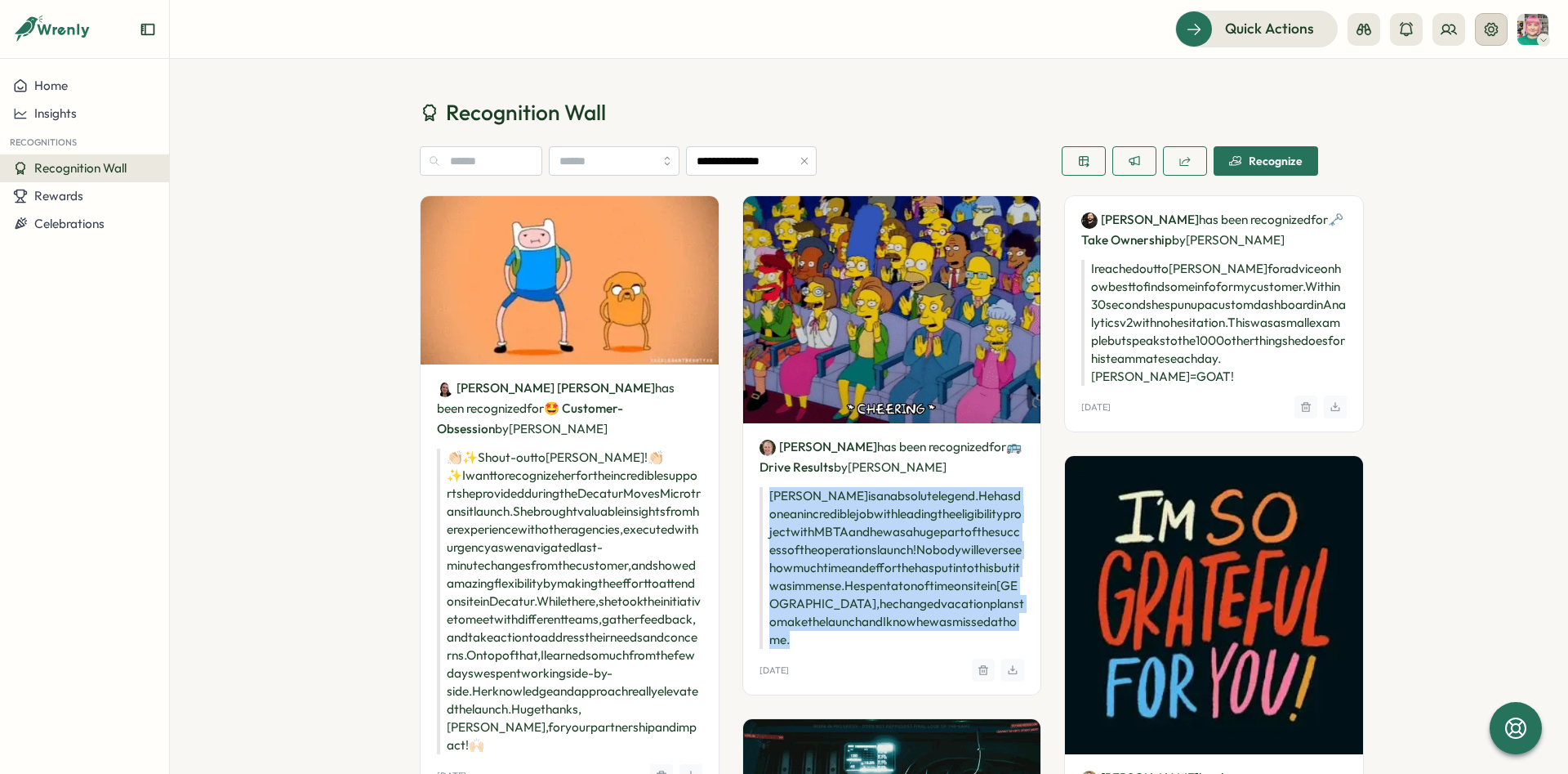
click at [1497, 25] on icon at bounding box center [1491, 29] width 16 height 16
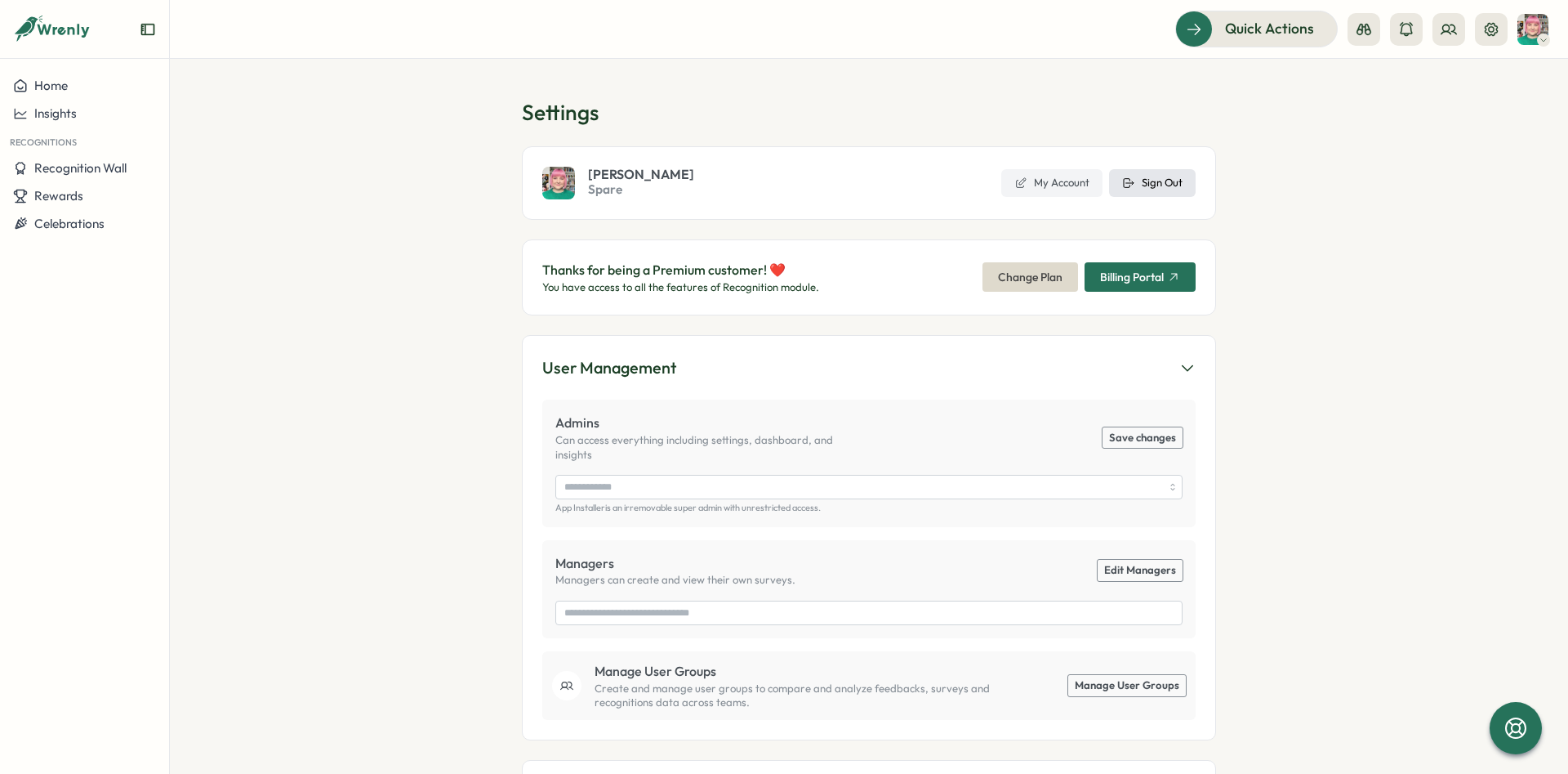
click at [1166, 170] on button "Sign Out" at bounding box center [1152, 183] width 86 height 28
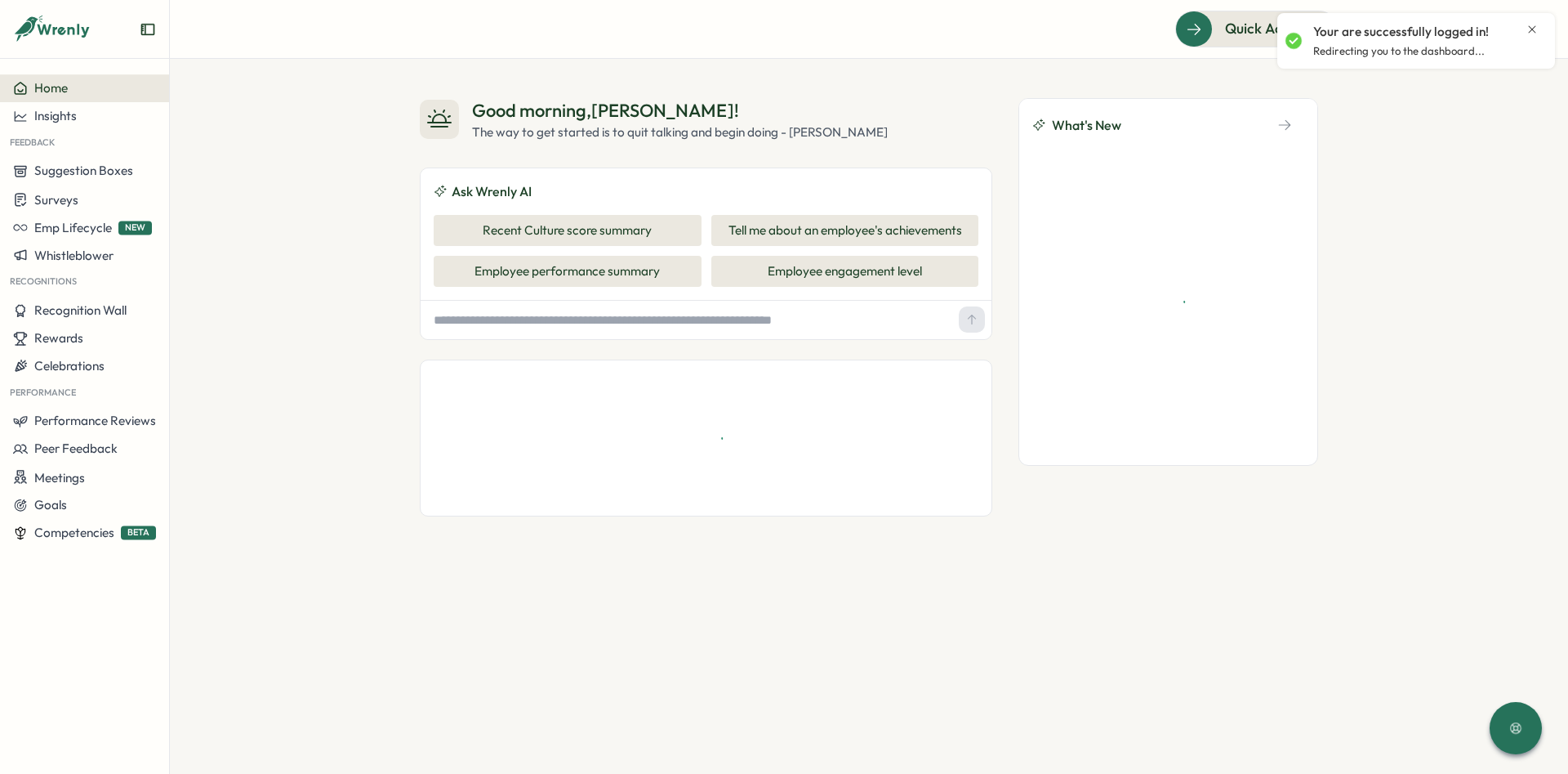
click at [1529, 32] on icon "Close notification" at bounding box center [1532, 29] width 13 height 13
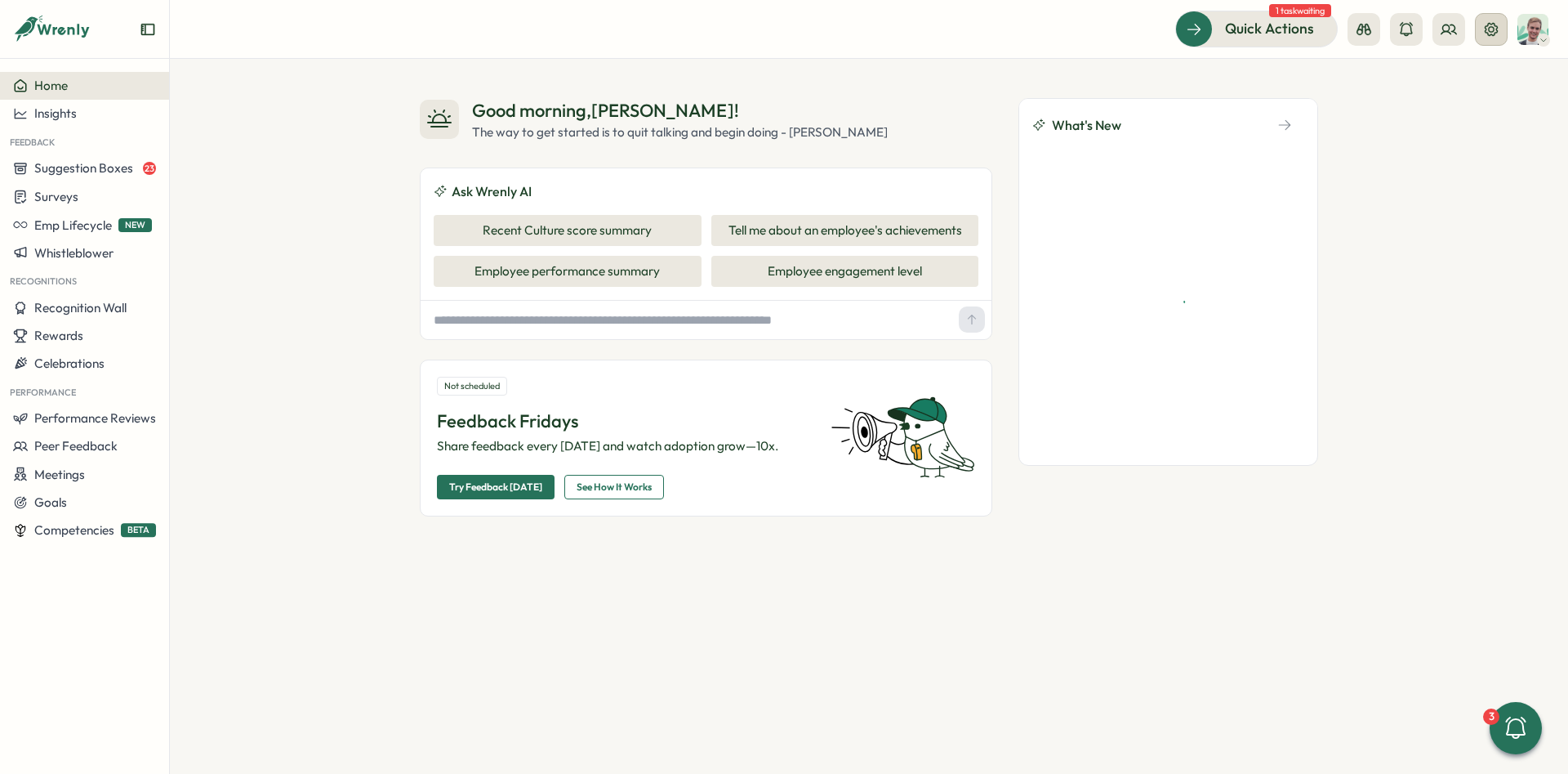
click at [1480, 41] on button at bounding box center [1491, 29] width 33 height 33
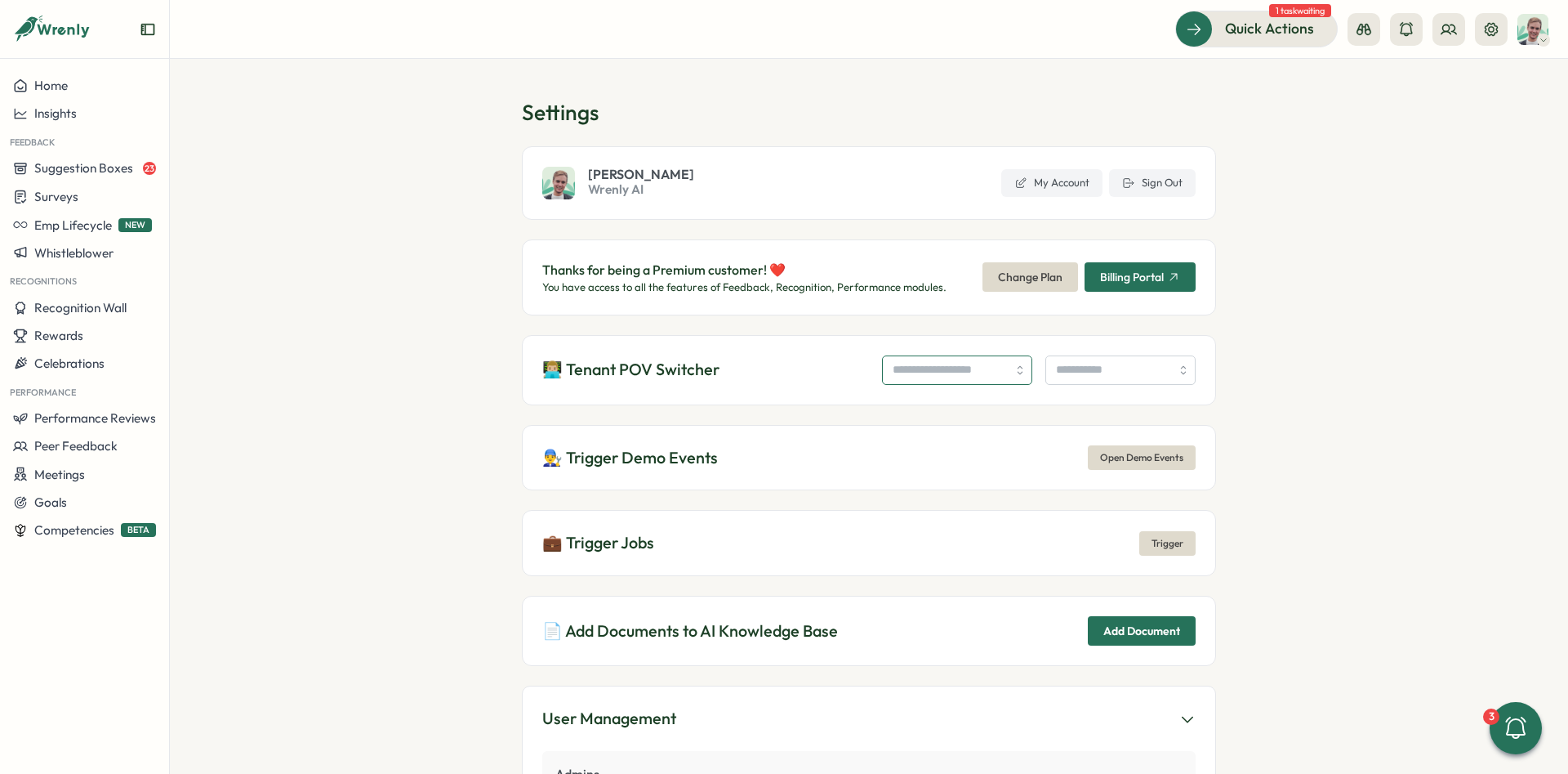
click at [924, 362] on input "search" at bounding box center [957, 370] width 150 height 29
type input "**********"
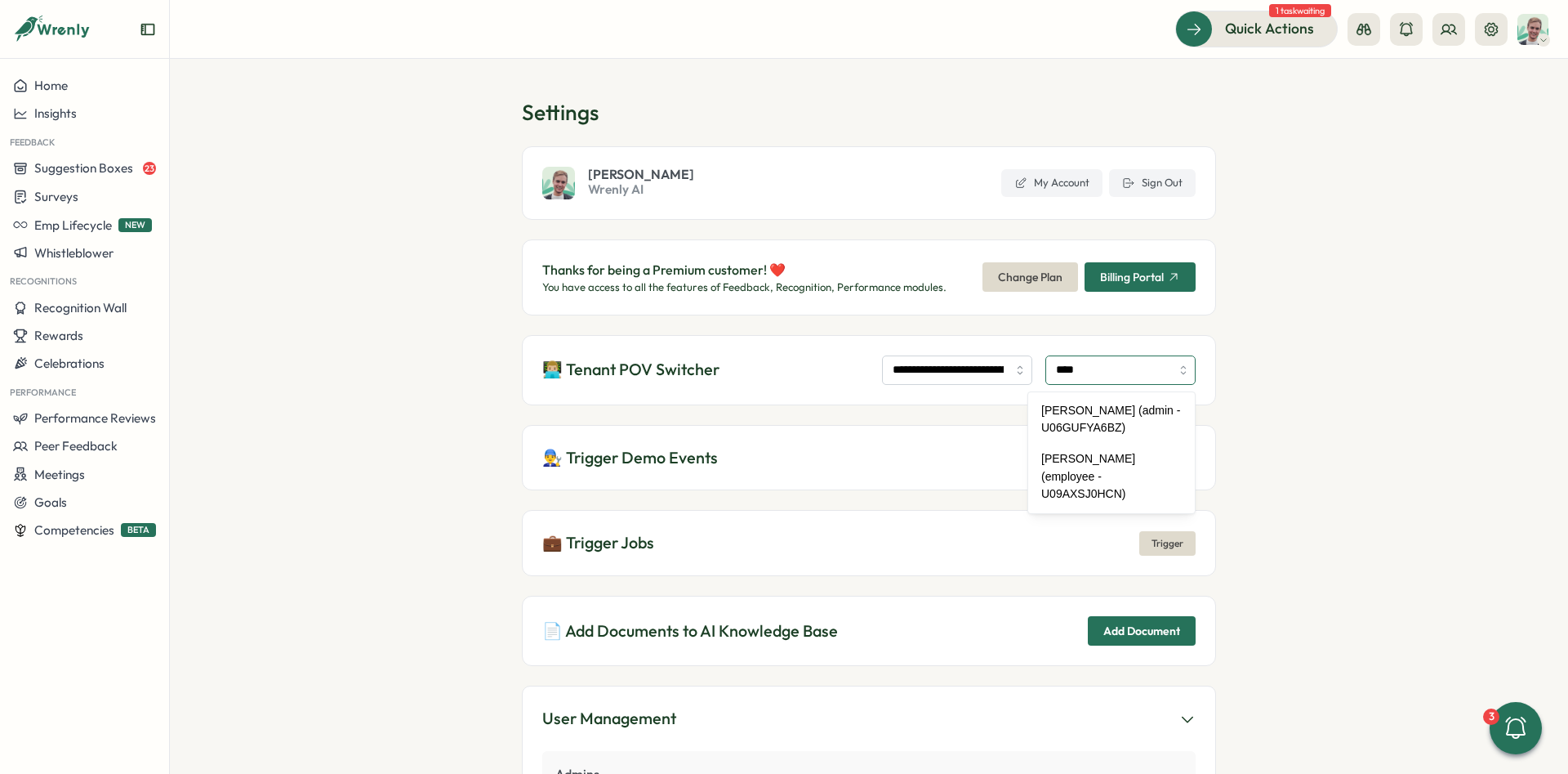
type input "**********"
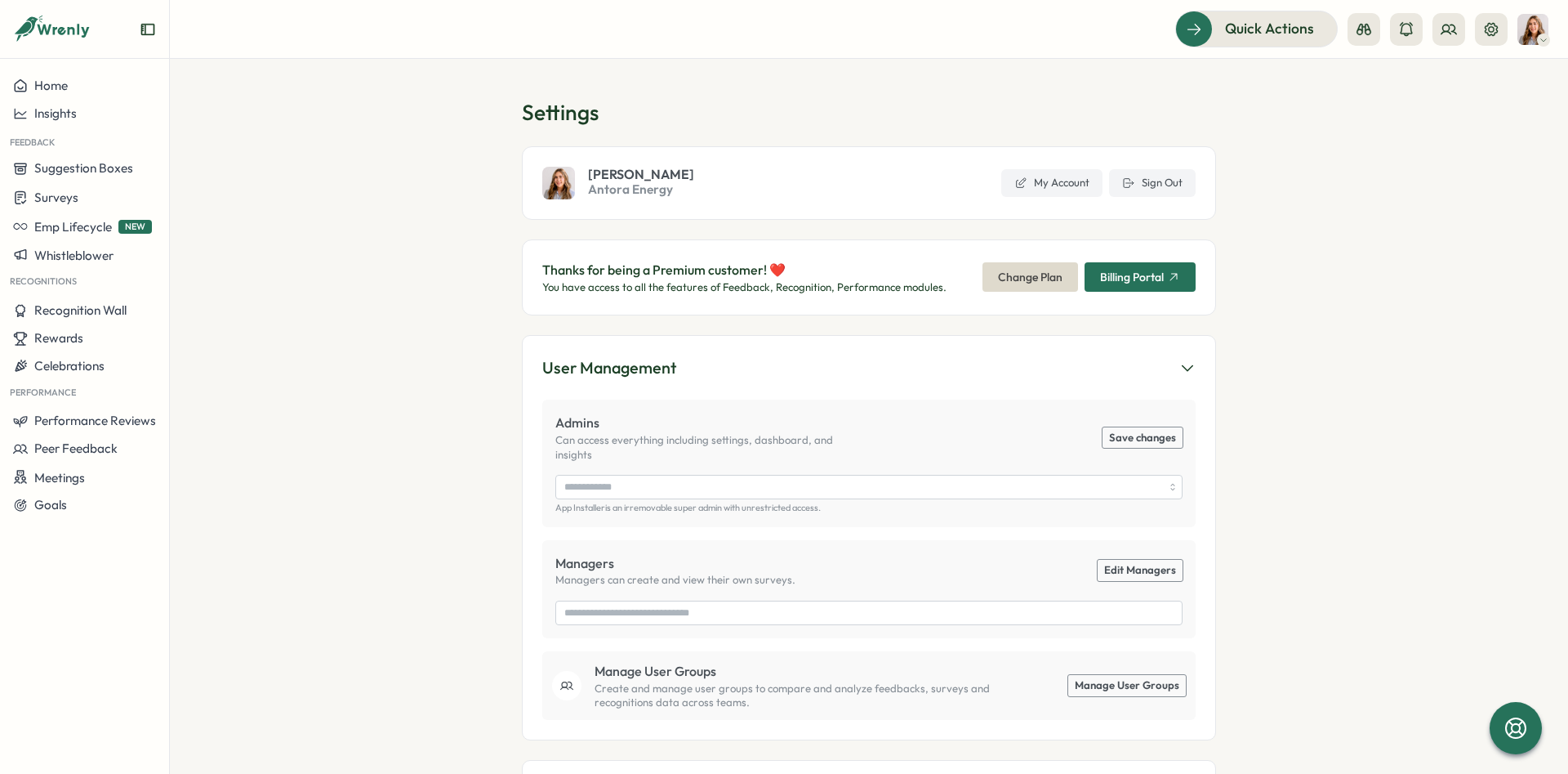
click at [1492, 34] on icon at bounding box center [1491, 29] width 16 height 16
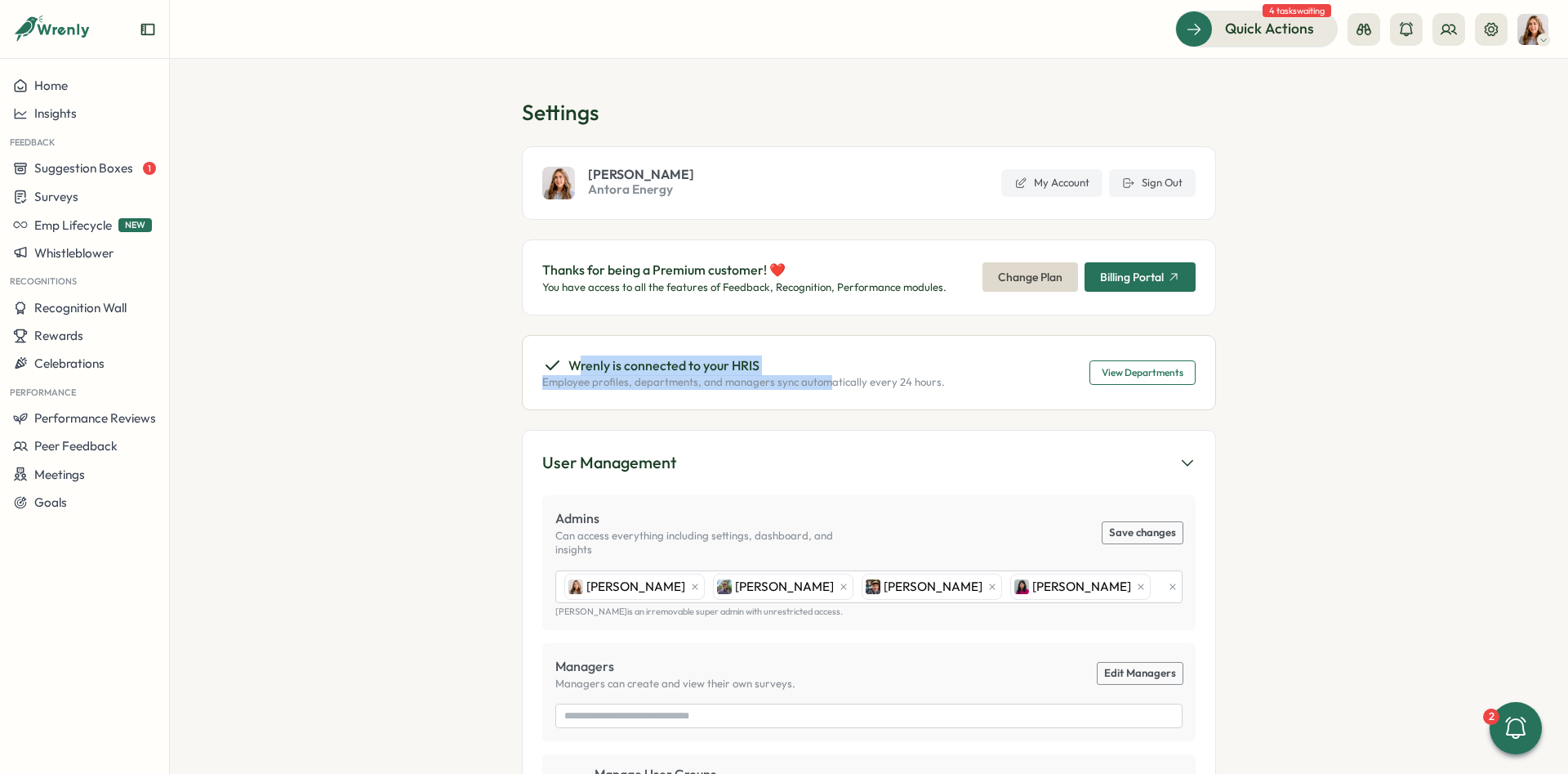
drag, startPoint x: 582, startPoint y: 363, endPoint x: 828, endPoint y: 377, distance: 246.4
click at [828, 377] on div "Wrenly is connected to your HRIS Employee profiles, departments, and managers s…" at bounding box center [744, 372] width 403 height 34
click at [828, 377] on p "Employee profiles, departments, and managers sync automatically every 24 hours." at bounding box center [744, 382] width 403 height 15
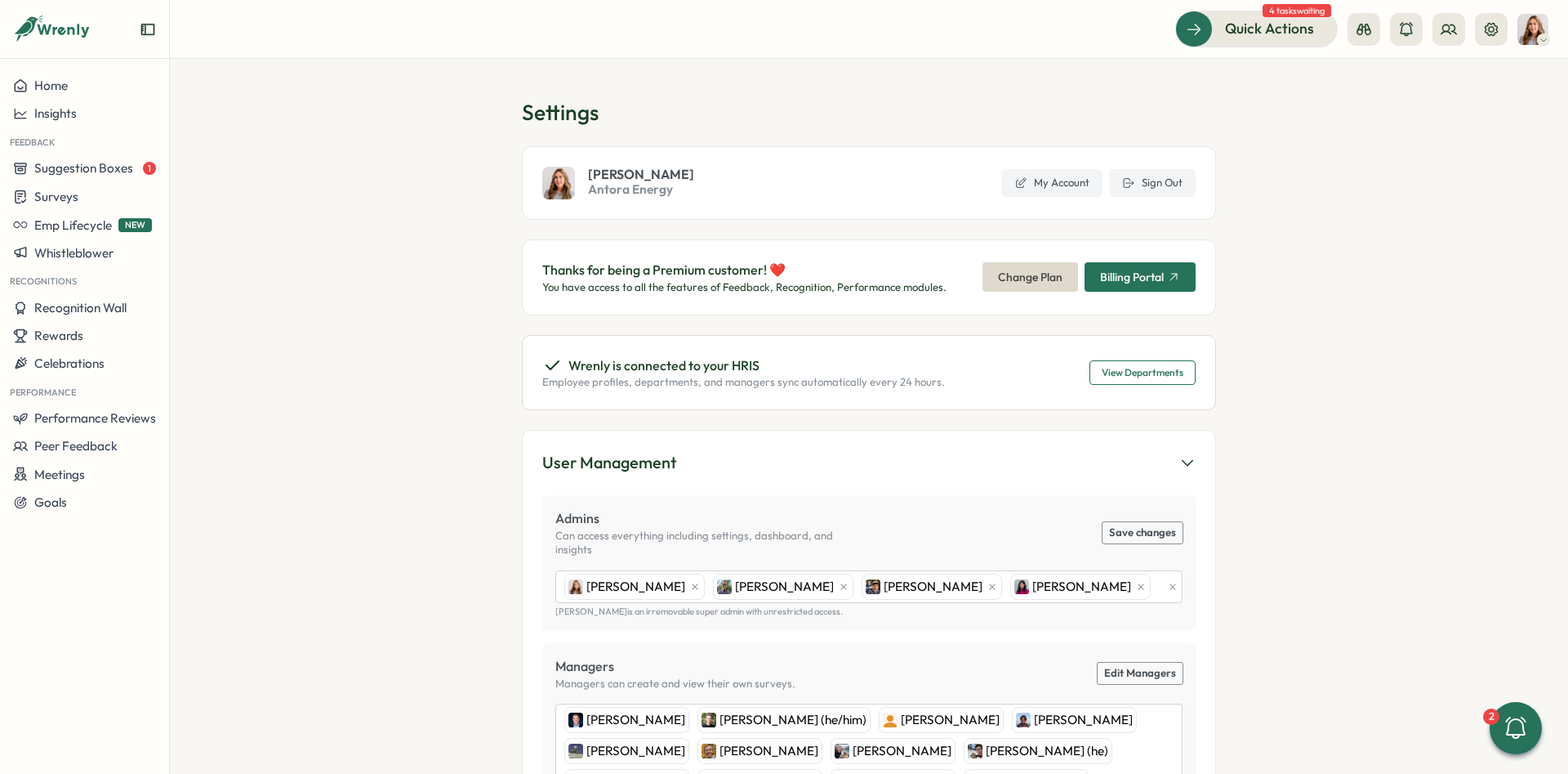
click at [1126, 382] on span "View Departments" at bounding box center [1143, 373] width 81 height 23
drag, startPoint x: 901, startPoint y: 377, endPoint x: 940, endPoint y: 382, distance: 39.3
click at [940, 382] on section "Settings [PERSON_NAME] Antora Energy My Account Sign Out Thanks for being a Pre…" at bounding box center [869, 417] width 1399 height 715
click at [939, 382] on div "Wrenly is connected to your HRIS Employee profiles, departments, and managers s…" at bounding box center [869, 373] width 694 height 76
drag, startPoint x: 957, startPoint y: 379, endPoint x: 621, endPoint y: 353, distance: 337.0
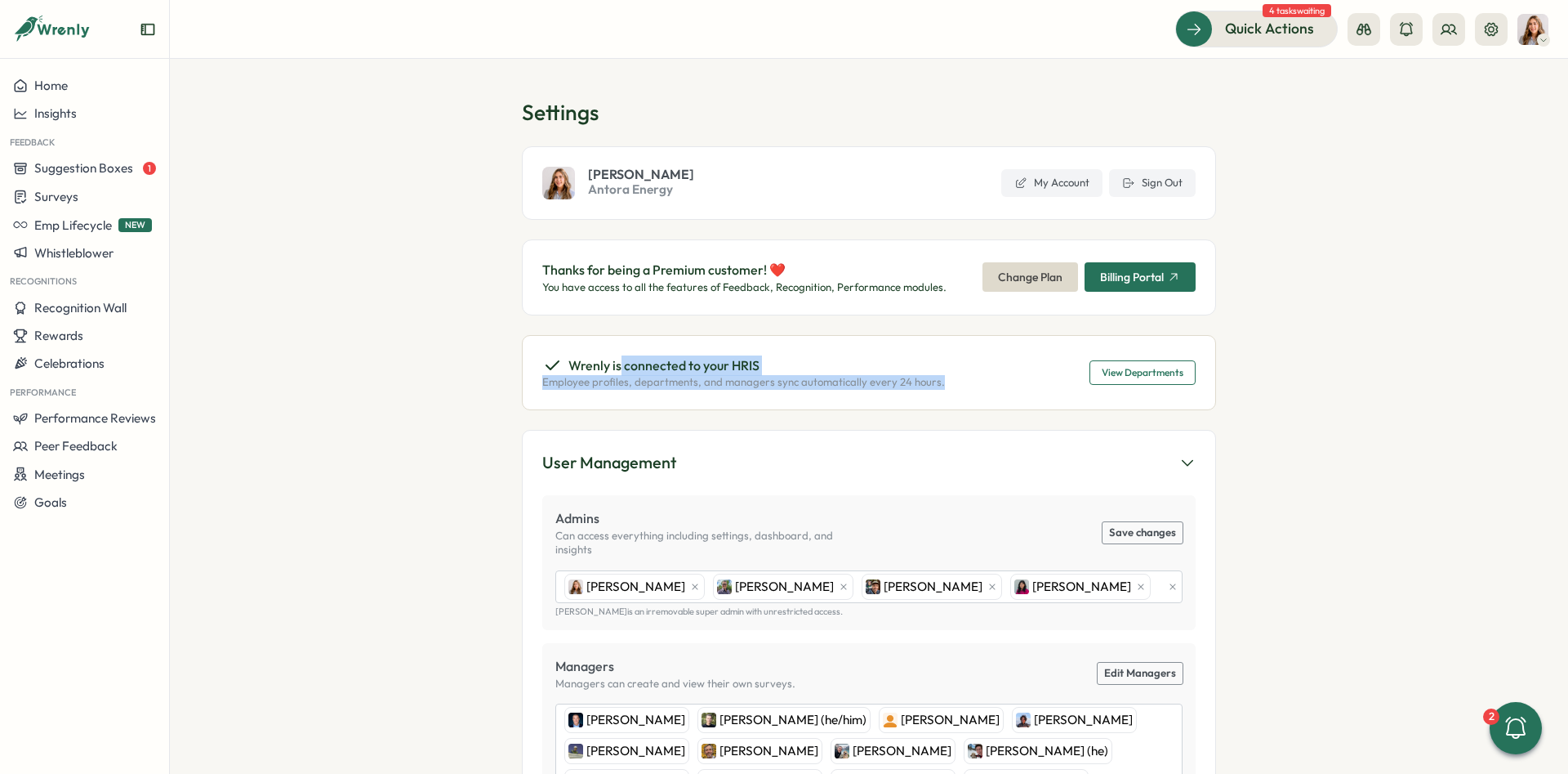
click at [621, 353] on div "Wrenly is connected to your HRIS Employee profiles, departments, and managers s…" at bounding box center [869, 373] width 694 height 76
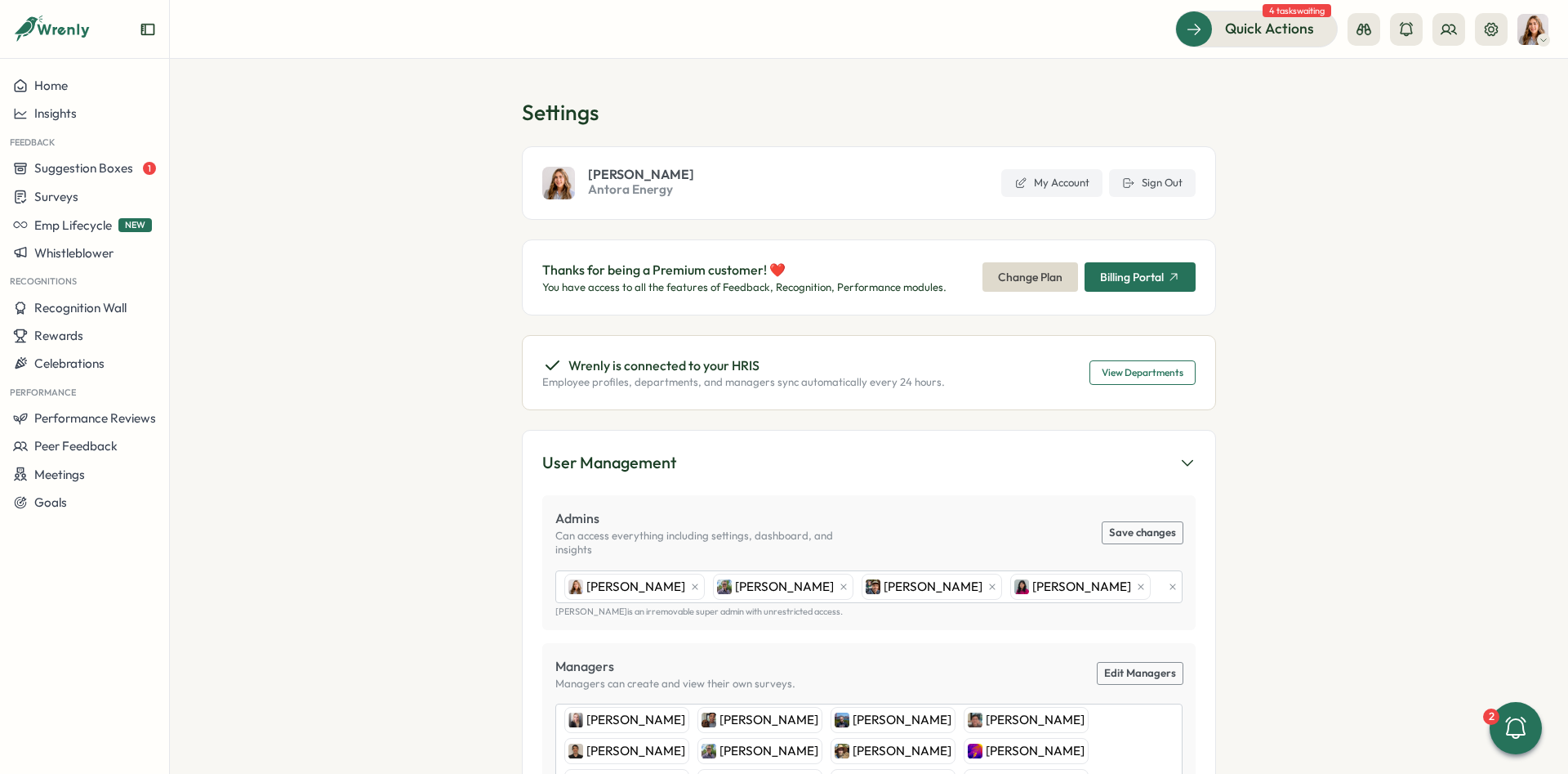
click at [552, 362] on icon at bounding box center [552, 365] width 19 height 19
drag, startPoint x: 662, startPoint y: 368, endPoint x: 973, endPoint y: 390, distance: 311.8
click at [973, 390] on div "Wrenly is connected to your HRIS Employee profiles, departments, and managers s…" at bounding box center [869, 373] width 694 height 76
drag, startPoint x: 890, startPoint y: 386, endPoint x: 531, endPoint y: 357, distance: 360.2
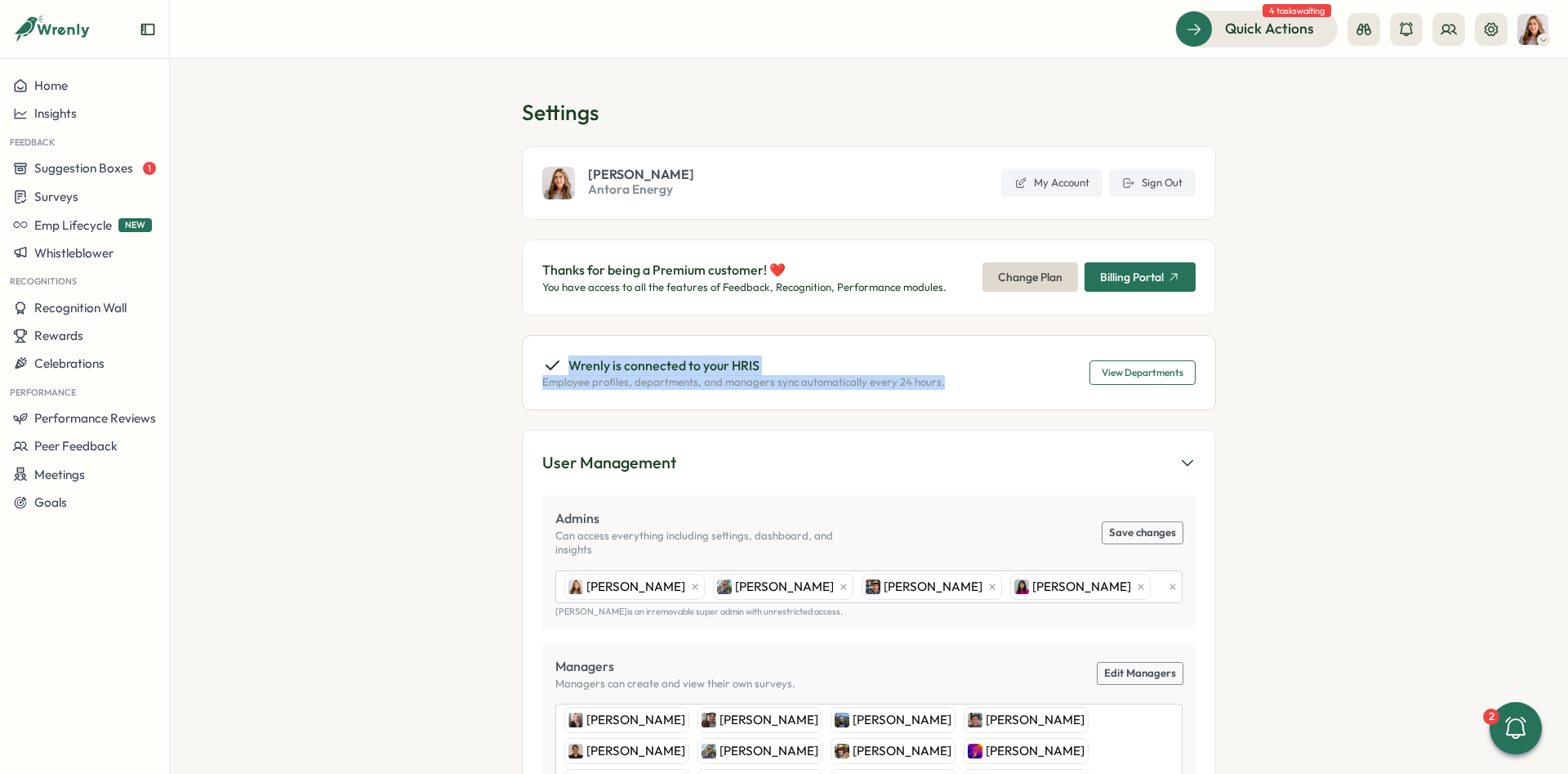
click at [531, 357] on div "Wrenly is connected to your HRIS Employee profiles, departments, and managers s…" at bounding box center [869, 373] width 694 height 76
drag, startPoint x: 535, startPoint y: 357, endPoint x: 610, endPoint y: 363, distance: 75.2
click at [540, 357] on div "Wrenly is connected to your HRIS Employee profiles, departments, and managers s…" at bounding box center [869, 373] width 694 height 76
click at [1124, 367] on span "View Departments" at bounding box center [1143, 373] width 81 height 23
drag, startPoint x: 539, startPoint y: 363, endPoint x: 854, endPoint y: 383, distance: 315.6
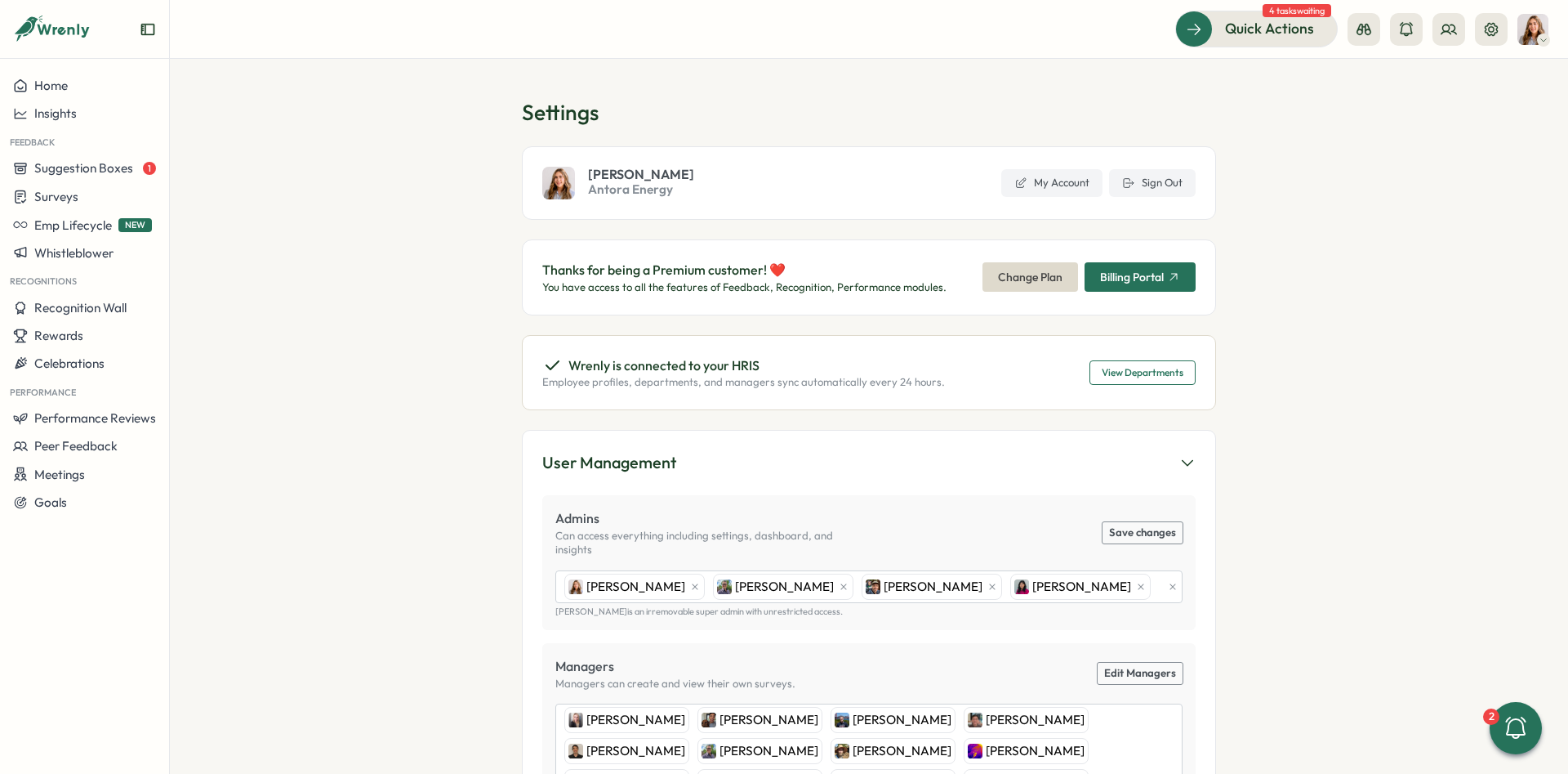
click at [821, 379] on div "Wrenly is connected to your HRIS Employee profiles, departments, and managers s…" at bounding box center [869, 373] width 694 height 76
drag, startPoint x: 937, startPoint y: 388, endPoint x: 972, endPoint y: 393, distance: 35.4
click at [972, 393] on div "Wrenly is connected to your HRIS Employee profiles, departments, and managers s…" at bounding box center [869, 373] width 694 height 76
drag, startPoint x: 968, startPoint y: 392, endPoint x: 943, endPoint y: 388, distance: 25.3
click at [968, 392] on div "Wrenly is connected to your HRIS Employee profiles, departments, and managers s…" at bounding box center [869, 373] width 694 height 76
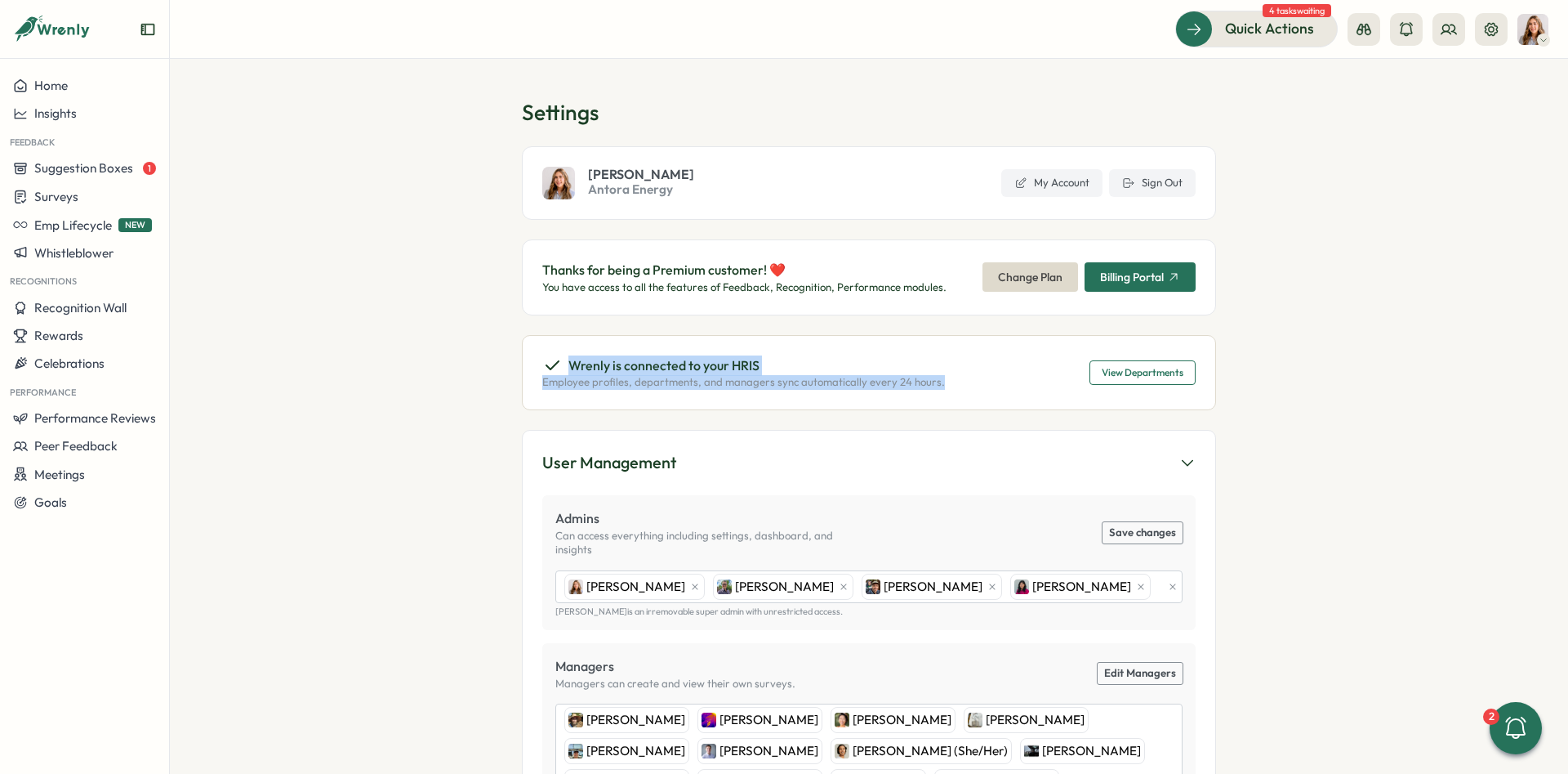
drag, startPoint x: 943, startPoint y: 388, endPoint x: 567, endPoint y: 360, distance: 377.0
click at [567, 360] on div "Wrenly is connected to your HRIS Employee profiles, departments, and managers s…" at bounding box center [869, 373] width 694 height 76
click at [567, 360] on div "Wrenly is connected to your HRIS" at bounding box center [744, 365] width 403 height 20
drag, startPoint x: 572, startPoint y: 361, endPoint x: 902, endPoint y: 385, distance: 330.9
click at [871, 381] on div "Wrenly is connected to your HRIS Employee profiles, departments, and managers s…" at bounding box center [744, 372] width 403 height 34
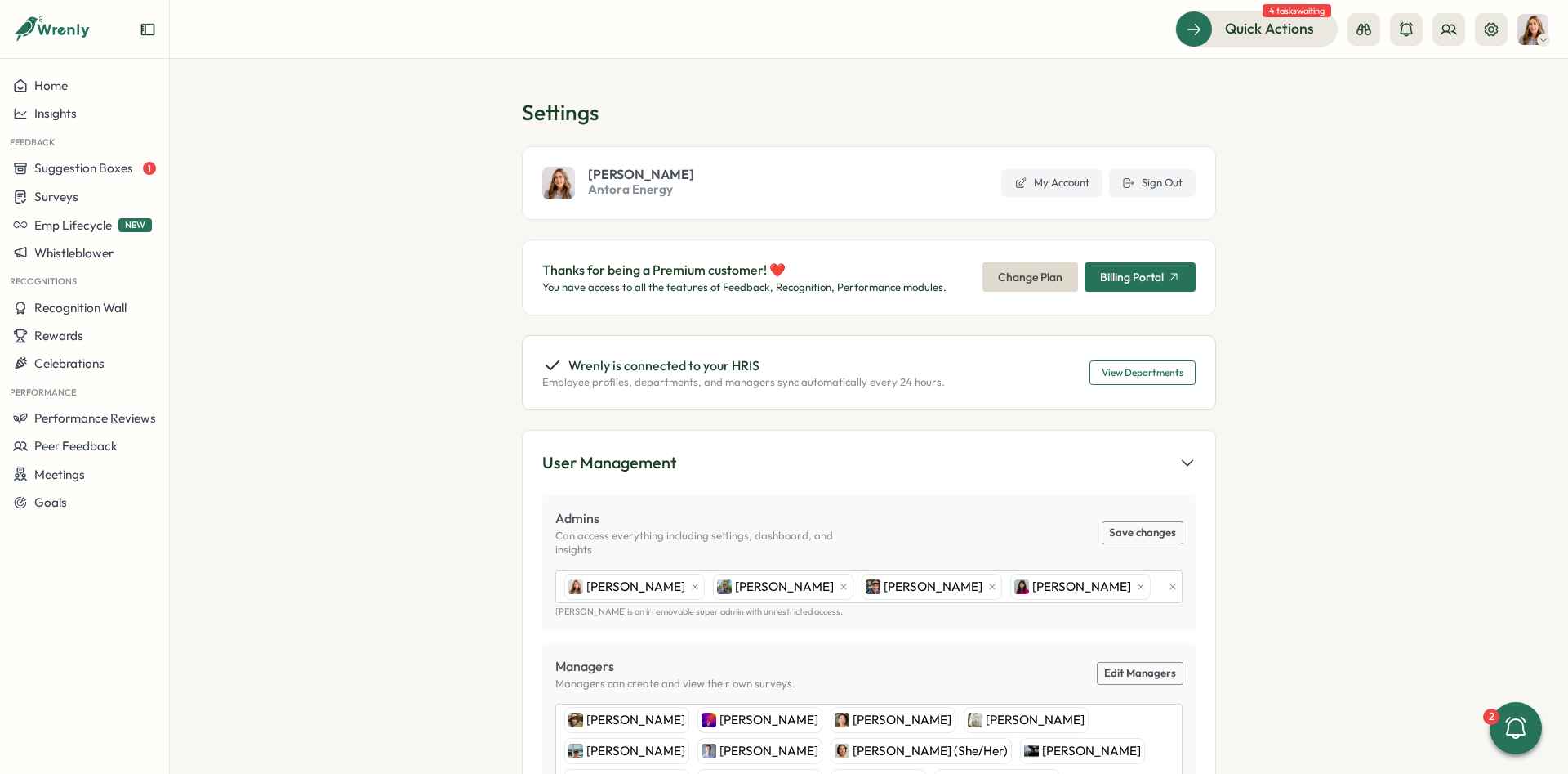
click at [903, 385] on p "Employee profiles, departments, and managers sync automatically every 24 hours." at bounding box center [744, 382] width 403 height 15
drag, startPoint x: 939, startPoint y: 387, endPoint x: 571, endPoint y: 363, distance: 368.8
click at [571, 363] on div "Wrenly is connected to your HRIS Employee profiles, departments, and managers s…" at bounding box center [869, 373] width 694 height 76
click at [571, 363] on p "Wrenly is connected to your HRIS" at bounding box center [663, 365] width 191 height 20
drag, startPoint x: 941, startPoint y: 392, endPoint x: 572, endPoint y: 366, distance: 369.9
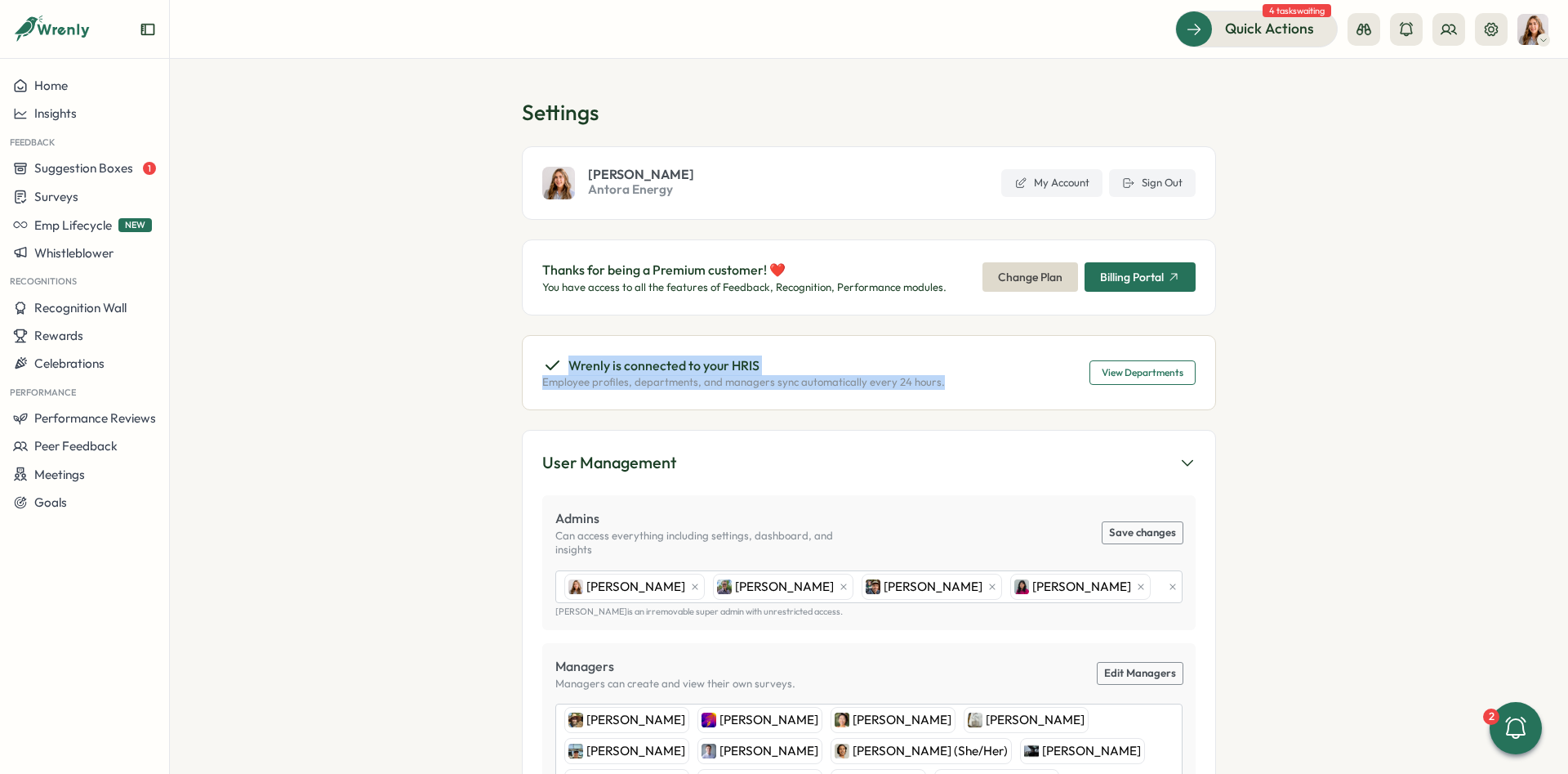
click at [572, 366] on div "Wrenly is connected to your HRIS Employee profiles, departments, and managers s…" at bounding box center [869, 373] width 694 height 76
click at [704, 375] on p "Wrenly is connected to your HRIS" at bounding box center [663, 365] width 191 height 20
drag, startPoint x: 937, startPoint y: 388, endPoint x: 545, endPoint y: 368, distance: 392.5
click at [545, 368] on div "Wrenly is connected to your HRIS Employee profiles, departments, and managers s…" at bounding box center [869, 373] width 694 height 76
click at [545, 368] on icon at bounding box center [552, 365] width 19 height 19
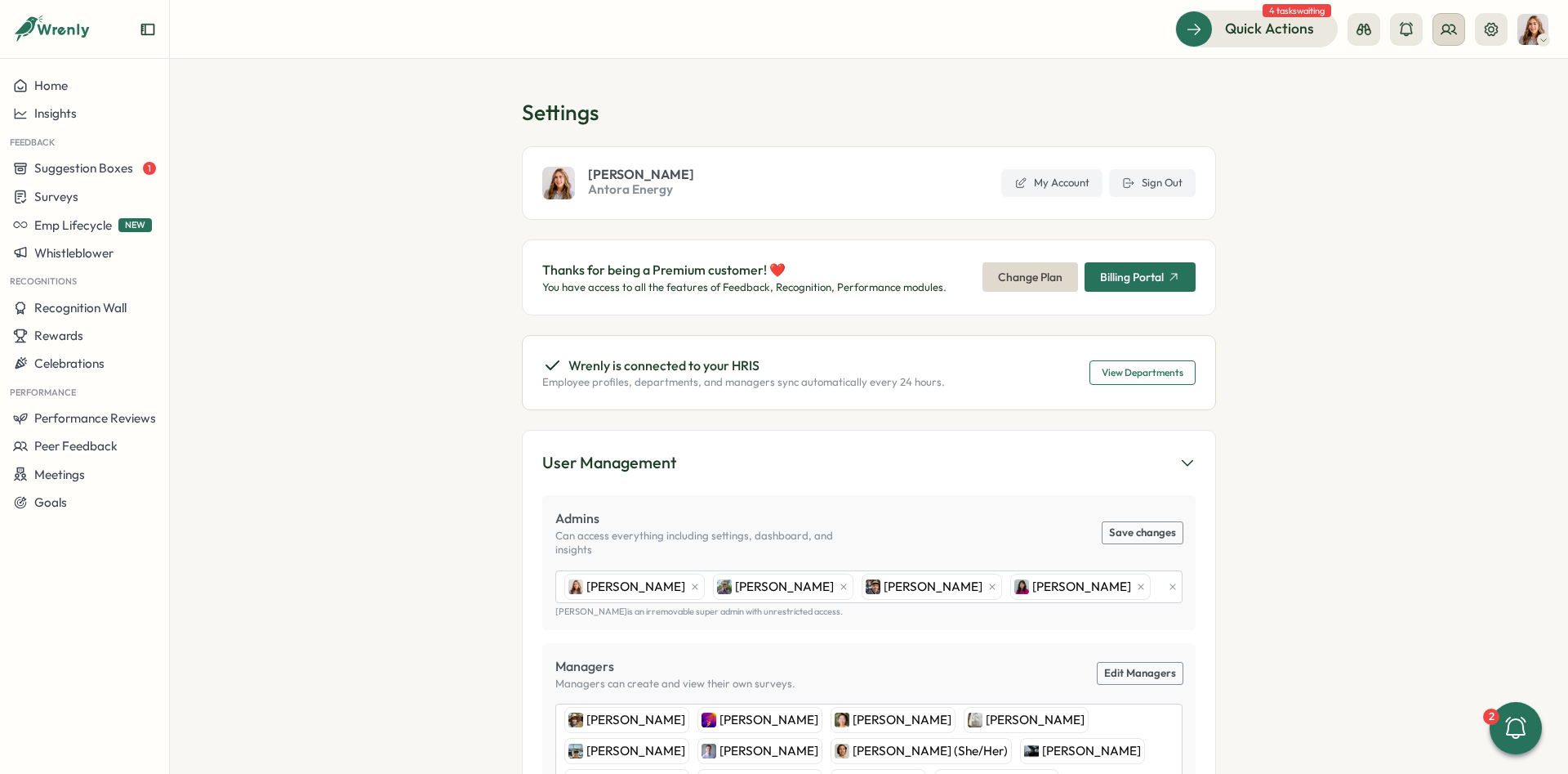
click at [1438, 36] on button at bounding box center [1449, 29] width 33 height 33
click at [1460, 107] on div "User Groups" at bounding box center [1449, 111] width 103 height 18
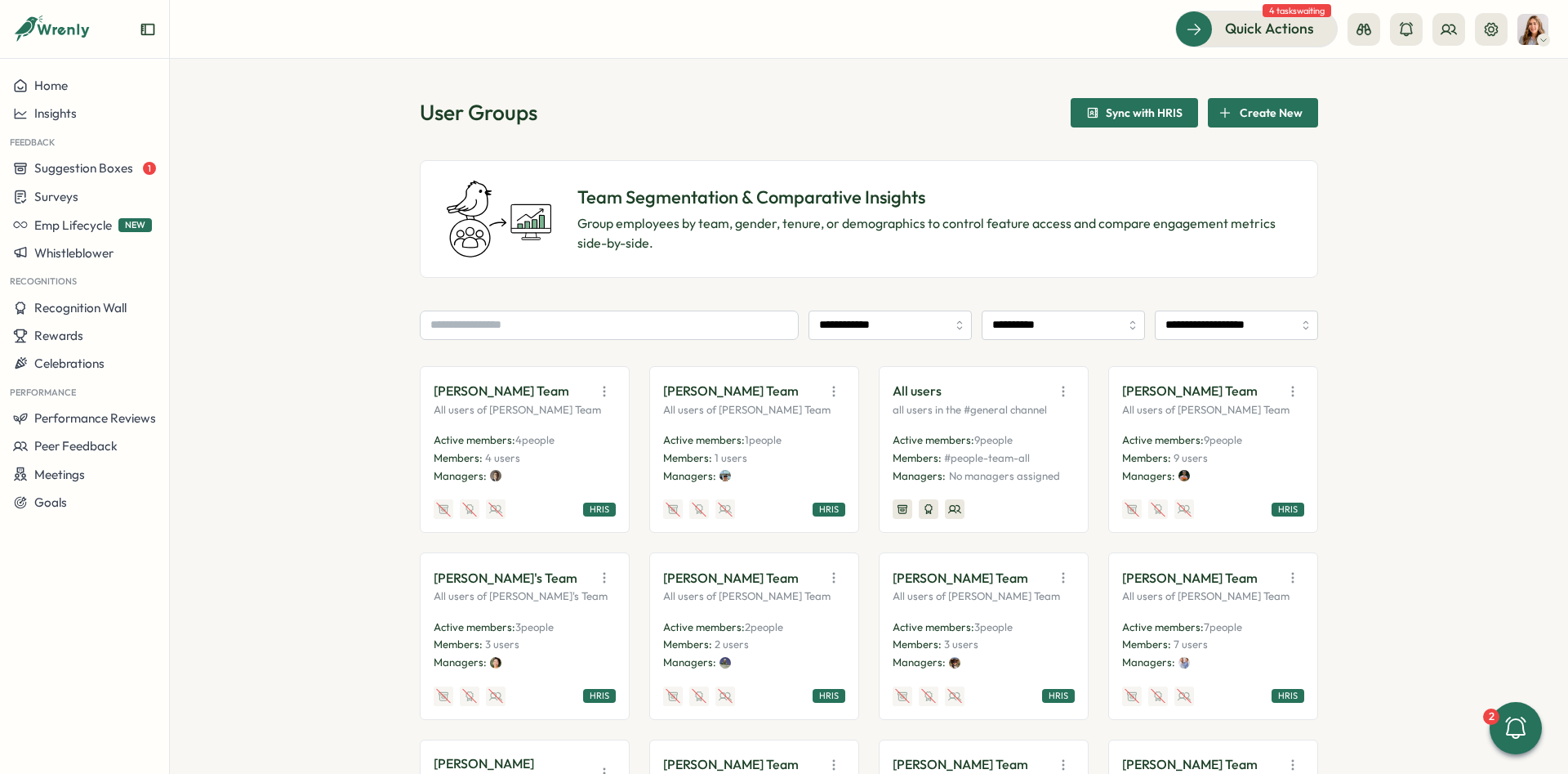
drag, startPoint x: 1109, startPoint y: 413, endPoint x: 1290, endPoint y: 425, distance: 181.4
click at [1290, 425] on div "Andrew Ponec's Team All users of Andrew Ponec's Team Active members: 9 people M…" at bounding box center [1214, 449] width 210 height 167
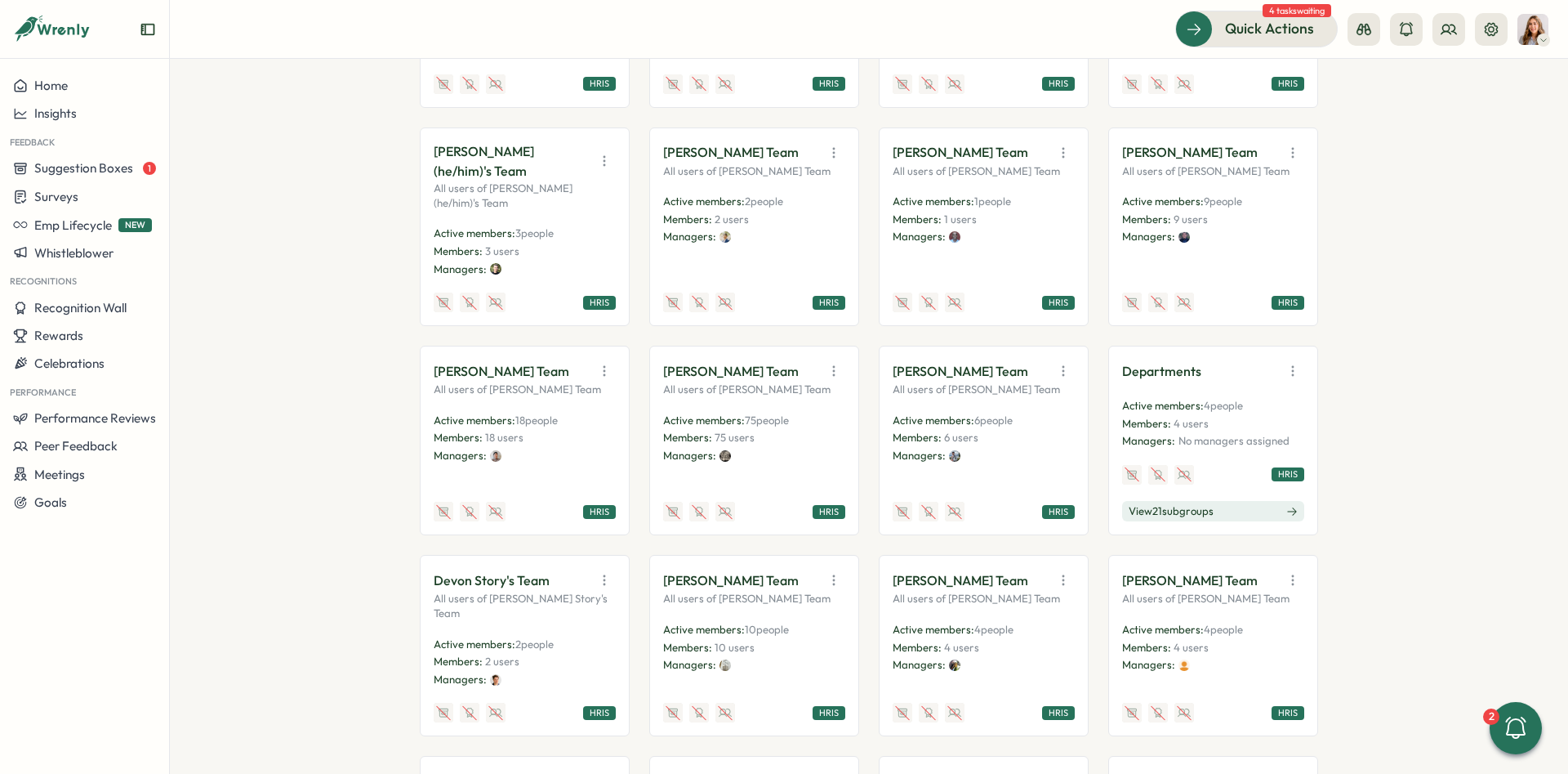
scroll to position [613, 0]
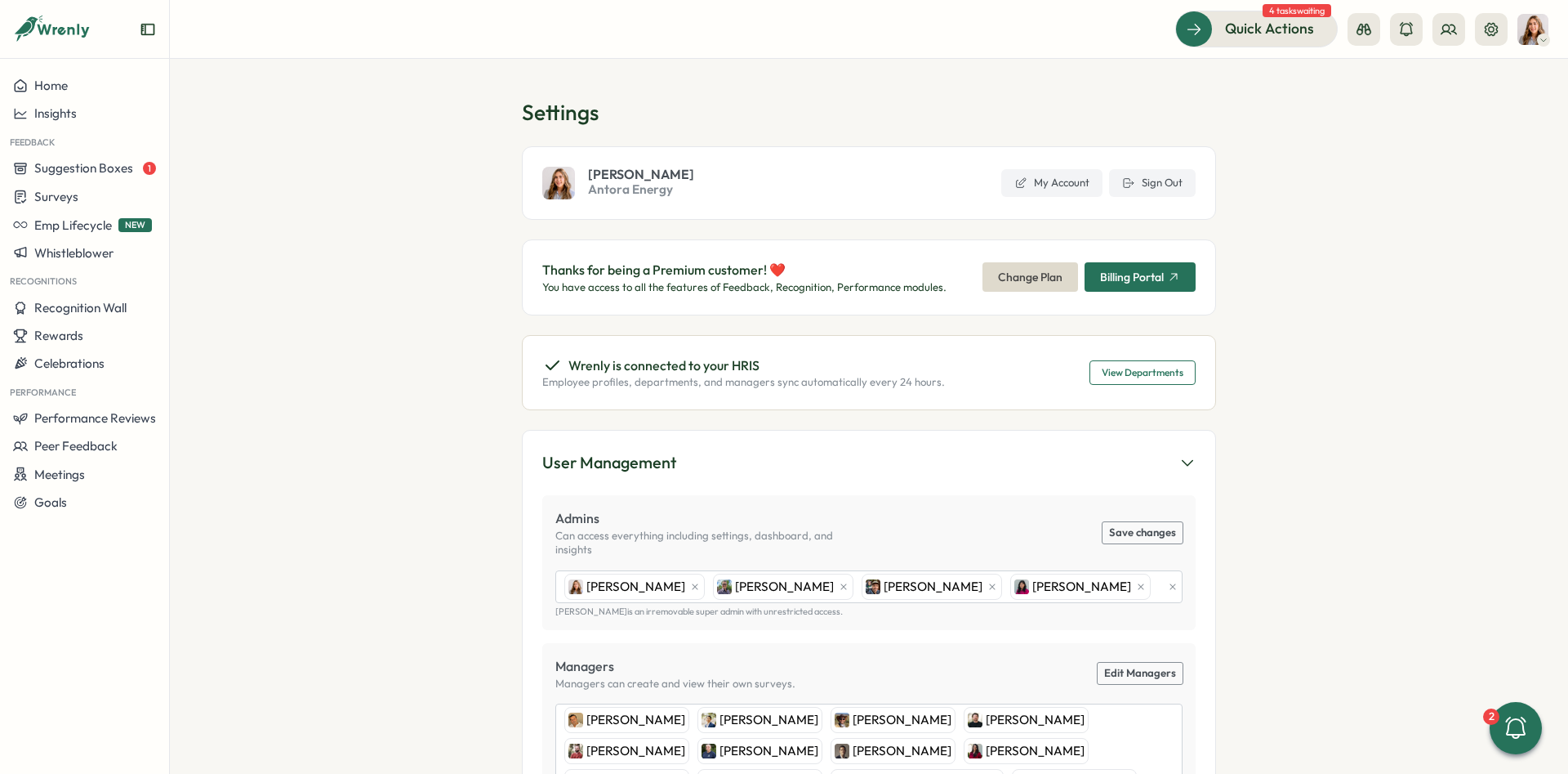
click at [1297, 358] on section "Settings Becky Romero Antora Energy My Account Sign Out Thanks for being a Prem…" at bounding box center [869, 417] width 1399 height 715
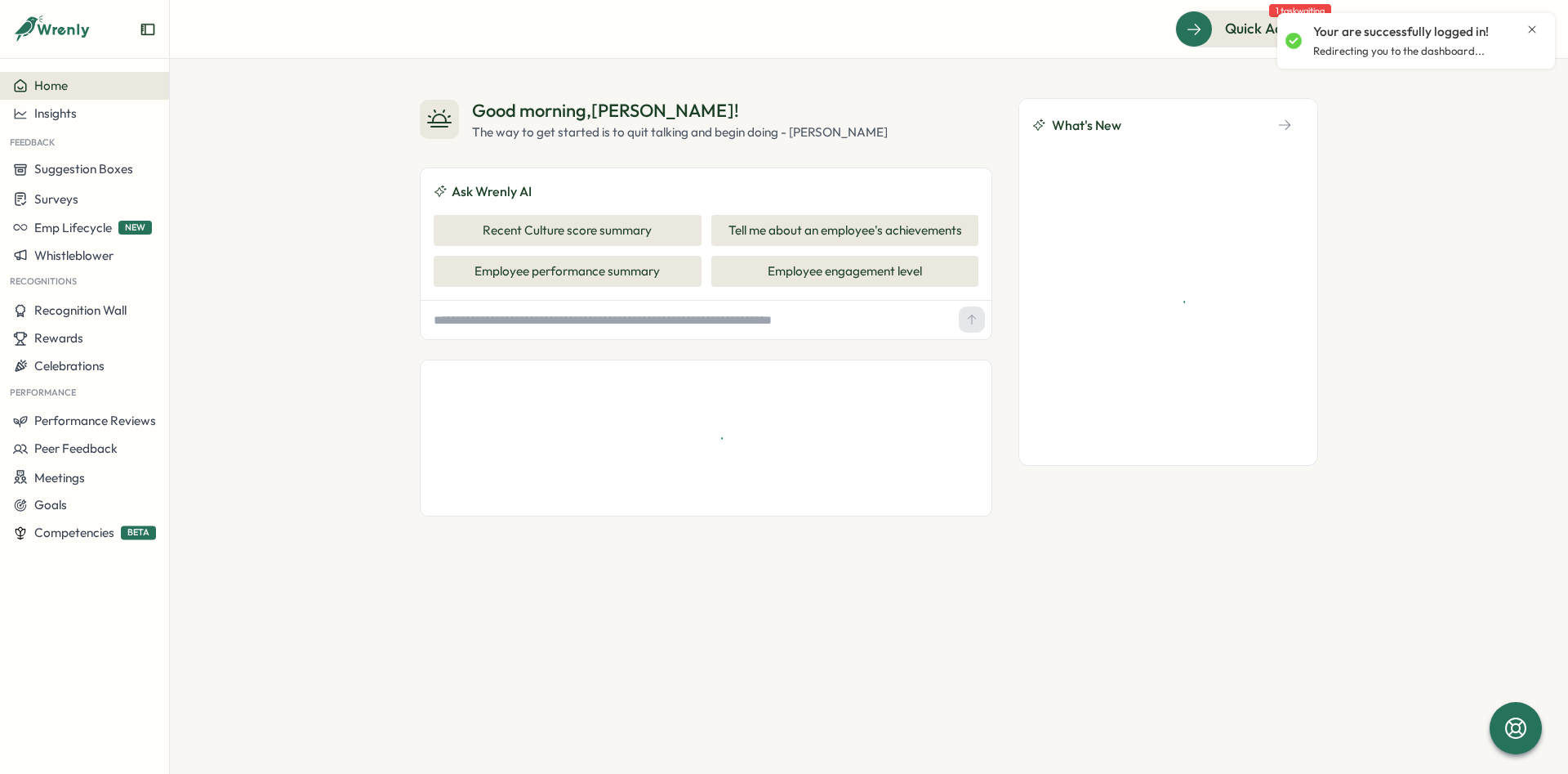
click at [1529, 26] on icon "Close notification" at bounding box center [1533, 29] width 8 height 8
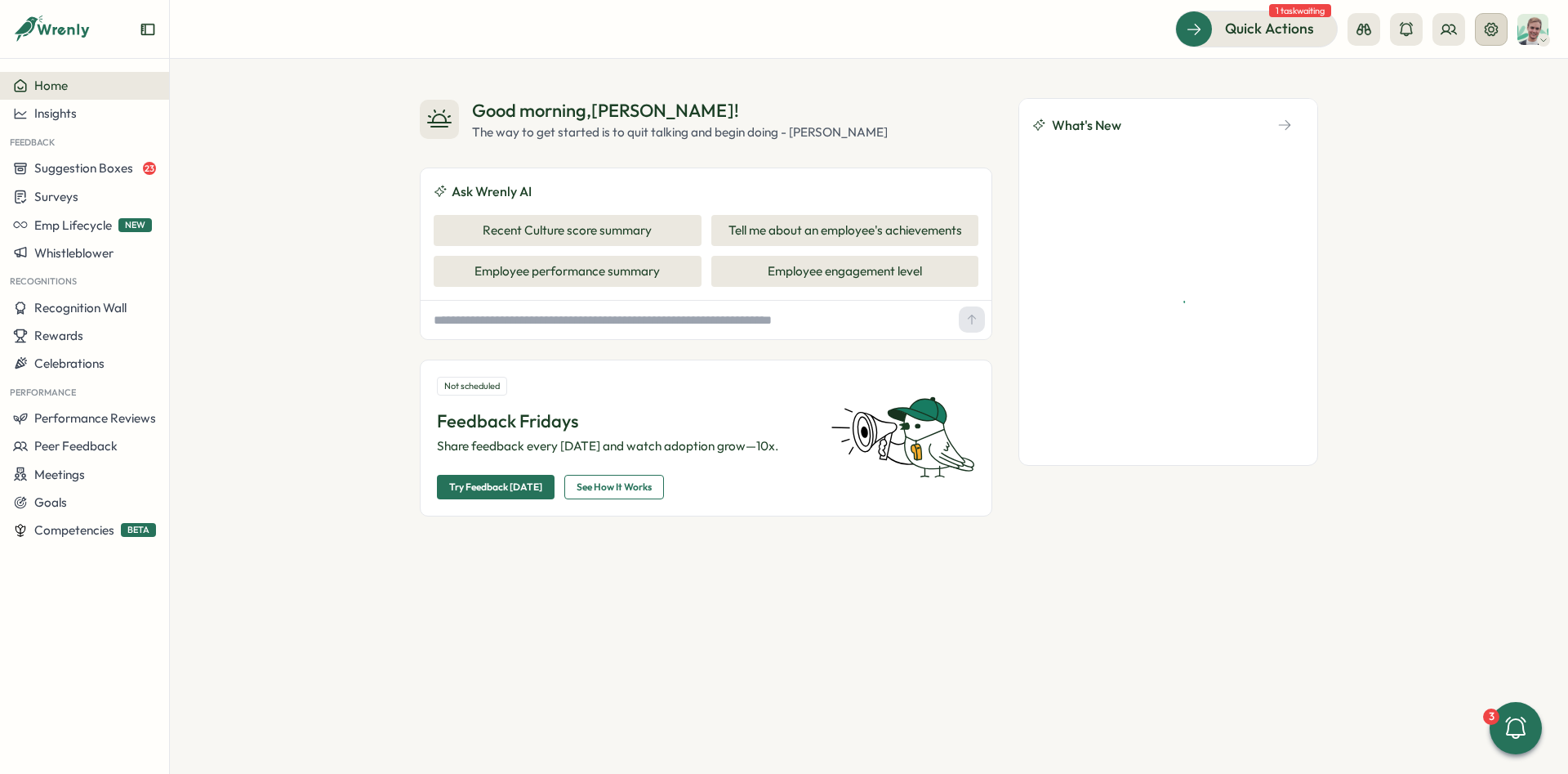
click at [1501, 33] on button at bounding box center [1491, 29] width 33 height 33
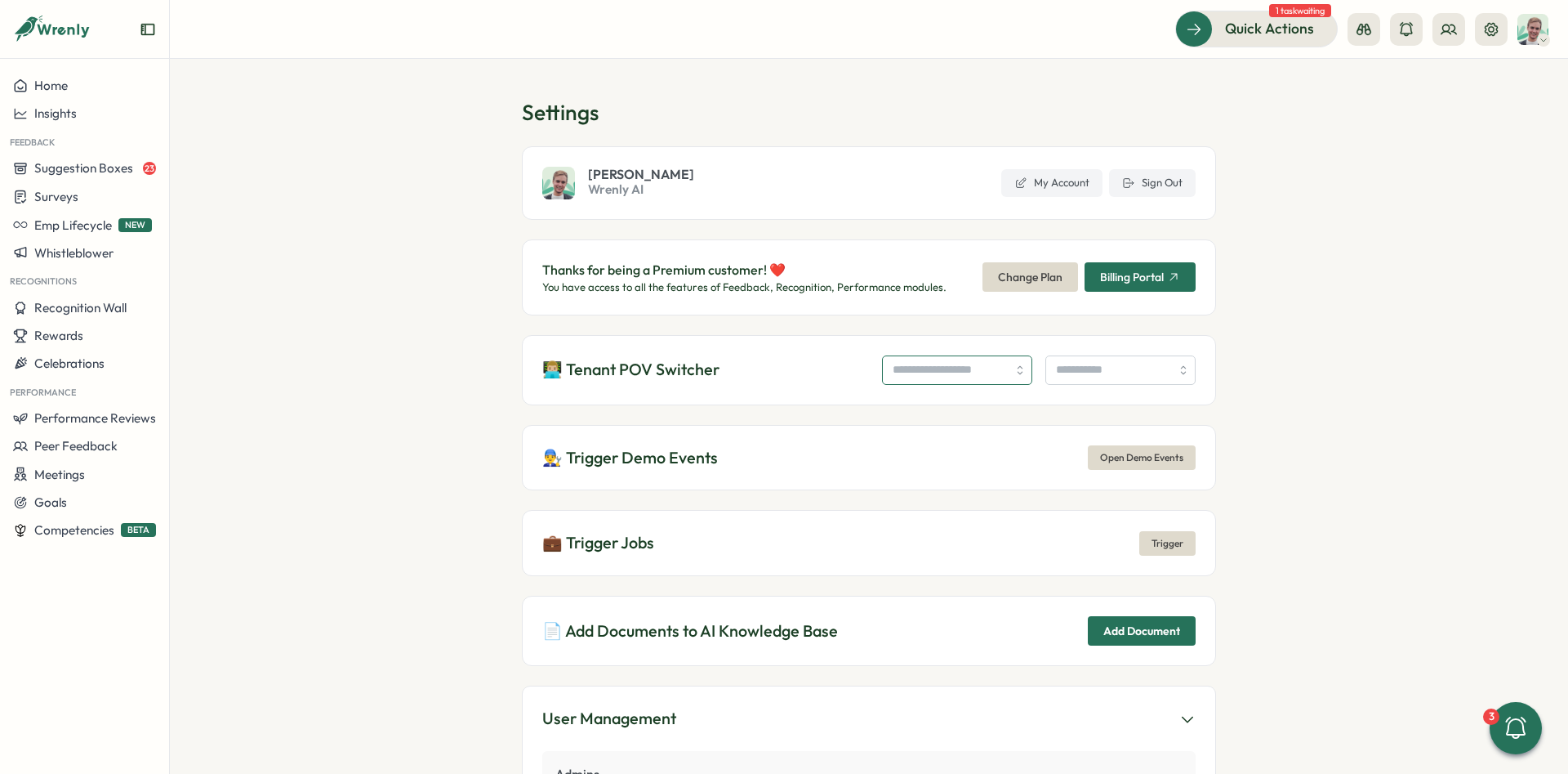
click at [940, 370] on input "search" at bounding box center [957, 370] width 150 height 29
type input "**********"
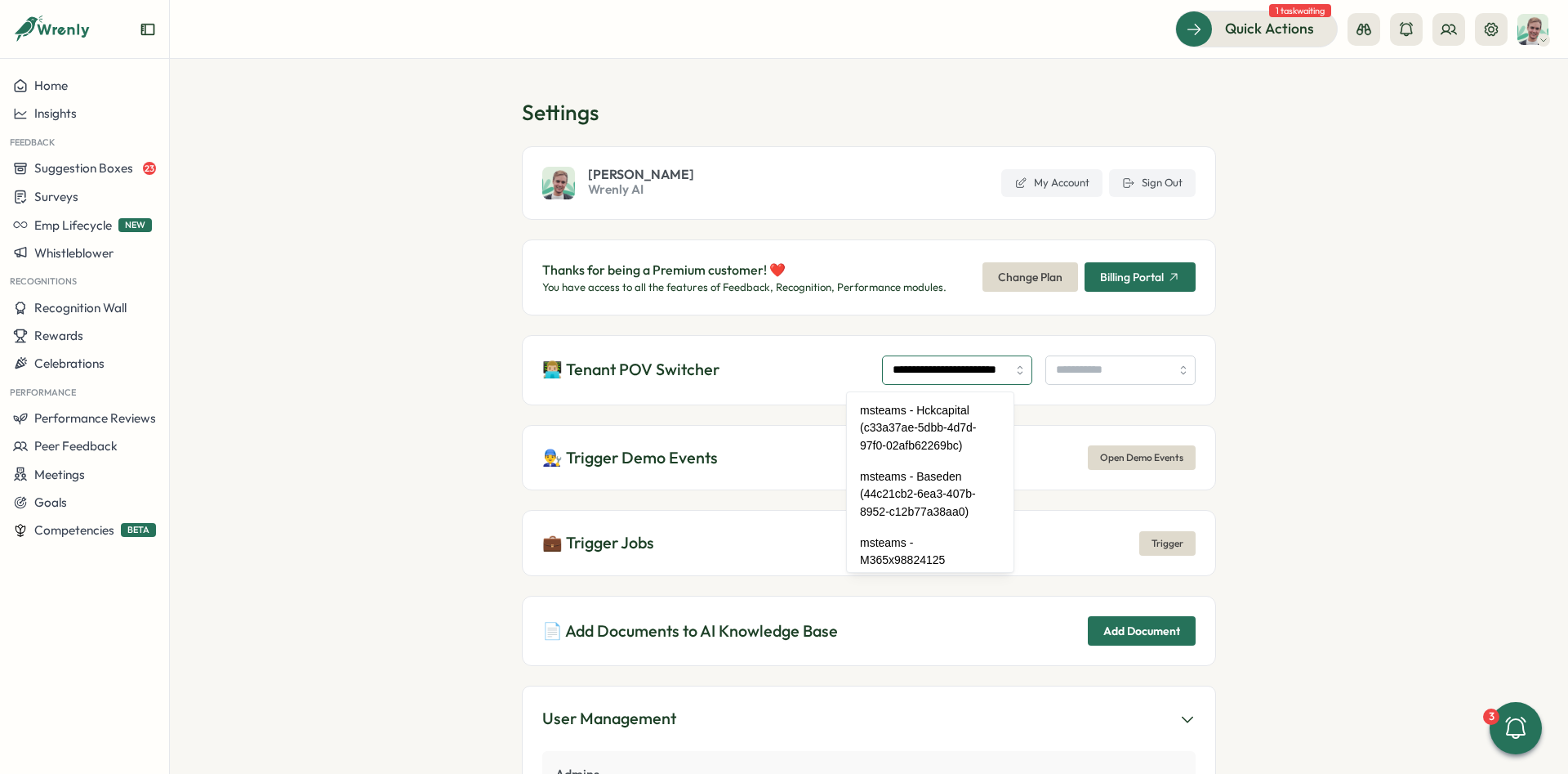
scroll to position [82732, 0]
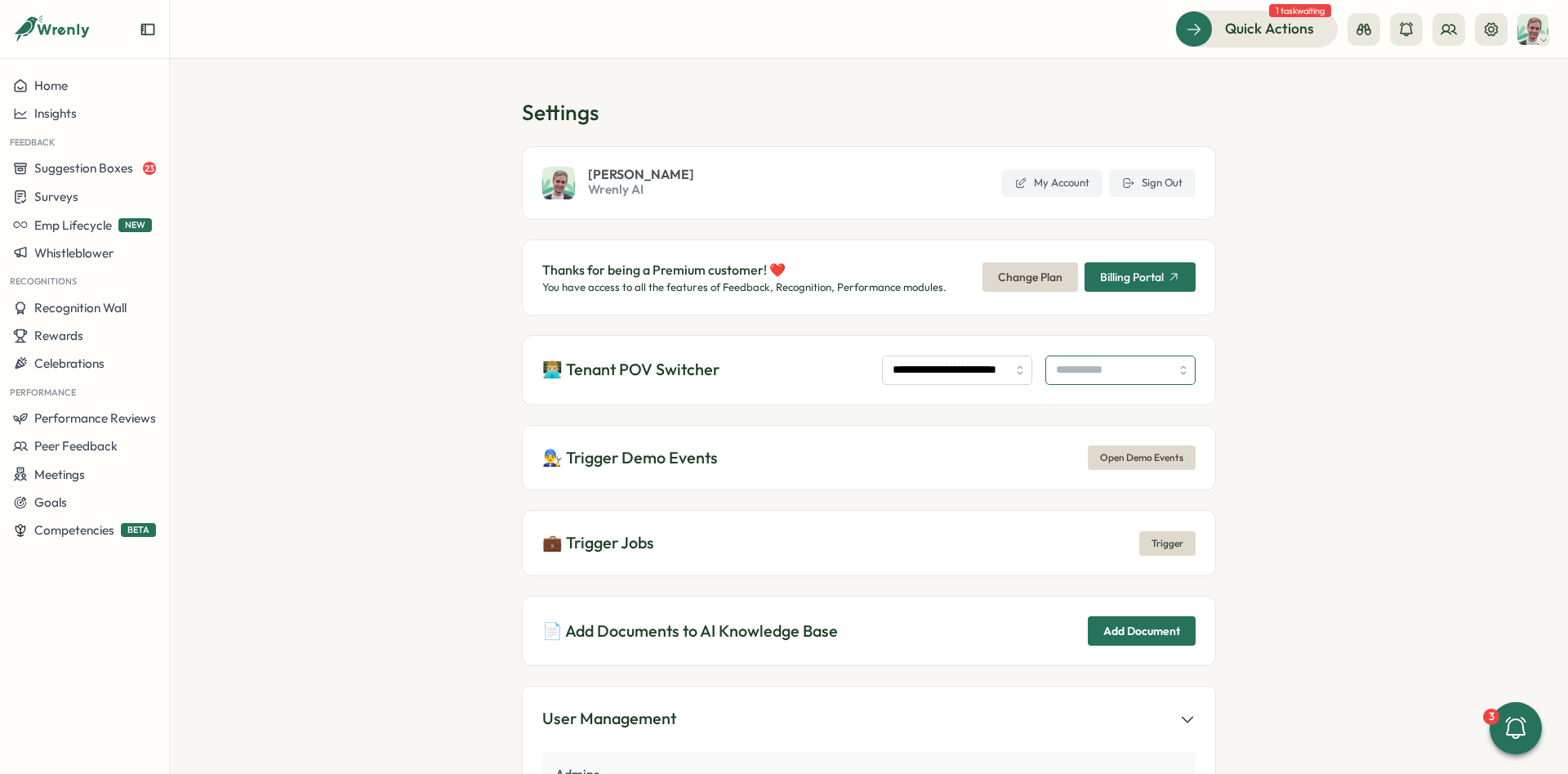
click at [1083, 373] on input "search" at bounding box center [1121, 370] width 150 height 29
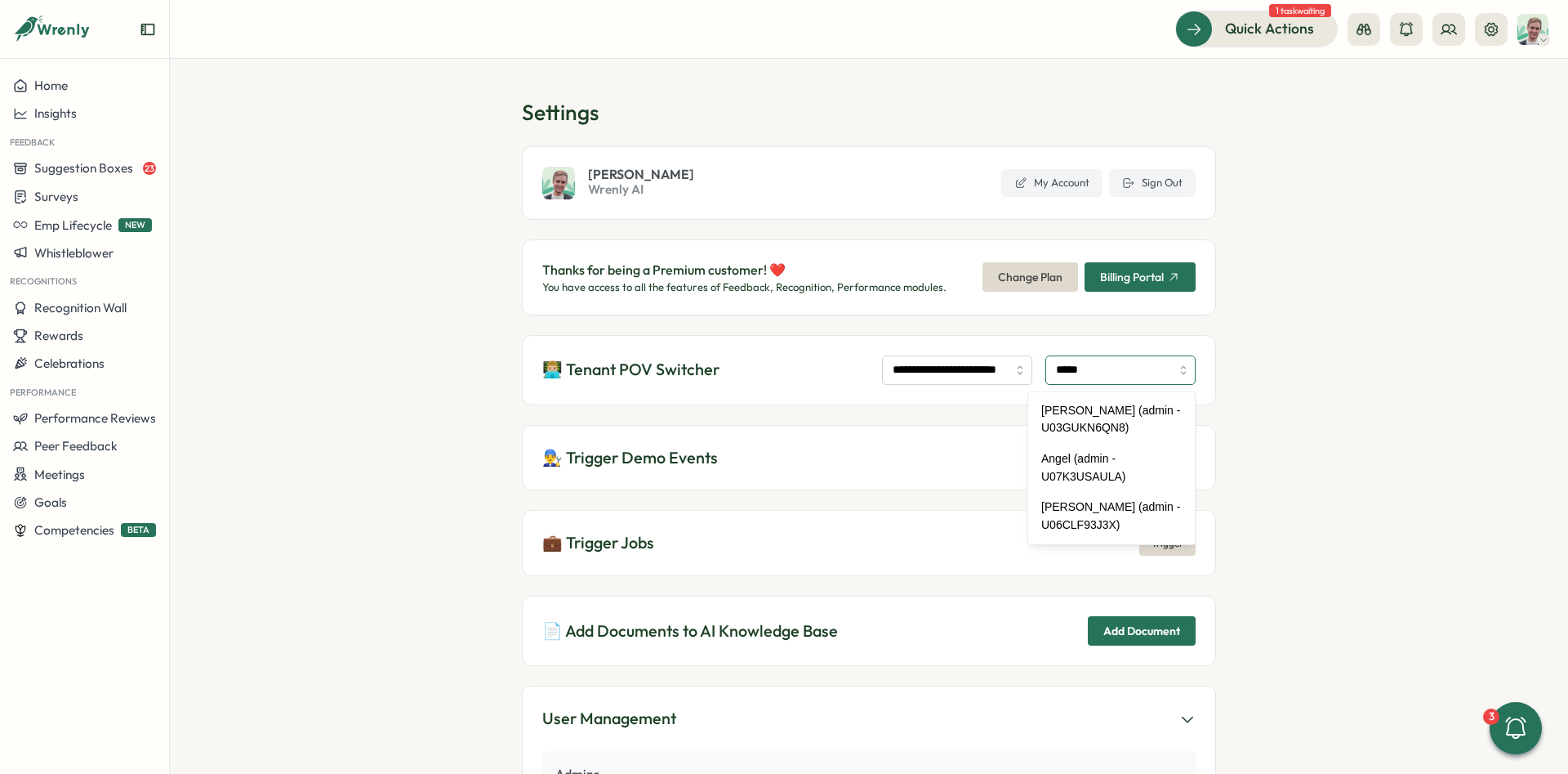
type input "**********"
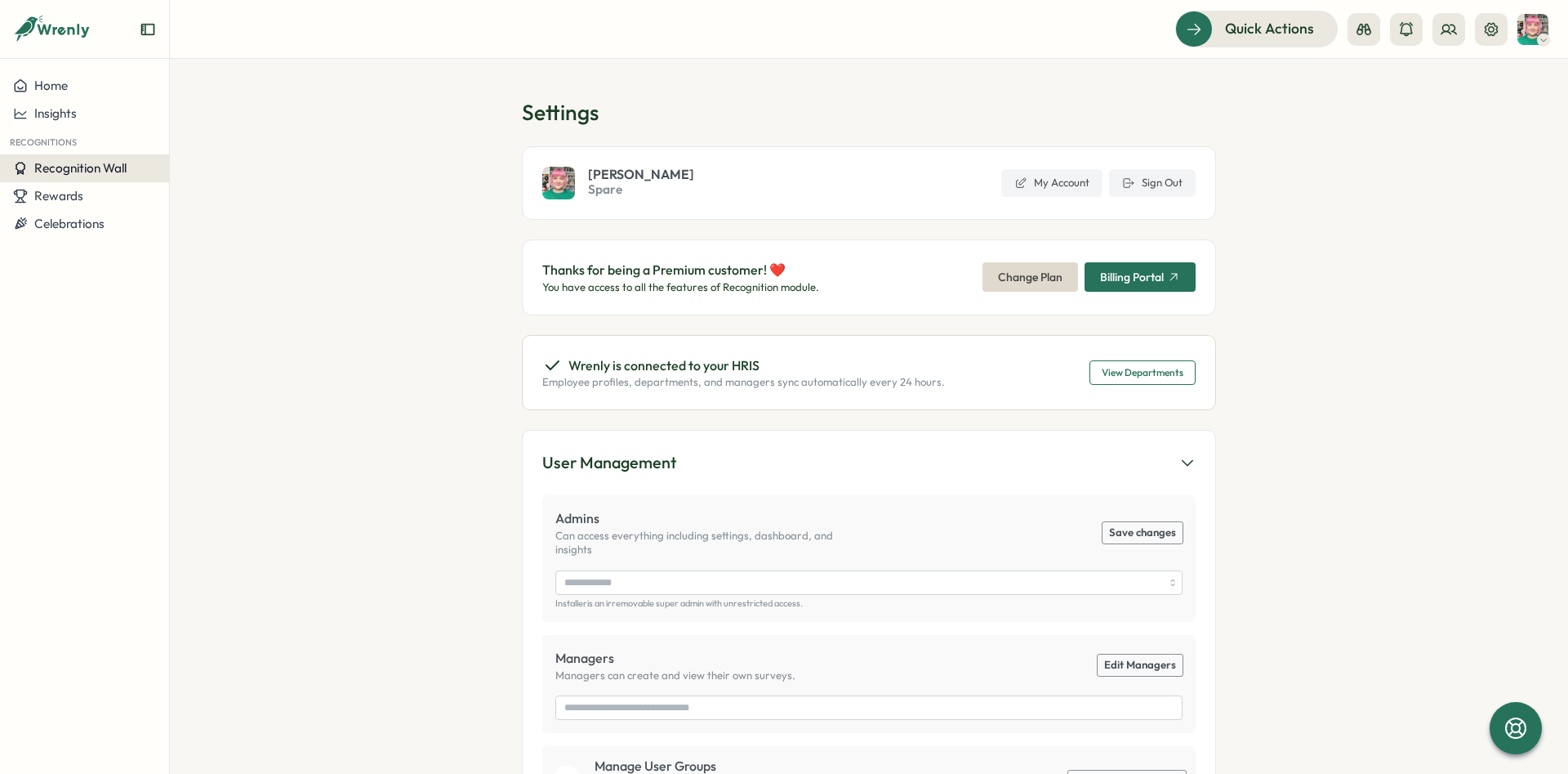
click at [114, 177] on button "Recognition Wall" at bounding box center [84, 168] width 169 height 28
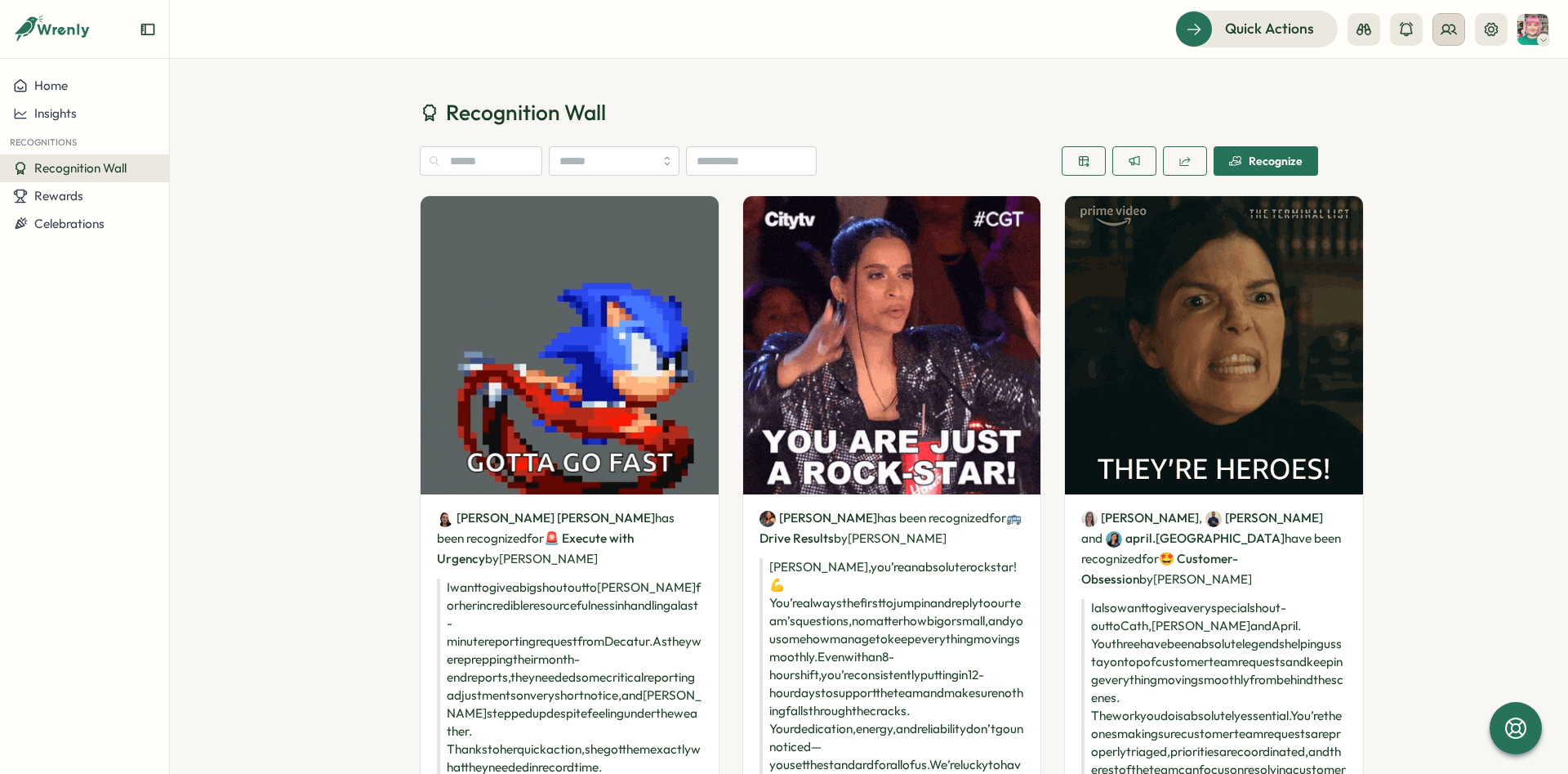
click at [1450, 30] on icon at bounding box center [1449, 29] width 16 height 16
